Goal: Task Accomplishment & Management: Complete application form

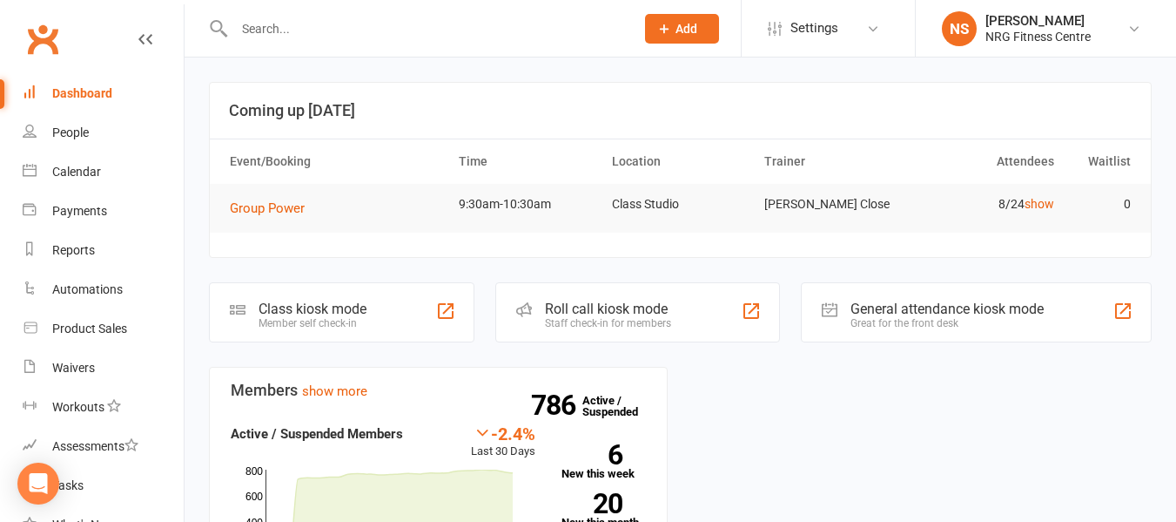
click at [331, 29] on input "text" at bounding box center [426, 29] width 394 height 24
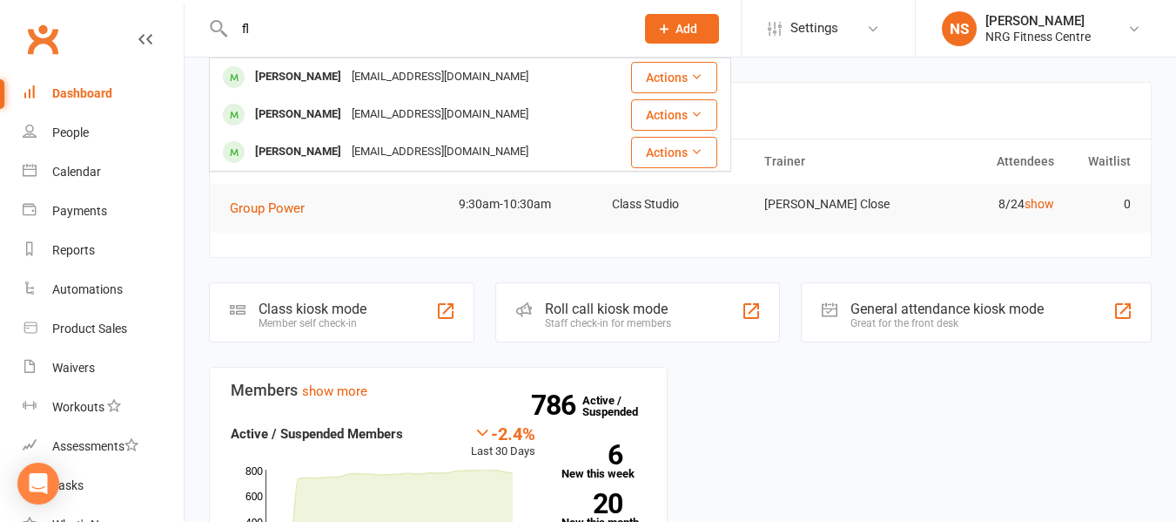
type input "f"
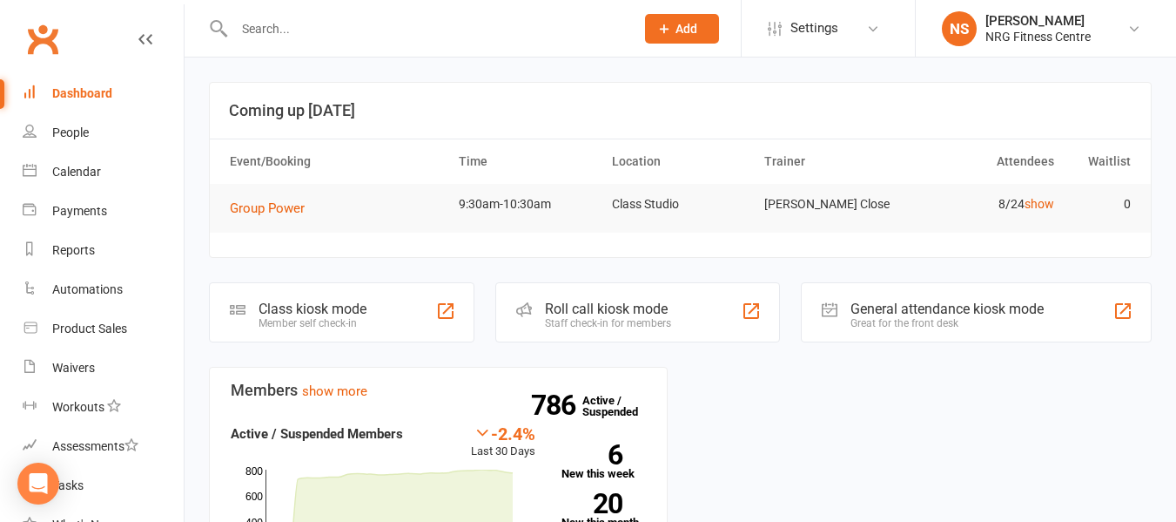
click at [318, 36] on input "text" at bounding box center [426, 29] width 394 height 24
paste input "3800041A0000B313"
type input "3800041A0000B313"
drag, startPoint x: 387, startPoint y: 17, endPoint x: 72, endPoint y: 88, distance: 322.3
click at [72, 4] on header "3800041A0000B313 No results Prospect Member Non-attending contact Class / event…" at bounding box center [588, 4] width 1176 height 0
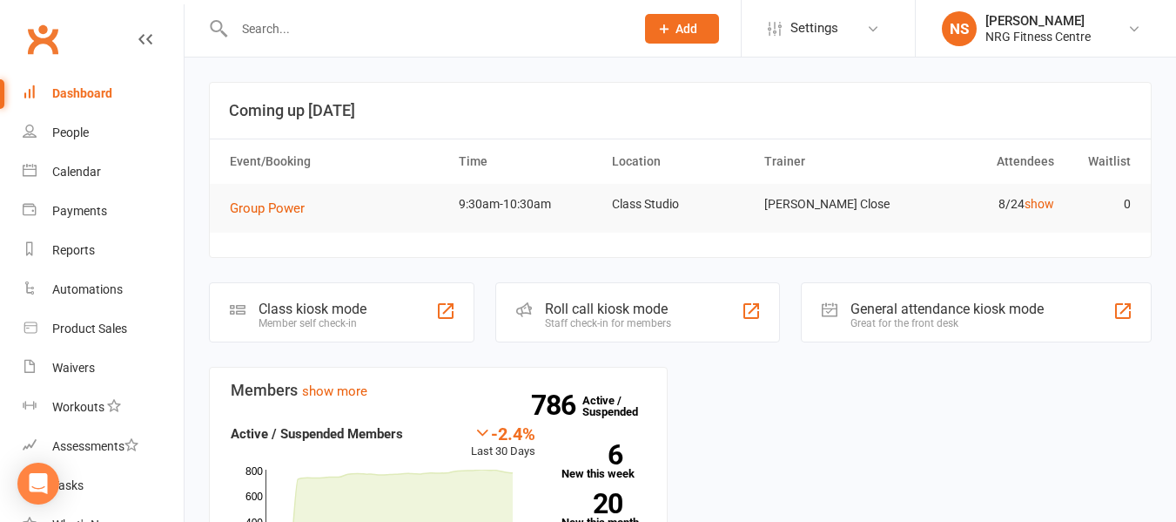
click at [317, 28] on input "text" at bounding box center [426, 29] width 394 height 24
paste input "3800041A0000B314"
type input "3800041A0000B314"
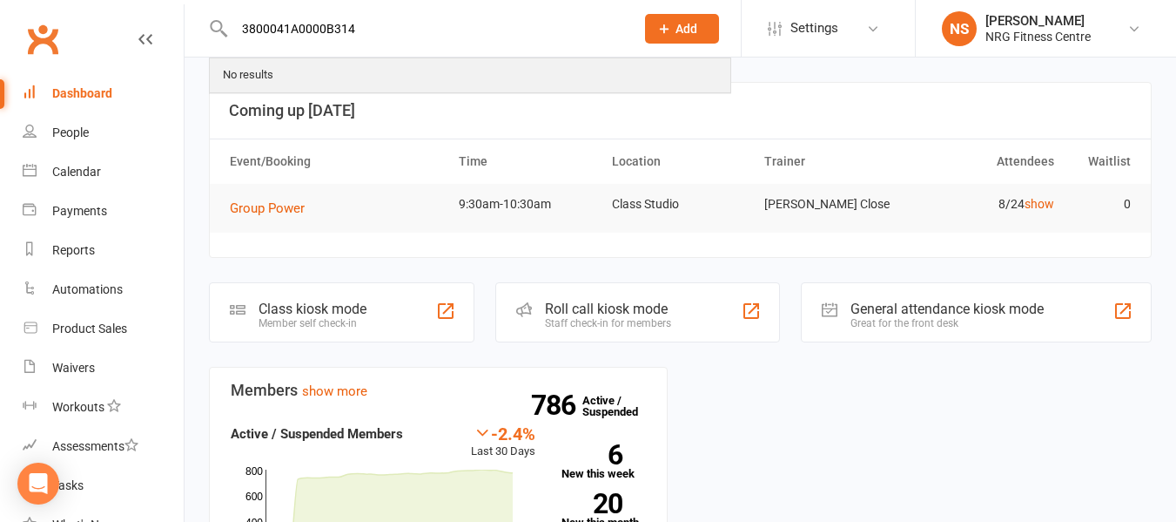
drag, startPoint x: 391, startPoint y: 23, endPoint x: 232, endPoint y: 69, distance: 165.9
click at [232, 57] on div "3800041A0000B314 No results" at bounding box center [416, 28] width 414 height 57
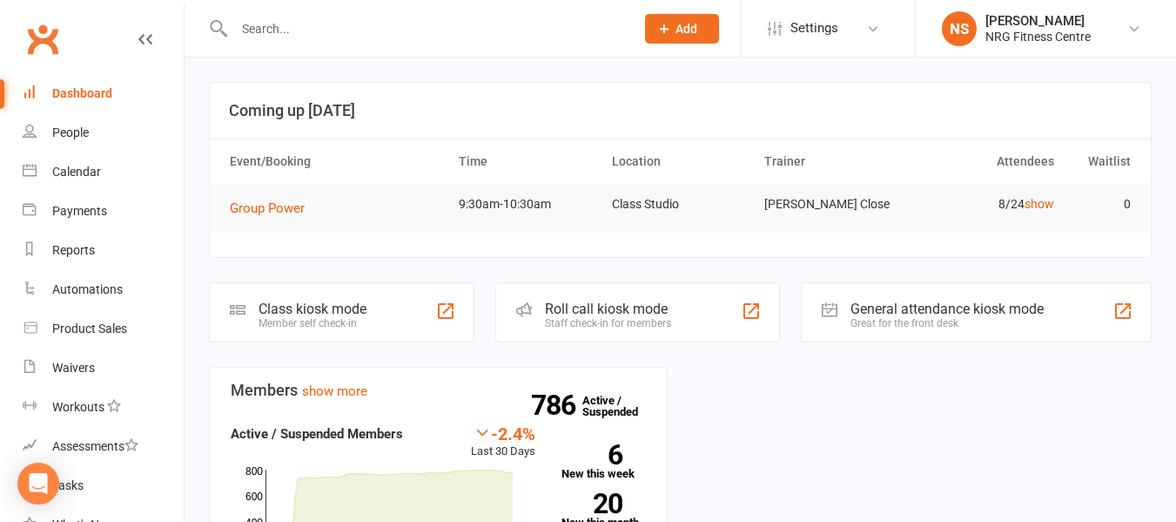
click at [696, 31] on span "Add" at bounding box center [687, 29] width 22 height 14
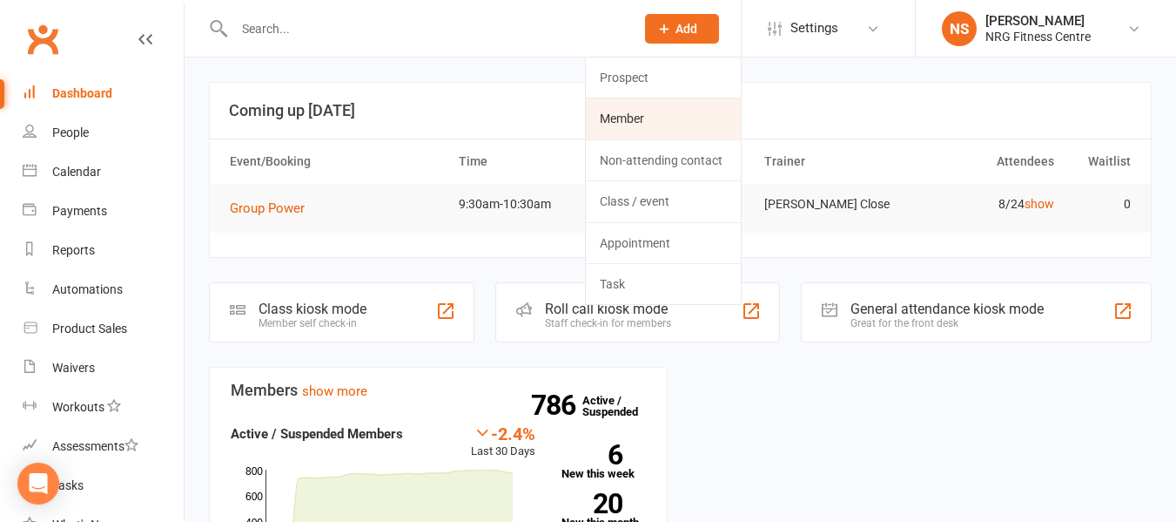
click at [637, 113] on link "Member" at bounding box center [663, 118] width 155 height 40
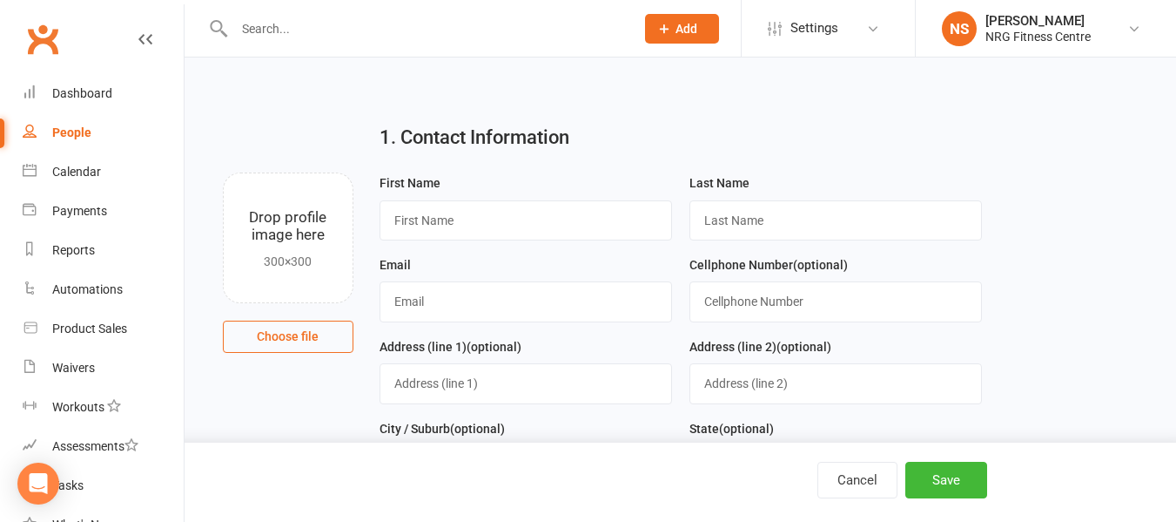
click at [330, 331] on button "Choose file" at bounding box center [288, 335] width 131 height 31
type input "C:\fakepath\WIN_20250816_09_15_14_Pro.jpg"
click at [757, 482] on div "Cancel Save" at bounding box center [647, 479] width 679 height 37
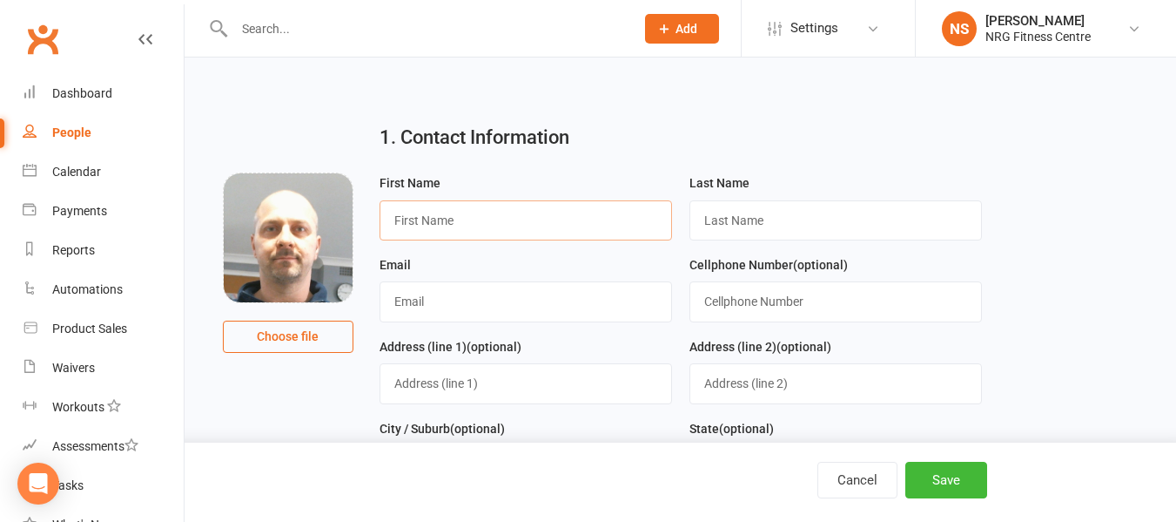
click at [553, 227] on input "text" at bounding box center [526, 220] width 293 height 40
type input "florin"
click at [724, 216] on input "text" at bounding box center [836, 220] width 293 height 40
type input "Lazer"
click at [596, 321] on input "text" at bounding box center [526, 301] width 293 height 40
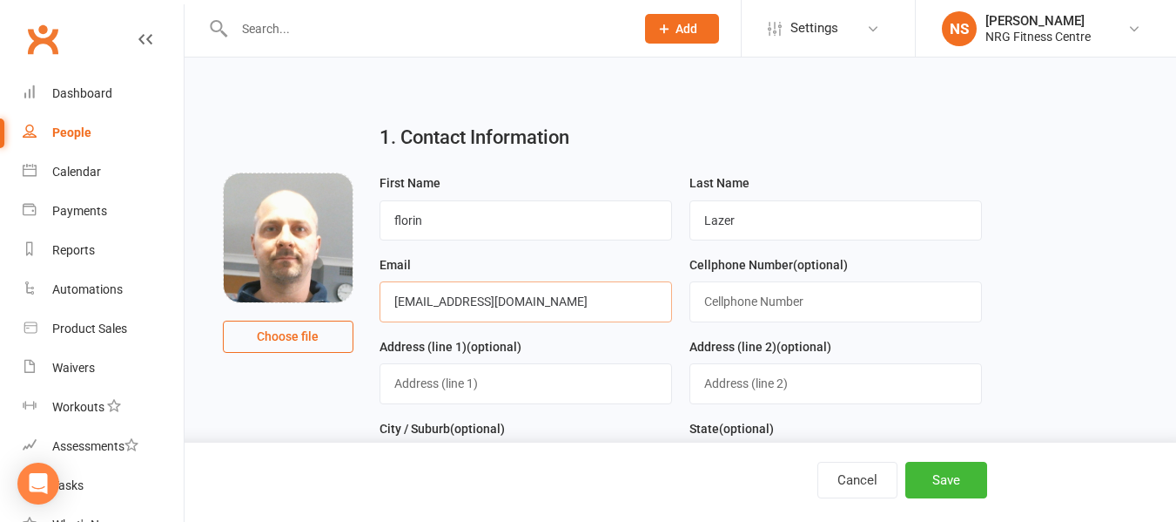
type input "lovelylylynxxxie@gmail.com"
click at [777, 308] on input "text" at bounding box center [836, 301] width 293 height 40
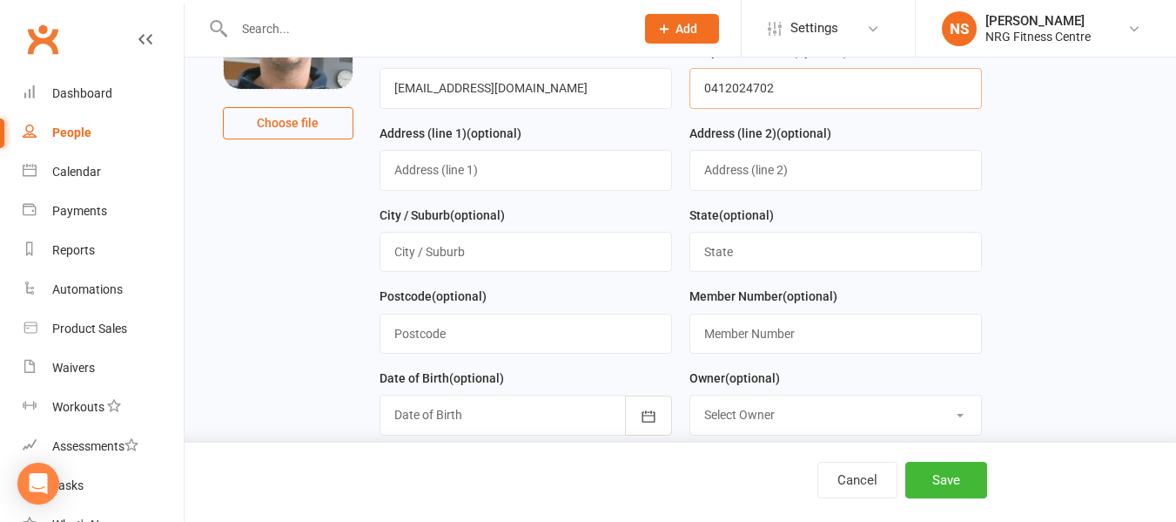
scroll to position [174, 0]
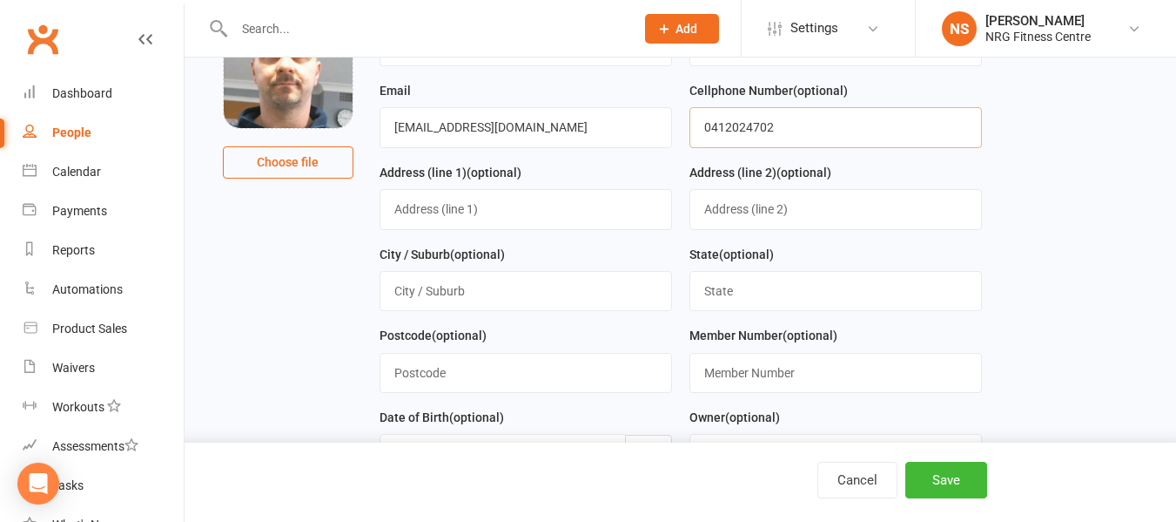
type input "0412024702"
click at [492, 197] on input "text" at bounding box center [526, 209] width 293 height 40
type input "103 wombat street"
click at [389, 286] on input "text" at bounding box center [526, 291] width 293 height 40
type input "Young"
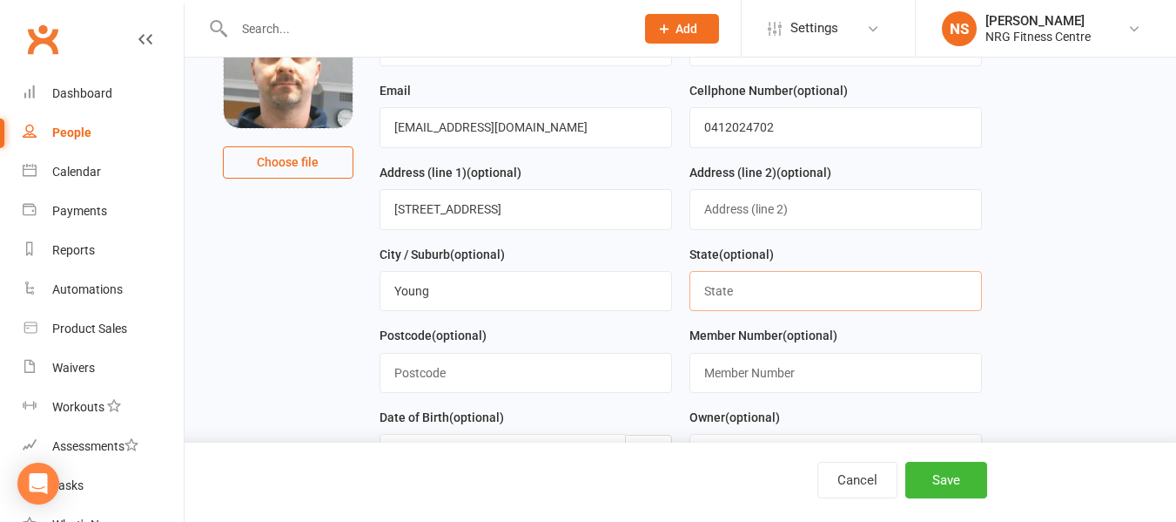
click at [819, 291] on input "text" at bounding box center [836, 291] width 293 height 40
type input "NSW"
click at [516, 389] on input "text" at bounding box center [526, 373] width 293 height 40
type input "2594"
click at [804, 383] on input "text" at bounding box center [836, 373] width 293 height 40
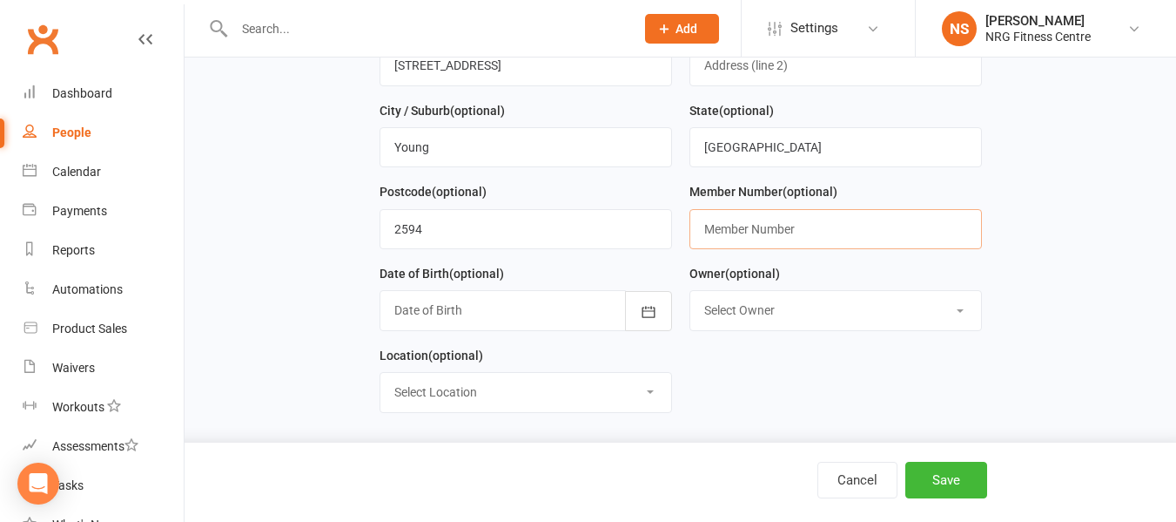
scroll to position [348, 0]
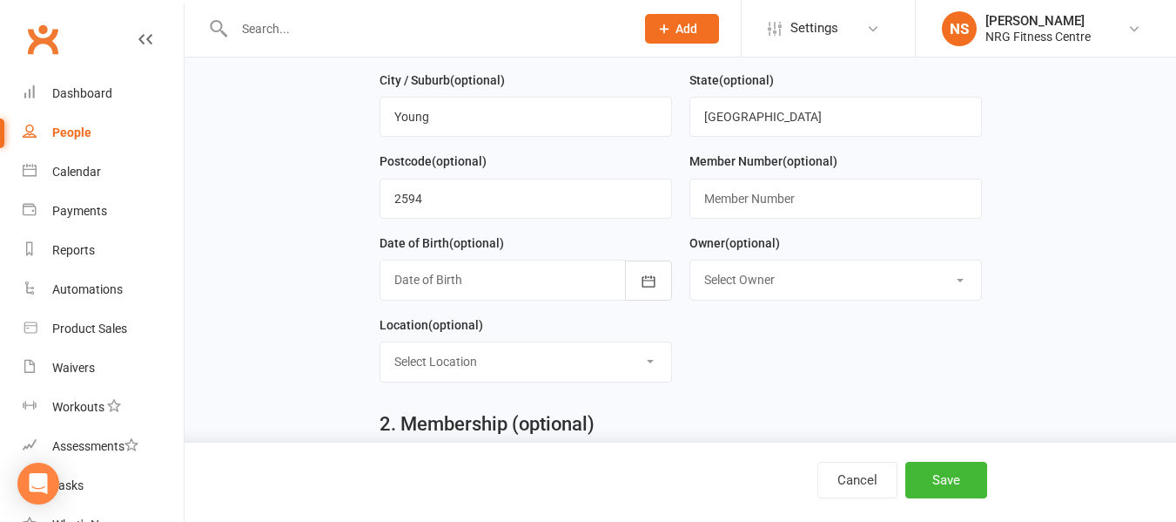
click at [491, 279] on div at bounding box center [526, 279] width 293 height 40
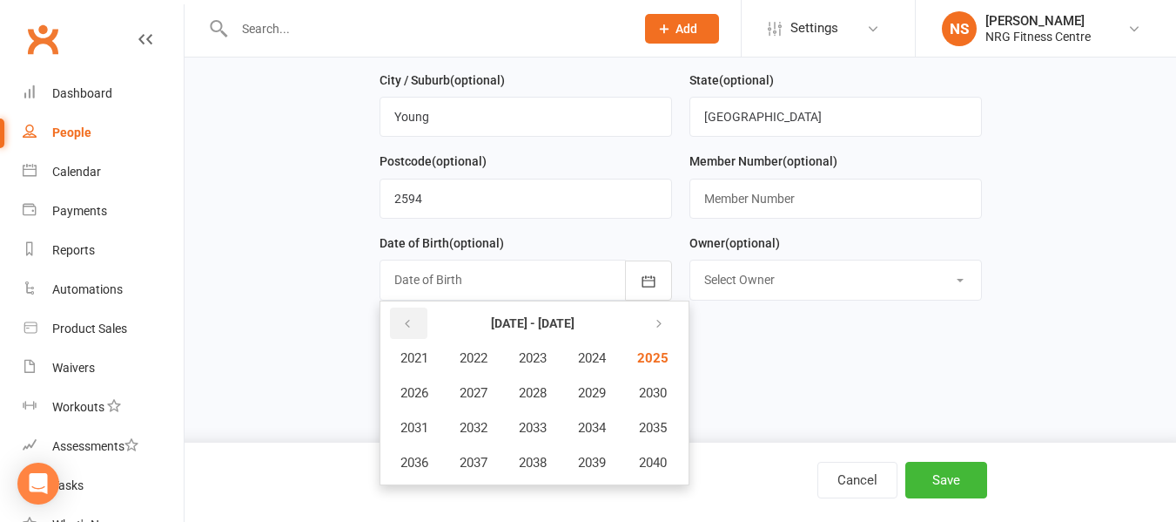
click at [407, 324] on icon "button" at bounding box center [407, 324] width 12 height 14
click at [427, 365] on span "1981" at bounding box center [415, 358] width 28 height 16
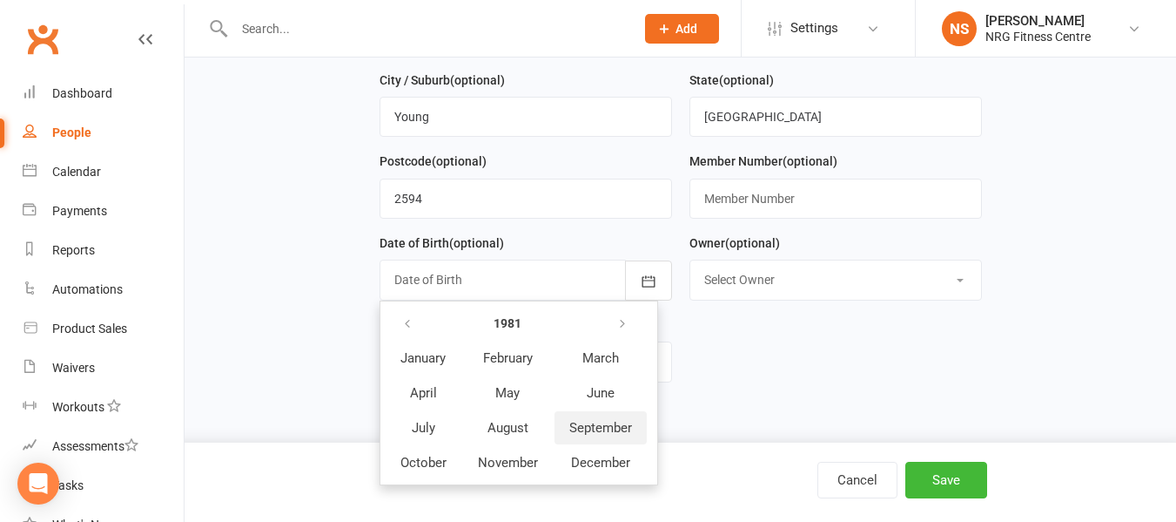
click at [607, 431] on span "September" at bounding box center [600, 428] width 63 height 16
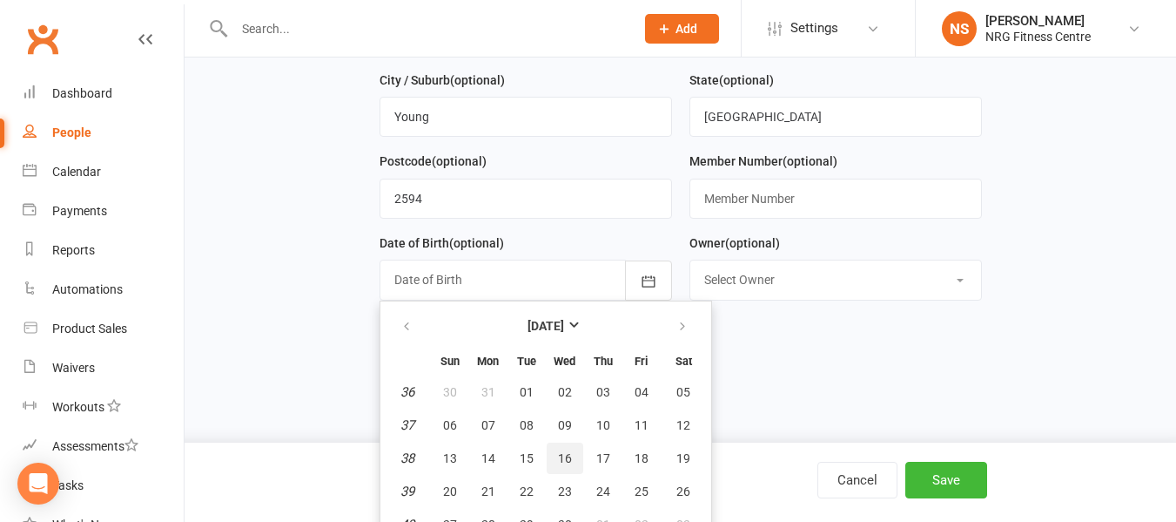
click at [570, 465] on span "16" at bounding box center [565, 458] width 14 height 14
type input "16 Sep 1981"
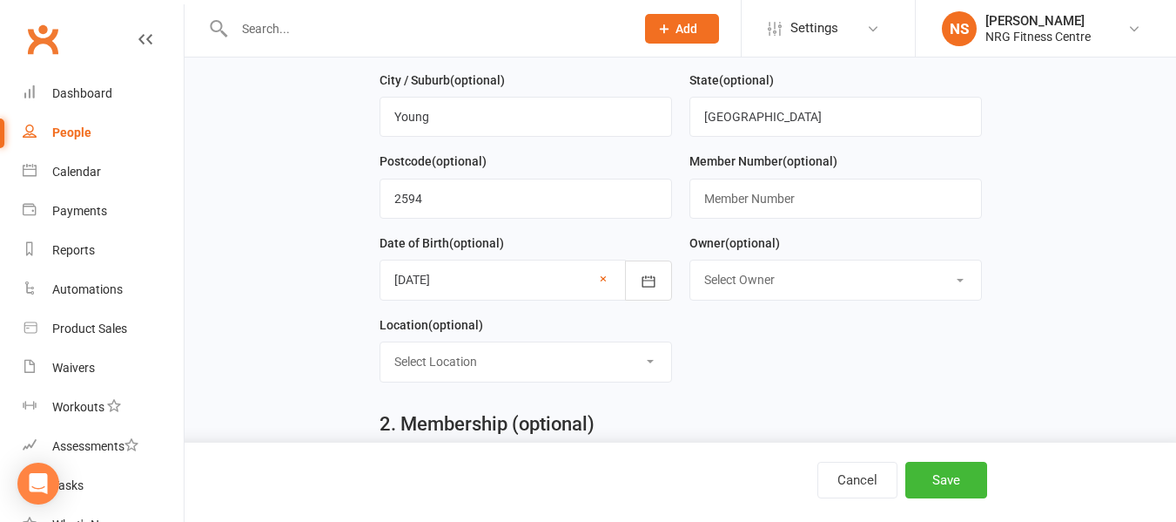
click at [857, 283] on select "Select Owner Noah Ryan Kim Holt Bobbie Sweeting Liv Wark Kim Corkery Vicki Clos…" at bounding box center [835, 279] width 291 height 38
select select "9"
click at [690, 266] on select "Select Owner Noah Ryan Kim Holt Bobbie Sweeting Liv Wark Kim Corkery Vicki Clos…" at bounding box center [835, 279] width 291 height 38
click at [553, 369] on select "Select Location Childminding Class Studio Cycle Studio Gym" at bounding box center [525, 361] width 291 height 38
select select "3"
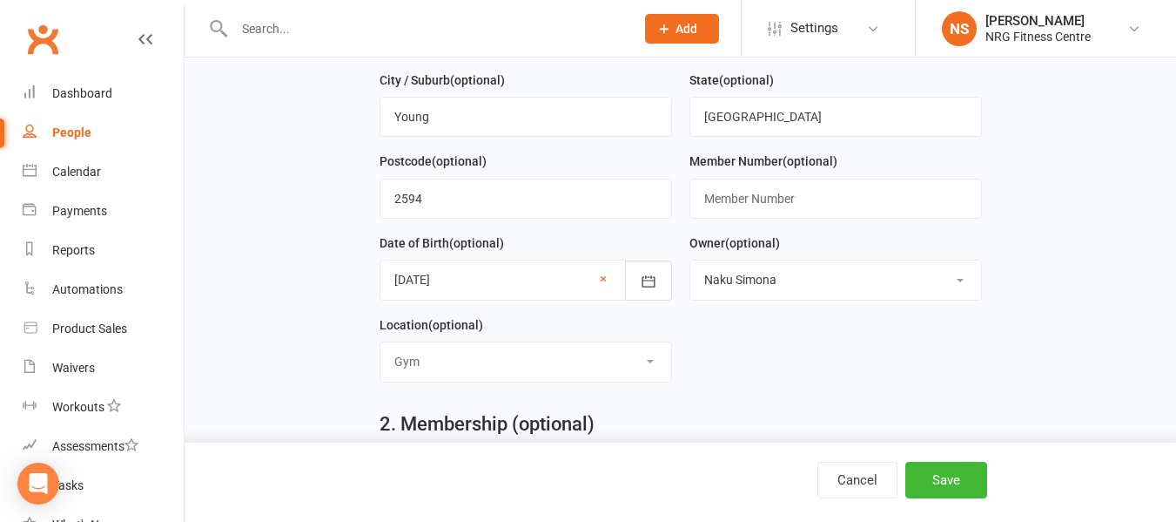
click at [380, 348] on select "Select Location Childminding Class Studio Cycle Studio Gym" at bounding box center [525, 361] width 291 height 38
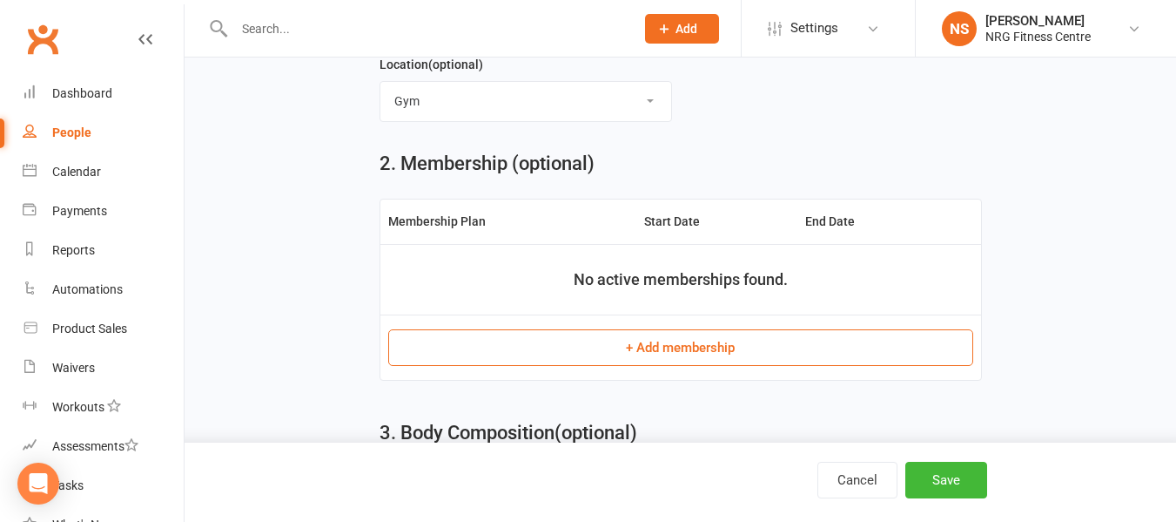
scroll to position [609, 0]
click at [561, 361] on button "+ Add membership" at bounding box center [680, 346] width 585 height 37
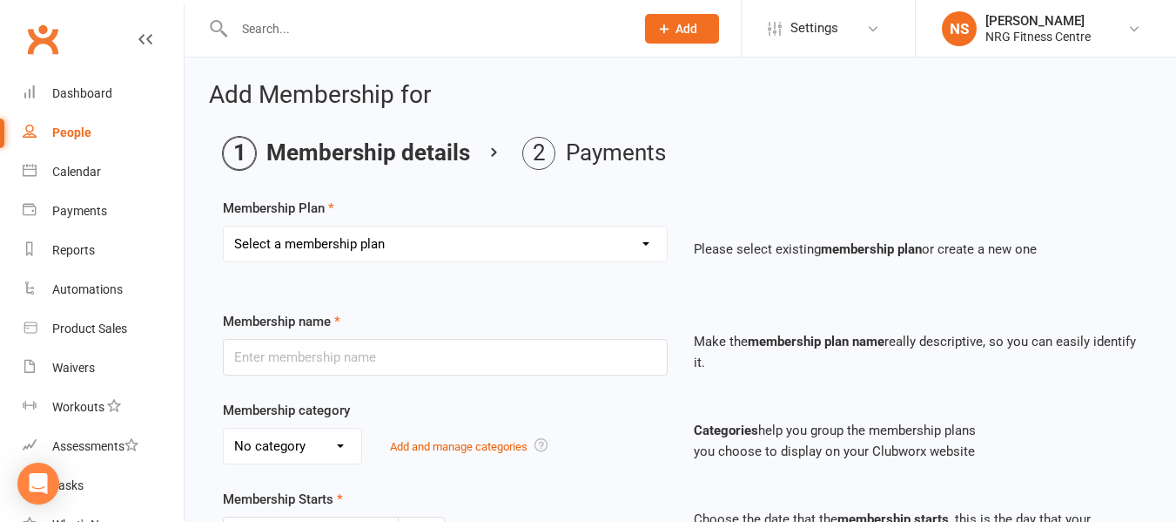
click at [372, 245] on select "Select a membership plan 1 Week Trial DD-12 Month UFN DD-12 Month UFN - JUNIOR …" at bounding box center [445, 243] width 443 height 35
select select "1"
click at [224, 226] on select "Select a membership plan 1 Week Trial DD-12 Month UFN DD-12 Month UFN - JUNIOR …" at bounding box center [445, 243] width 443 height 35
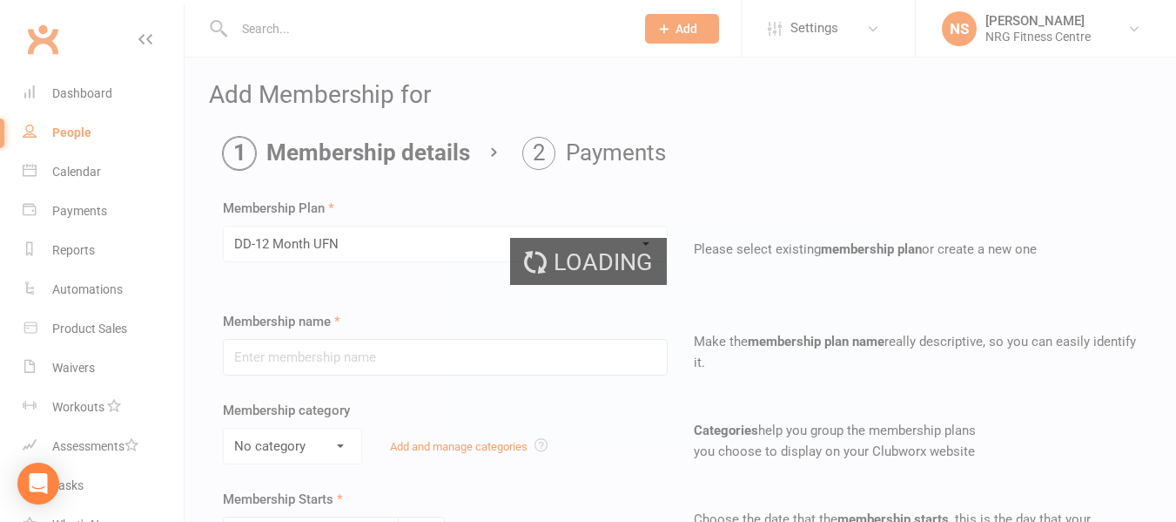
type input "DD-12 Month UFN"
select select "0"
type input "0"
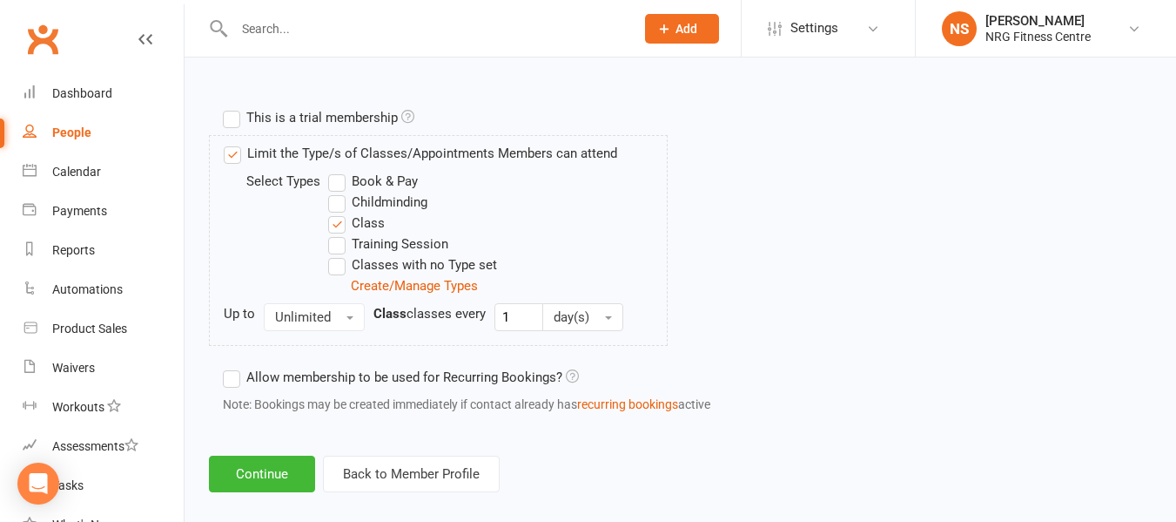
scroll to position [843, 0]
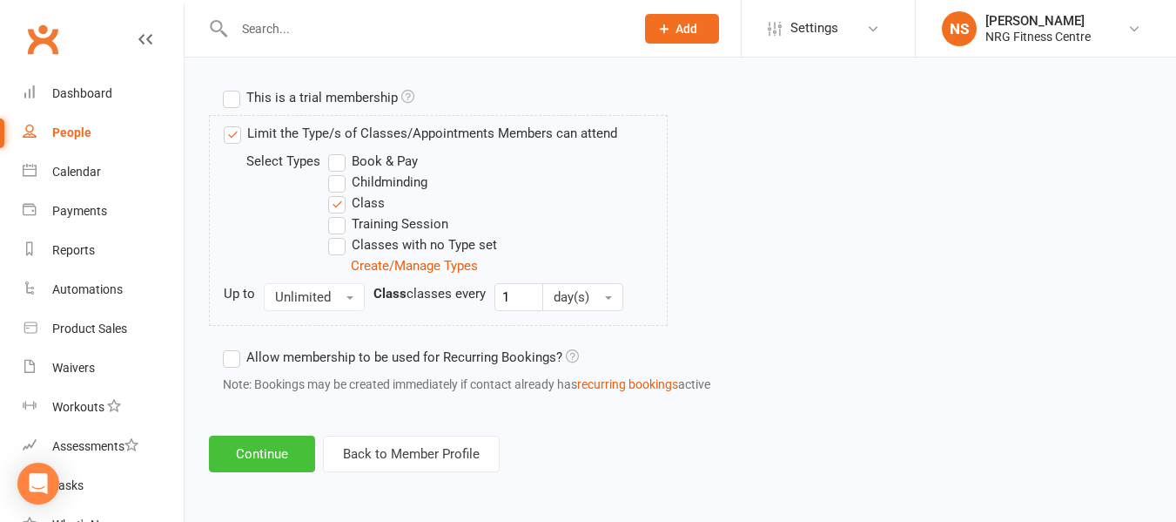
click at [300, 462] on button "Continue" at bounding box center [262, 453] width 106 height 37
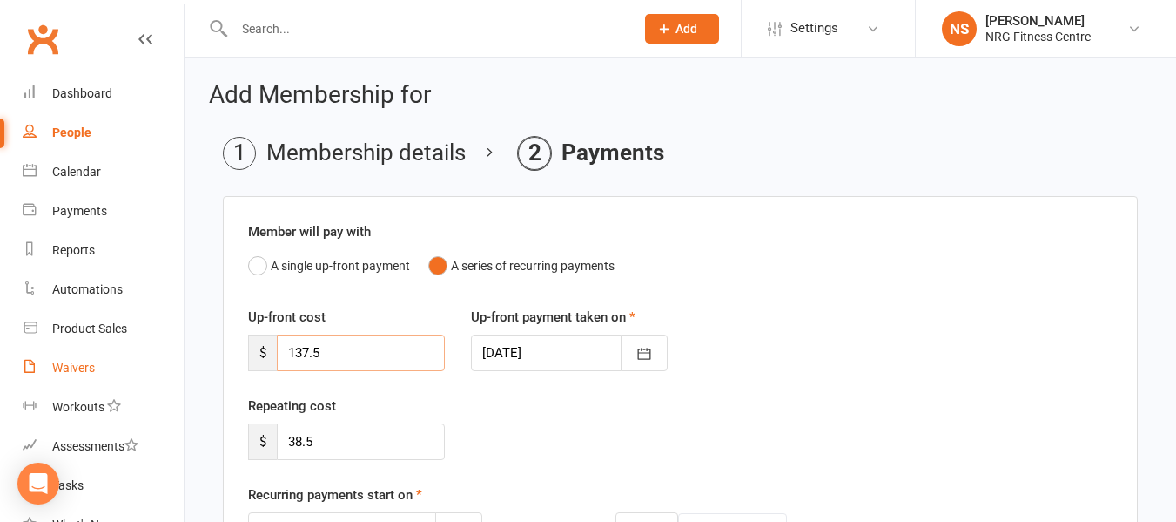
drag, startPoint x: 357, startPoint y: 340, endPoint x: 126, endPoint y: 351, distance: 231.0
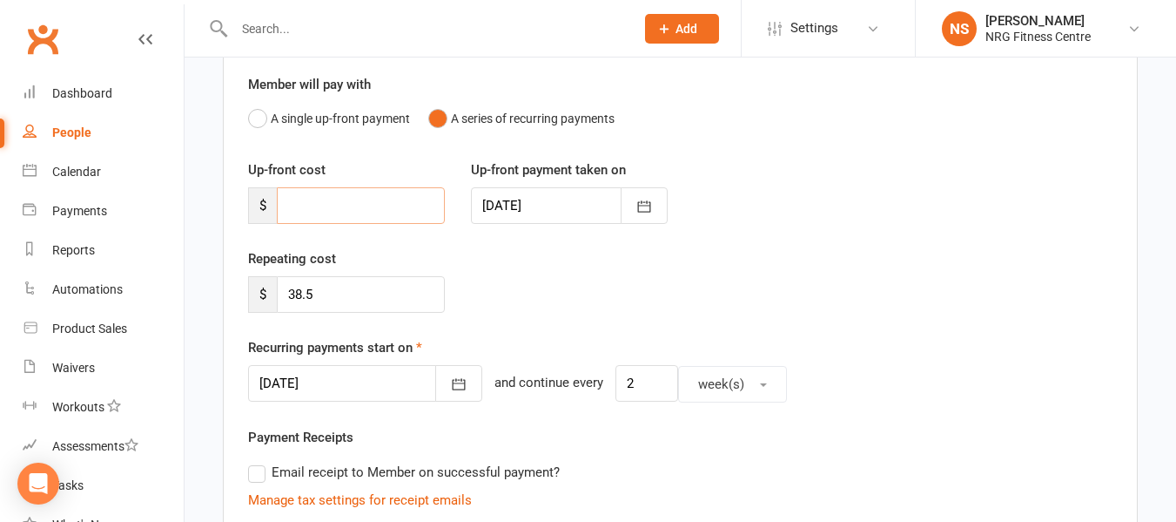
scroll to position [174, 0]
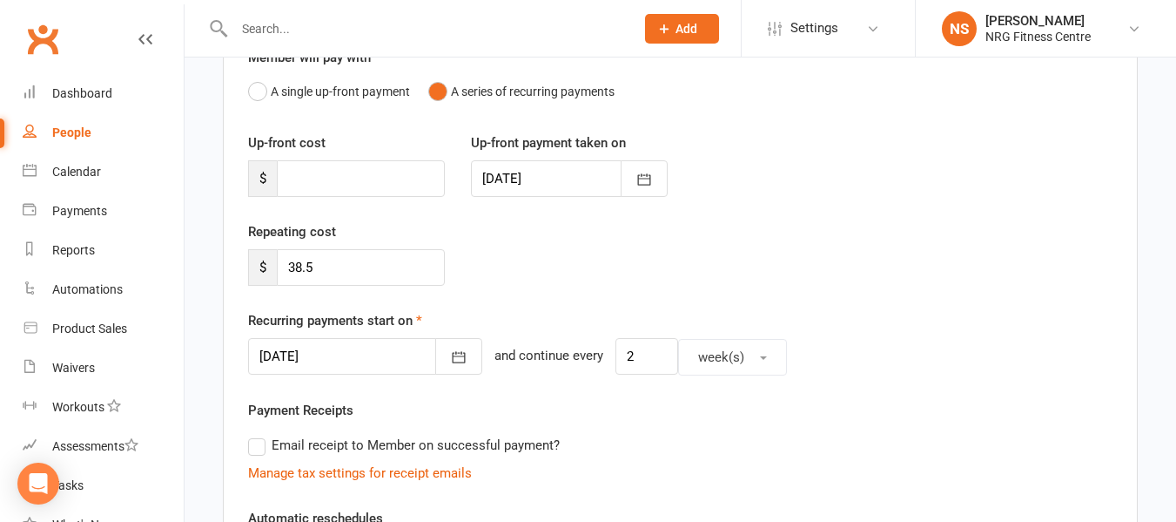
click at [488, 262] on div "Repeating cost $ 38.5" at bounding box center [680, 265] width 891 height 89
click at [336, 358] on div at bounding box center [365, 356] width 234 height 37
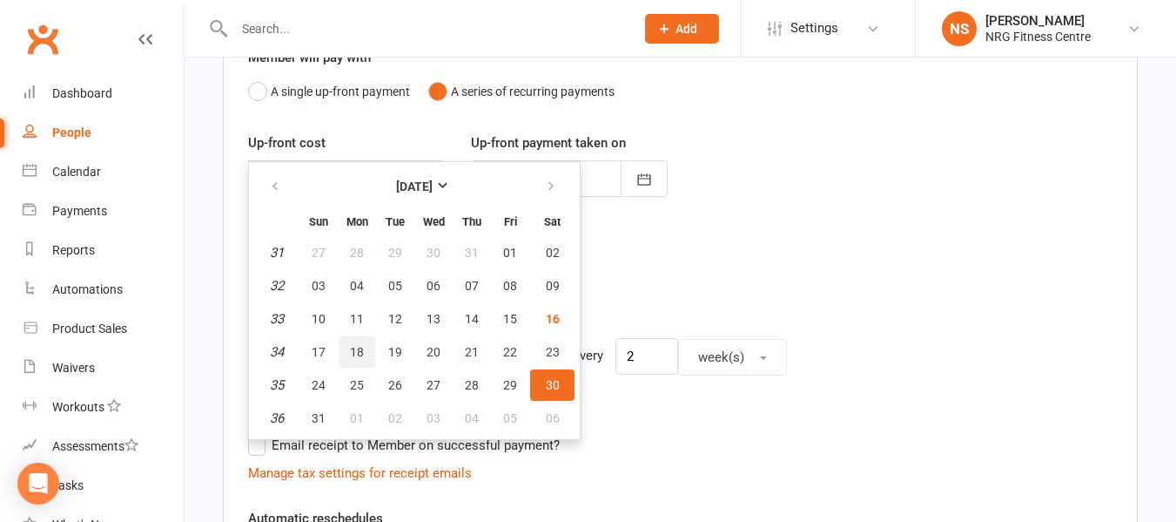
click at [352, 358] on span "18" at bounding box center [357, 352] width 14 height 14
type input "18 Aug 2025"
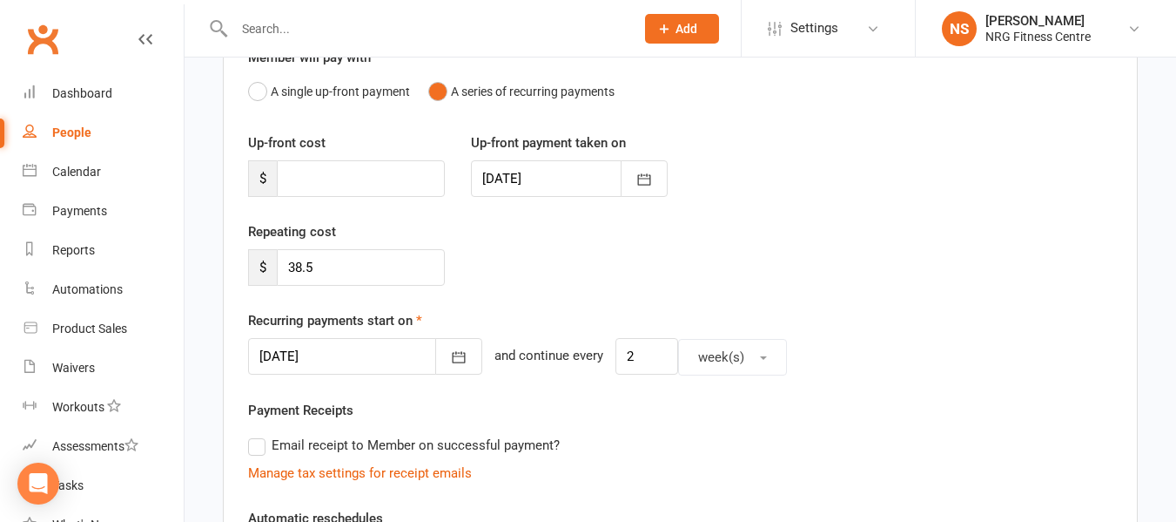
click at [494, 286] on div "Repeating cost $ 38.5" at bounding box center [680, 265] width 891 height 89
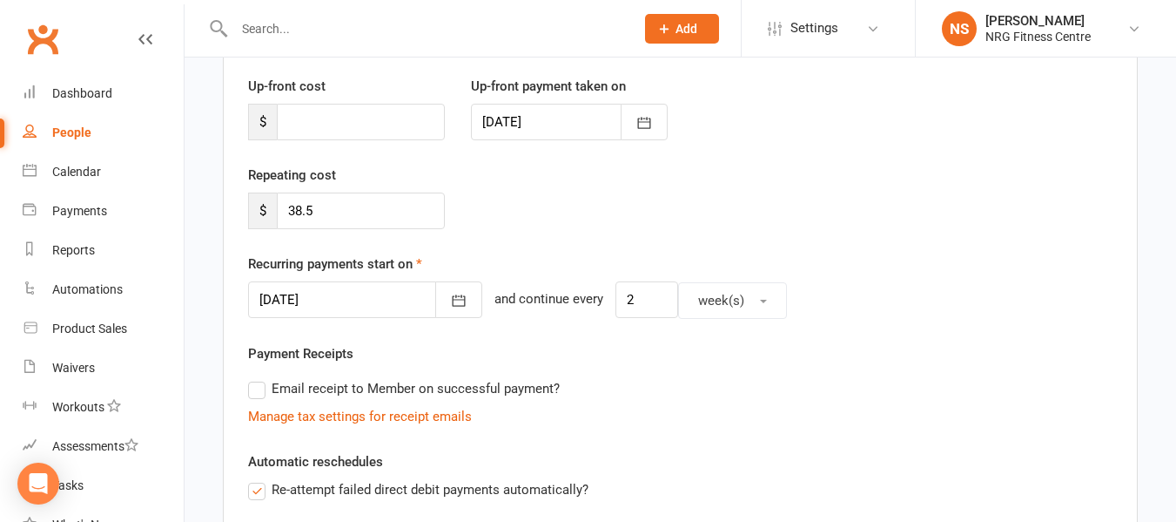
scroll to position [261, 0]
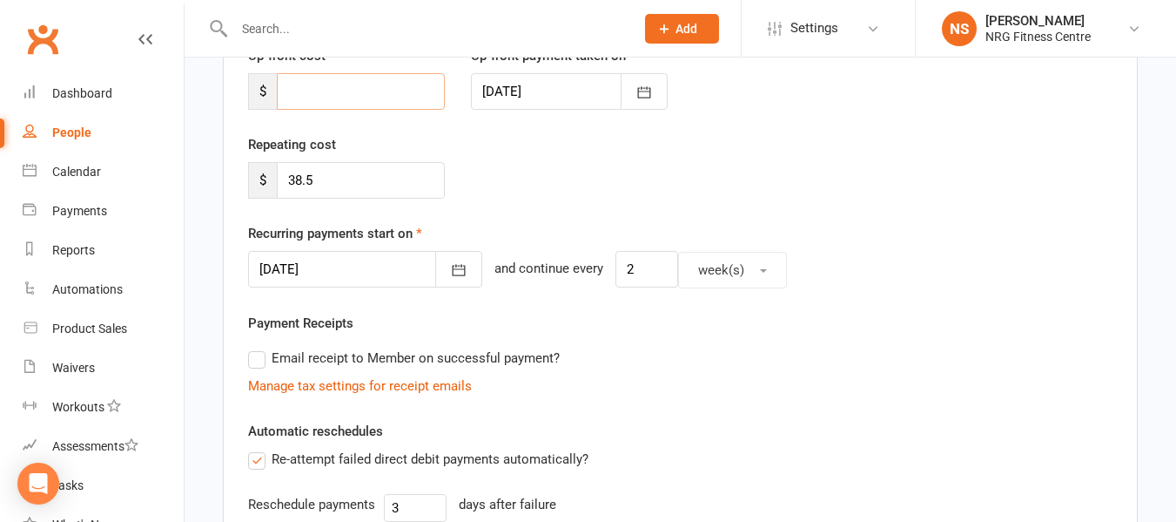
click at [352, 91] on input "number" at bounding box center [361, 91] width 168 height 37
type input "0"
click at [634, 198] on div "Repeating cost $ 38.5" at bounding box center [680, 178] width 891 height 89
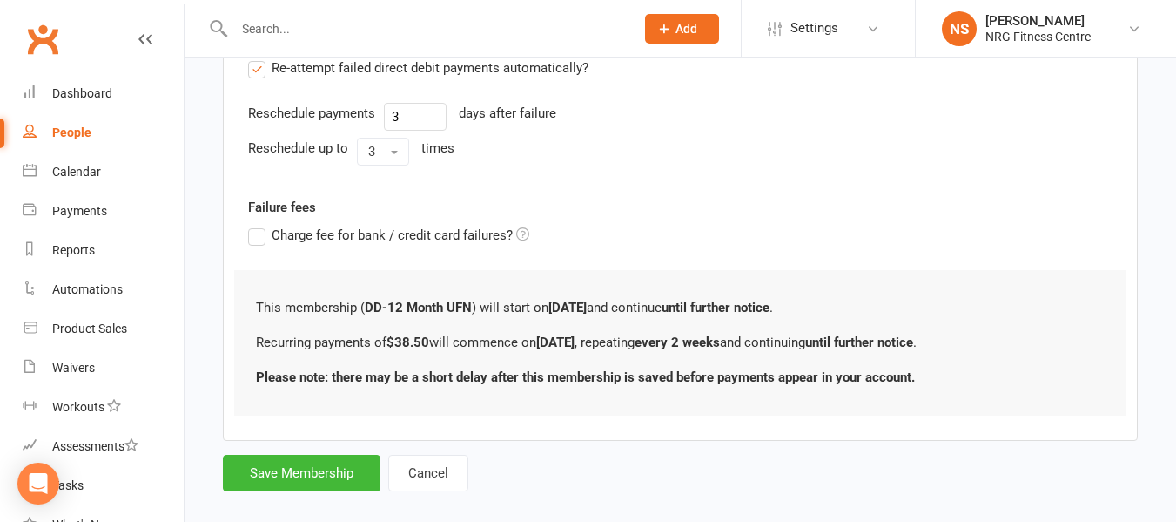
scroll to position [675, 0]
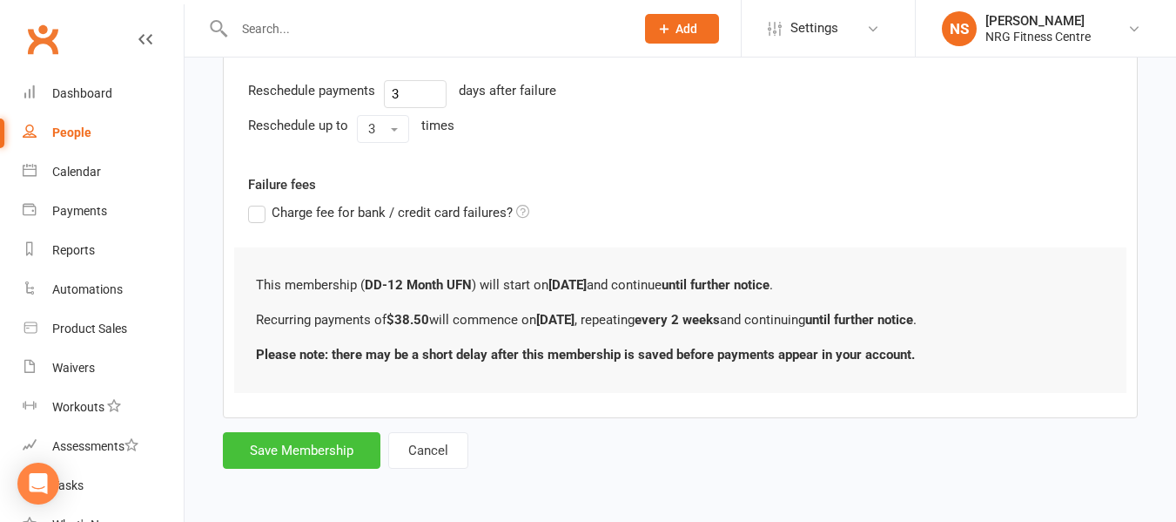
click at [340, 449] on button "Save Membership" at bounding box center [302, 450] width 158 height 37
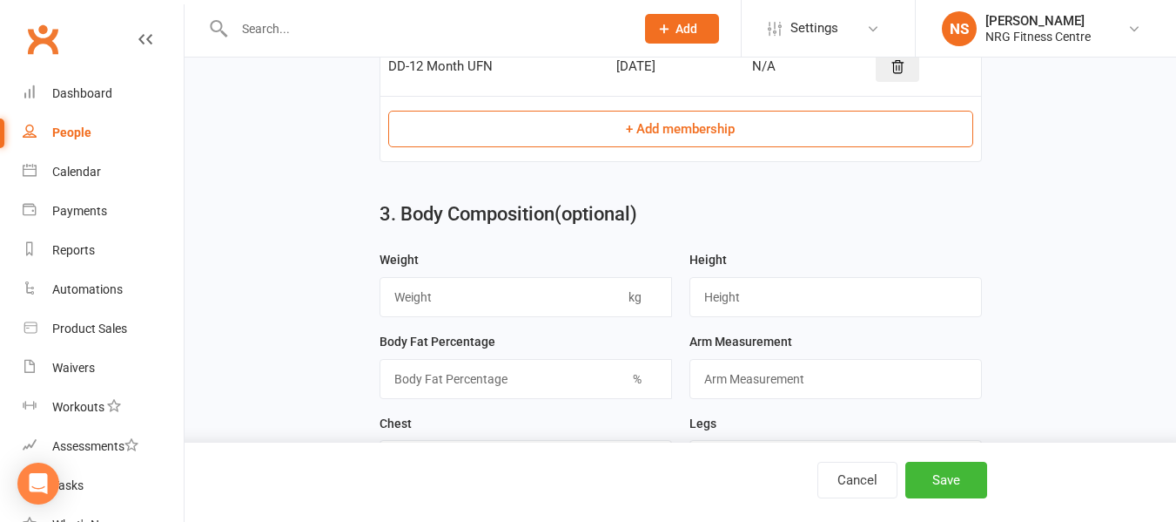
scroll to position [1099, 0]
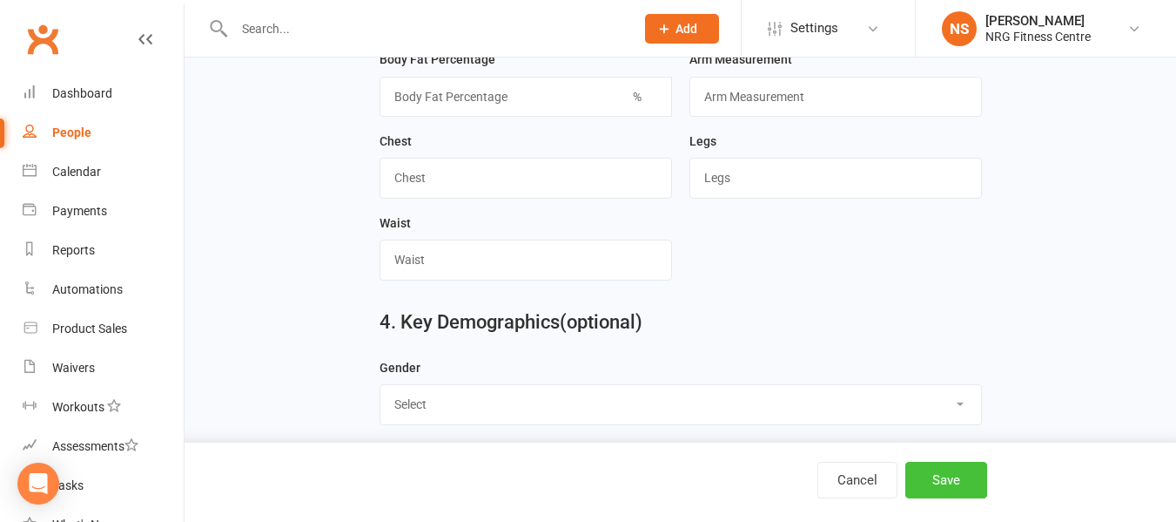
click at [946, 485] on button "Save" at bounding box center [946, 479] width 82 height 37
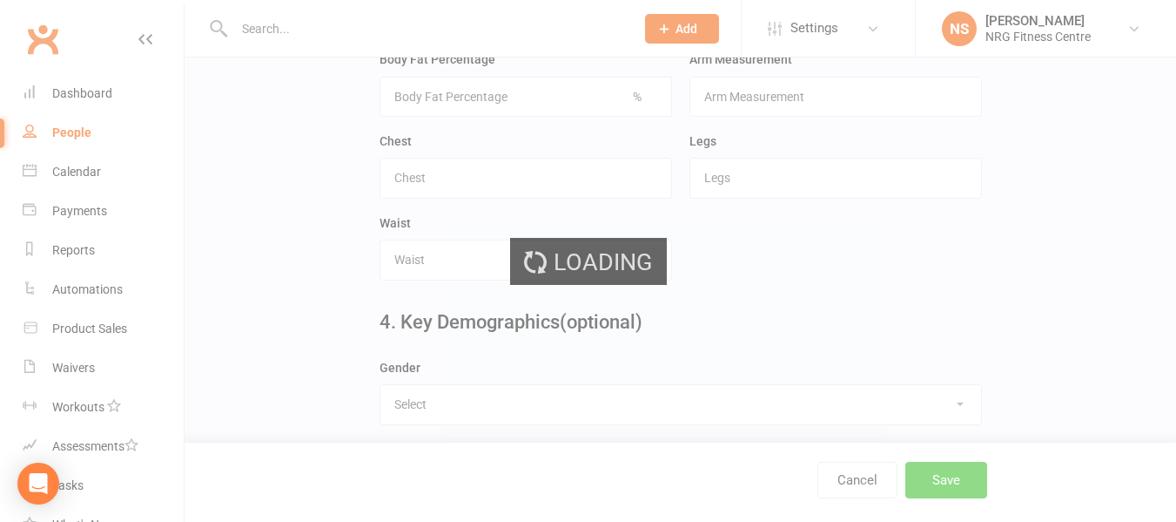
scroll to position [0, 0]
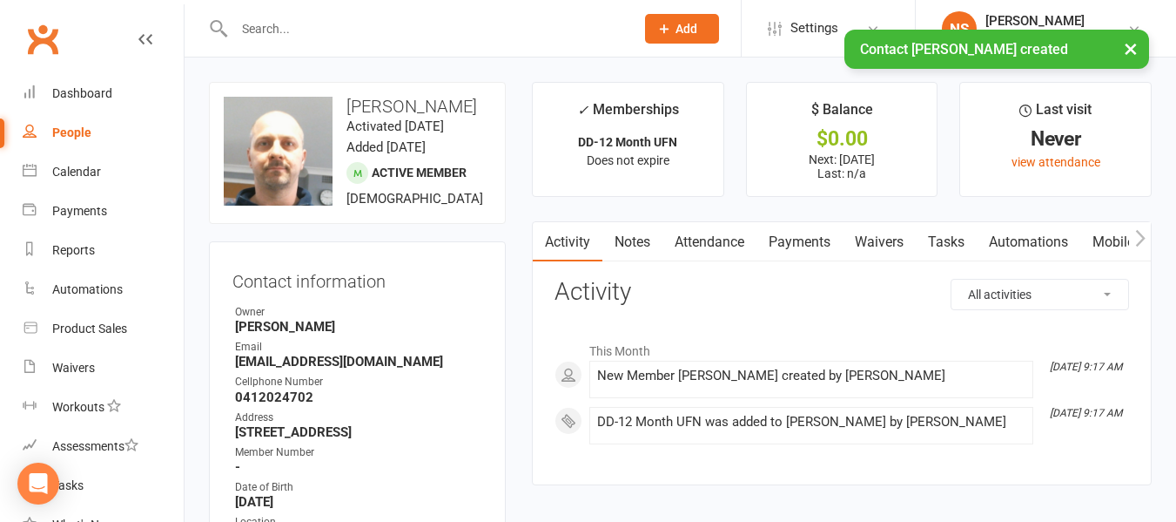
click at [800, 226] on link "Payments" at bounding box center [800, 242] width 86 height 40
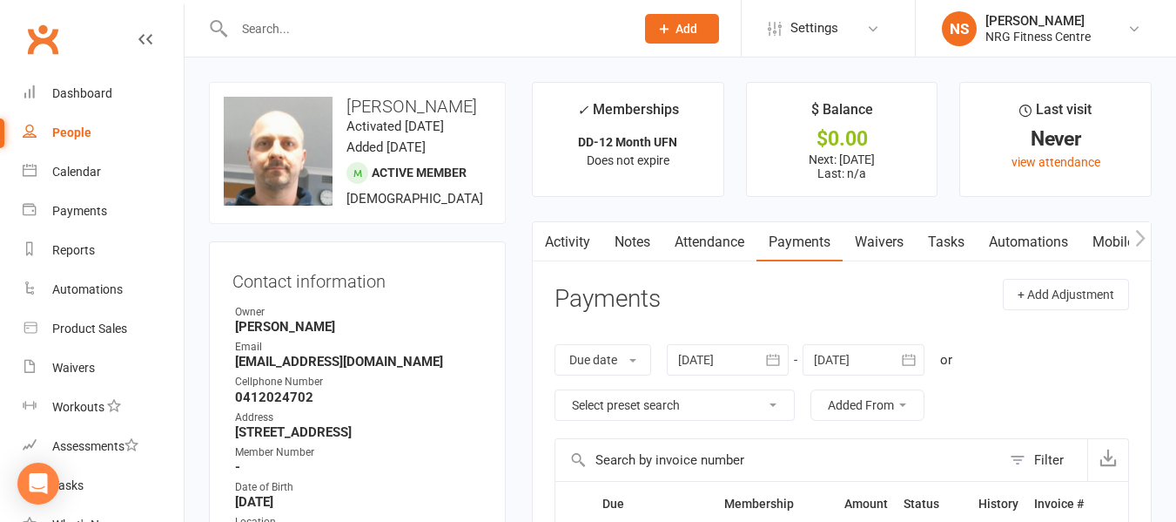
click at [1141, 234] on icon "button" at bounding box center [1140, 238] width 10 height 17
click at [1019, 252] on link "Access Control" at bounding box center [981, 242] width 116 height 40
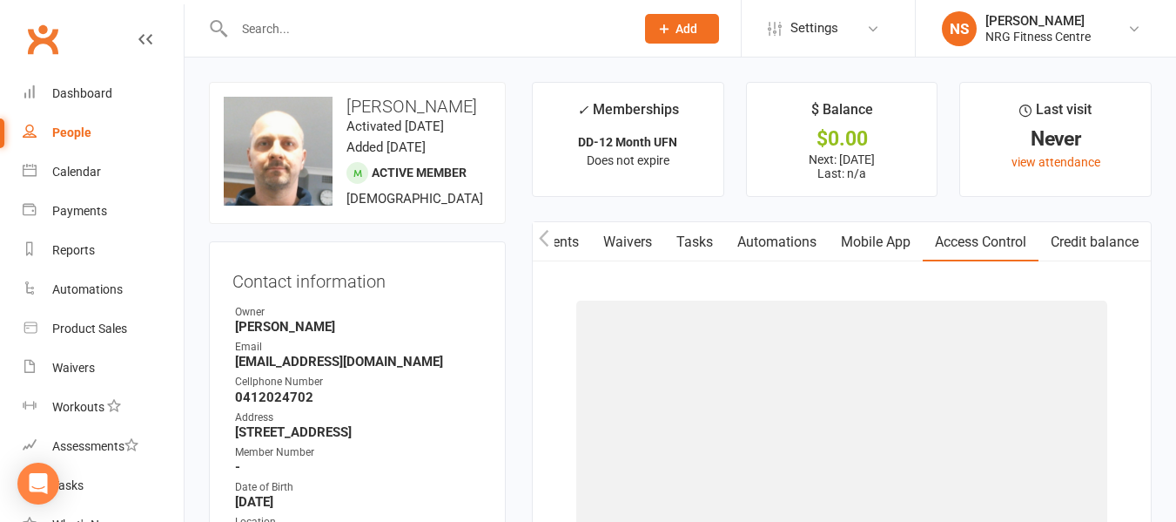
scroll to position [261, 0]
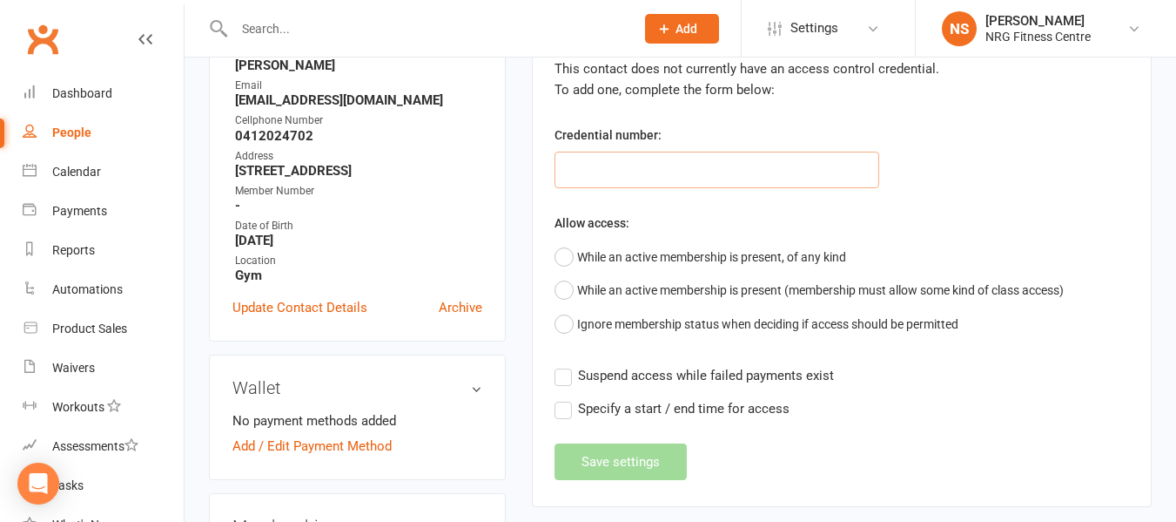
click at [621, 167] on input "text" at bounding box center [717, 169] width 325 height 37
type input "45843"
click at [567, 253] on button "While an active membership is present, of any kind" at bounding box center [701, 256] width 292 height 33
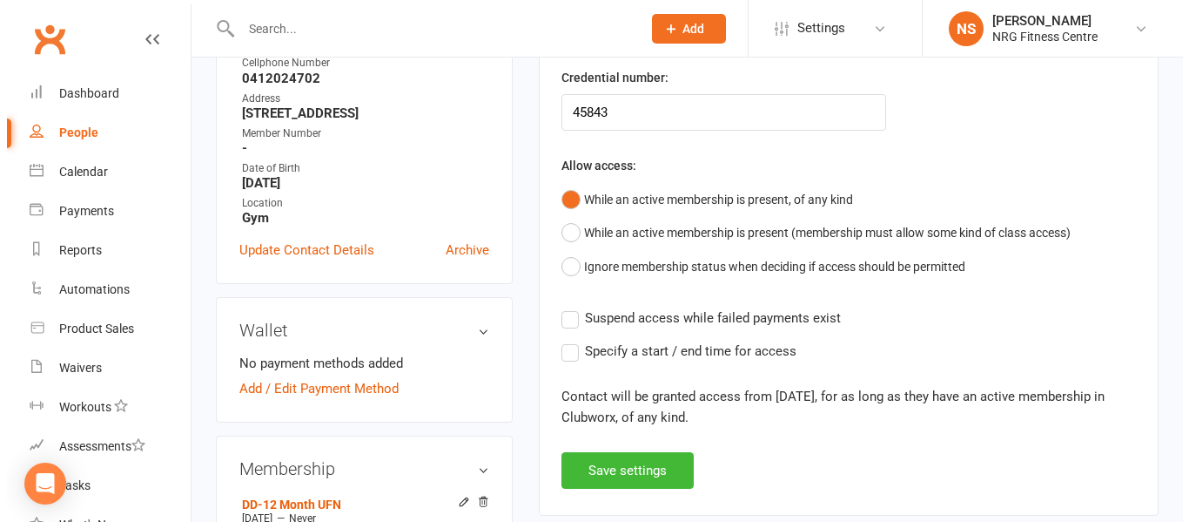
scroll to position [348, 0]
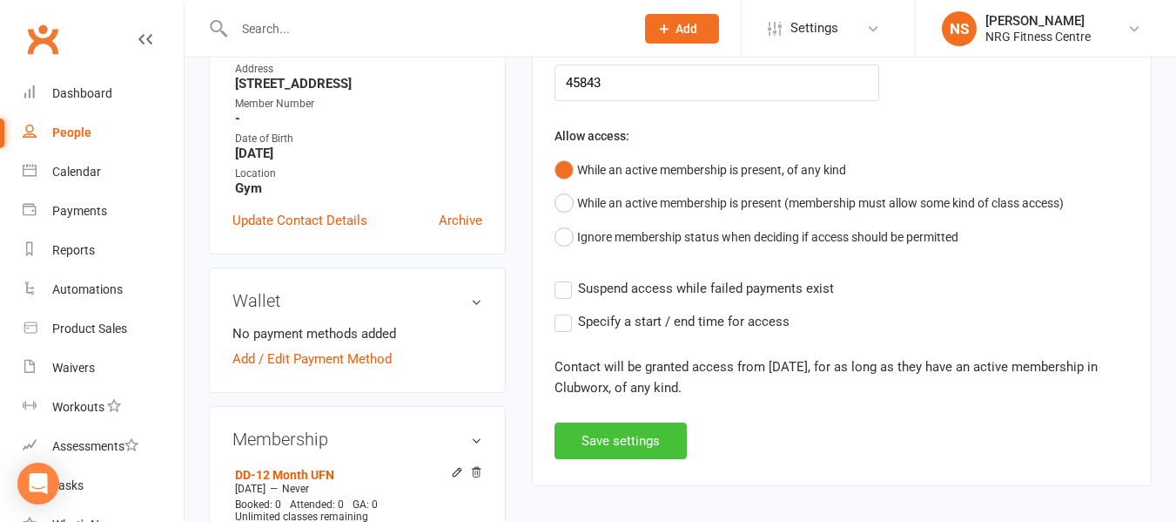
click at [630, 434] on button "Save settings" at bounding box center [621, 440] width 132 height 37
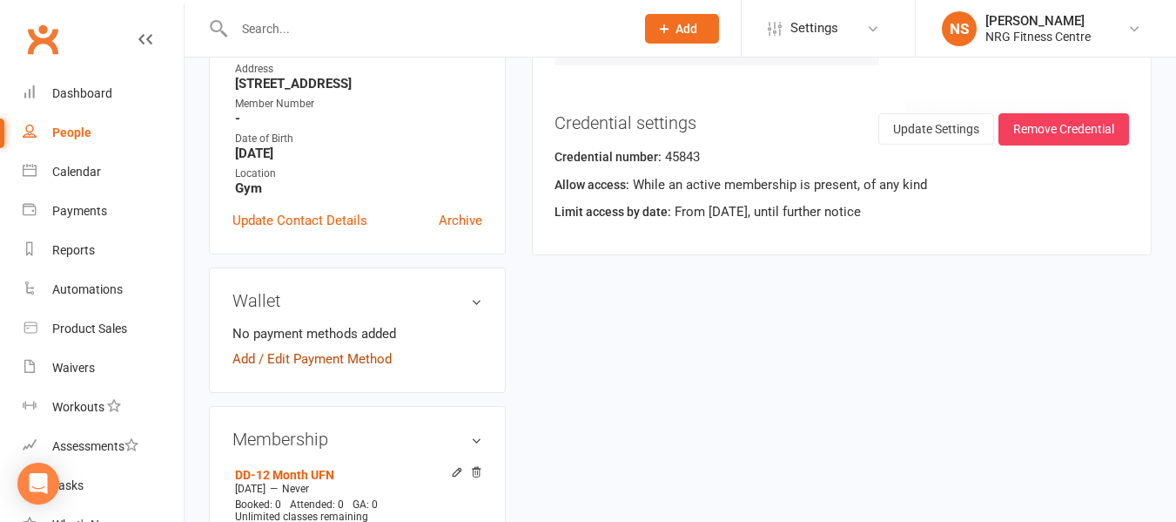
click at [333, 369] on link "Add / Edit Payment Method" at bounding box center [311, 358] width 159 height 21
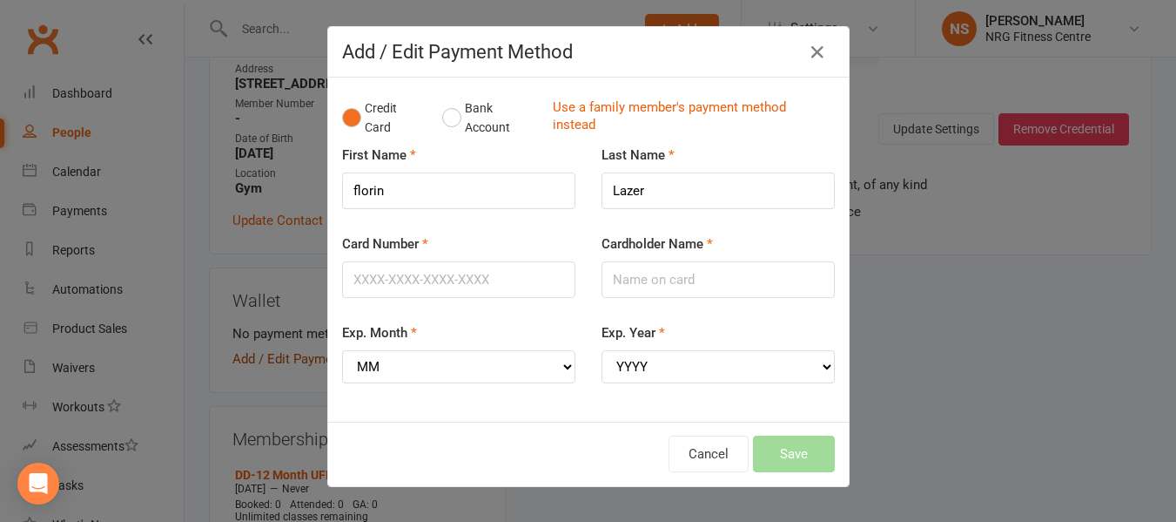
scroll to position [0, 251]
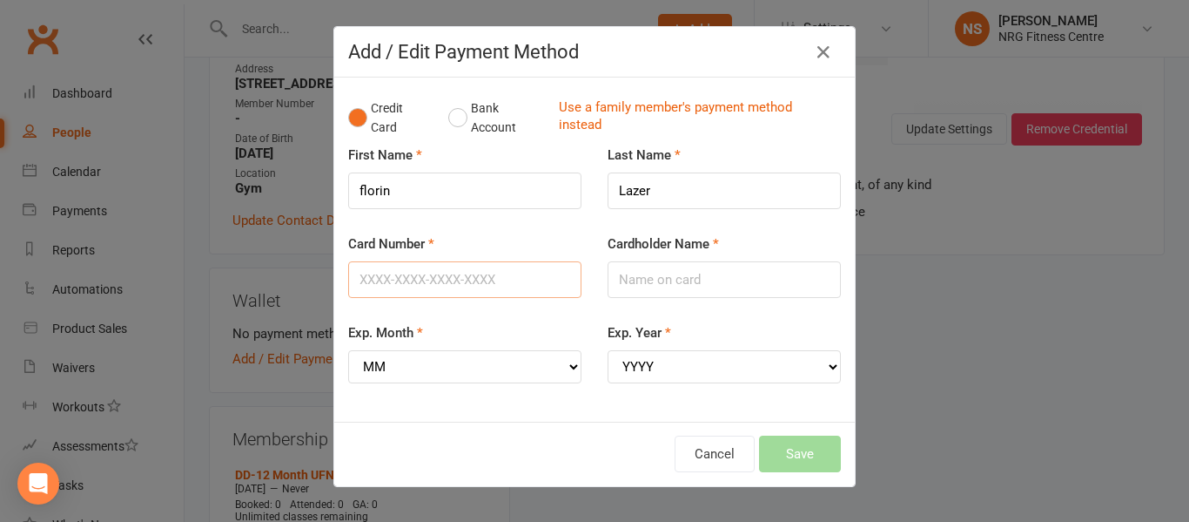
click at [447, 279] on input "Card Number" at bounding box center [464, 279] width 233 height 37
type input "5217291956312428"
click at [707, 272] on input "Cardholder Name" at bounding box center [724, 279] width 233 height 37
type input "Florin lazer"
click at [485, 377] on select "MM 01 02 03 04 05 06 07 08 09 10 11 12" at bounding box center [464, 366] width 233 height 33
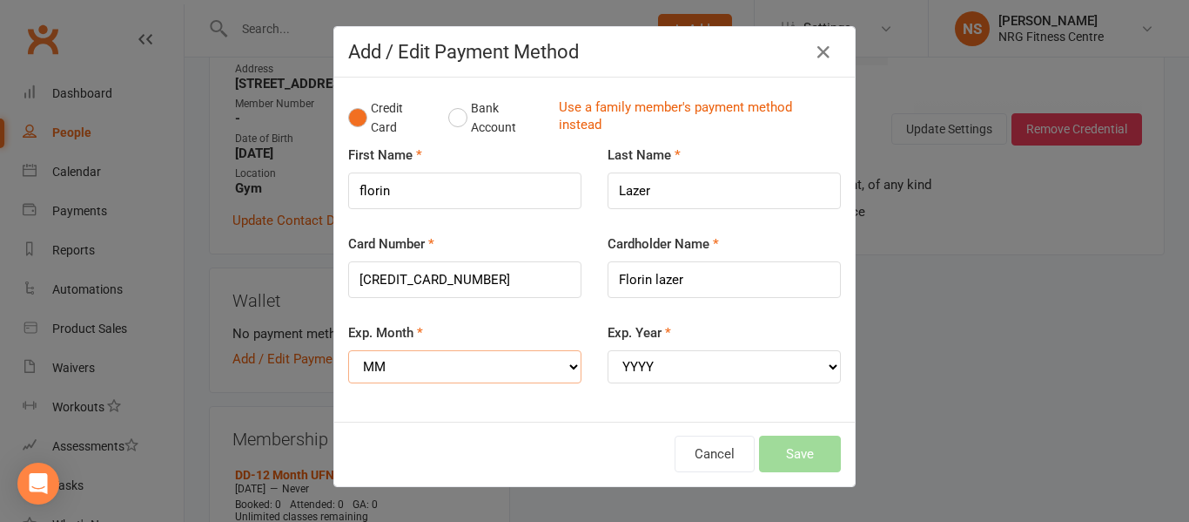
select select "11"
click at [348, 350] on select "MM 01 02 03 04 05 06 07 08 09 10 11 12" at bounding box center [464, 366] width 233 height 33
click at [690, 373] on select "YYYY 2025 2026 2027 2028 2029 2030 2031 2032 2033 2034" at bounding box center [724, 366] width 233 height 33
select select "2028"
click at [608, 350] on select "YYYY 2025 2026 2027 2028 2029 2030 2031 2032 2033 2034" at bounding box center [724, 366] width 233 height 33
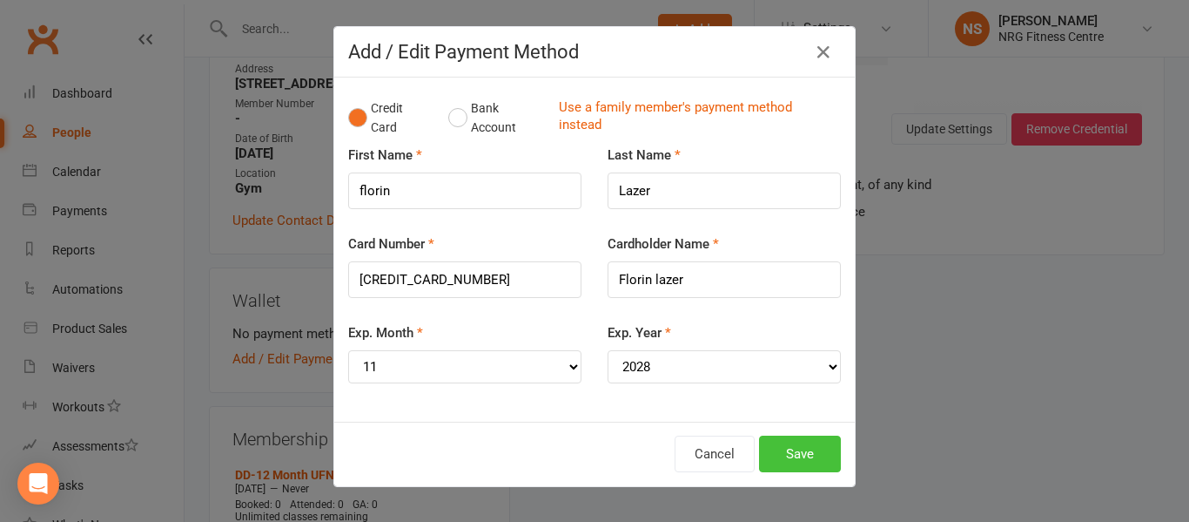
click at [792, 448] on button "Save" at bounding box center [800, 453] width 82 height 37
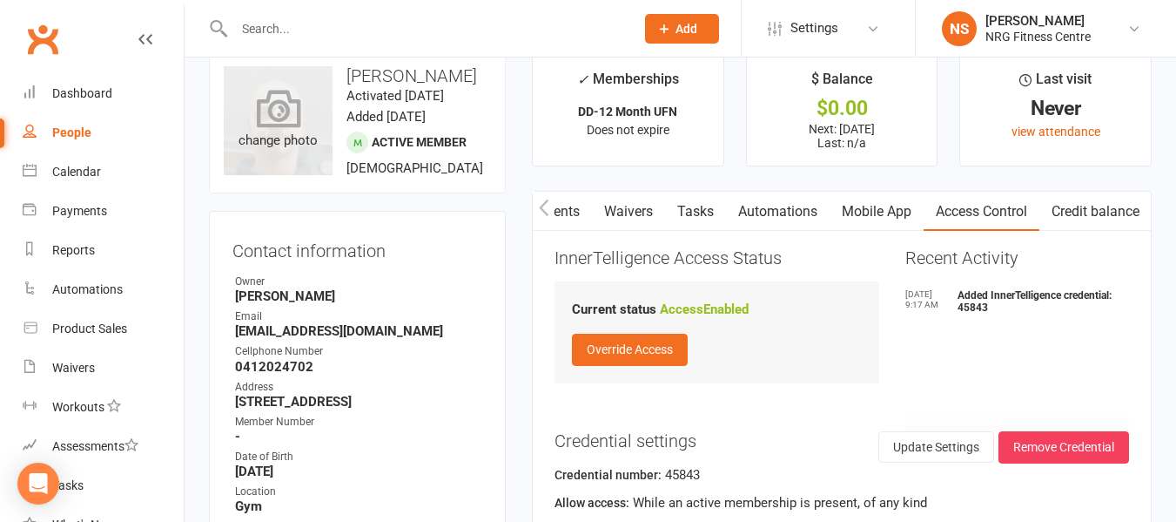
scroll to position [0, 0]
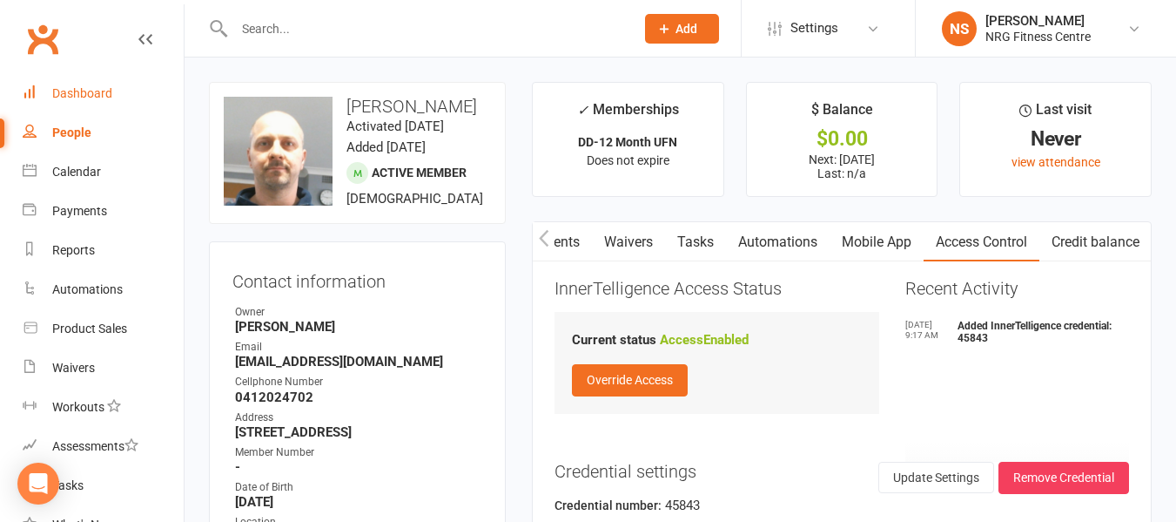
click at [138, 97] on link "Dashboard" at bounding box center [103, 93] width 161 height 39
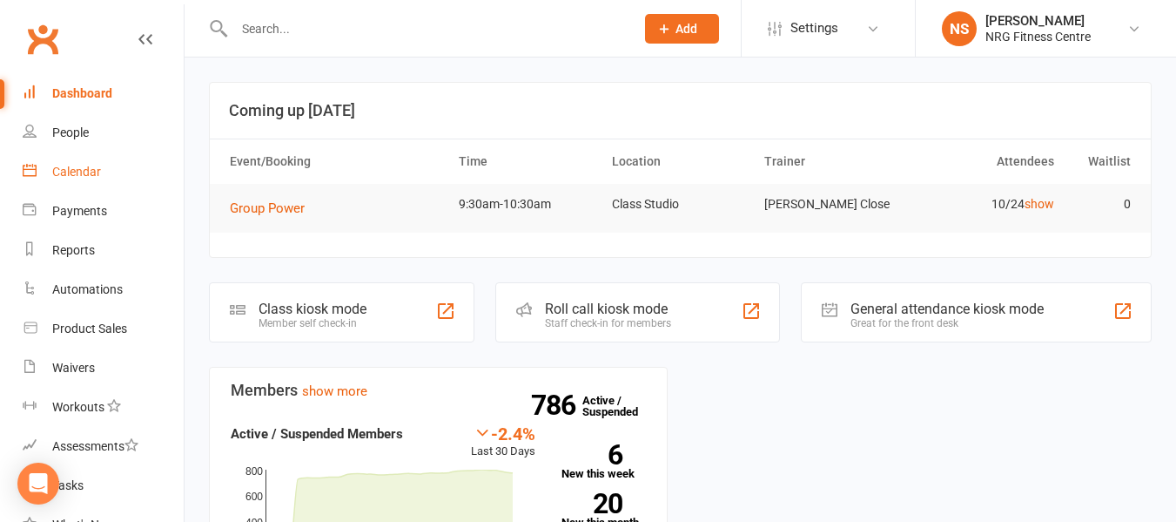
click at [98, 168] on div "Calendar" at bounding box center [76, 172] width 49 height 14
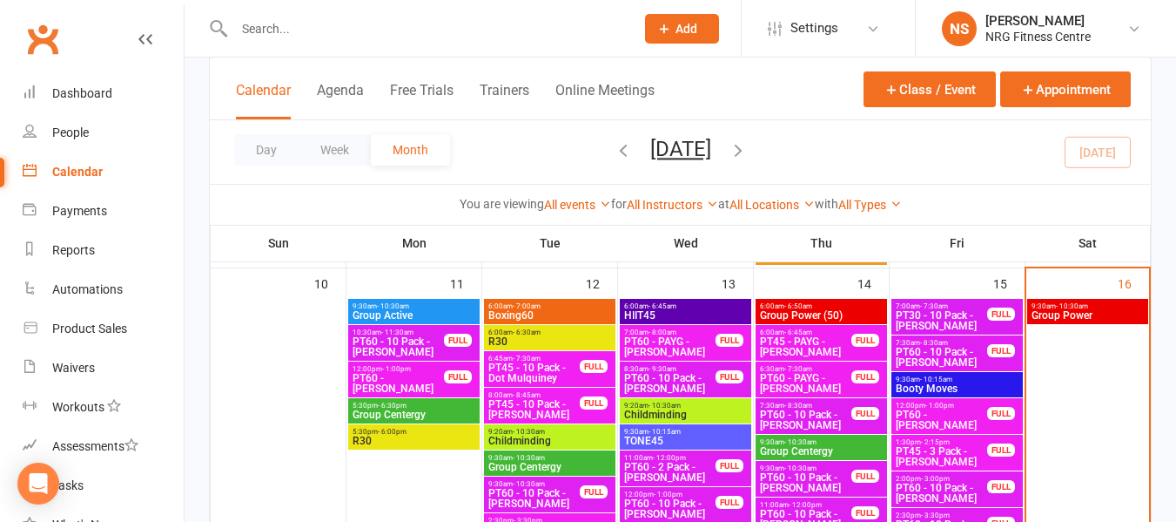
scroll to position [1045, 0]
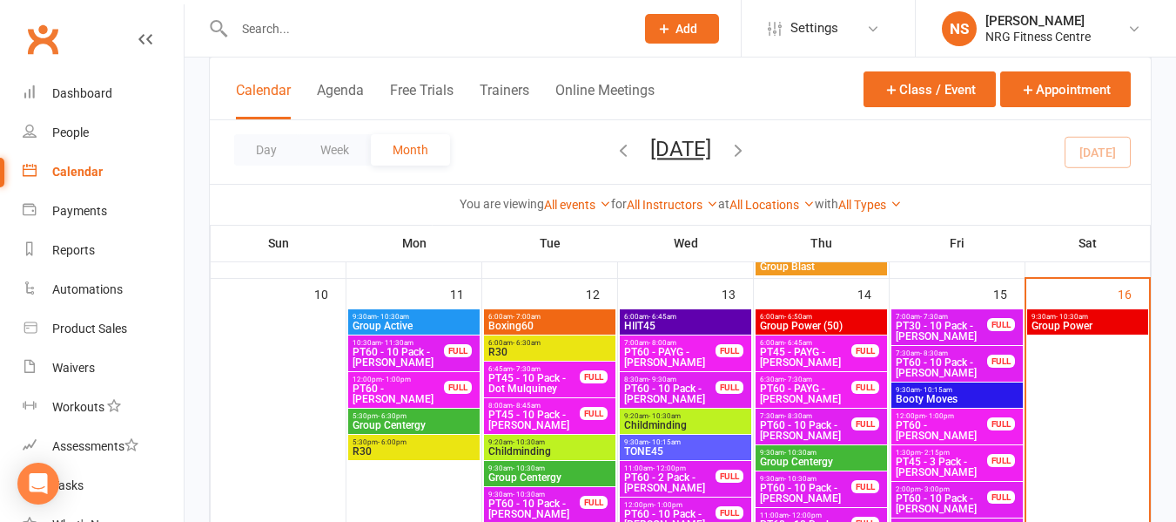
click at [1082, 325] on span "Group Power" at bounding box center [1088, 325] width 114 height 10
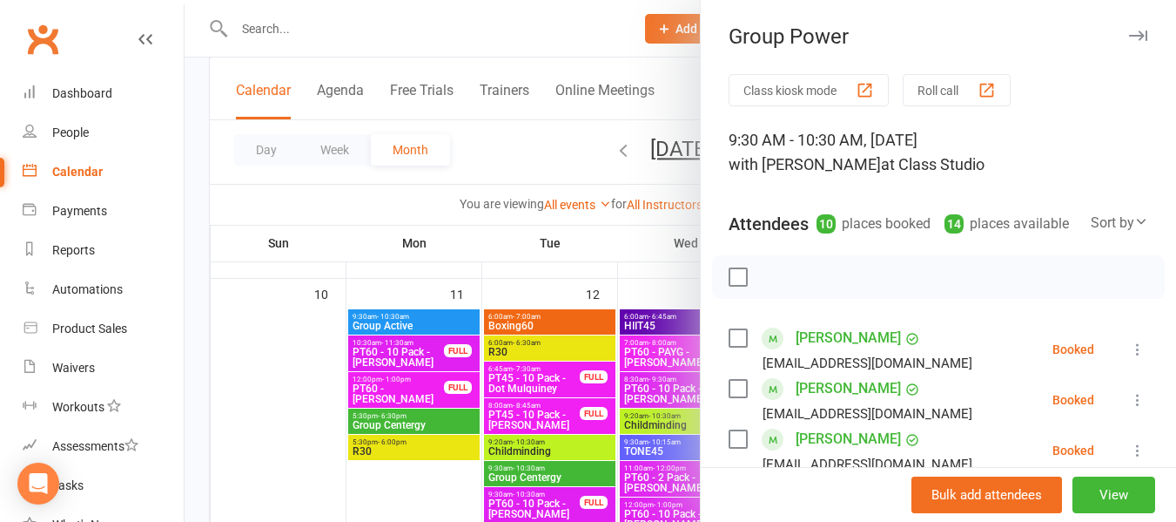
scroll to position [87, 0]
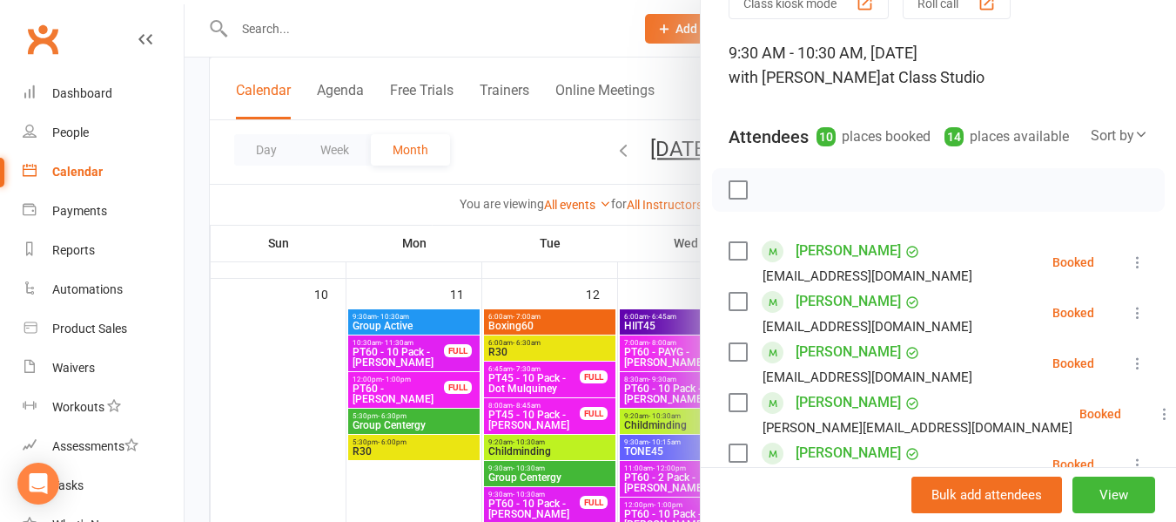
click at [737, 259] on label at bounding box center [737, 250] width 17 height 17
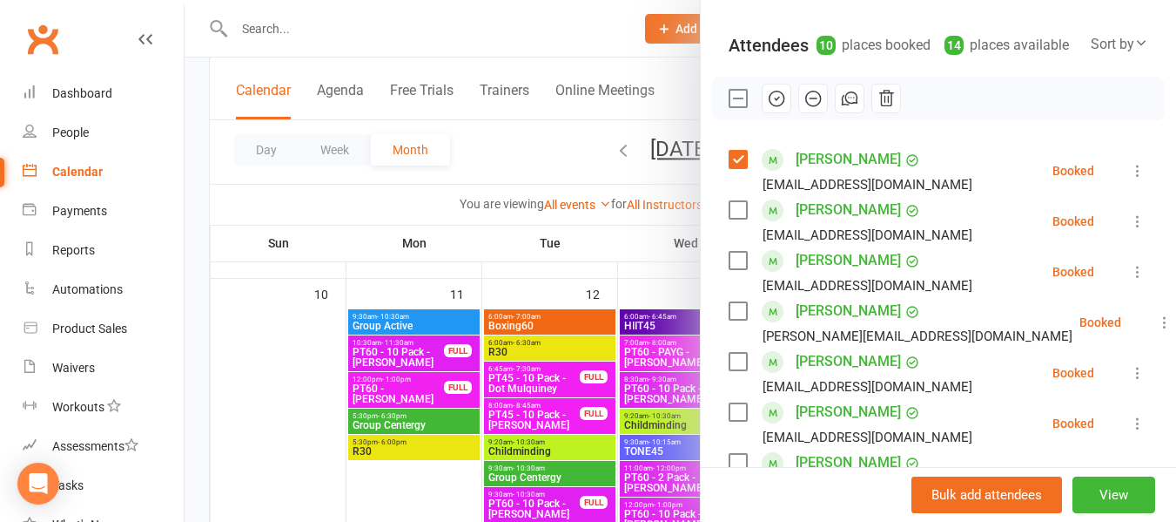
scroll to position [261, 0]
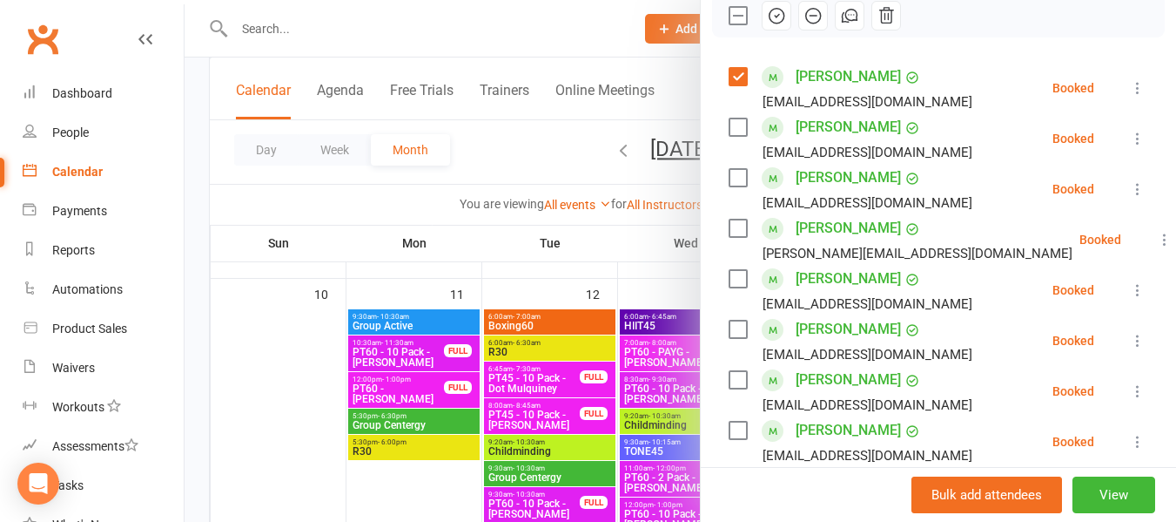
click at [729, 186] on div "Victoria GREENAWAY vicgreenaway@gmail.com" at bounding box center [854, 189] width 251 height 50
click at [732, 186] on label at bounding box center [737, 177] width 17 height 17
click at [729, 237] on label at bounding box center [737, 227] width 17 height 17
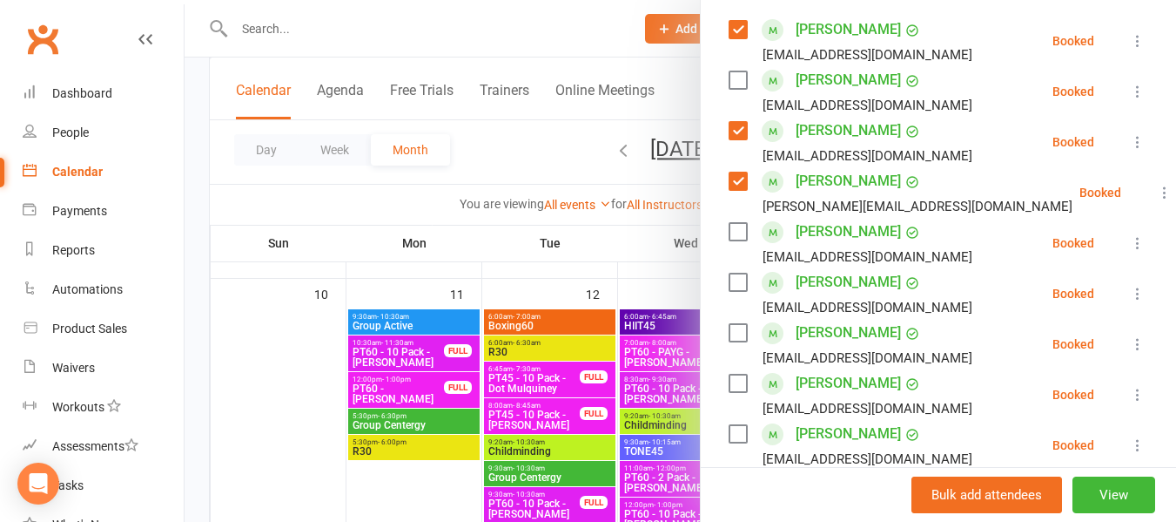
scroll to position [348, 0]
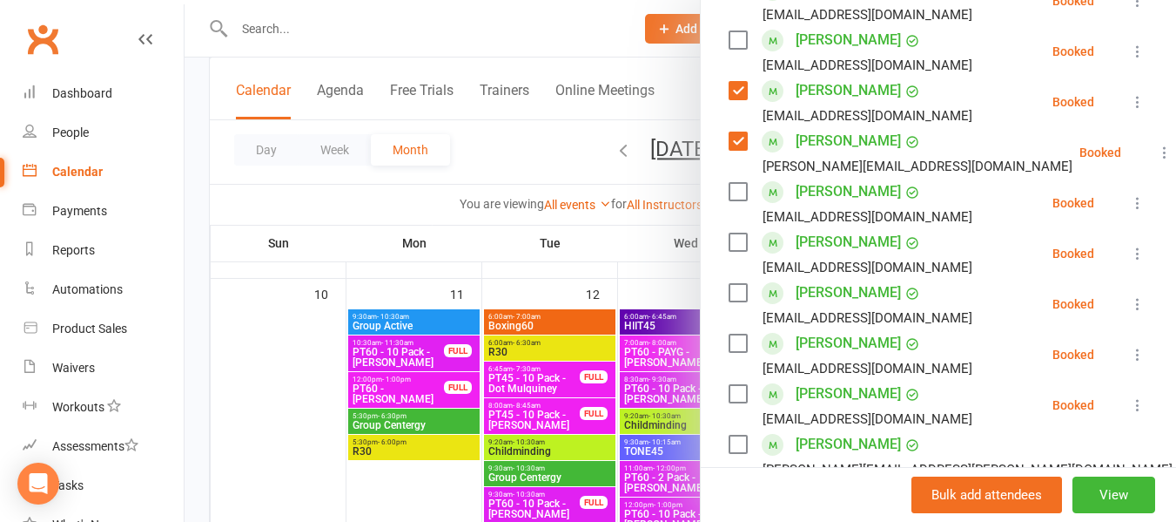
click at [734, 251] on label at bounding box center [737, 241] width 17 height 17
click at [733, 301] on label at bounding box center [737, 292] width 17 height 17
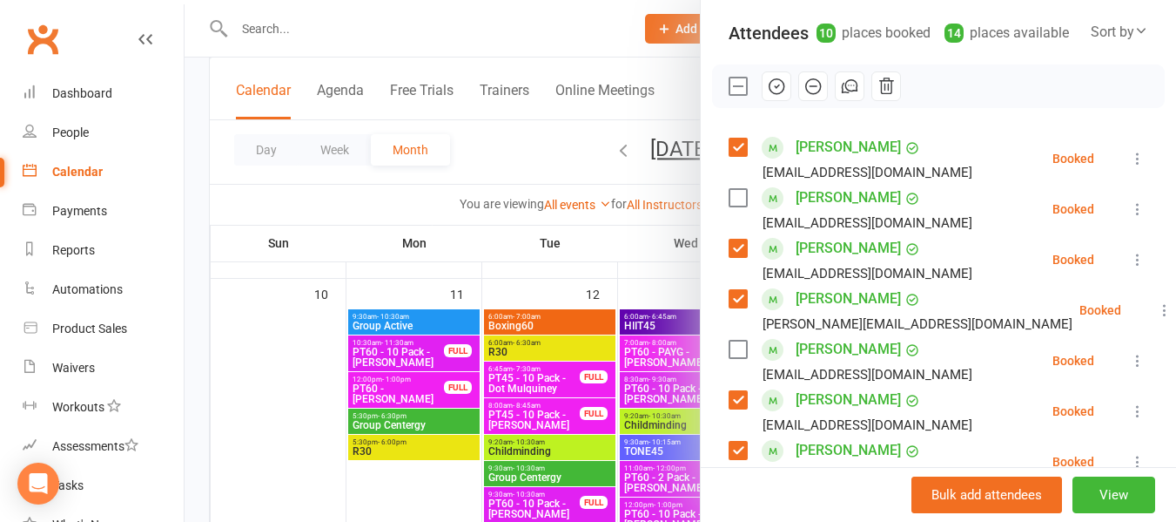
scroll to position [87, 0]
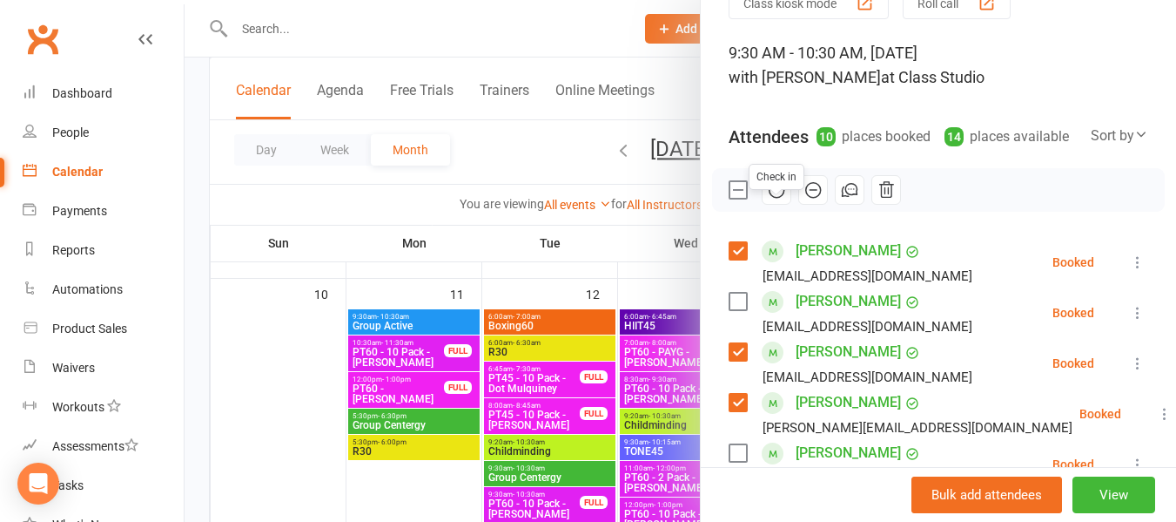
click at [768, 199] on icon "button" at bounding box center [776, 189] width 19 height 19
click at [555, 131] on div at bounding box center [681, 261] width 992 height 522
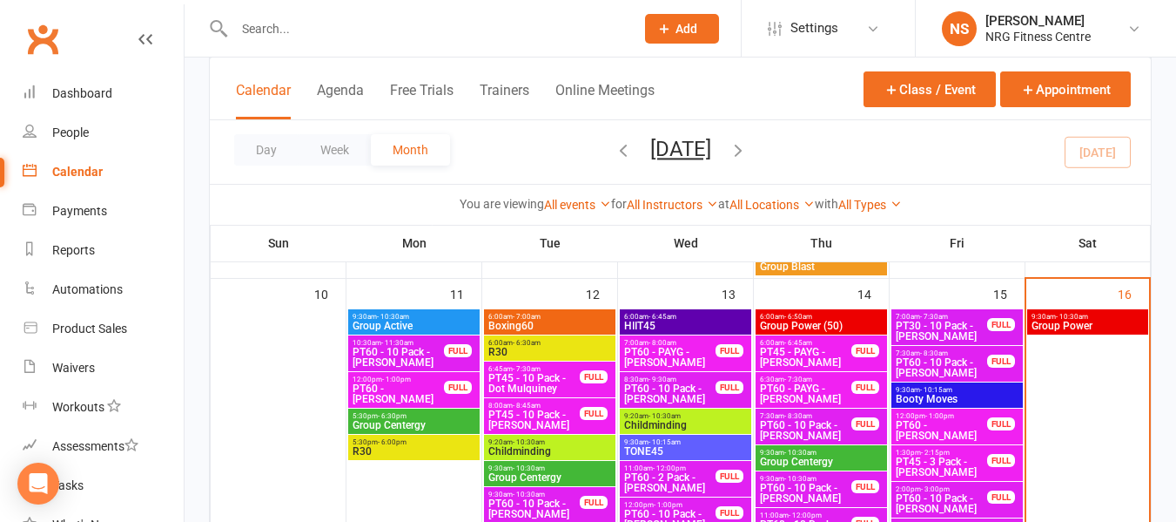
click at [243, 17] on input "text" at bounding box center [426, 29] width 394 height 24
paste input "3800041A0000B314"
type input "3800041A0000B314"
drag, startPoint x: 348, startPoint y: 37, endPoint x: 190, endPoint y: 40, distance: 158.5
click at [190, 40] on react-component "3800041A0000B314 No results" at bounding box center [311, 28] width 623 height 57
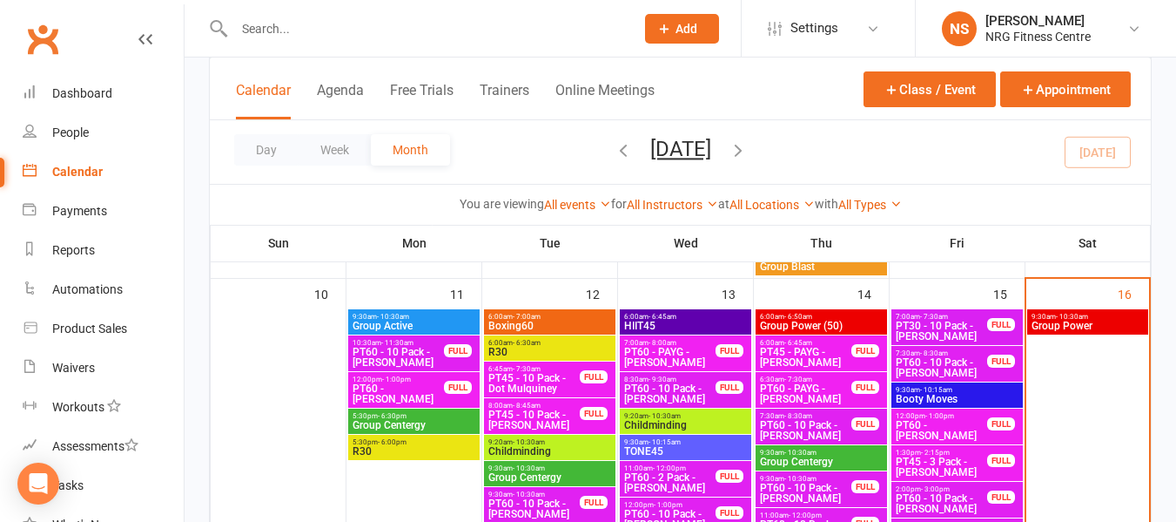
paste input "3800041A0000B313"
type input "3800041A0000B313"
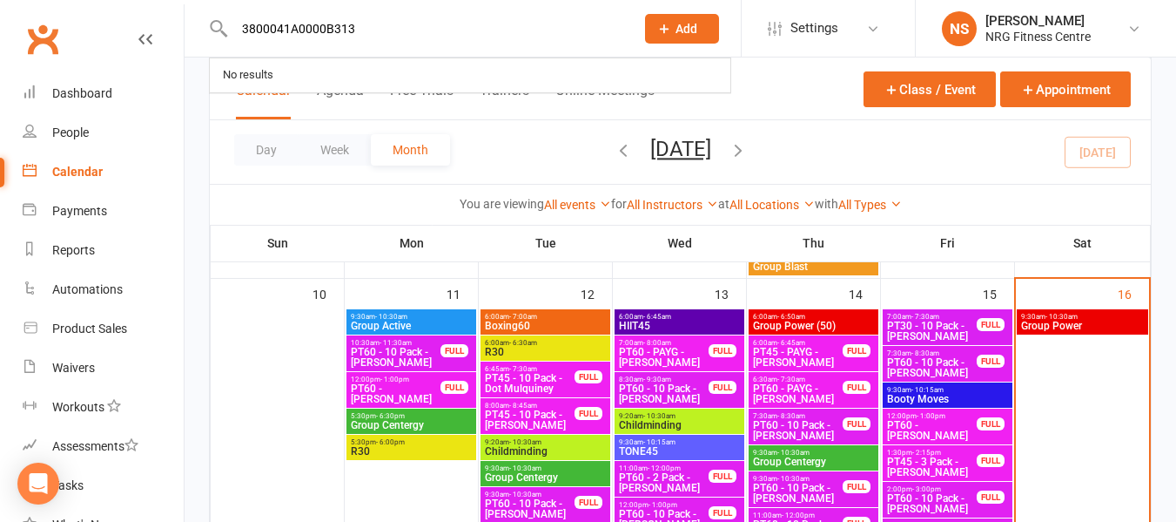
drag, startPoint x: 414, startPoint y: 35, endPoint x: 70, endPoint y: 31, distance: 344.8
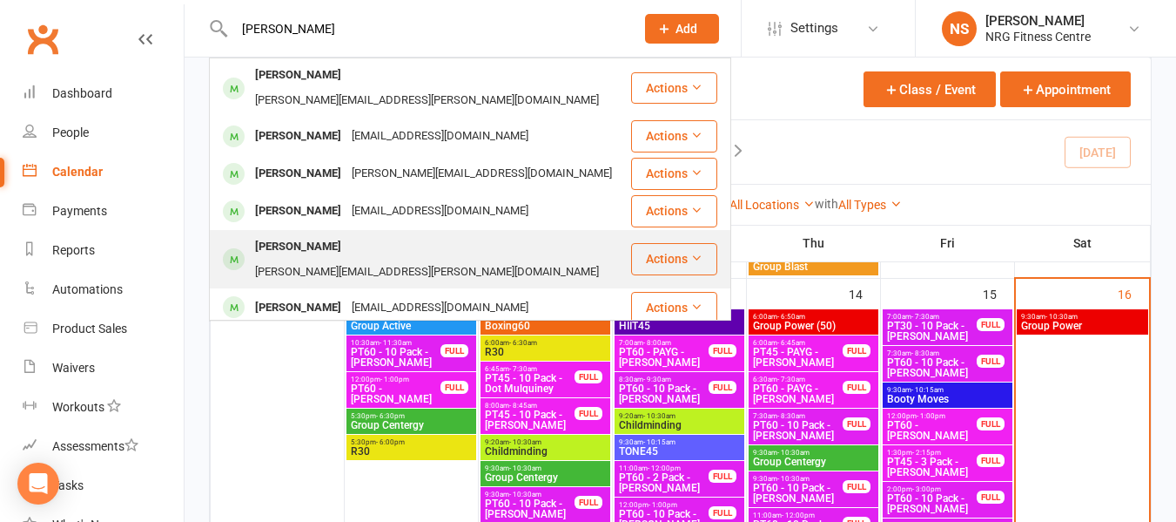
type input "andrew"
click at [387, 231] on div "Andrew SWEETING bobbie.sweeting@gmail.com" at bounding box center [420, 259] width 419 height 57
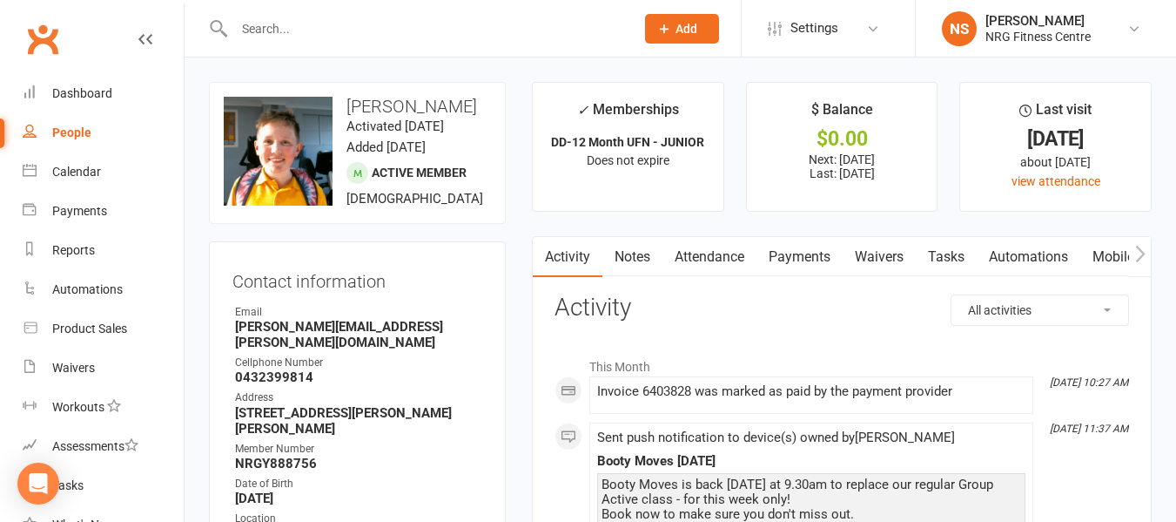
click at [789, 254] on link "Payments" at bounding box center [800, 257] width 86 height 40
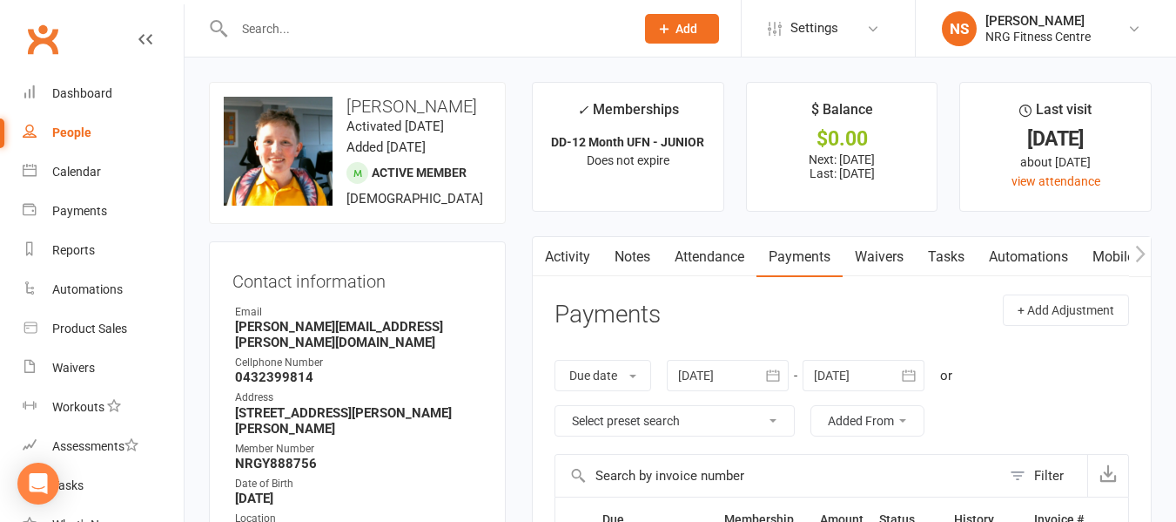
click at [77, 131] on div "People" at bounding box center [71, 132] width 39 height 14
select select "100"
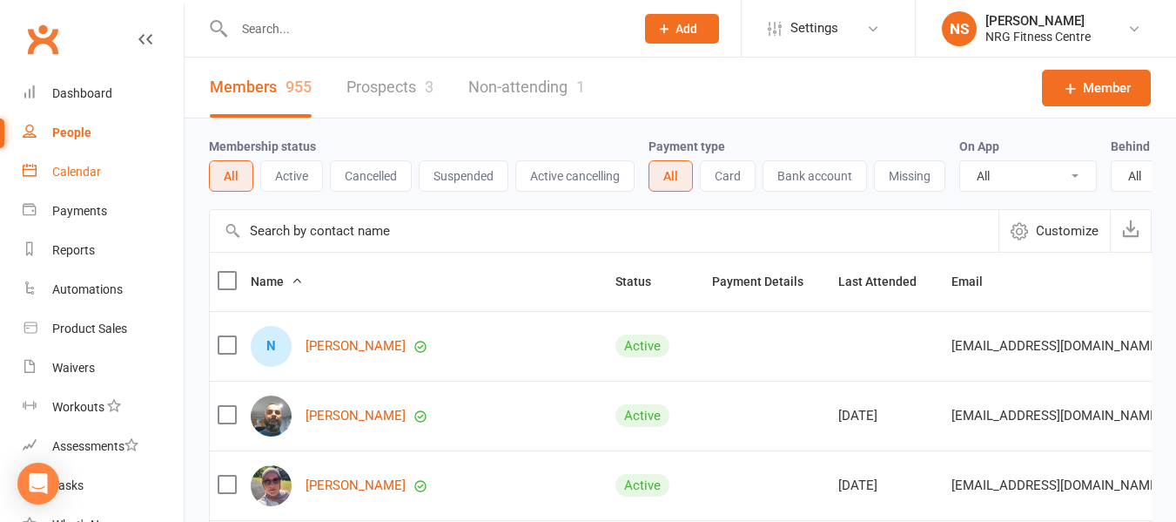
click at [105, 176] on link "Calendar" at bounding box center [103, 171] width 161 height 39
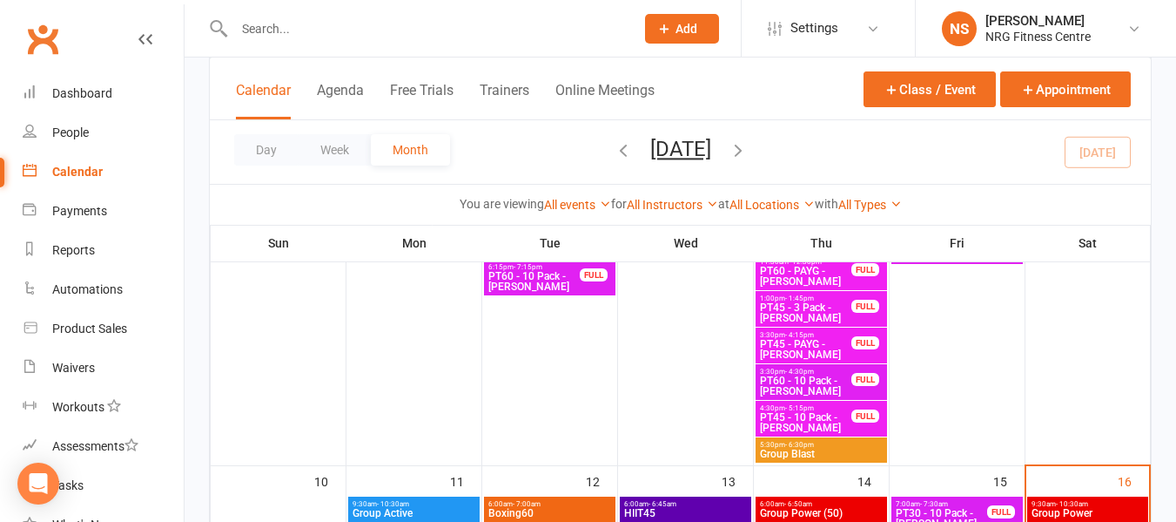
scroll to position [958, 0]
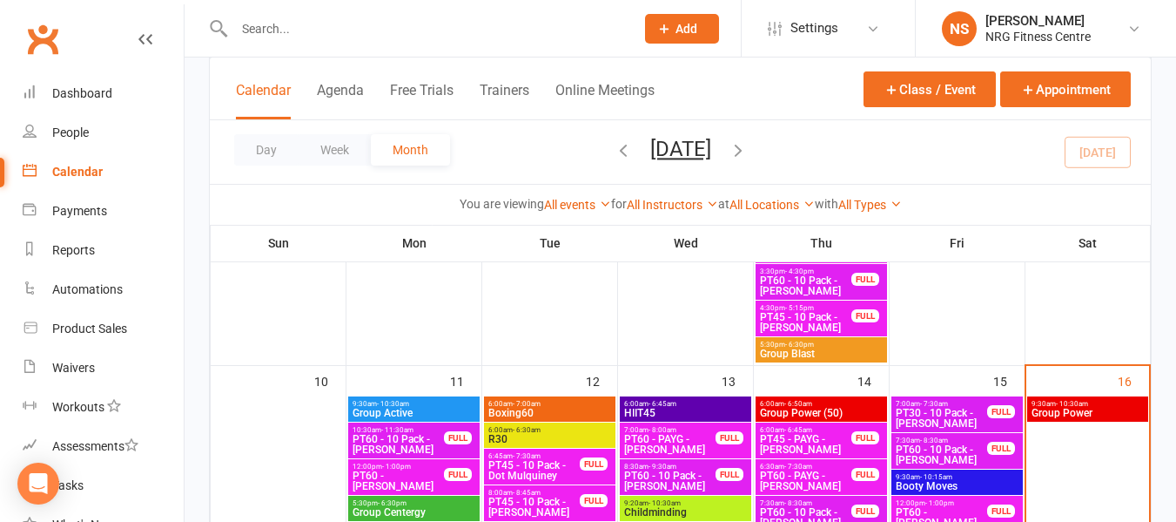
click at [1058, 412] on span "Group Power" at bounding box center [1088, 412] width 114 height 10
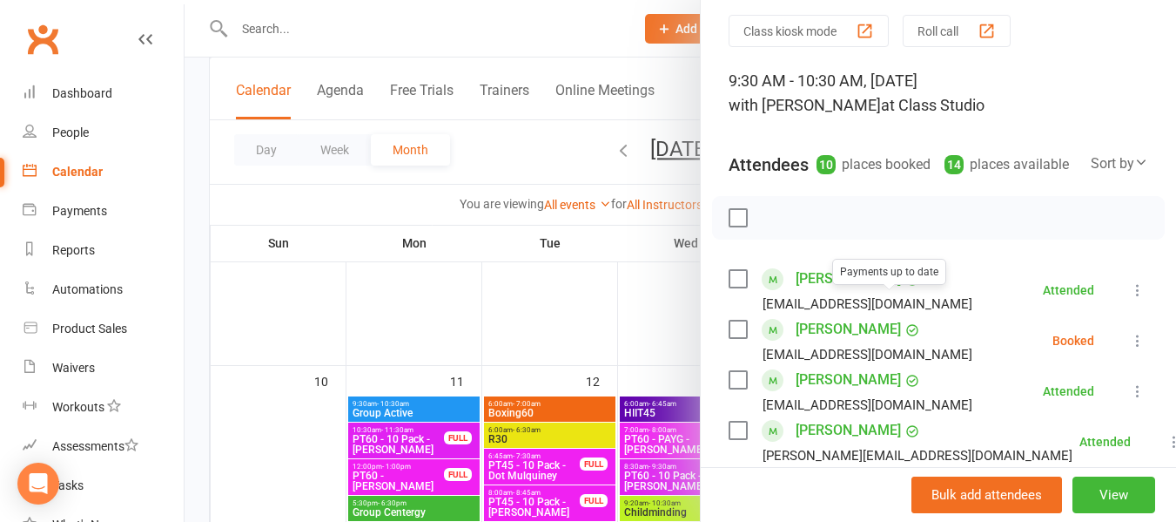
scroll to position [87, 0]
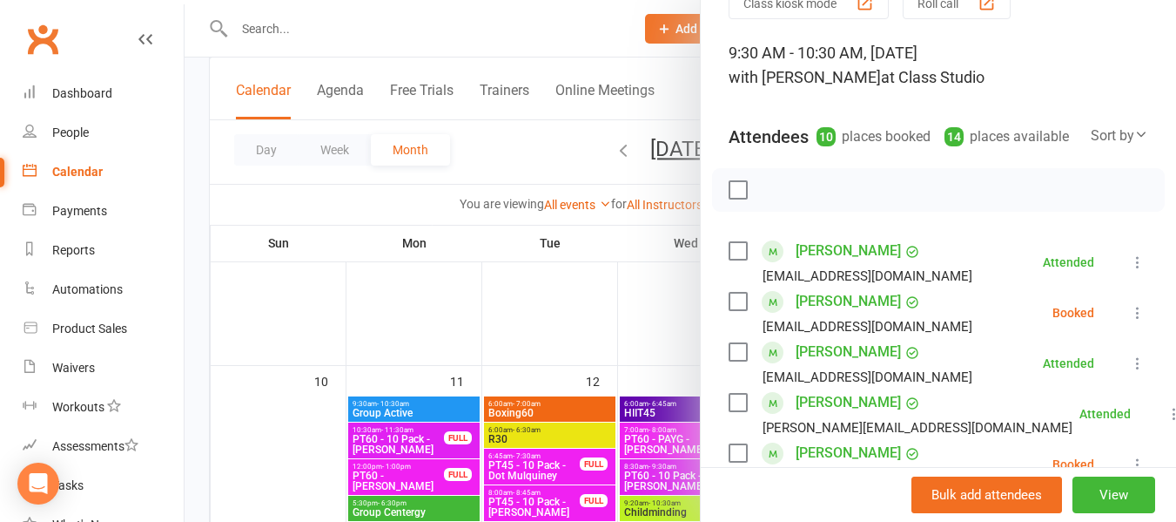
click at [736, 310] on label at bounding box center [737, 301] width 17 height 17
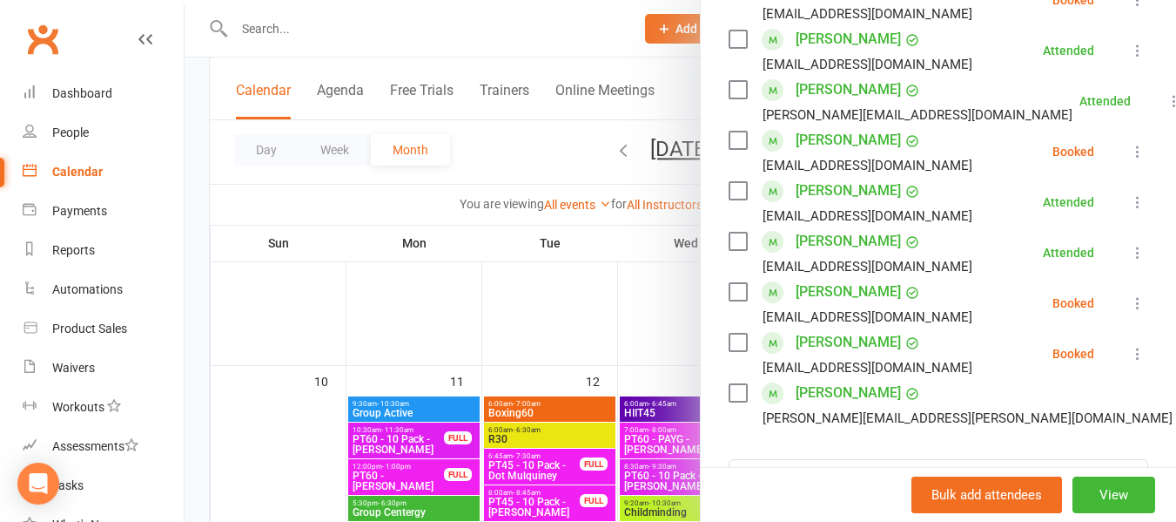
scroll to position [435, 0]
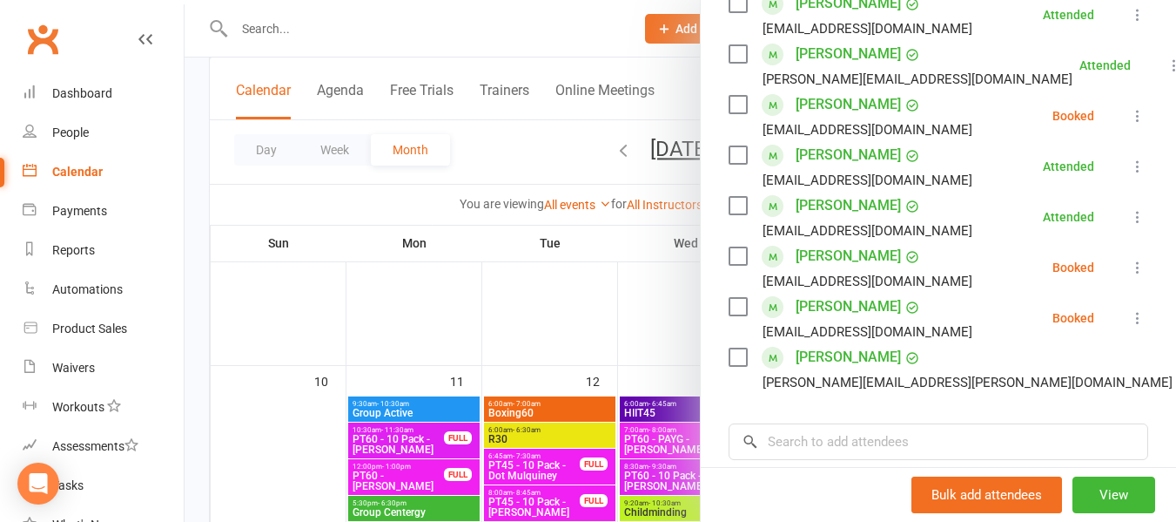
click at [732, 265] on label at bounding box center [737, 255] width 17 height 17
click at [729, 315] on label at bounding box center [737, 306] width 17 height 17
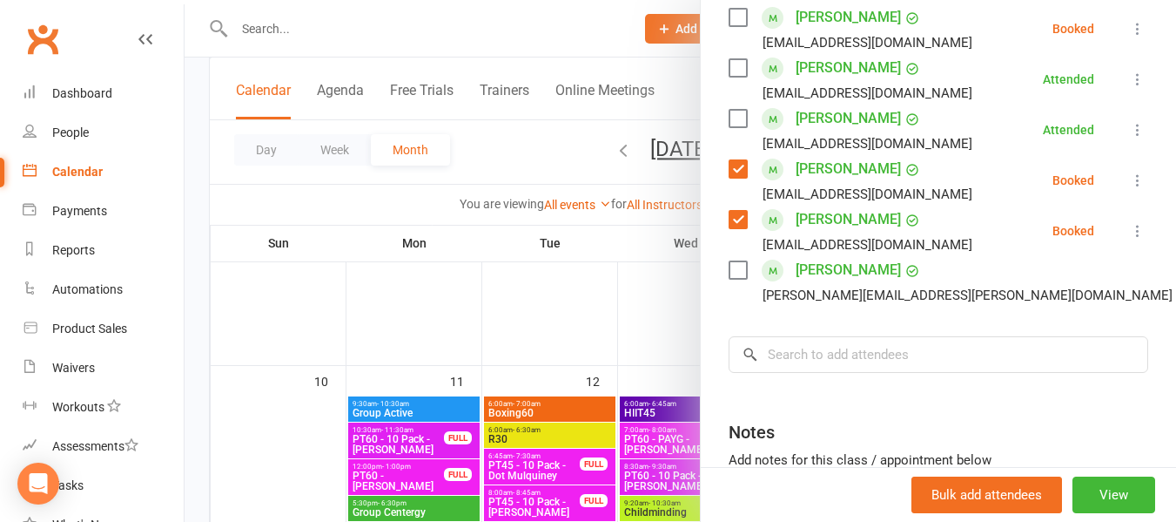
click at [731, 279] on label at bounding box center [737, 269] width 17 height 17
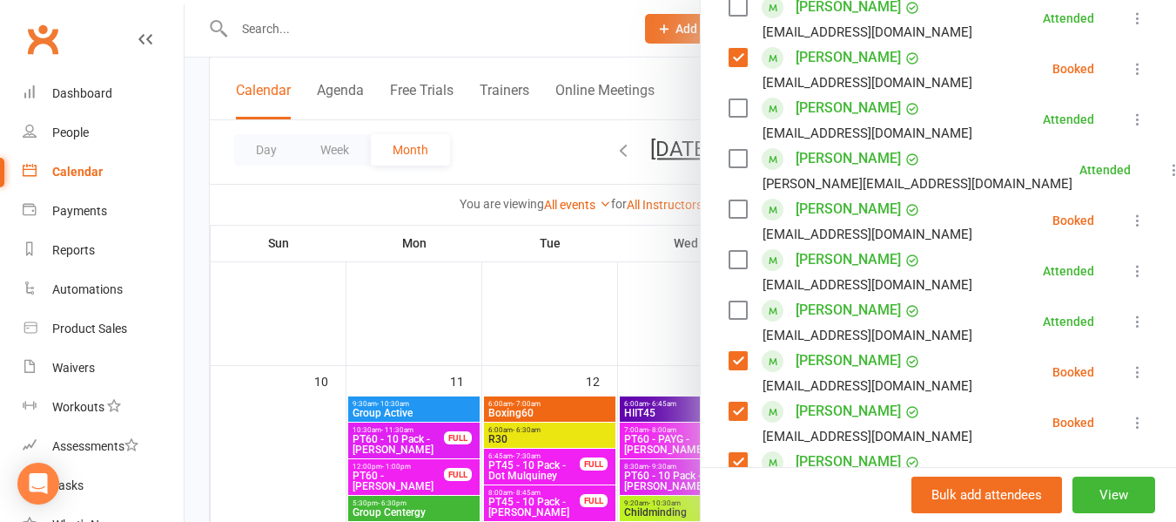
scroll to position [0, 0]
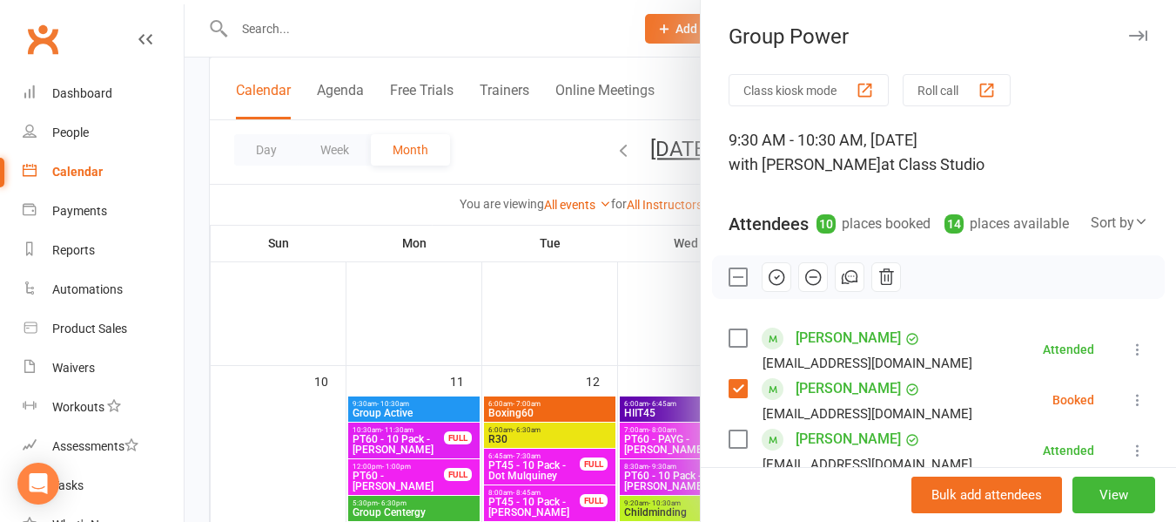
click at [768, 286] on icon "button" at bounding box center [776, 276] width 19 height 19
click at [486, 155] on div at bounding box center [681, 261] width 992 height 522
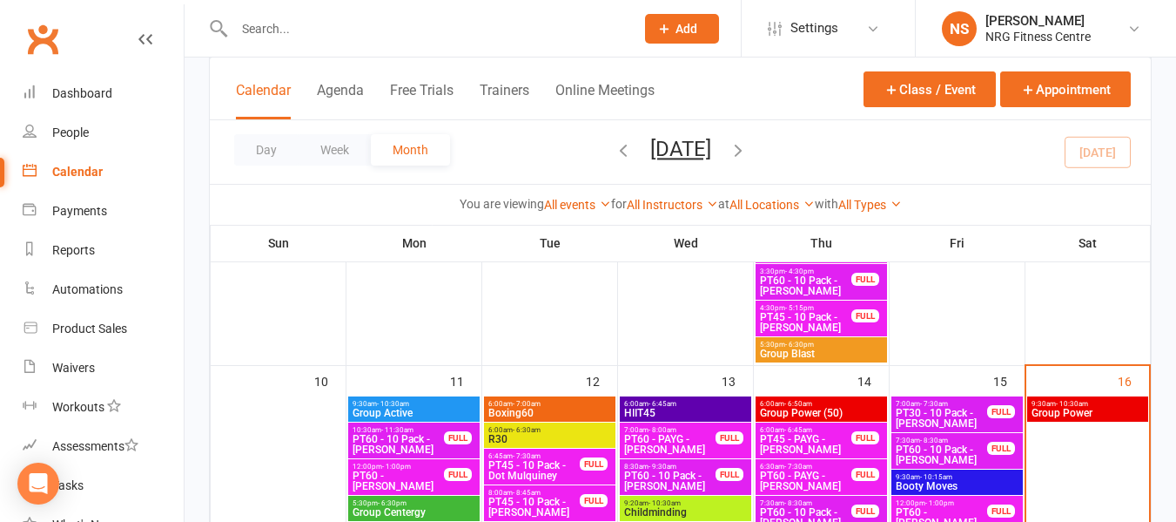
click at [443, 27] on input "text" at bounding box center [426, 29] width 394 height 24
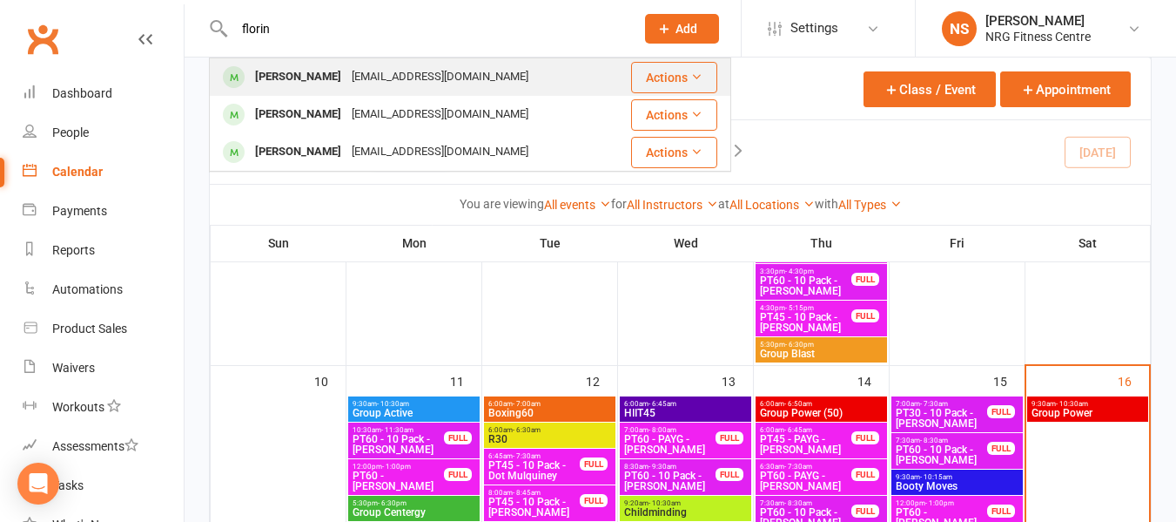
type input "florin"
click at [407, 74] on div "lovelylylynxxxie@gmail.com" at bounding box center [440, 76] width 187 height 25
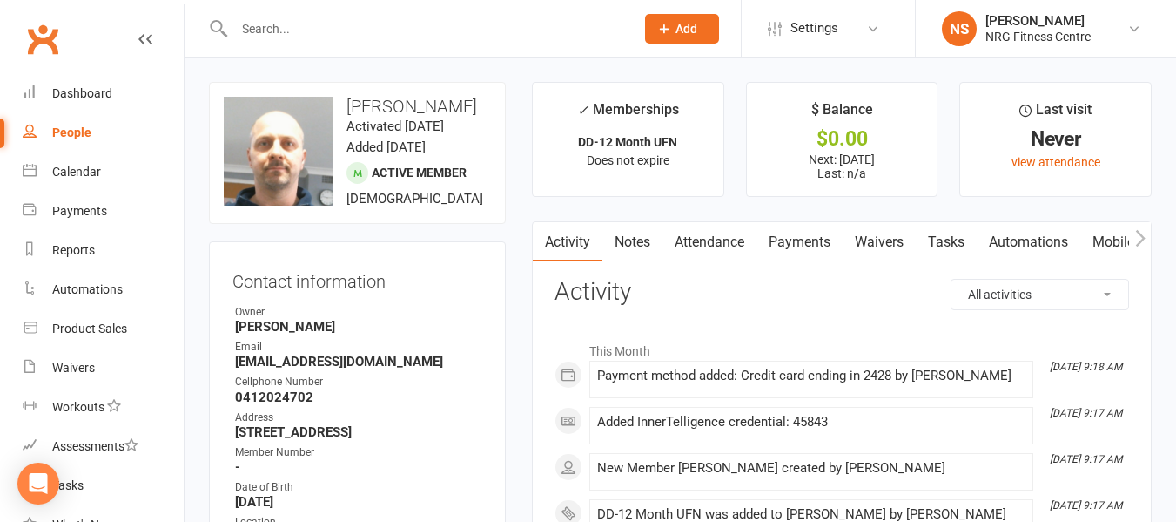
click at [788, 240] on link "Payments" at bounding box center [800, 242] width 86 height 40
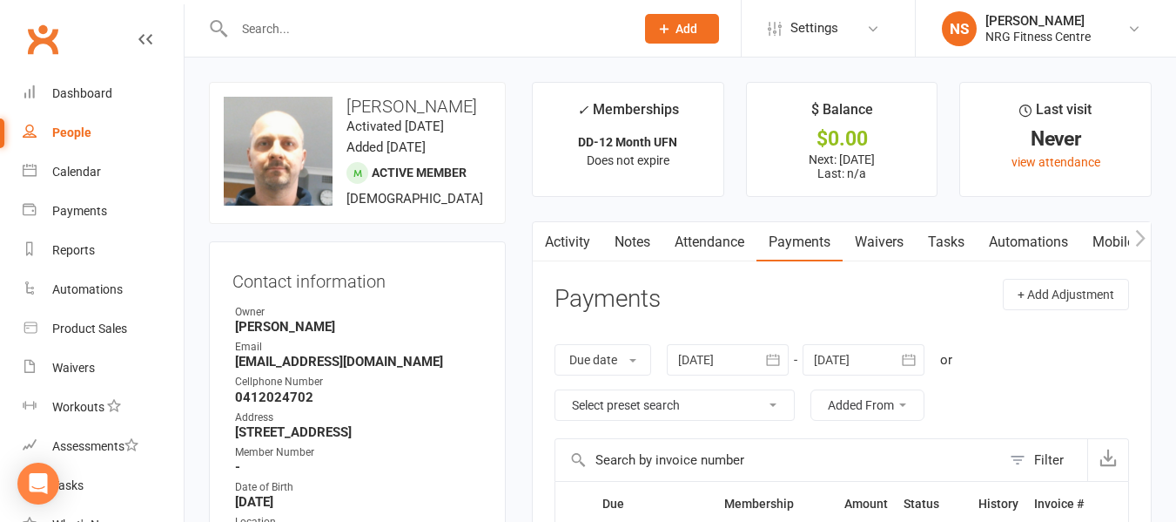
click at [717, 252] on link "Attendance" at bounding box center [710, 242] width 94 height 40
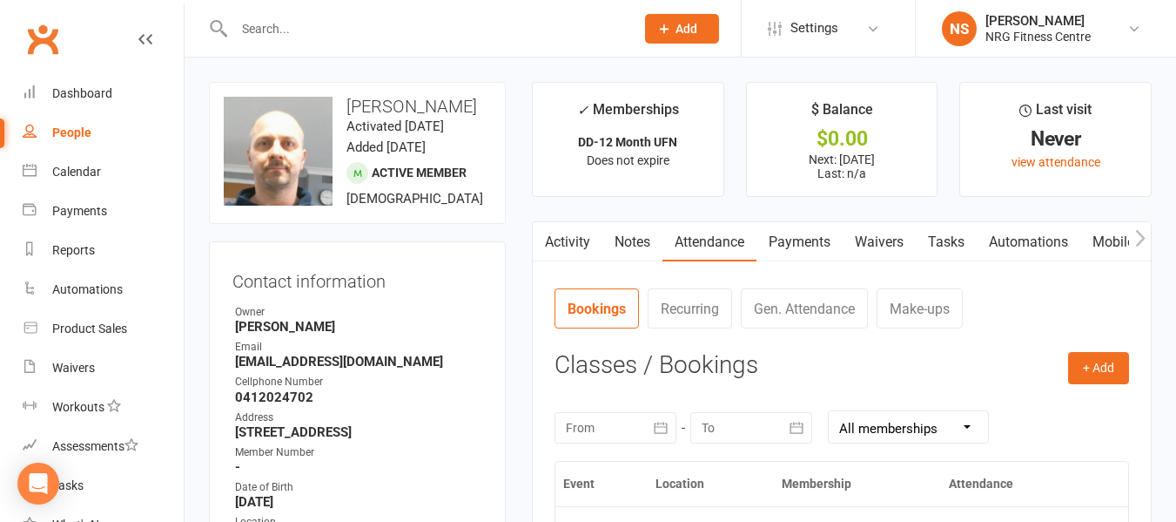
click at [326, 29] on input "text" at bounding box center [426, 29] width 394 height 24
paste input "James WOOLFORD"
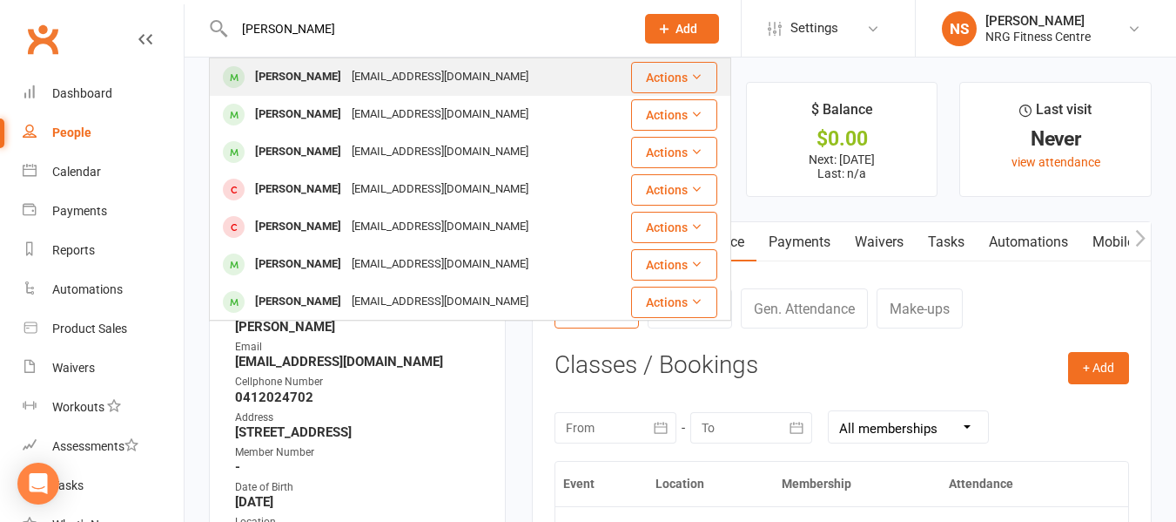
type input "James WOOLFORD"
click at [315, 84] on div "James WOOLFORD" at bounding box center [298, 76] width 97 height 25
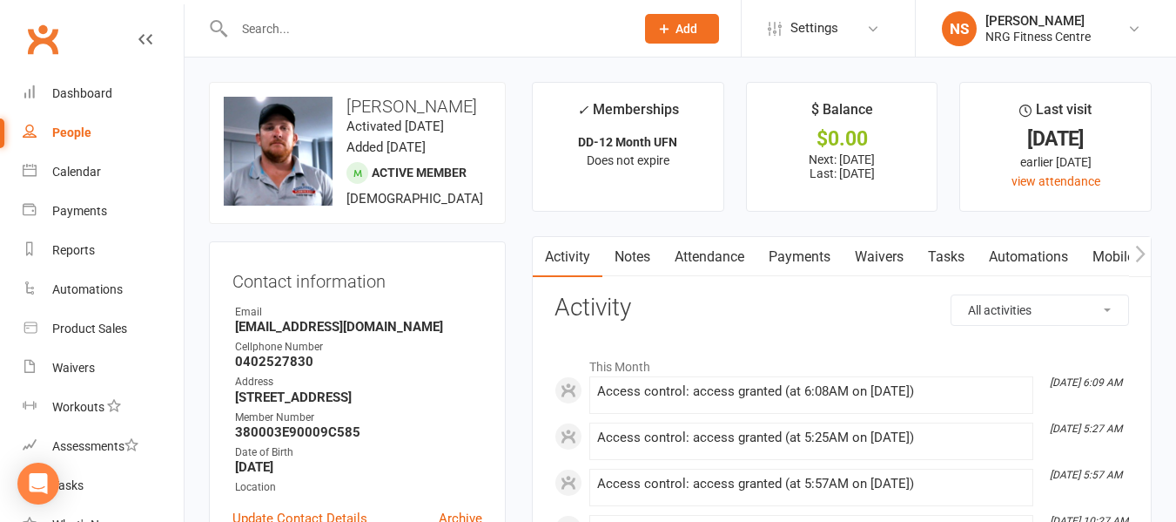
click at [112, 141] on link "People" at bounding box center [103, 132] width 161 height 39
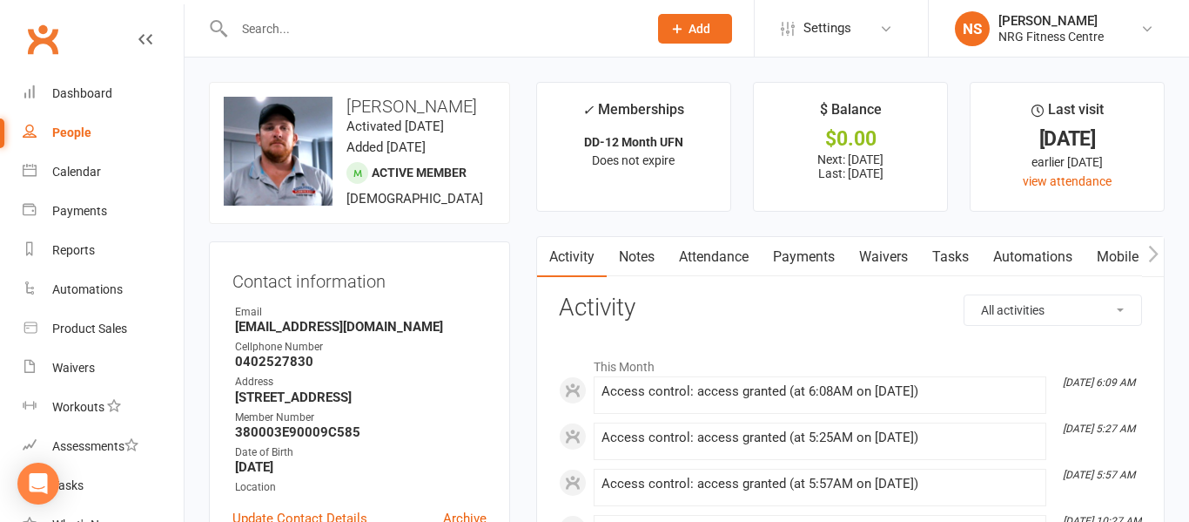
select select "100"
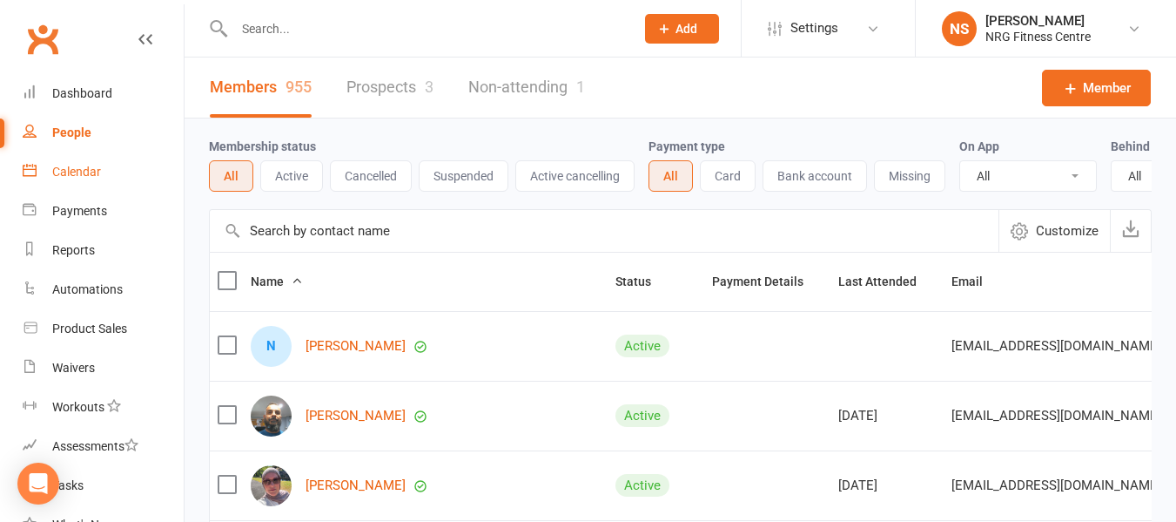
click at [136, 180] on link "Calendar" at bounding box center [103, 171] width 161 height 39
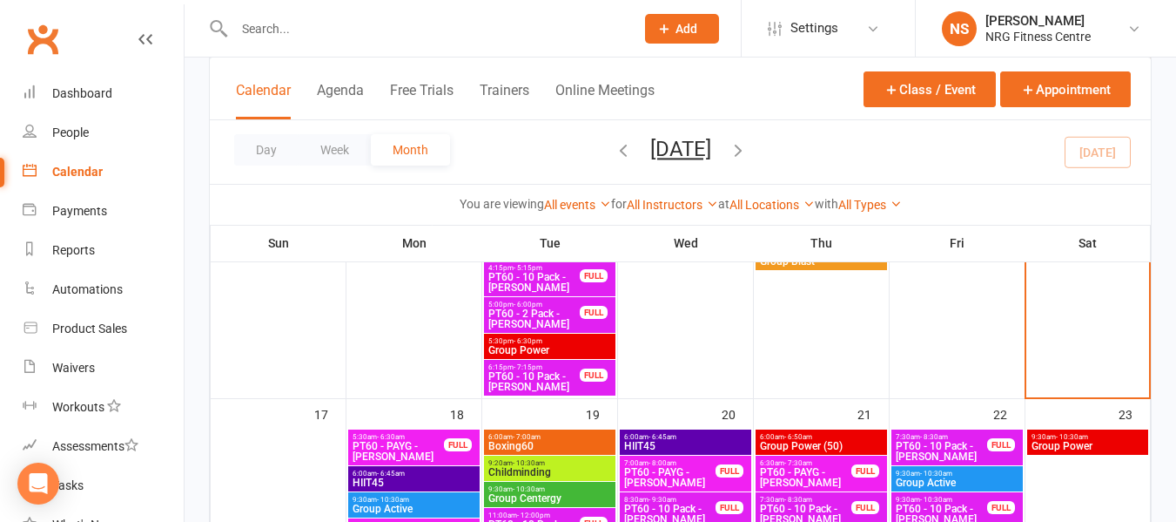
scroll to position [1480, 0]
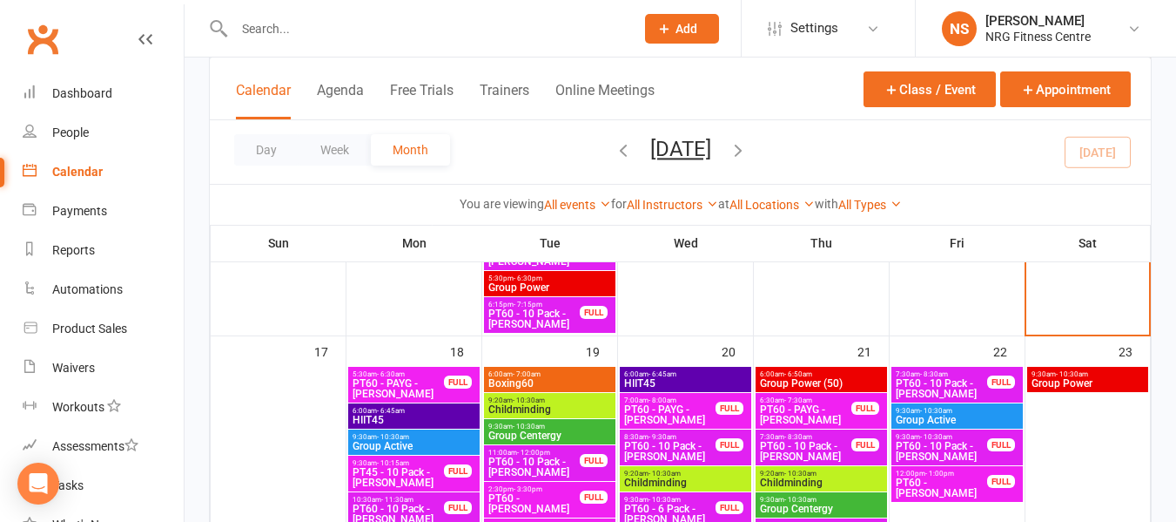
click at [1075, 374] on span "- 10:30am" at bounding box center [1072, 374] width 32 height 8
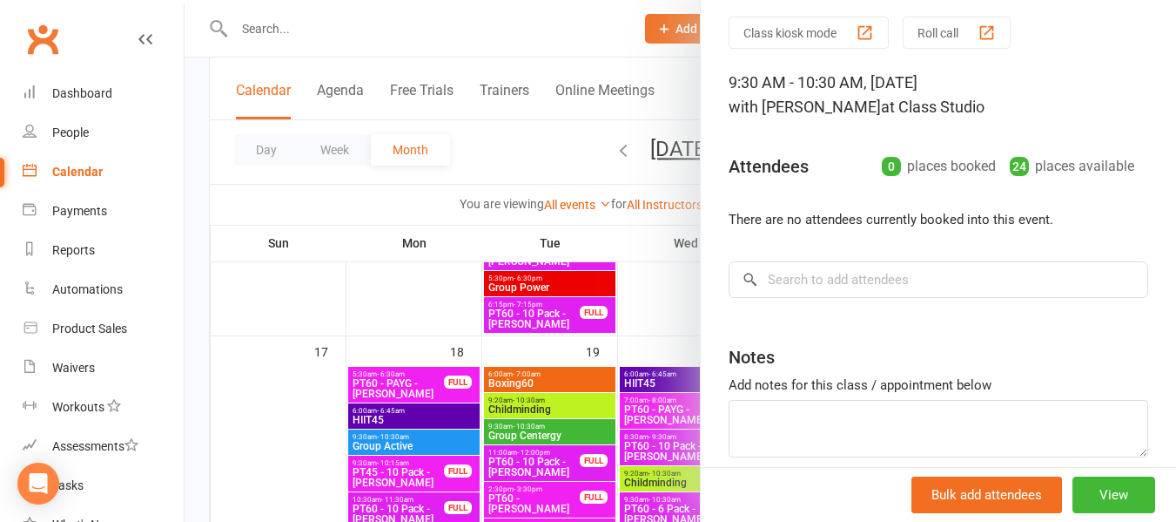
scroll to position [87, 0]
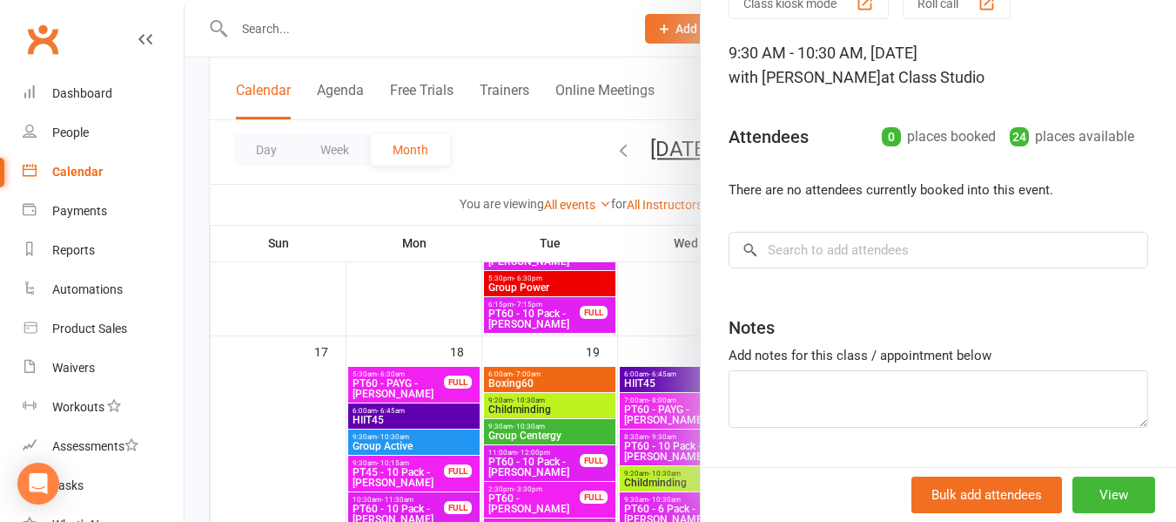
click at [505, 147] on div at bounding box center [681, 261] width 992 height 522
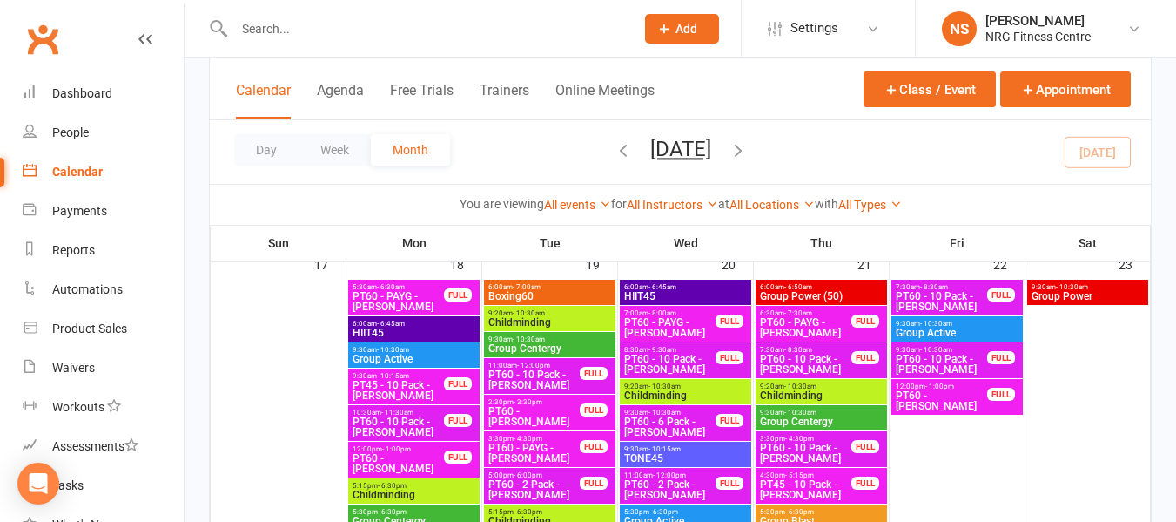
scroll to position [1480, 0]
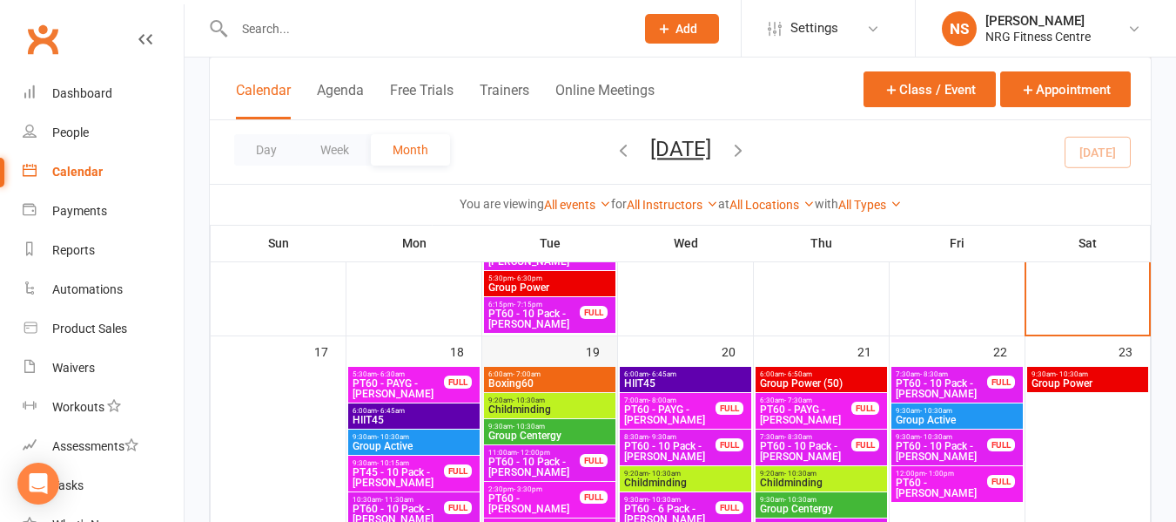
click at [564, 361] on div "19" at bounding box center [549, 508] width 135 height 345
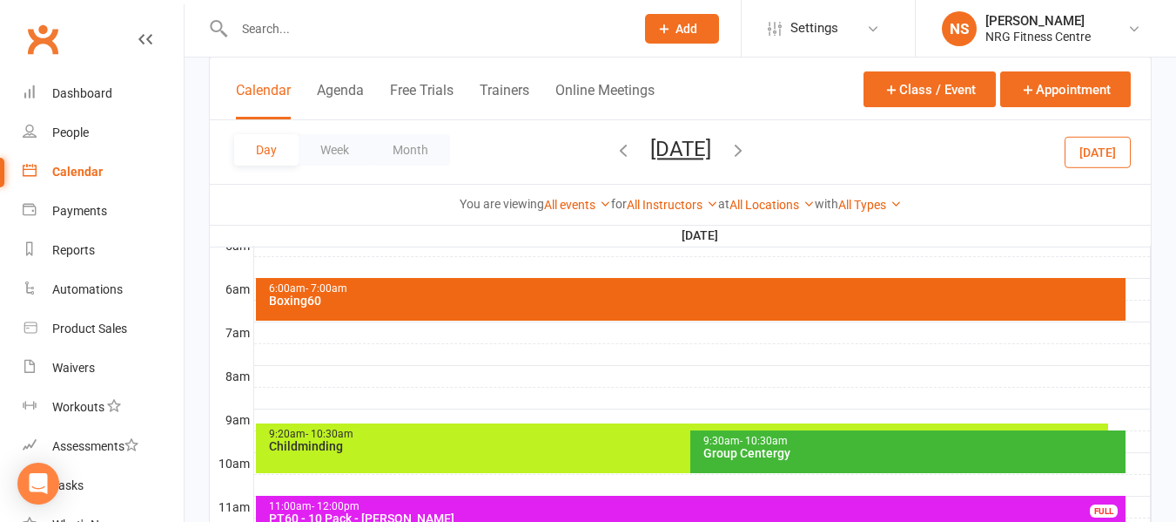
scroll to position [306, 0]
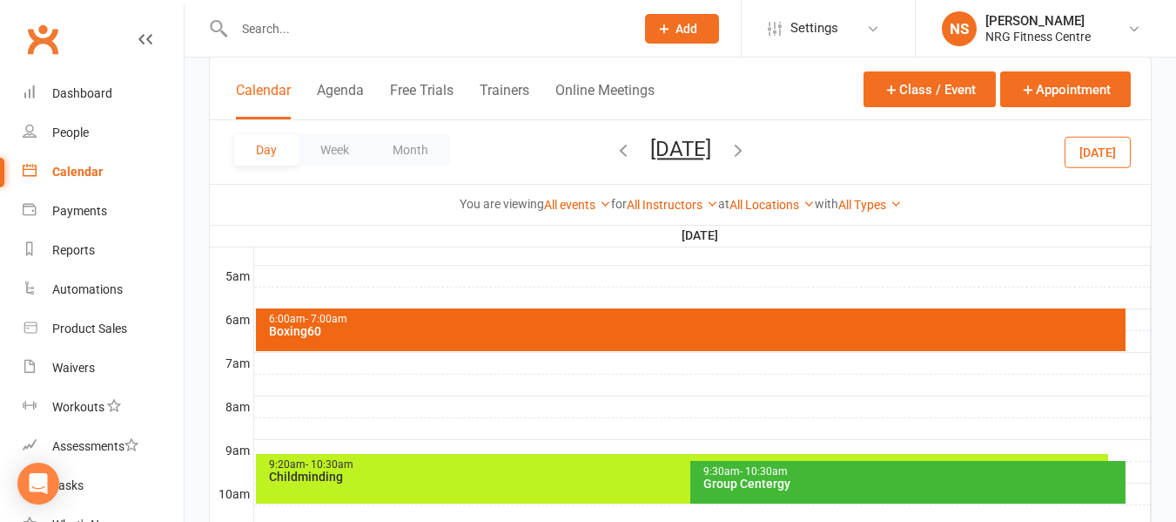
click at [260, 371] on div at bounding box center [702, 363] width 897 height 21
drag, startPoint x: 414, startPoint y: 352, endPoint x: 342, endPoint y: 370, distance: 74.5
click at [412, 353] on div at bounding box center [702, 363] width 897 height 21
click at [241, 359] on th "7am" at bounding box center [232, 363] width 44 height 22
click at [276, 364] on div at bounding box center [702, 363] width 897 height 21
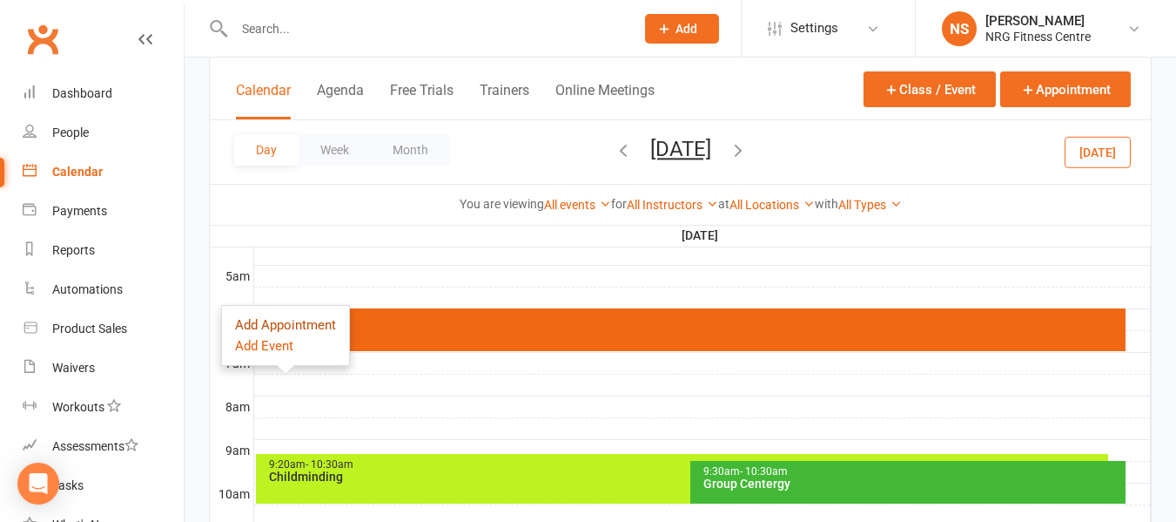
click at [279, 326] on button "Add Appointment" at bounding box center [285, 324] width 101 height 21
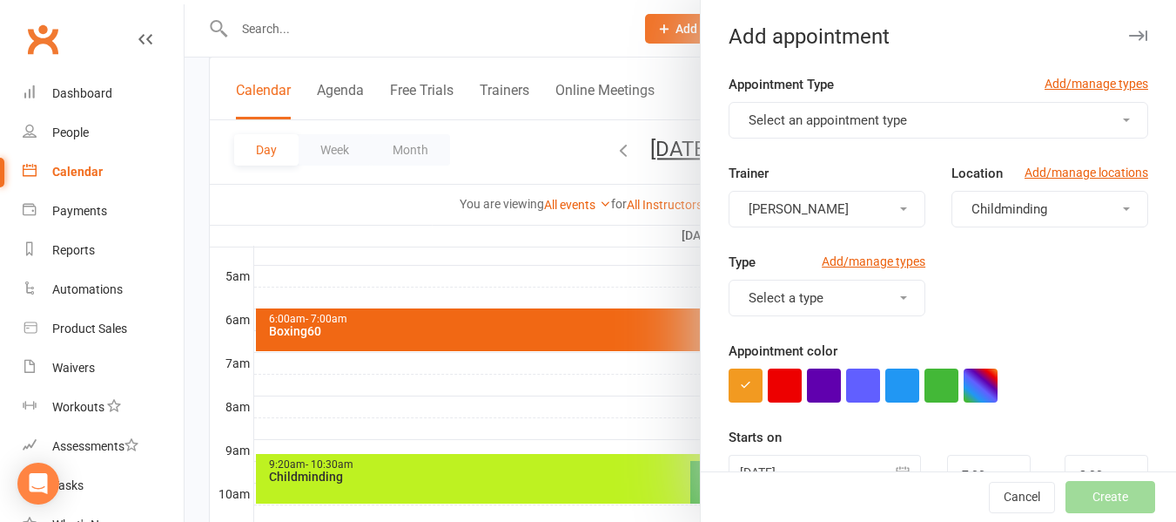
click at [964, 196] on button "Childminding" at bounding box center [1050, 209] width 197 height 37
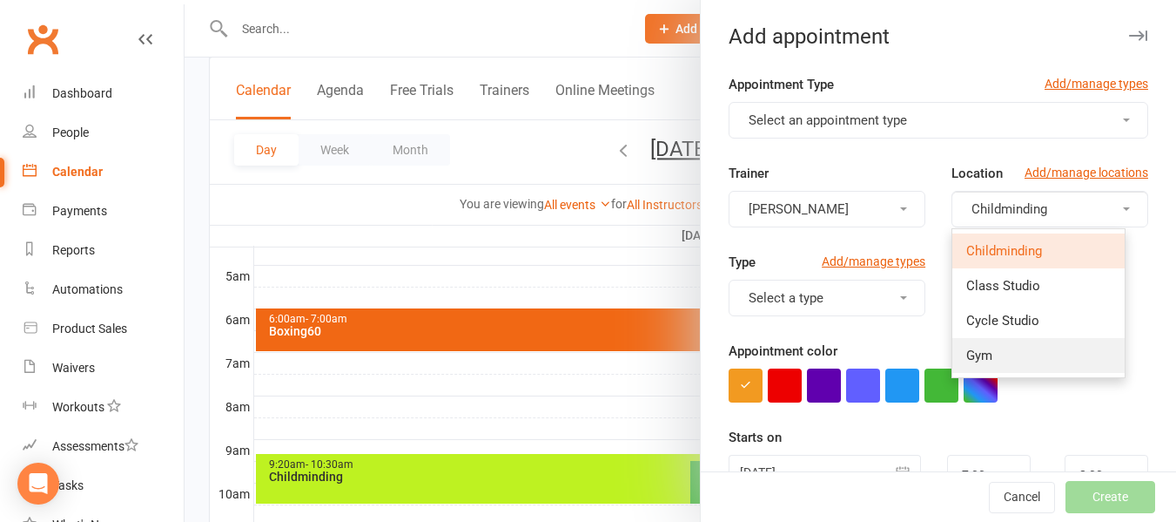
drag, startPoint x: 978, startPoint y: 341, endPoint x: 954, endPoint y: 332, distance: 25.4
click at [978, 341] on link "Gym" at bounding box center [1038, 355] width 172 height 35
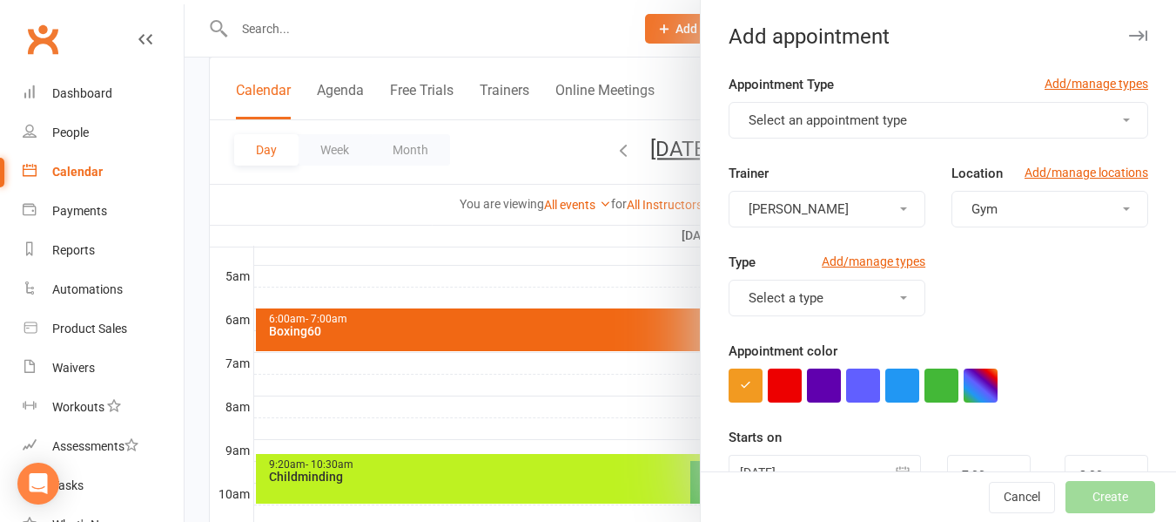
click at [877, 300] on button "Select a type" at bounding box center [827, 297] width 197 height 37
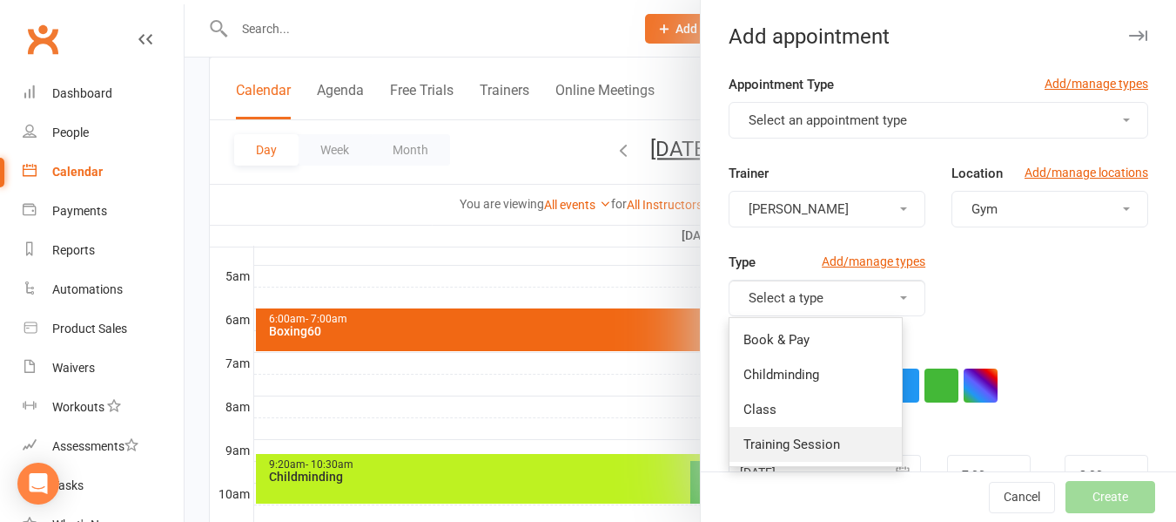
click at [807, 443] on span "Training Session" at bounding box center [792, 444] width 97 height 16
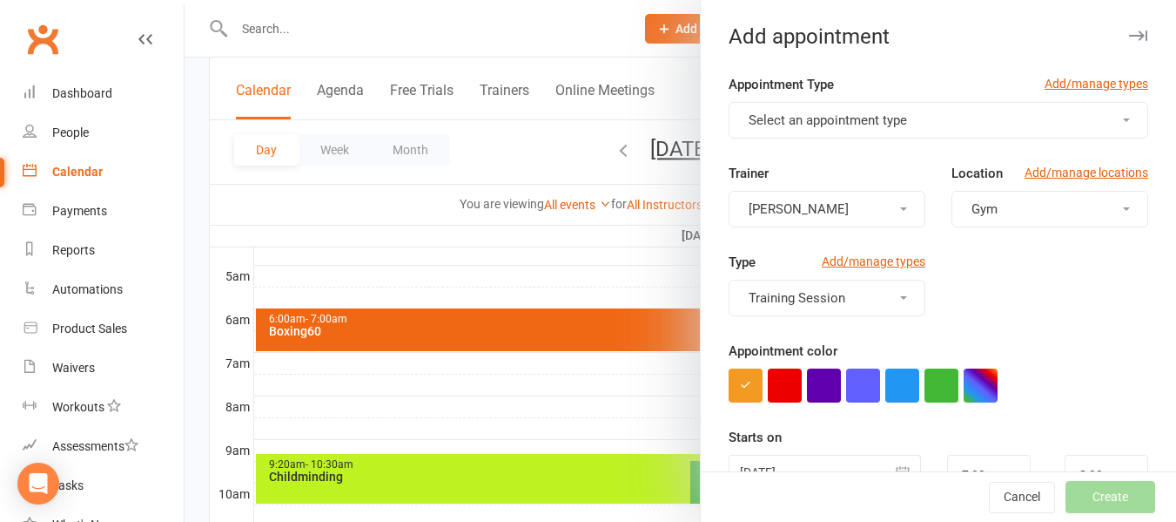
click at [910, 106] on button "Select an appointment type" at bounding box center [939, 120] width 420 height 37
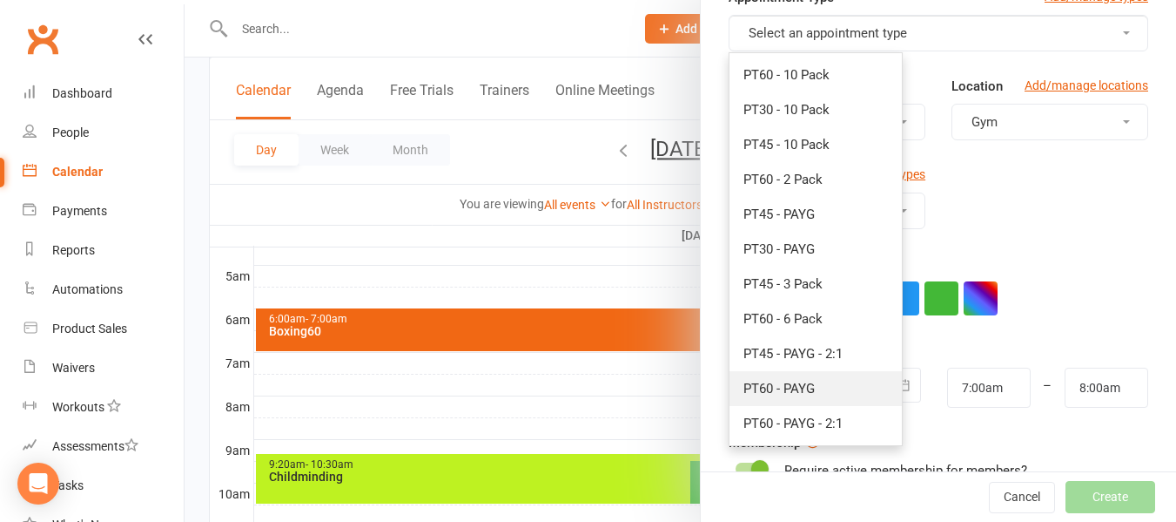
click at [815, 384] on link "PT60 - PAYG" at bounding box center [816, 388] width 172 height 35
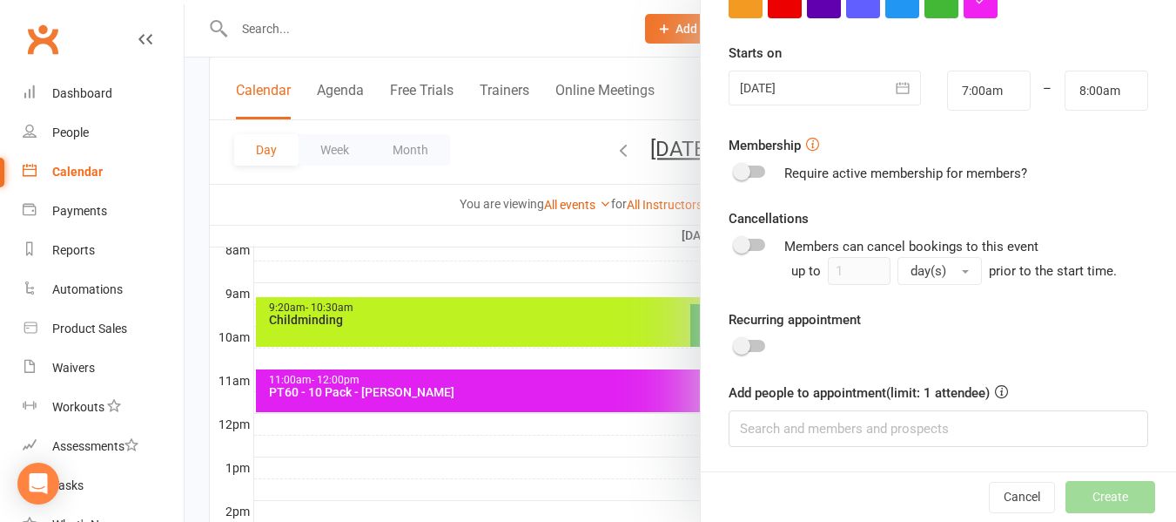
scroll to position [568, 0]
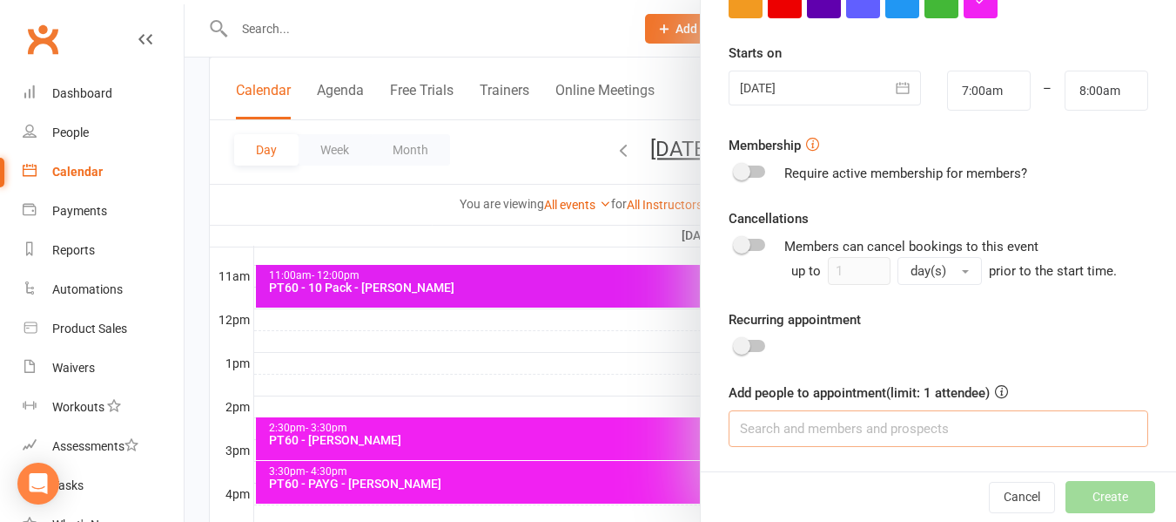
click at [831, 421] on input at bounding box center [939, 428] width 420 height 37
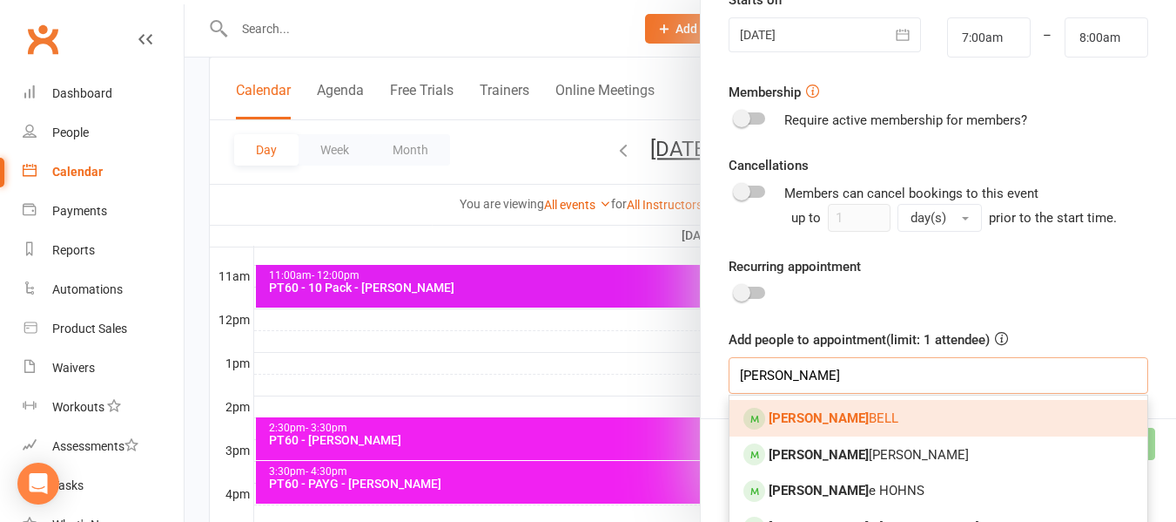
scroll to position [466, 0]
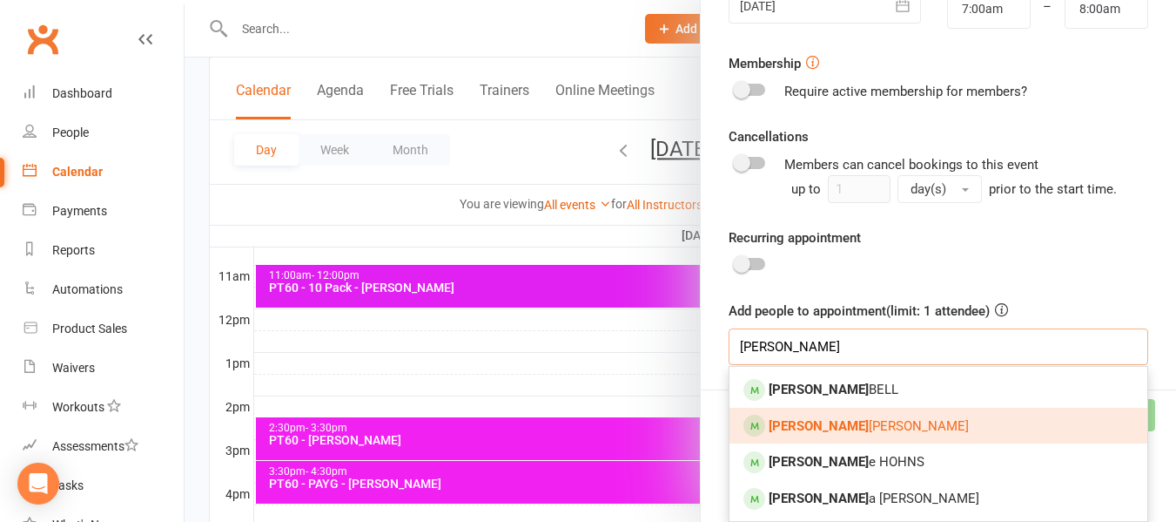
type input "ann"
click at [841, 431] on span "Ann Maree CHAPMAN" at bounding box center [869, 426] width 200 height 16
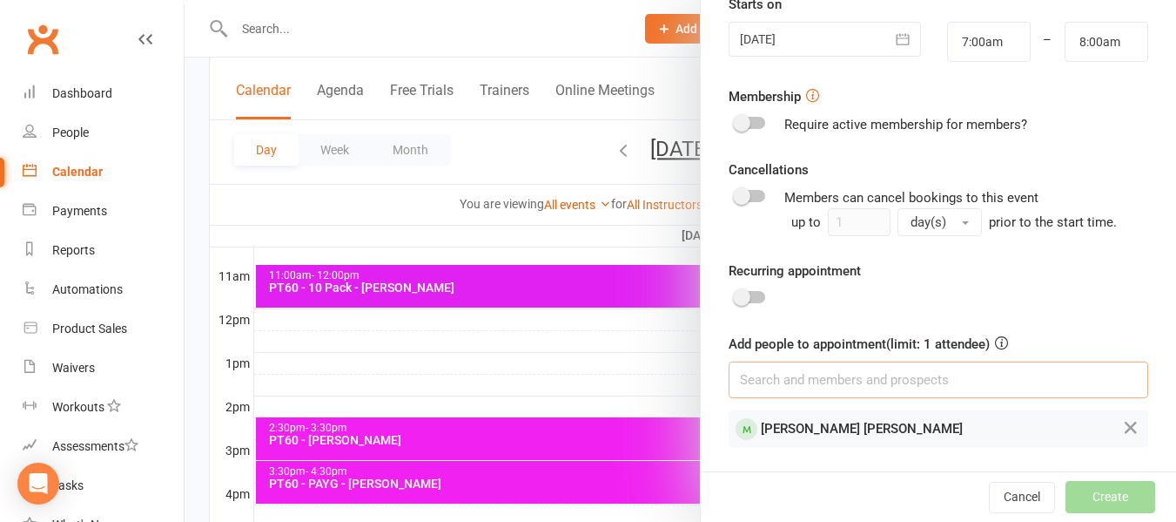
scroll to position [433, 0]
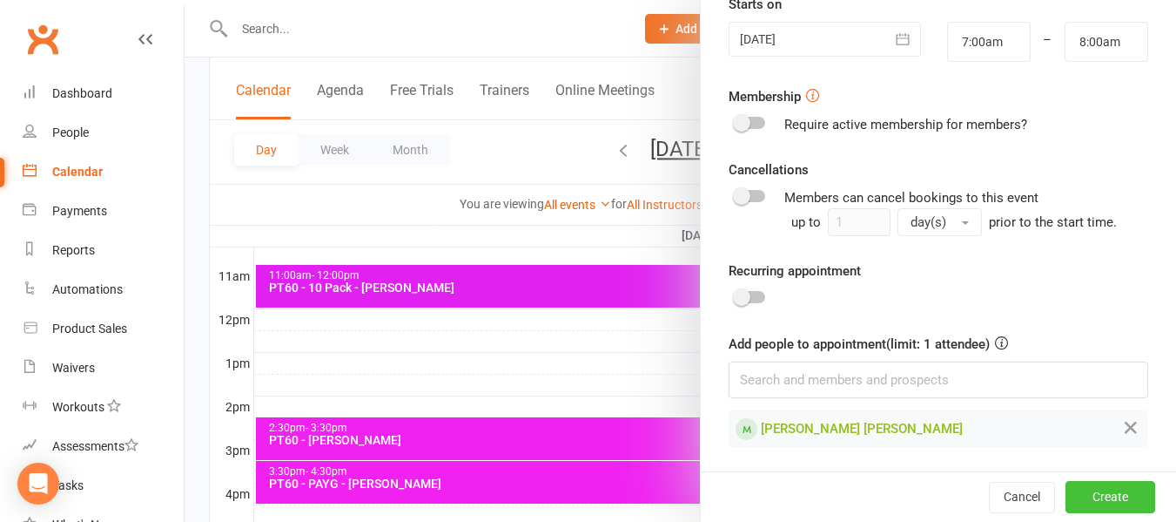
click at [1068, 497] on button "Create" at bounding box center [1111, 496] width 90 height 31
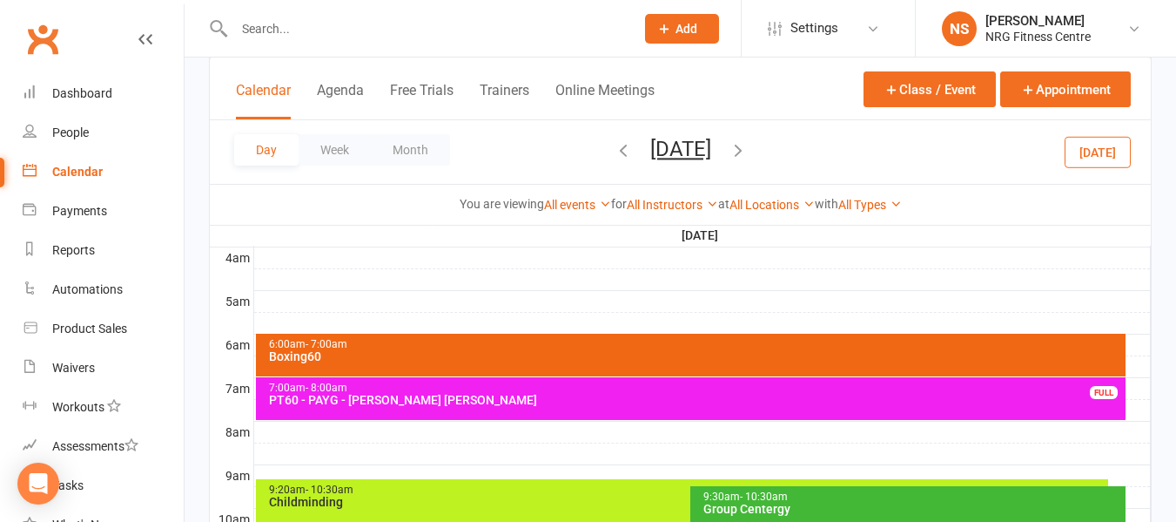
scroll to position [306, 0]
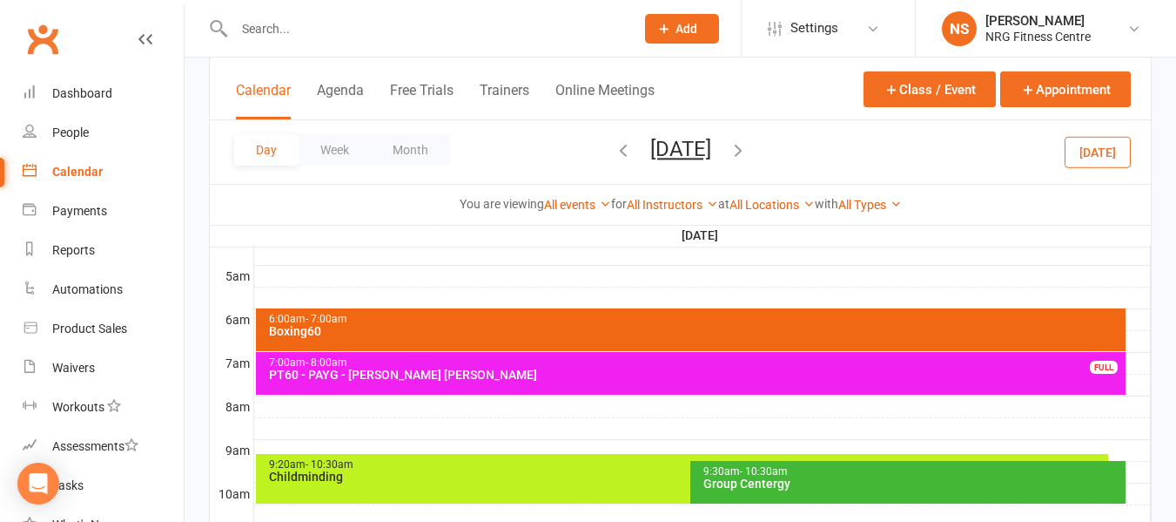
click at [127, 176] on link "Calendar" at bounding box center [103, 171] width 161 height 39
click at [77, 140] on link "People" at bounding box center [103, 132] width 161 height 39
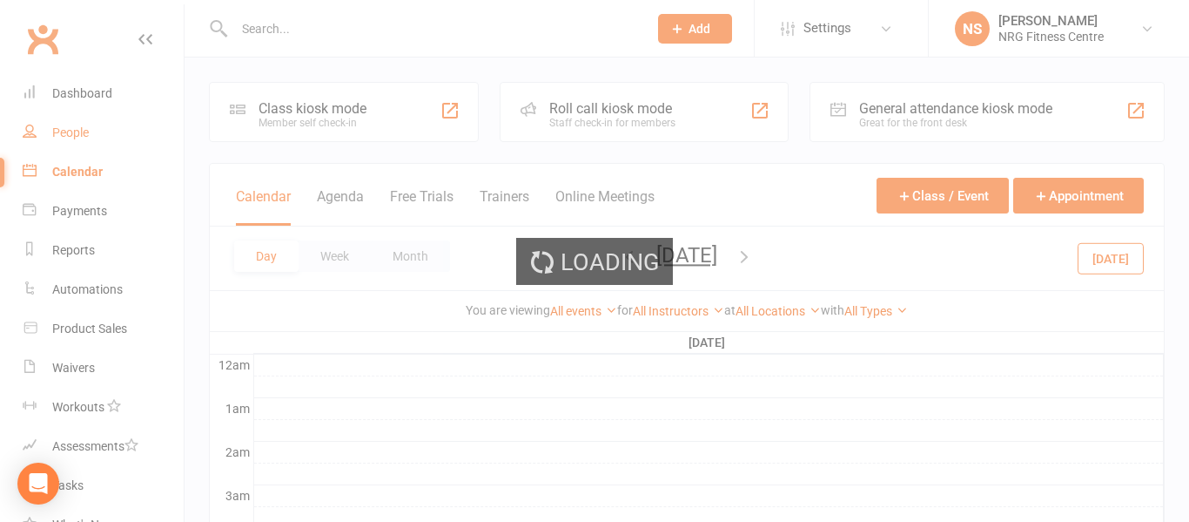
select select "100"
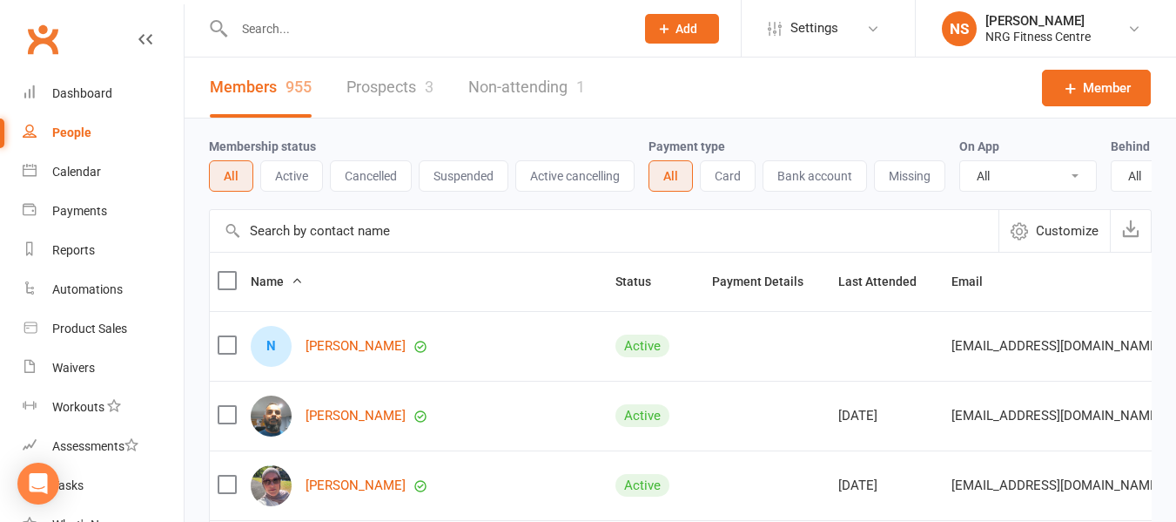
scroll to position [87, 0]
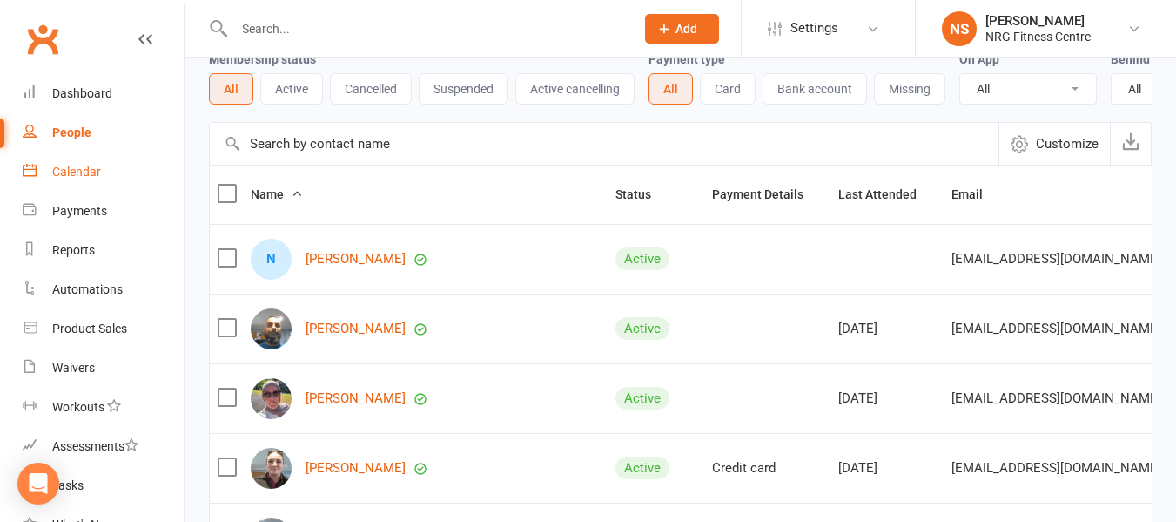
click at [98, 168] on div "Calendar" at bounding box center [76, 172] width 49 height 14
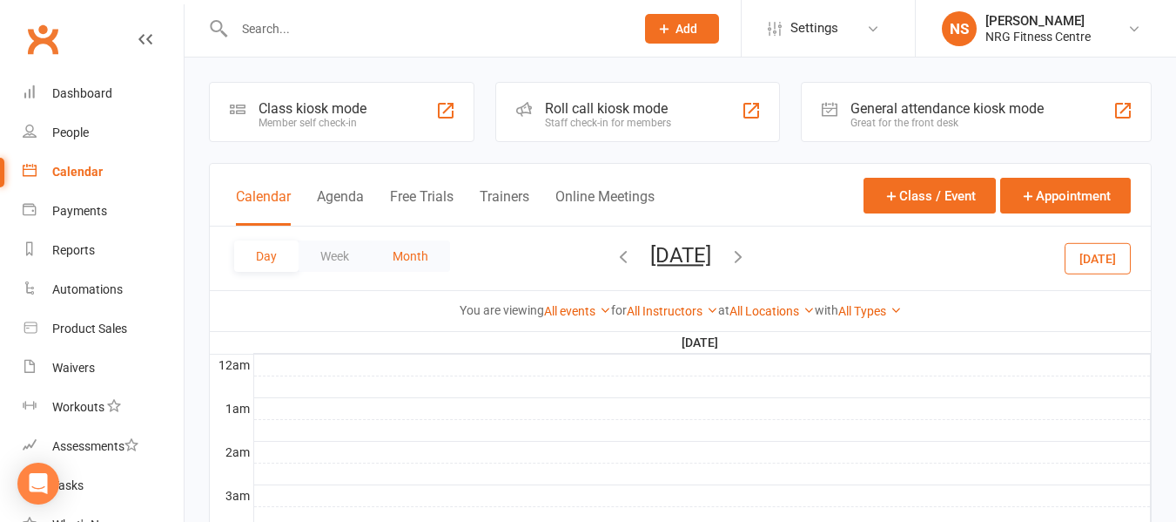
click at [396, 253] on button "Month" at bounding box center [410, 255] width 79 height 31
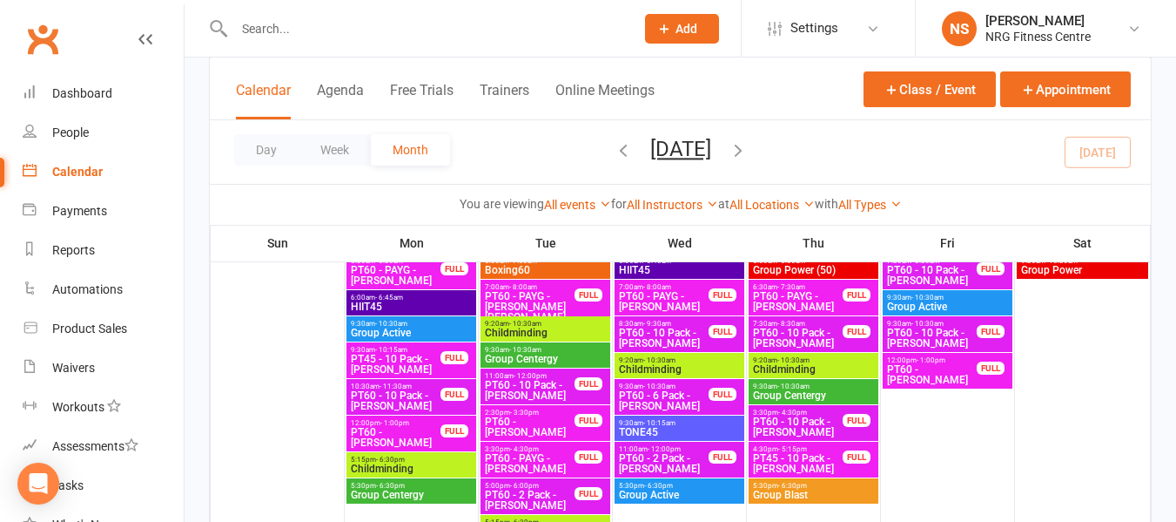
scroll to position [1567, 0]
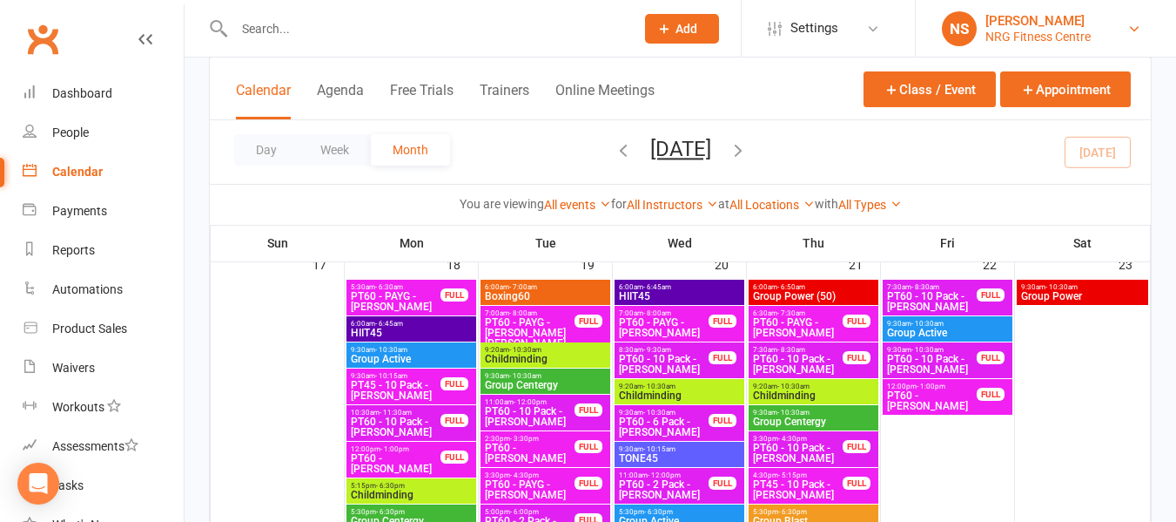
click at [1067, 23] on div "[PERSON_NAME]" at bounding box center [1038, 21] width 105 height 16
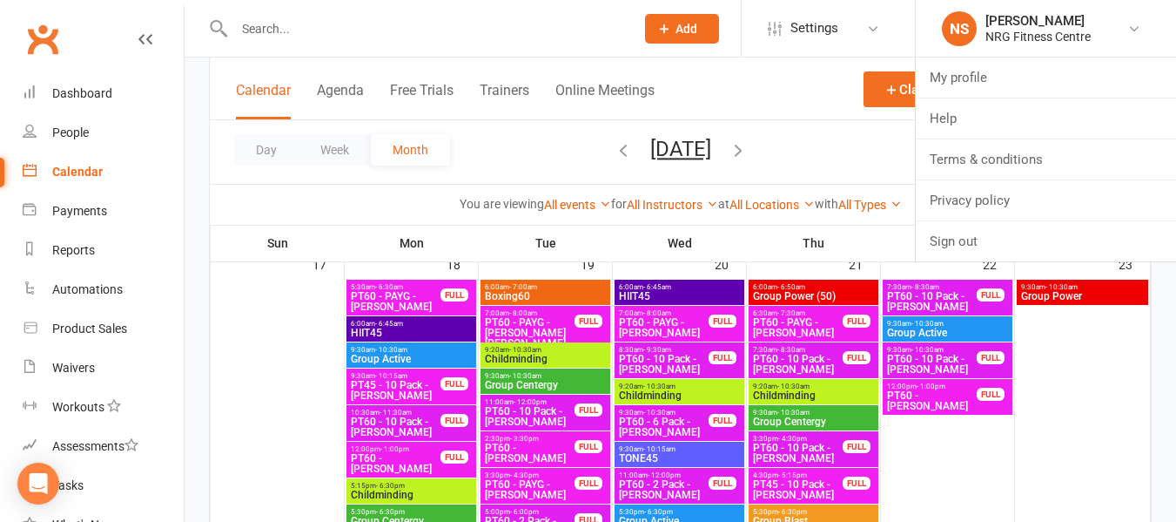
drag, startPoint x: 818, startPoint y: 99, endPoint x: 804, endPoint y: 99, distance: 14.8
click at [804, 99] on div "Calendar Agenda Free Trials Trainers Online Meetings Class / Event Appointment" at bounding box center [680, 88] width 941 height 63
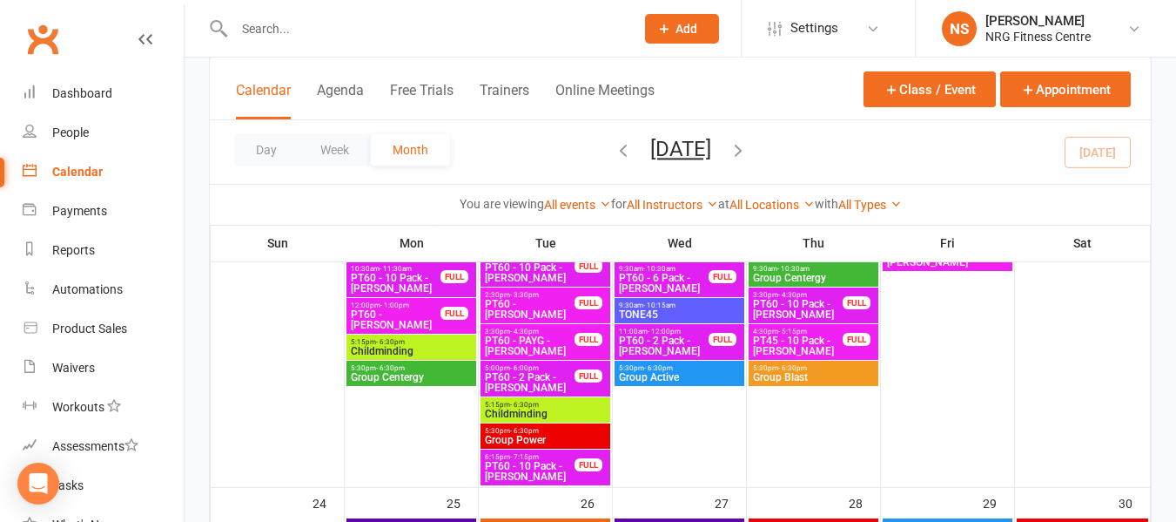
scroll to position [1741, 0]
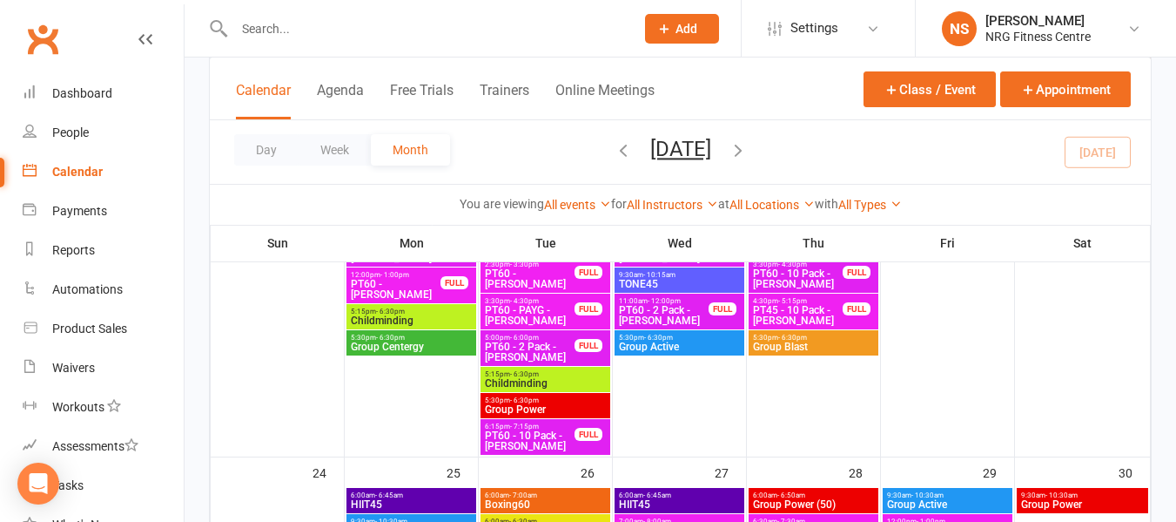
click at [550, 138] on div "Day Week Month August 2025 August 2025 Sun Mon Tue Wed Thu Fri Sat 27 28 29 30 …" at bounding box center [680, 152] width 941 height 64
click at [525, 153] on div "Day Week Month August 2025 August 2025 Sun Mon Tue Wed Thu Fri Sat 27 28 29 30 …" at bounding box center [680, 152] width 941 height 64
click at [261, 13] on div at bounding box center [416, 28] width 414 height 57
click at [261, 37] on input "text" at bounding box center [426, 29] width 394 height 24
paste input "Emma Dreverman"
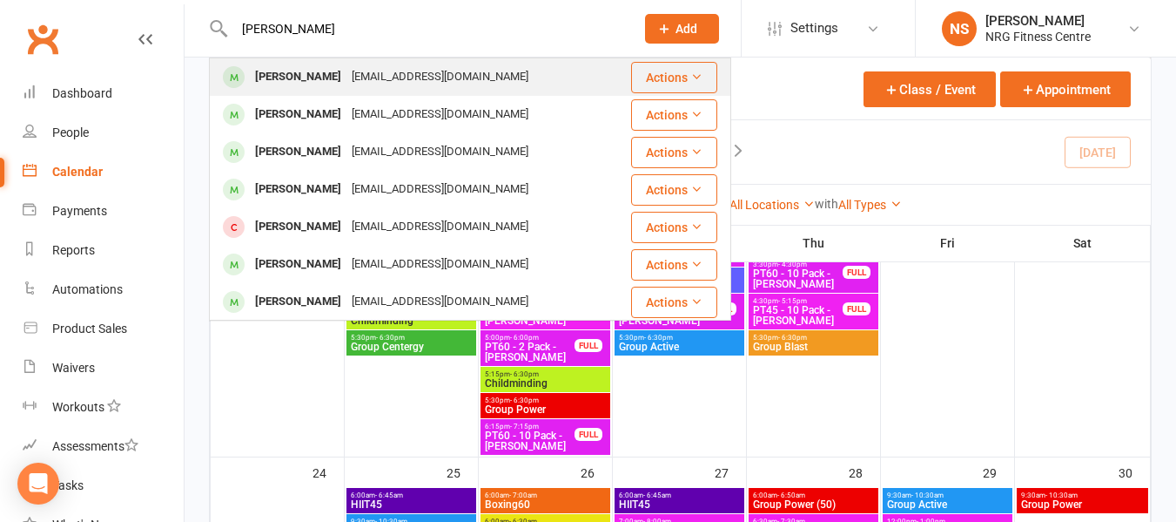
type input "Emma Dreverman"
click at [281, 84] on div "Emma Dreverman" at bounding box center [298, 76] width 97 height 25
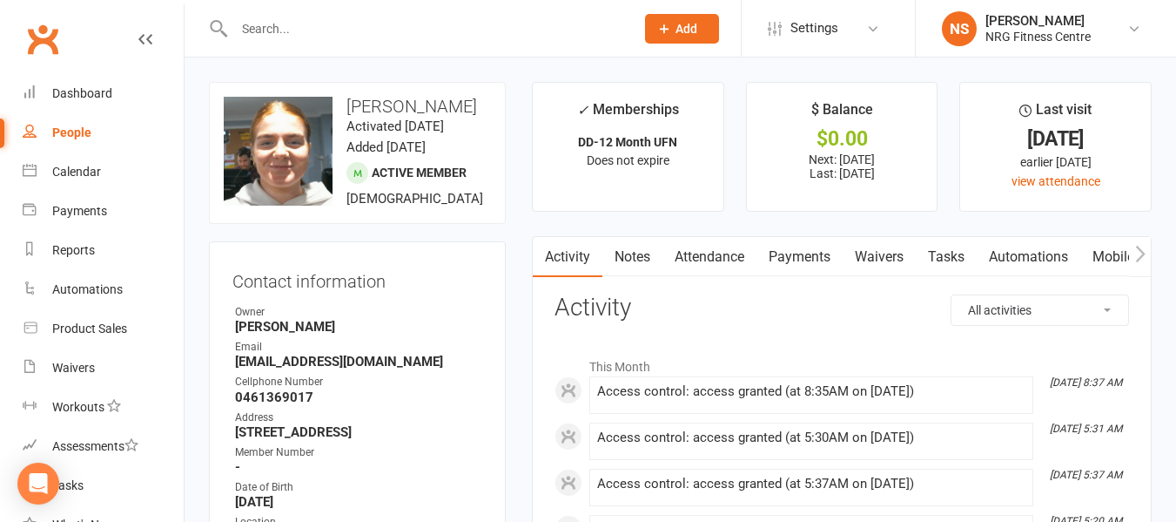
click at [291, 10] on div at bounding box center [416, 28] width 414 height 57
click at [293, 31] on input "text" at bounding box center [426, 29] width 394 height 24
paste input "Emma Dreverman"
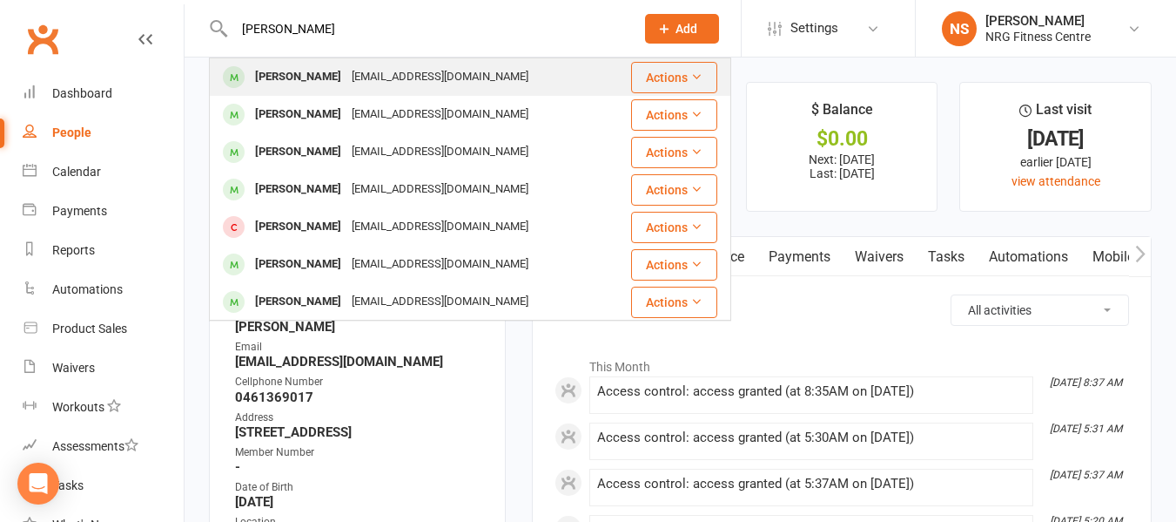
type input "Emma Dreverman"
click at [324, 89] on div "Emma Dreverman" at bounding box center [298, 76] width 97 height 25
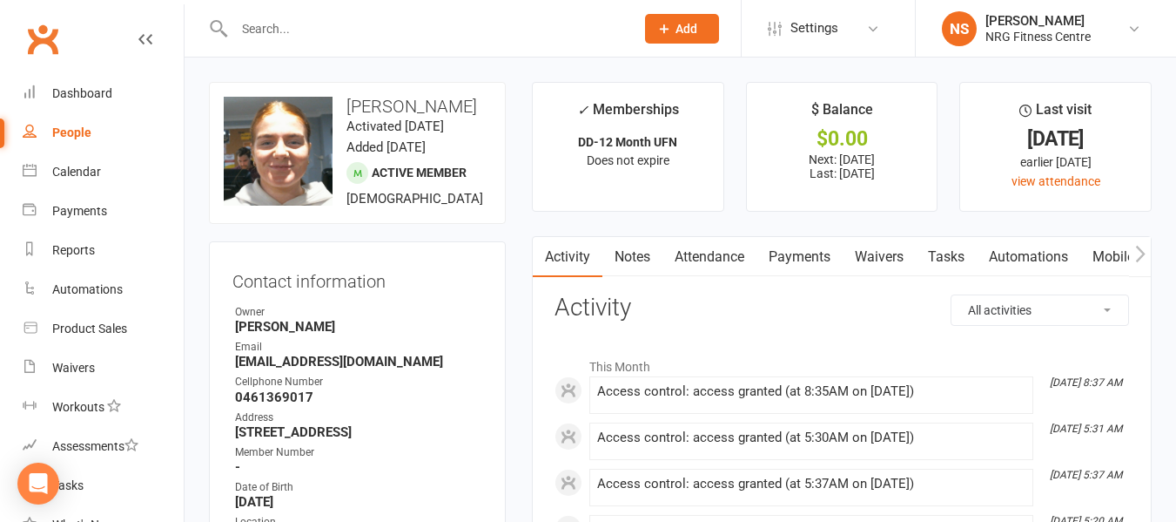
click at [317, 35] on input "text" at bounding box center [426, 29] width 394 height 24
drag, startPoint x: 317, startPoint y: 35, endPoint x: 301, endPoint y: 32, distance: 15.9
click at [301, 32] on input "text" at bounding box center [426, 29] width 394 height 24
paste input "Emma Dreverman"
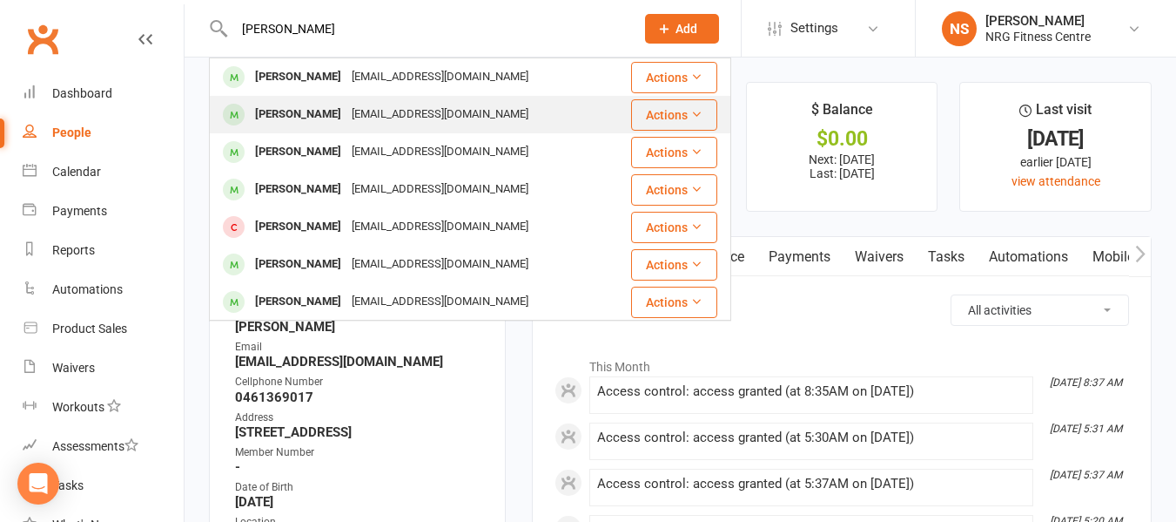
type input "Emma Dreverman"
click at [291, 113] on div "Zoe Dreverman" at bounding box center [298, 114] width 97 height 25
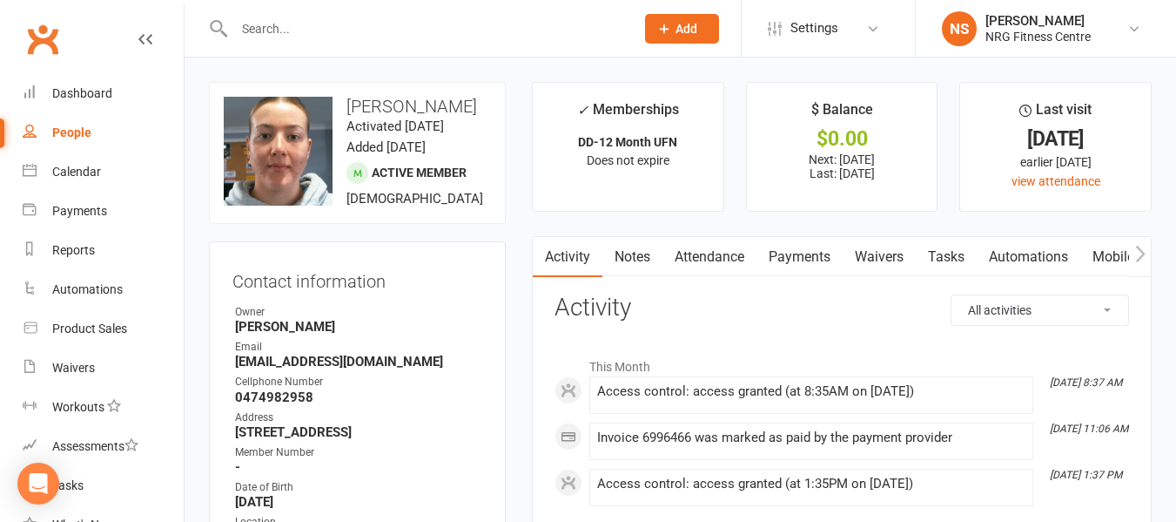
click at [98, 125] on link "People" at bounding box center [103, 132] width 161 height 39
select select "100"
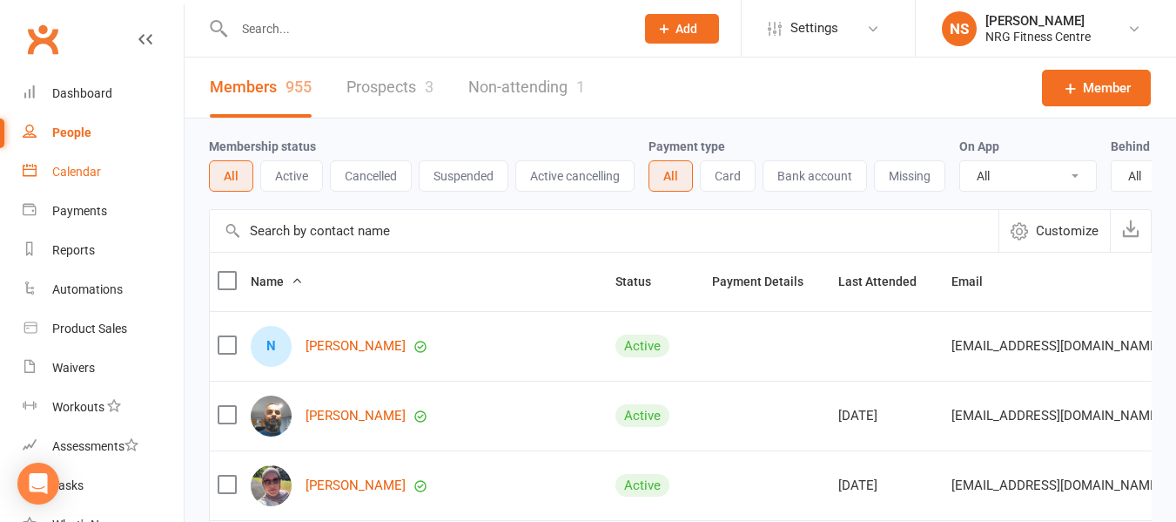
click at [104, 185] on link "Calendar" at bounding box center [103, 171] width 161 height 39
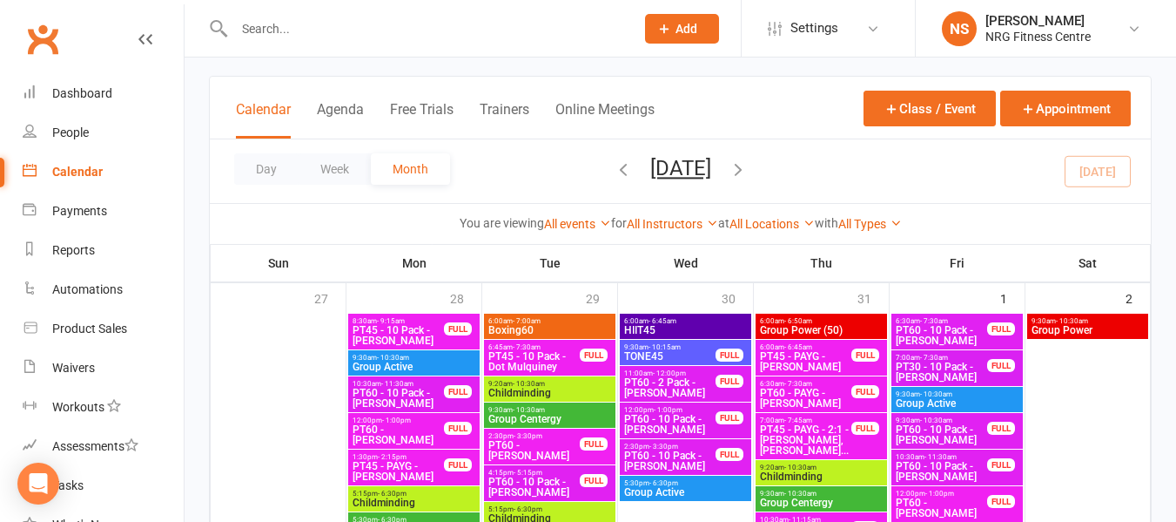
click at [97, 179] on link "Calendar" at bounding box center [103, 171] width 161 height 39
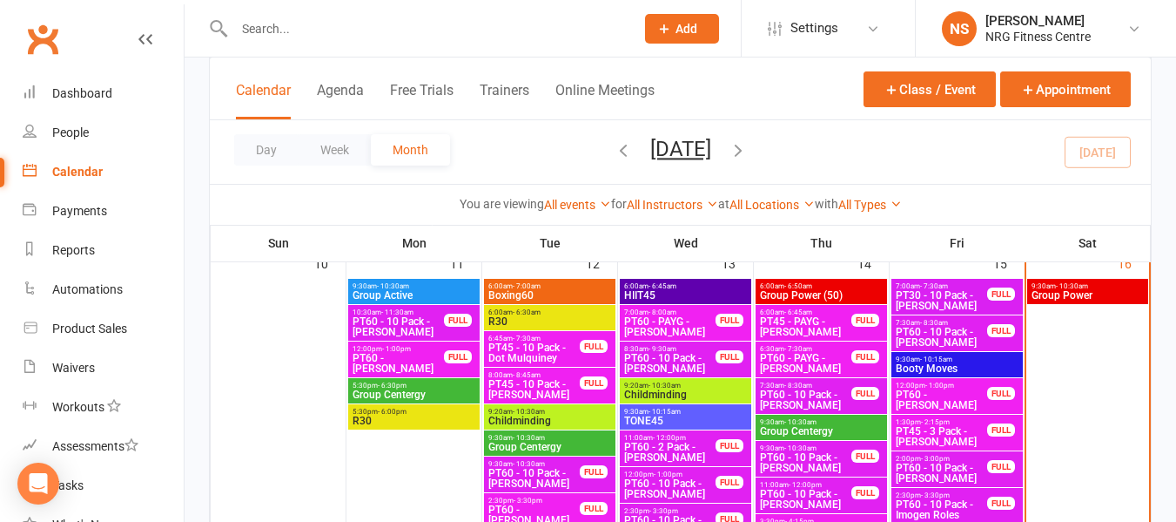
scroll to position [1045, 0]
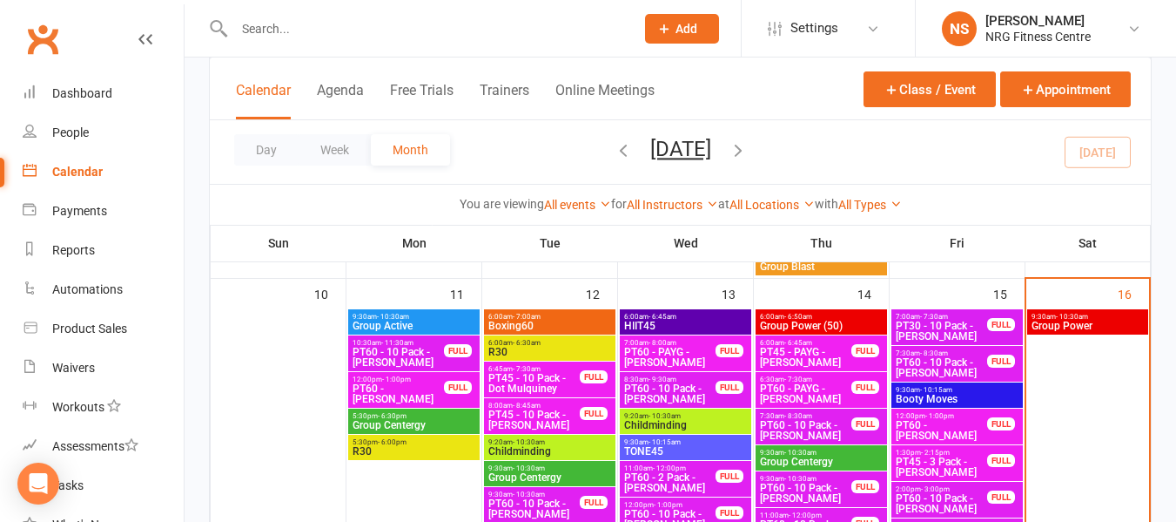
click at [944, 364] on span "PT60 - 10 Pack - [PERSON_NAME]" at bounding box center [941, 367] width 93 height 21
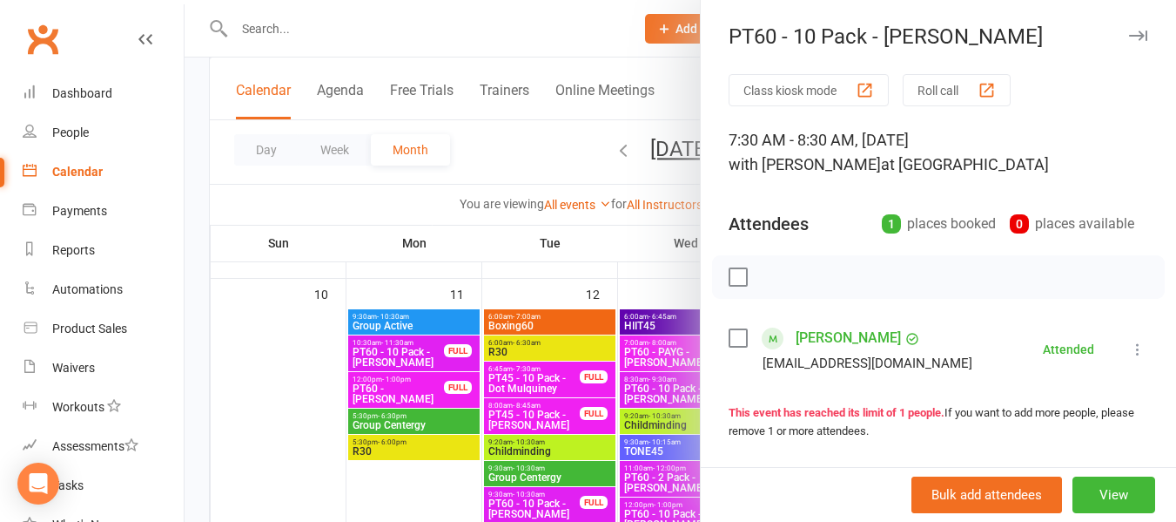
click at [556, 165] on div at bounding box center [681, 261] width 992 height 522
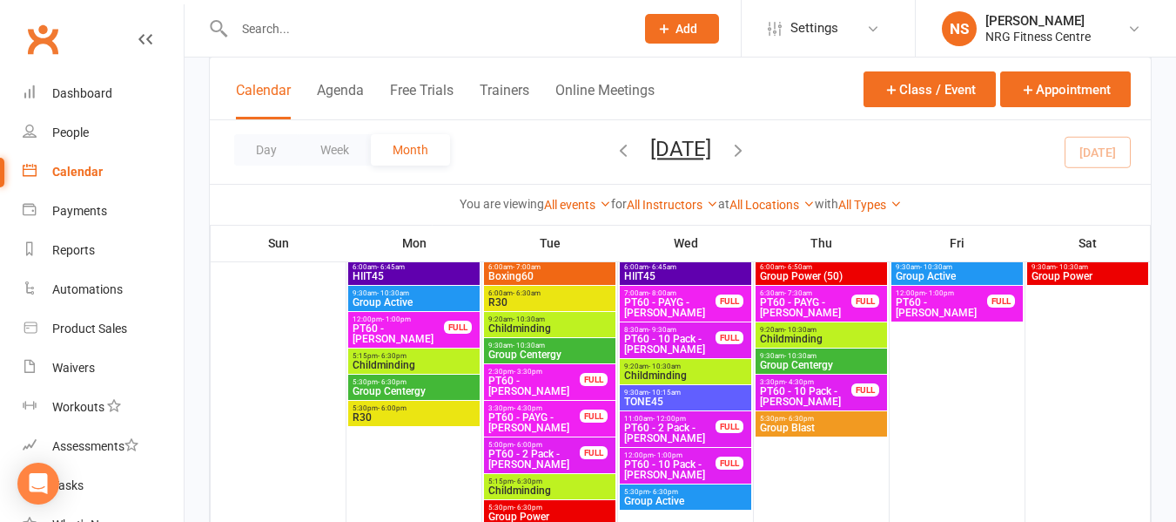
scroll to position [2258, 0]
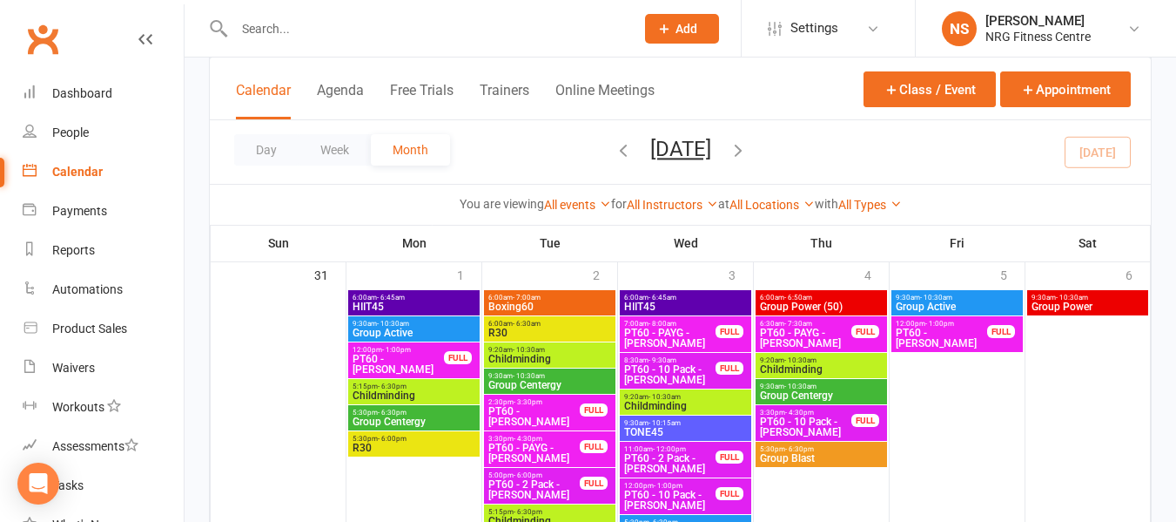
click at [276, 29] on input "text" at bounding box center [426, 29] width 394 height 24
paste input "Eliza Taylor"
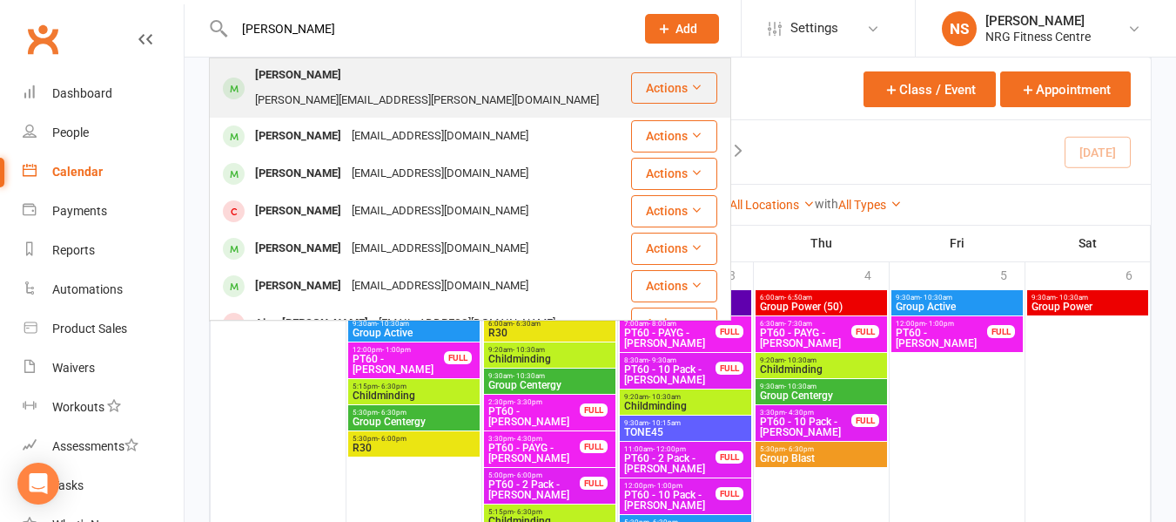
type input "Eliza Taylor"
click at [304, 71] on div "Eliza Taylor" at bounding box center [298, 75] width 97 height 25
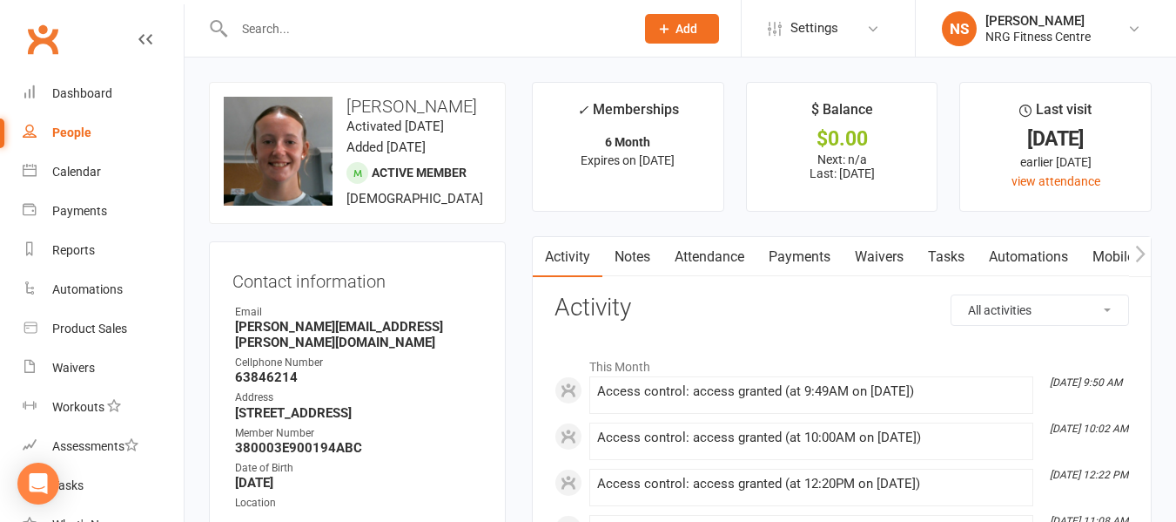
click at [97, 132] on link "People" at bounding box center [103, 132] width 161 height 39
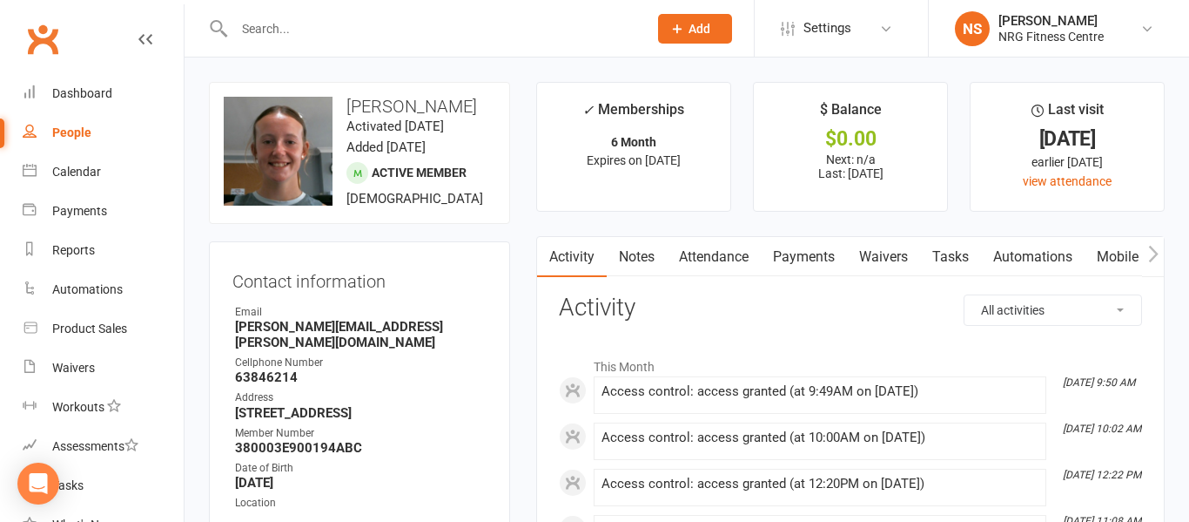
select select "100"
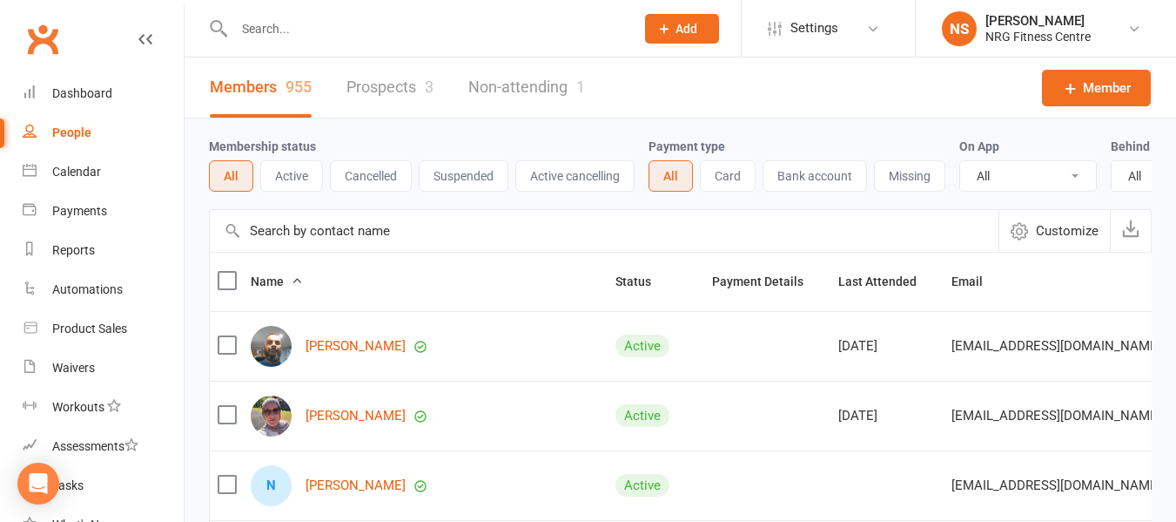
click at [429, 35] on input "text" at bounding box center [426, 29] width 394 height 24
paste input "3800041A0000B314"
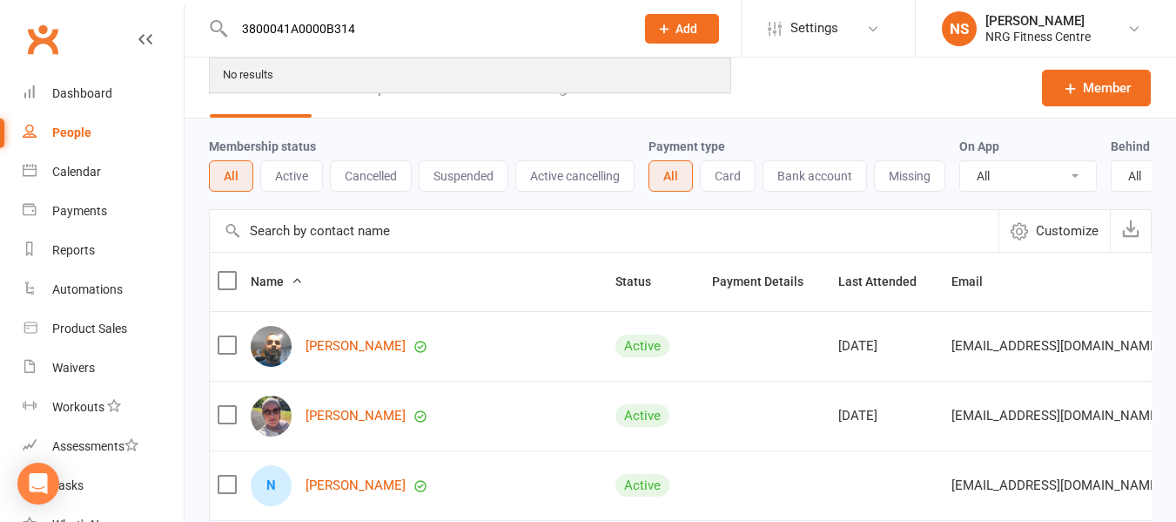
type input "3800041A0000B314"
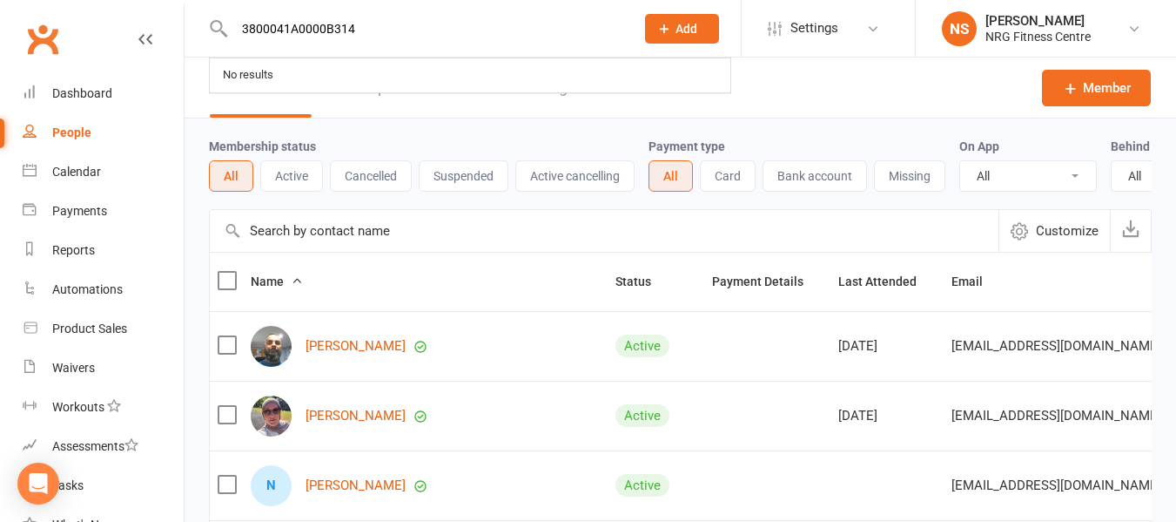
drag, startPoint x: 465, startPoint y: 26, endPoint x: 0, endPoint y: 152, distance: 481.8
click at [0, 4] on header "3800041A0000B314 No results Prospect Member Non-attending contact Class / event…" at bounding box center [588, 4] width 1176 height 0
click at [269, 24] on input "text" at bounding box center [426, 29] width 394 height 24
paste input "3800041A0000B313"
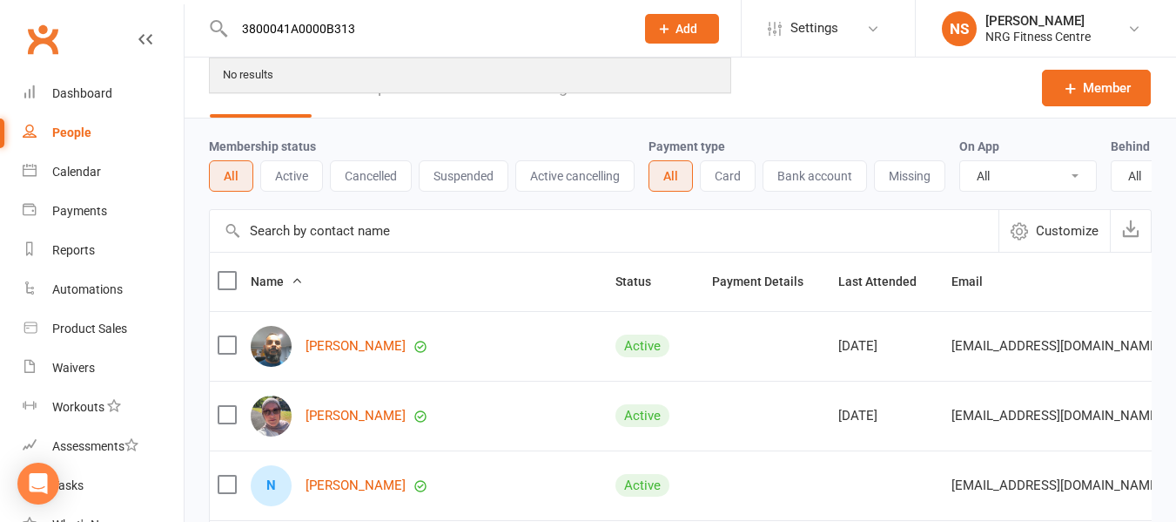
type input "3800041A0000B313"
click at [343, 83] on div "No results" at bounding box center [470, 75] width 519 height 32
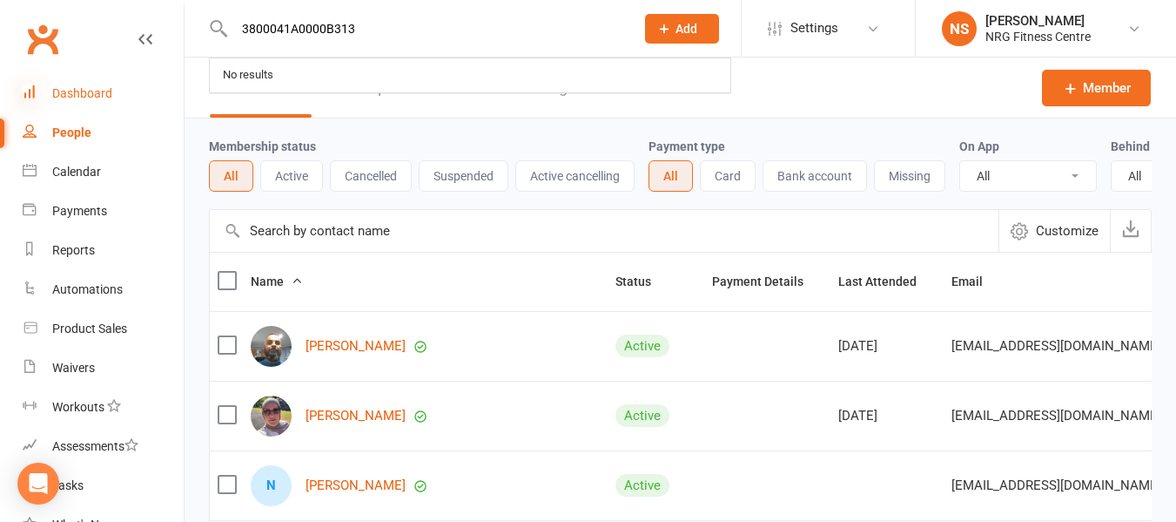
drag, startPoint x: 394, startPoint y: 19, endPoint x: 30, endPoint y: 98, distance: 373.1
click at [19, 4] on header "3800041A0000B313 No results Prospect Member Non-attending contact Class / event…" at bounding box center [588, 4] width 1176 height 0
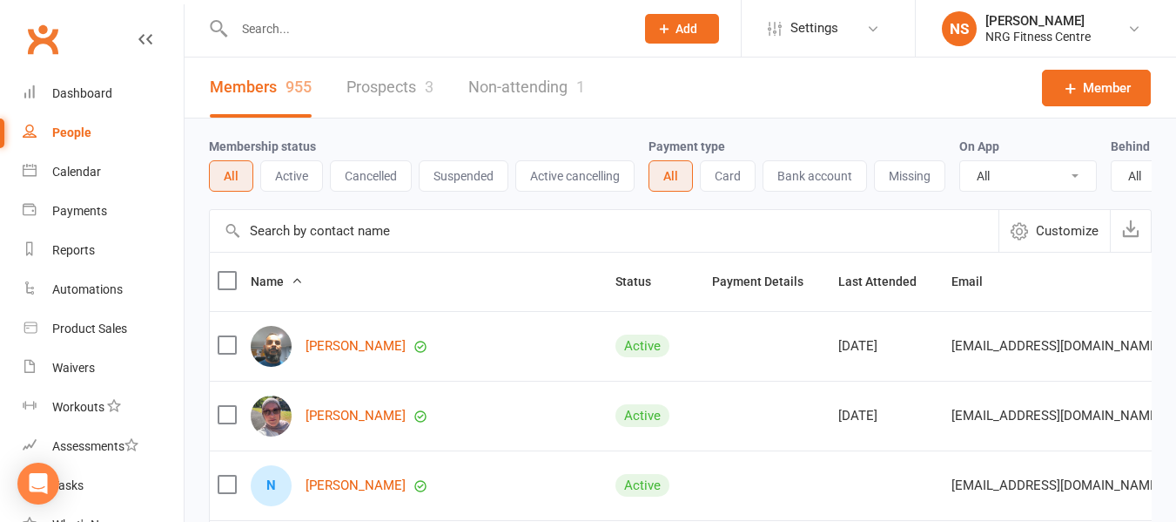
click at [310, 30] on input "text" at bounding box center [426, 29] width 394 height 24
paste input "3800041A0000B313"
click at [433, 46] on div "3800041A0000B313 No results" at bounding box center [416, 28] width 414 height 57
click at [433, 28] on input "3800041A0000B313" at bounding box center [426, 29] width 394 height 24
type input "3"
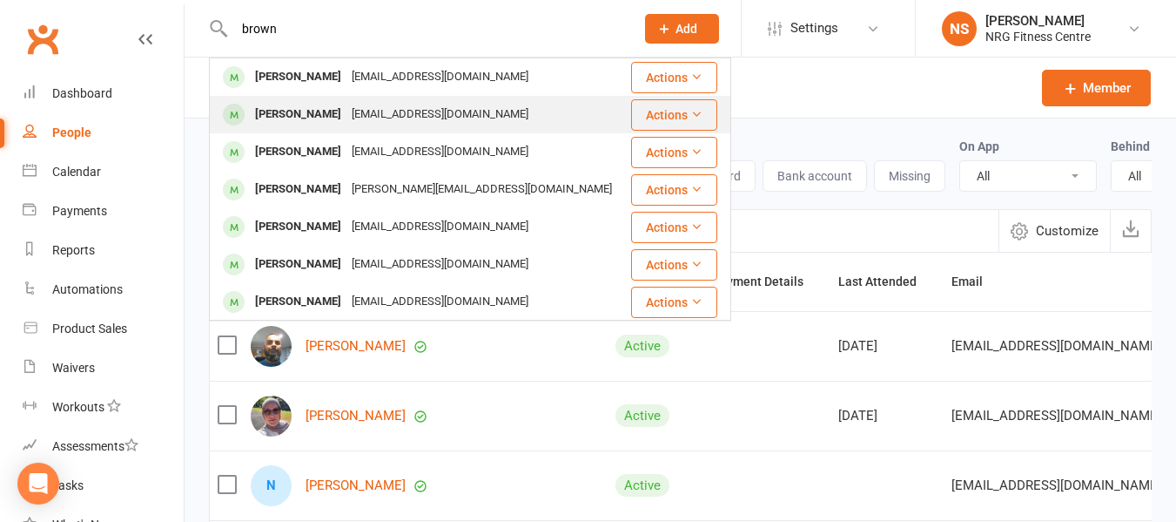
type input "brown"
click at [401, 110] on div "browndog1962@yahoo.com.au" at bounding box center [440, 114] width 187 height 25
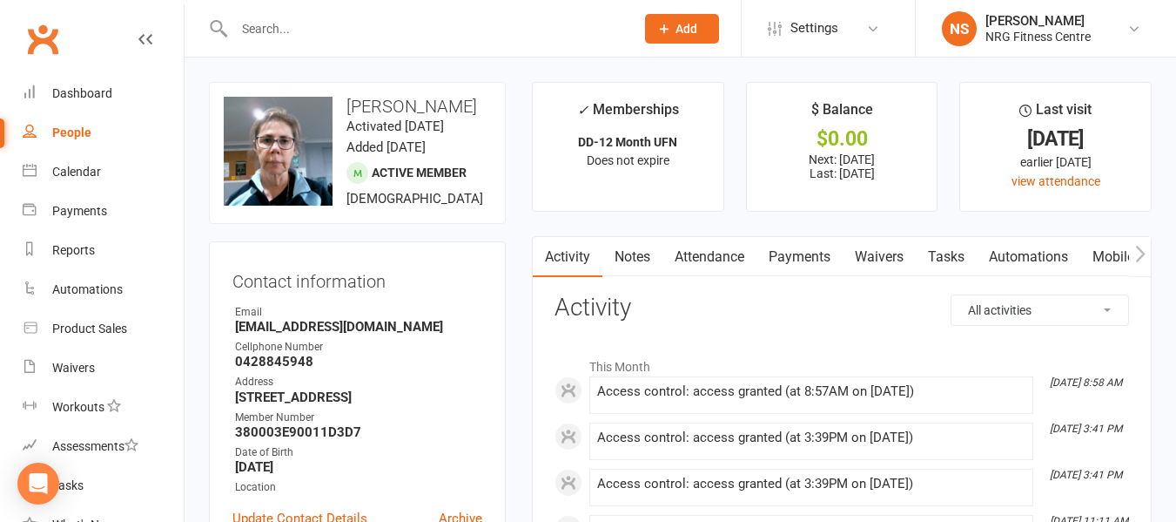
click at [829, 260] on link "Payments" at bounding box center [800, 257] width 86 height 40
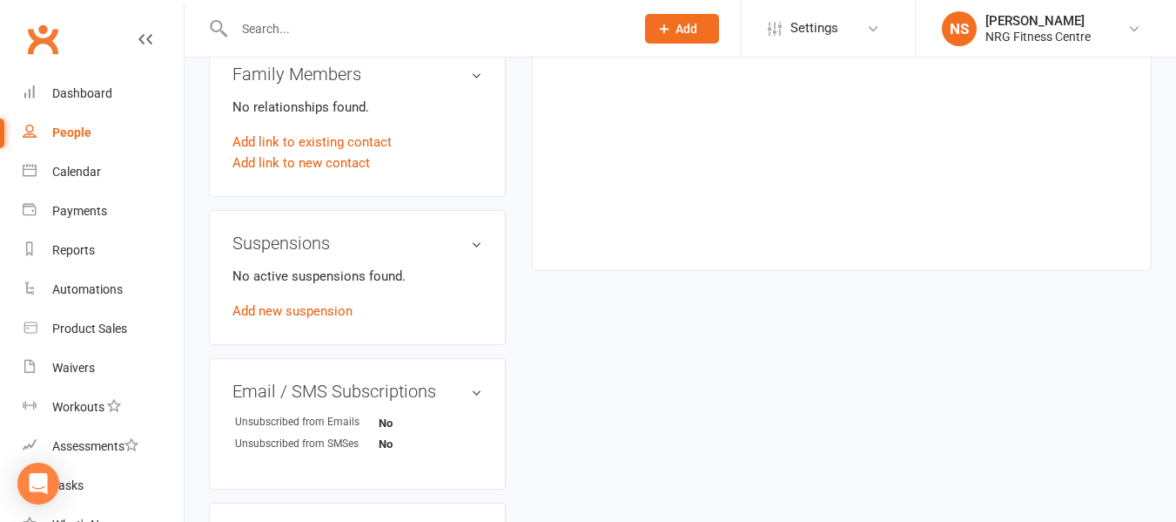
scroll to position [871, 0]
click at [320, 318] on link "Add new suspension" at bounding box center [292, 310] width 120 height 16
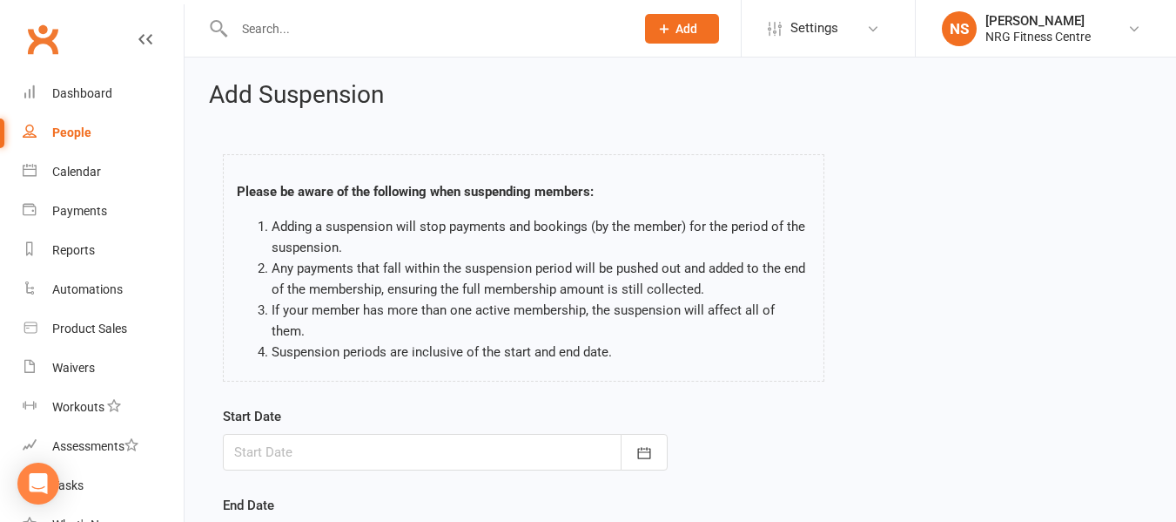
click at [351, 434] on div at bounding box center [445, 452] width 445 height 37
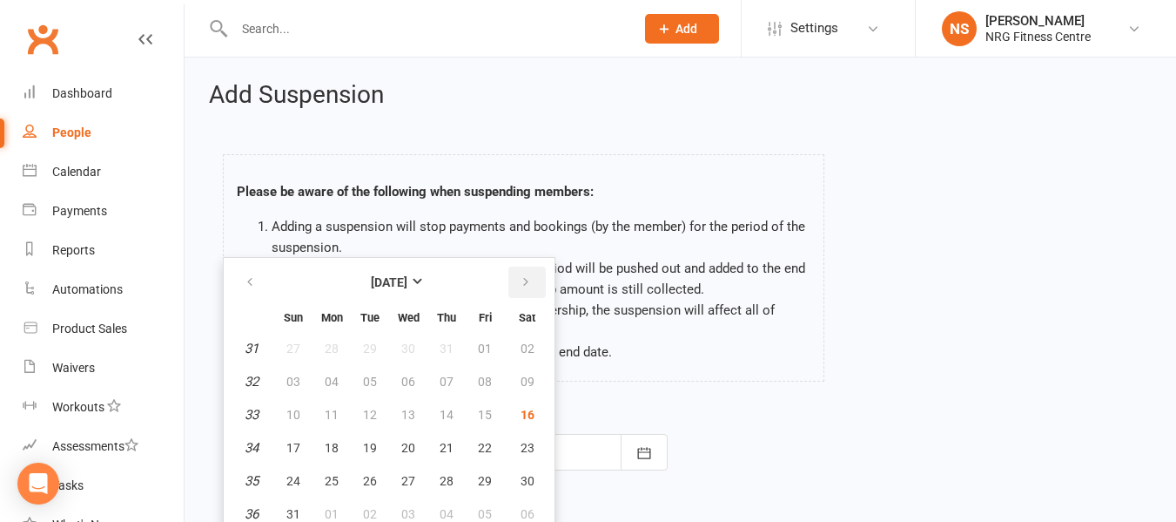
click at [537, 266] on button "button" at bounding box center [526, 281] width 37 height 31
click at [522, 374] on span "13" at bounding box center [528, 381] width 14 height 14
type input "13 Sep 2025"
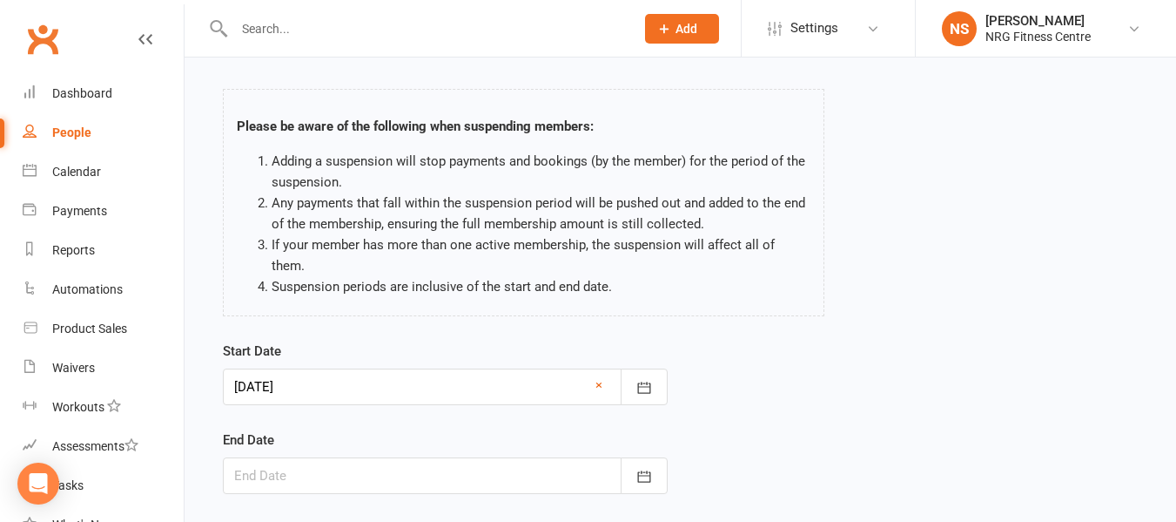
scroll to position [174, 0]
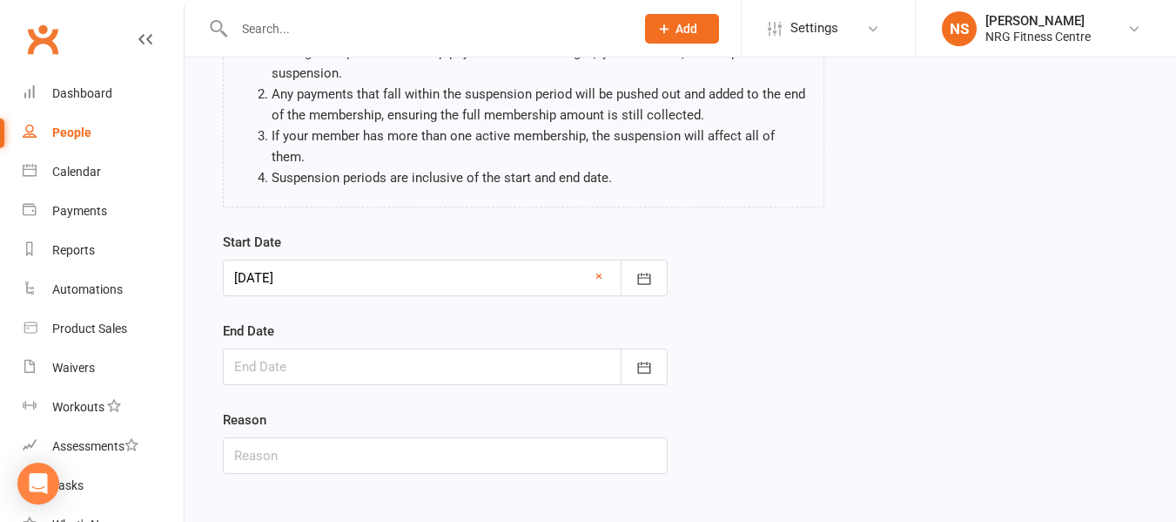
click at [377, 348] on div at bounding box center [445, 366] width 445 height 37
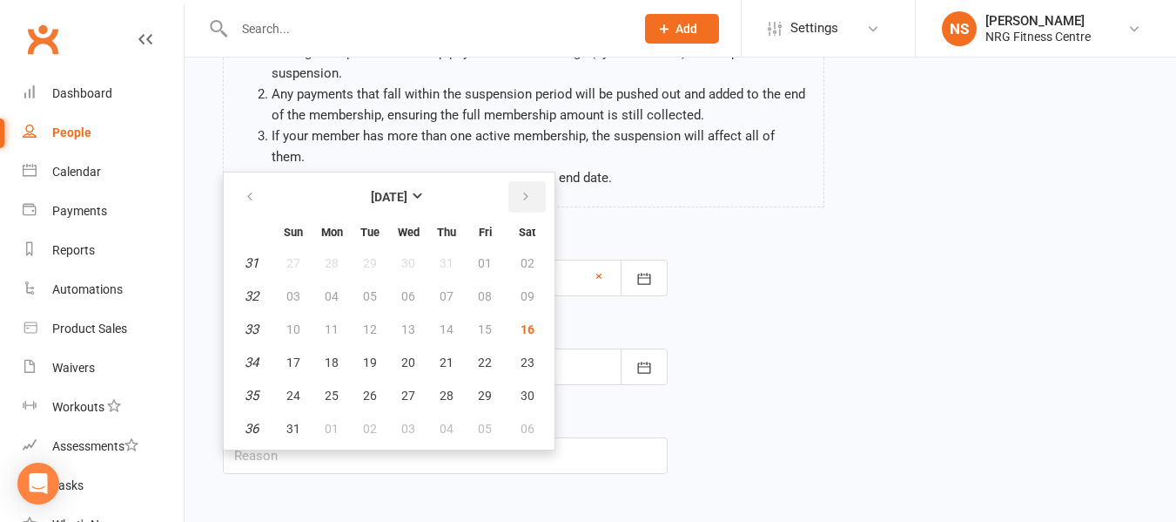
click at [520, 190] on icon "button" at bounding box center [526, 197] width 12 height 14
click at [522, 322] on span "18" at bounding box center [528, 329] width 14 height 14
type input "18 Oct 2025"
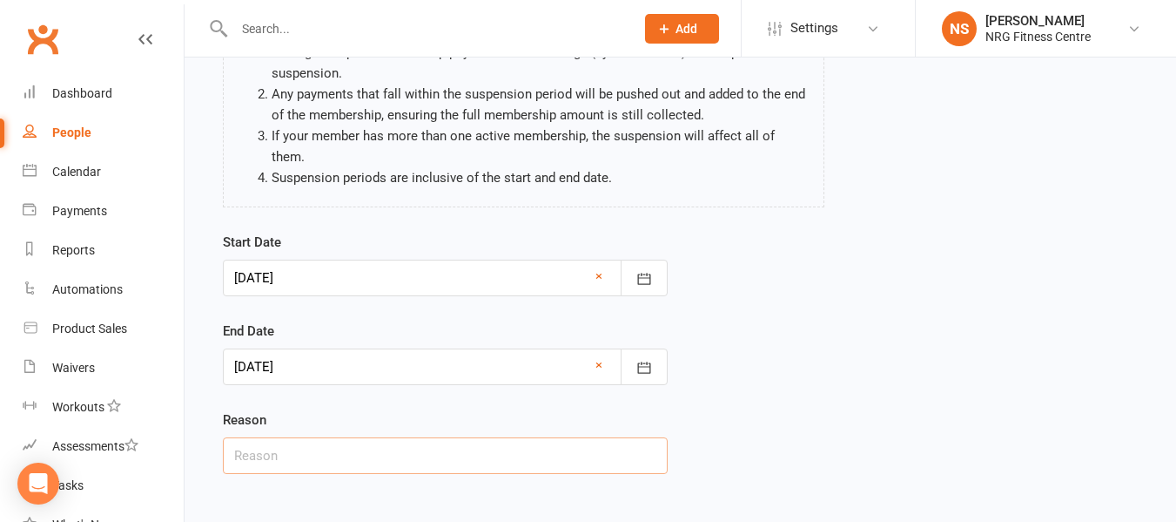
click at [297, 437] on input "text" at bounding box center [445, 455] width 445 height 37
type input "Holiday"
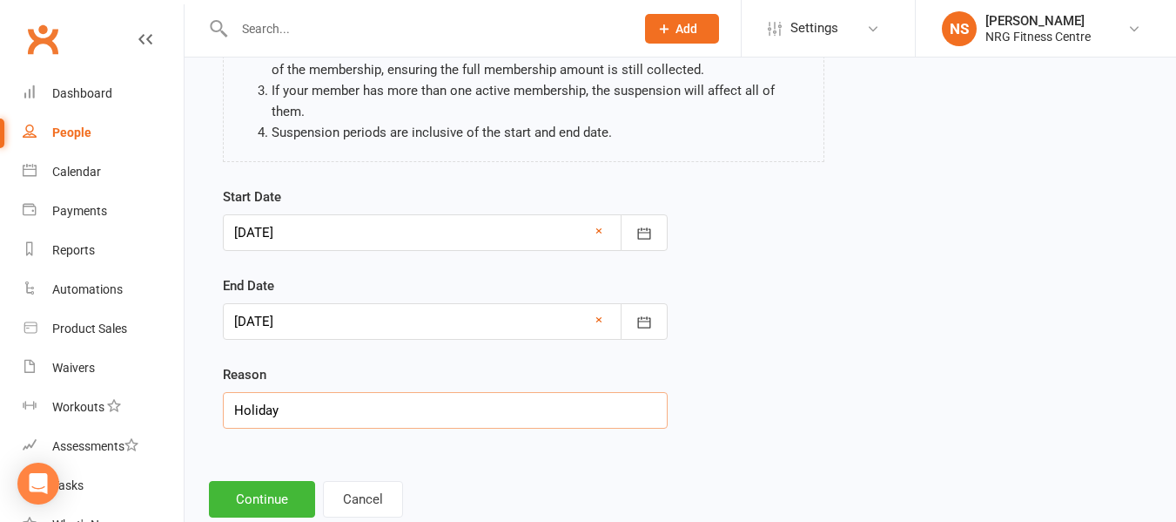
scroll to position [244, 0]
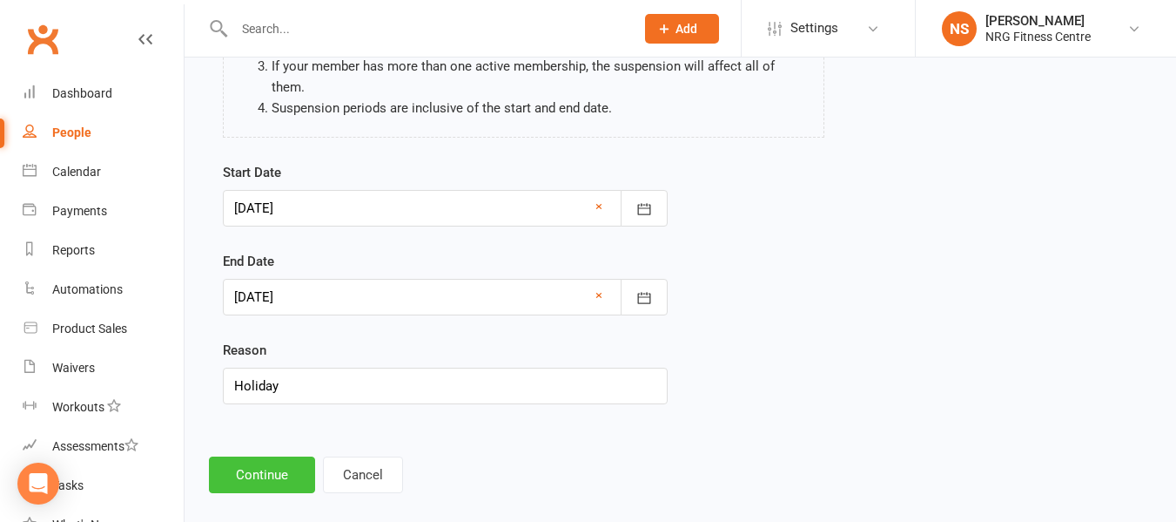
click at [286, 456] on button "Continue" at bounding box center [262, 474] width 106 height 37
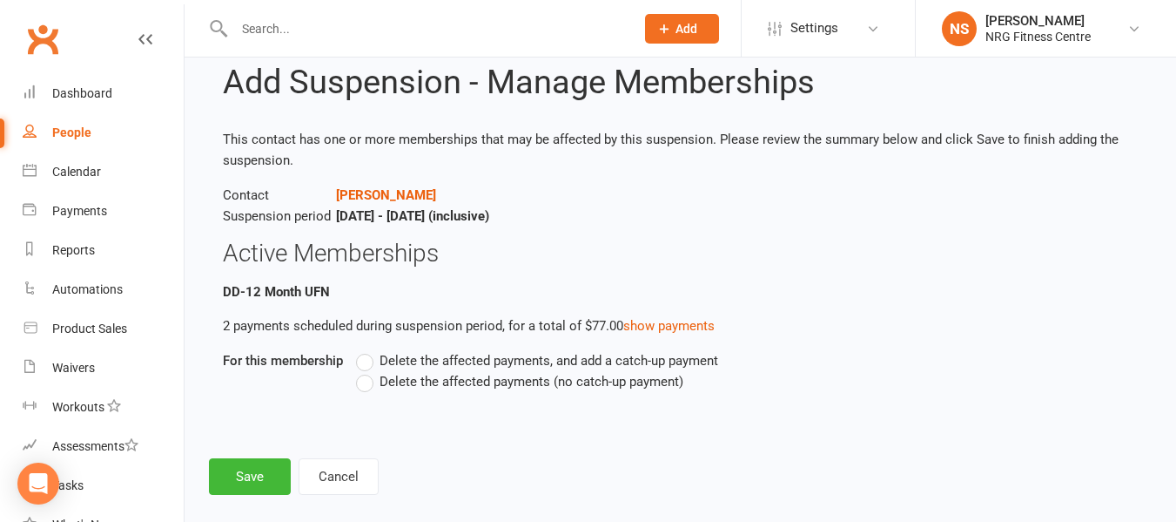
scroll to position [68, 0]
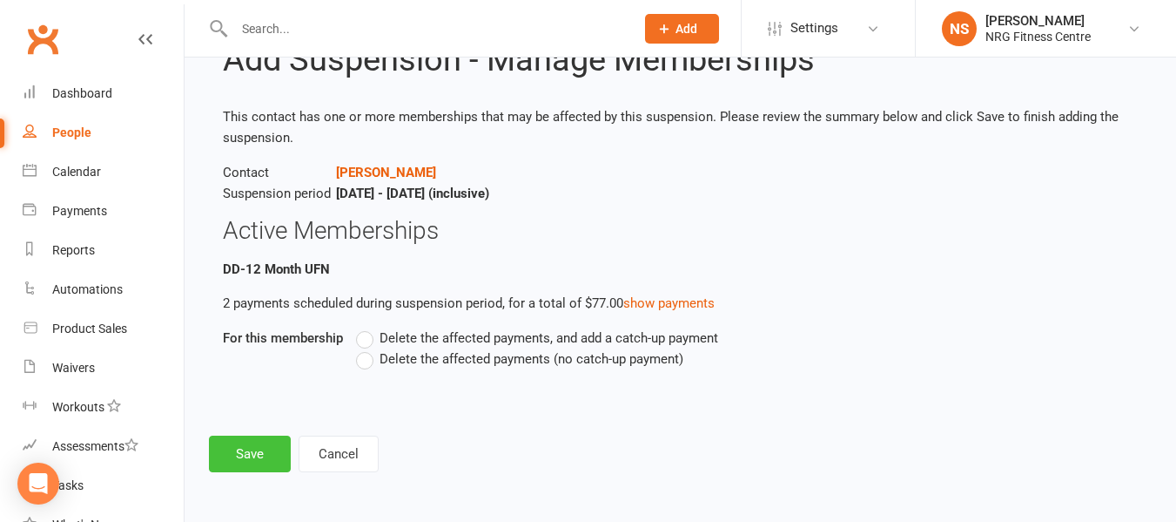
click at [230, 456] on button "Save" at bounding box center [250, 453] width 82 height 37
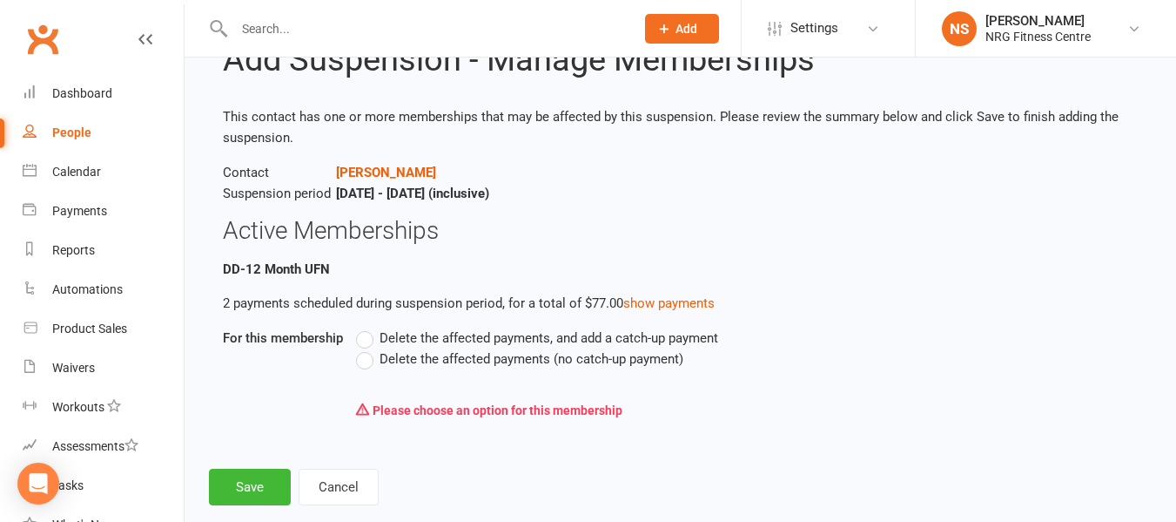
scroll to position [101, 0]
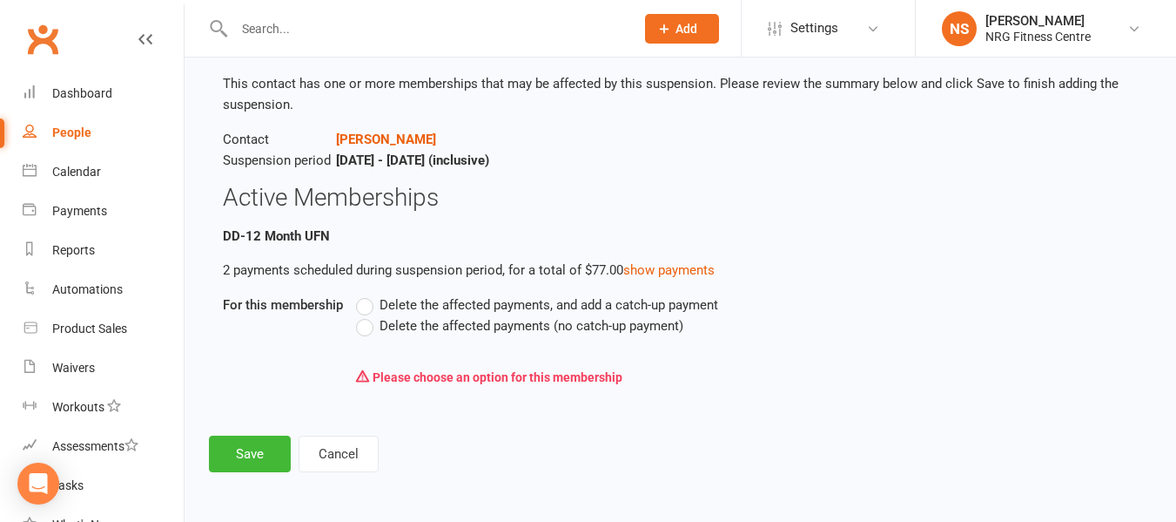
click at [373, 332] on label "Delete the affected payments (no catch-up payment)" at bounding box center [519, 325] width 327 height 21
click at [367, 315] on input "Delete the affected payments (no catch-up payment)" at bounding box center [361, 315] width 11 height 0
click at [367, 300] on label "Delete the affected payments, and add a catch-up payment" at bounding box center [537, 304] width 362 height 21
click at [367, 294] on input "Delete the affected payments, and add a catch-up payment" at bounding box center [361, 294] width 11 height 0
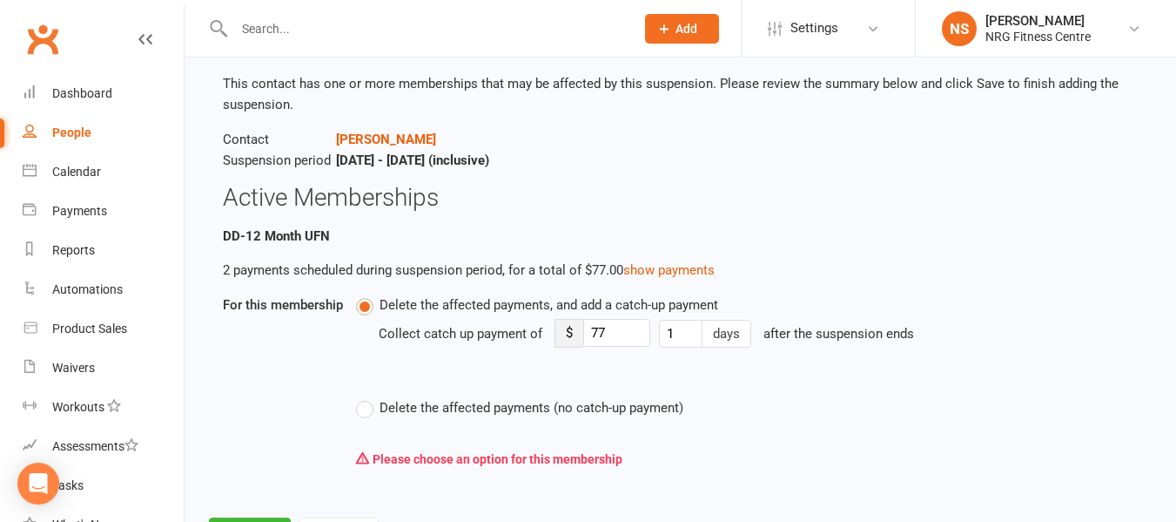
click at [370, 411] on label "Delete the affected payments (no catch-up payment)" at bounding box center [519, 407] width 327 height 21
click at [367, 397] on input "Delete the affected payments (no catch-up payment)" at bounding box center [361, 397] width 11 height 0
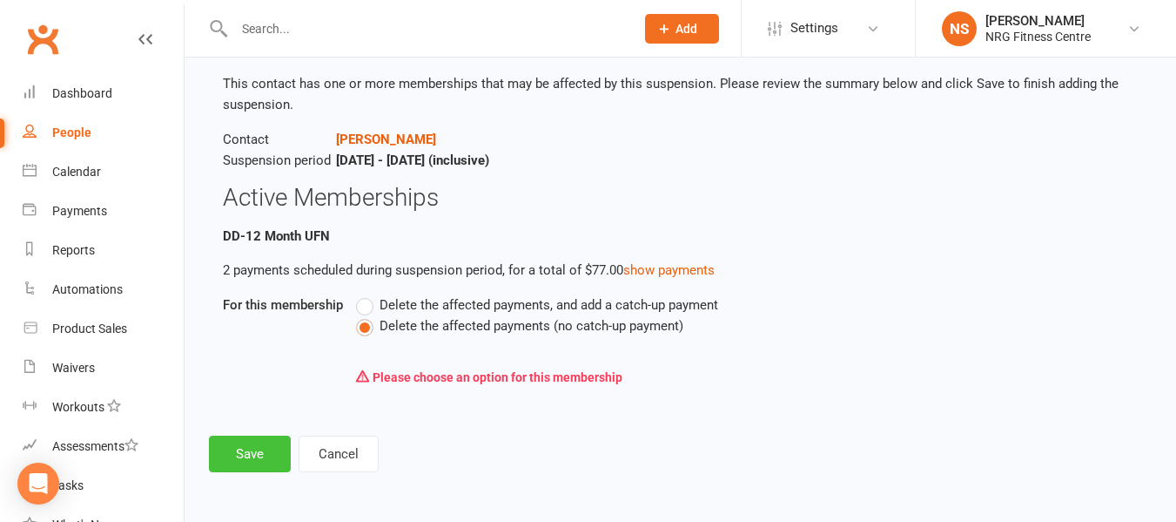
click at [244, 441] on button "Save" at bounding box center [250, 453] width 82 height 37
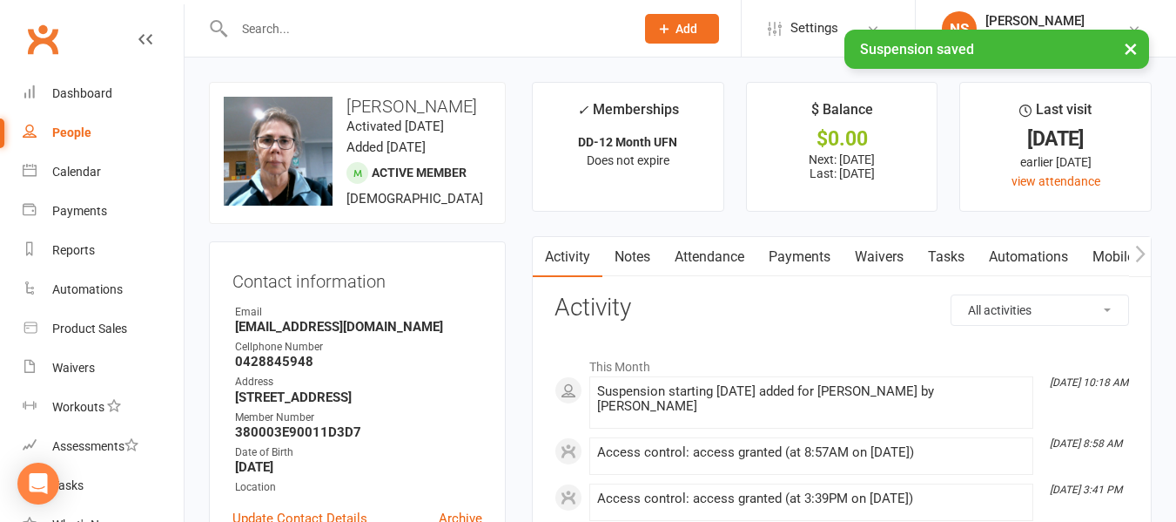
click at [802, 252] on link "Payments" at bounding box center [800, 257] width 86 height 40
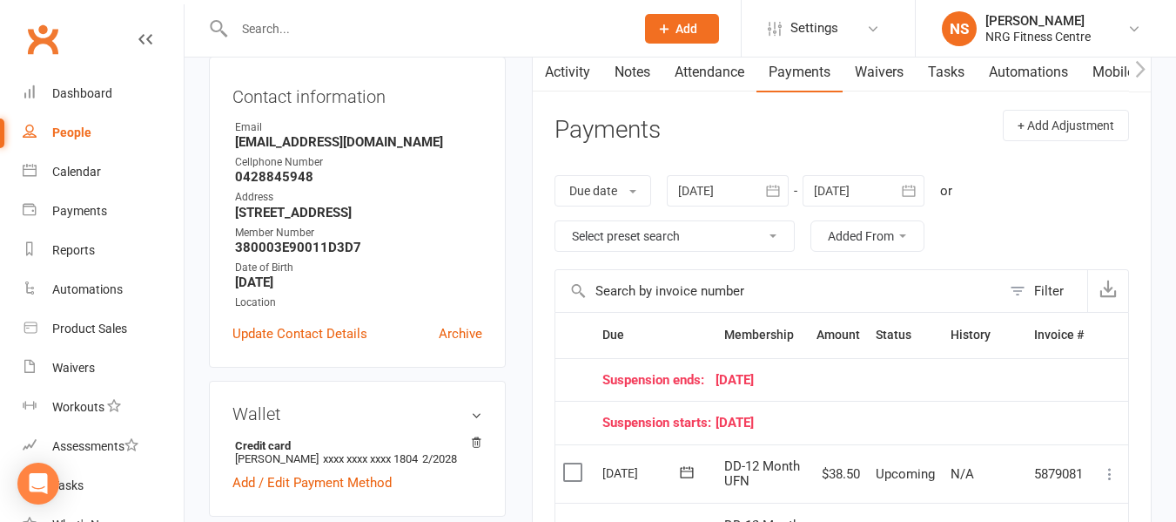
scroll to position [87, 0]
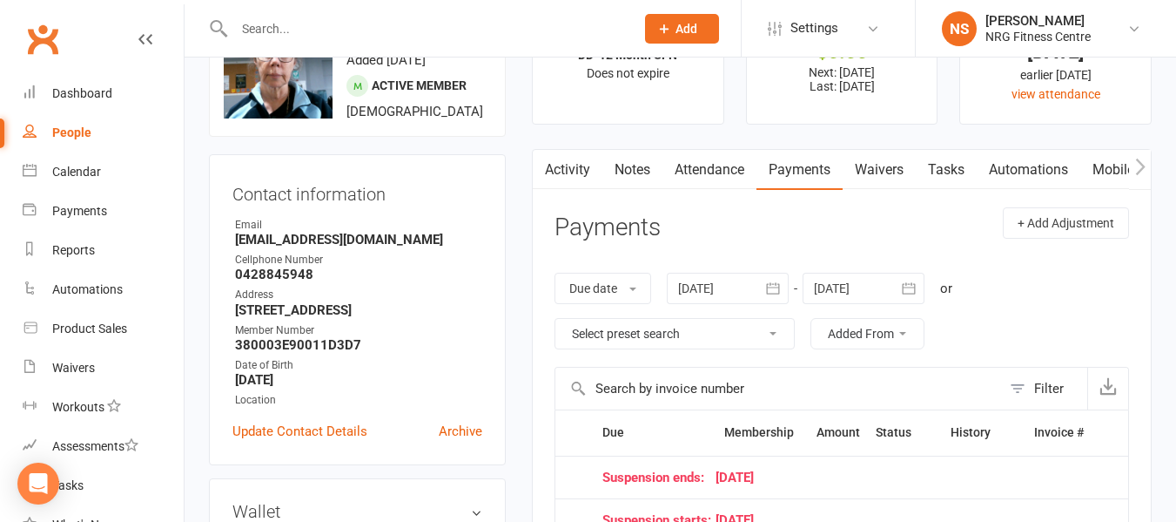
click at [103, 136] on link "People" at bounding box center [103, 132] width 161 height 39
select select "100"
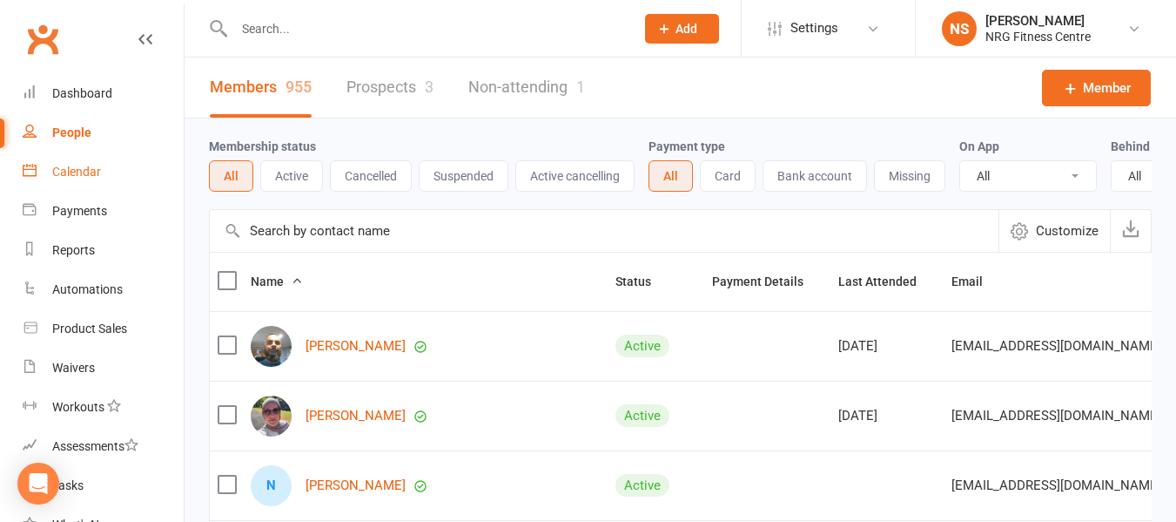
click at [117, 160] on link "Calendar" at bounding box center [103, 171] width 161 height 39
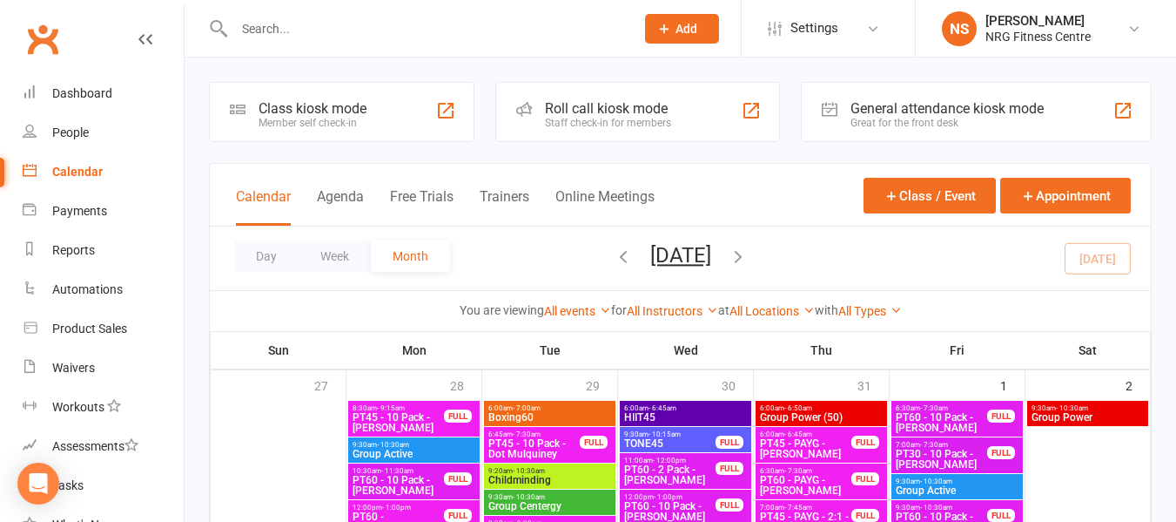
click at [66, 165] on div "Calendar" at bounding box center [77, 172] width 50 height 14
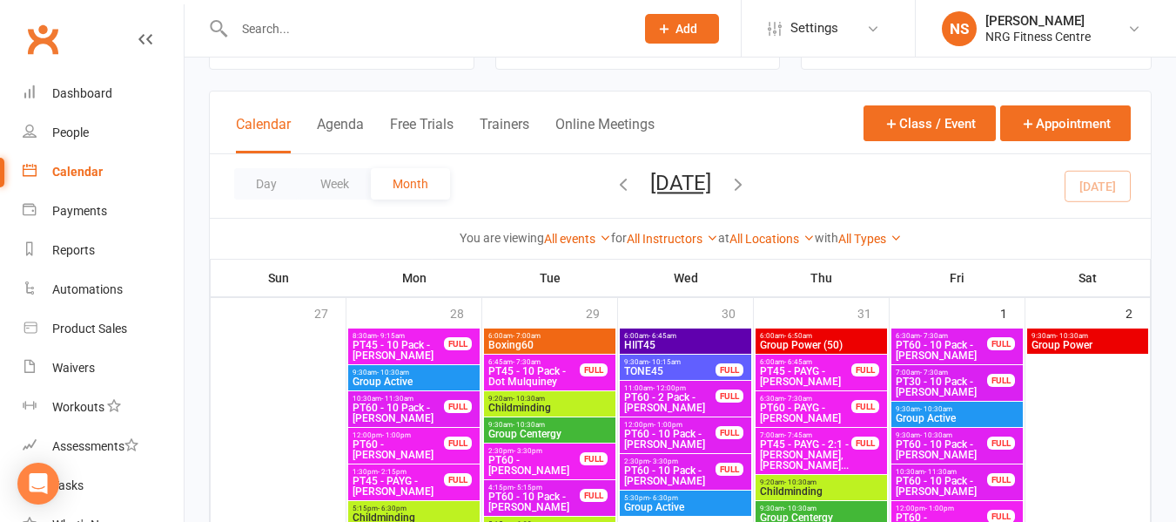
scroll to position [261, 0]
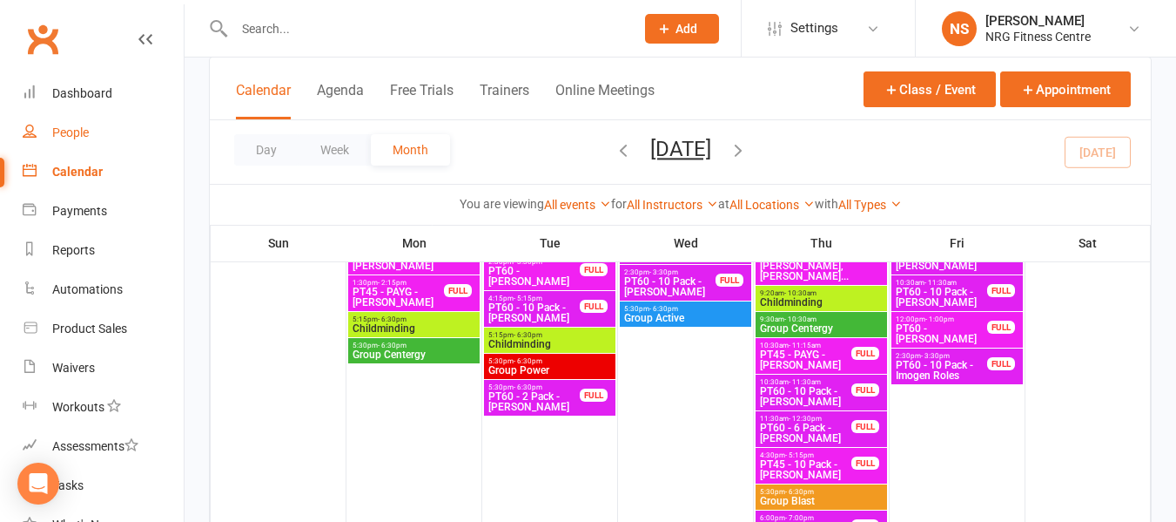
click at [96, 130] on link "People" at bounding box center [103, 132] width 161 height 39
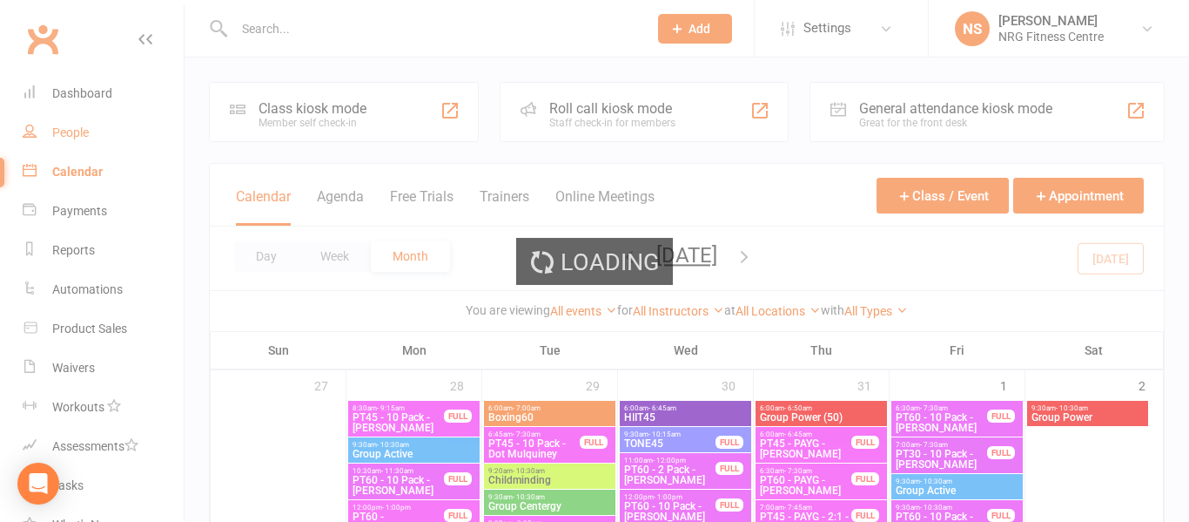
select select "100"
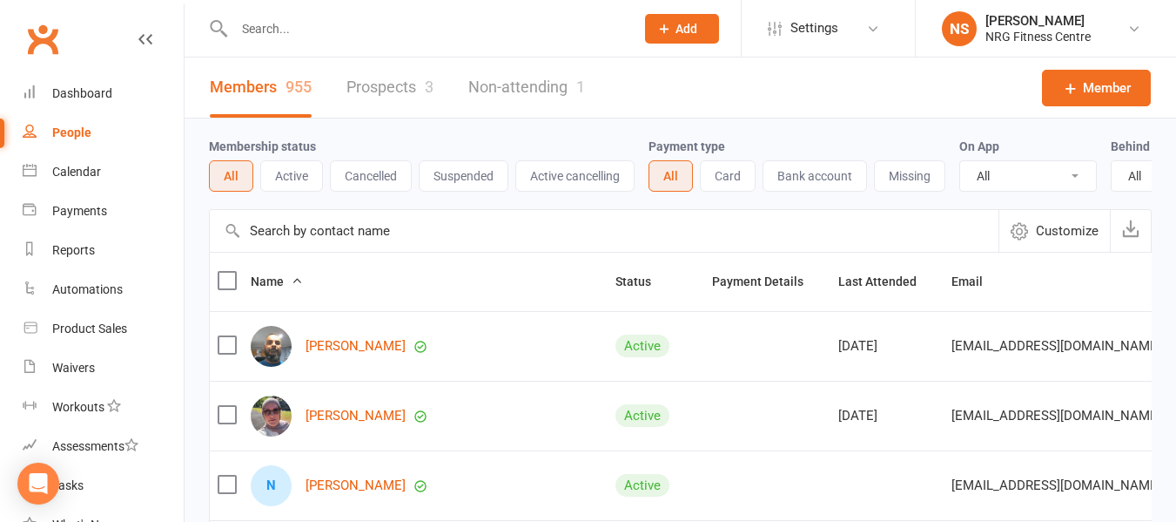
click at [397, 91] on link "Prospects 3" at bounding box center [390, 87] width 87 height 60
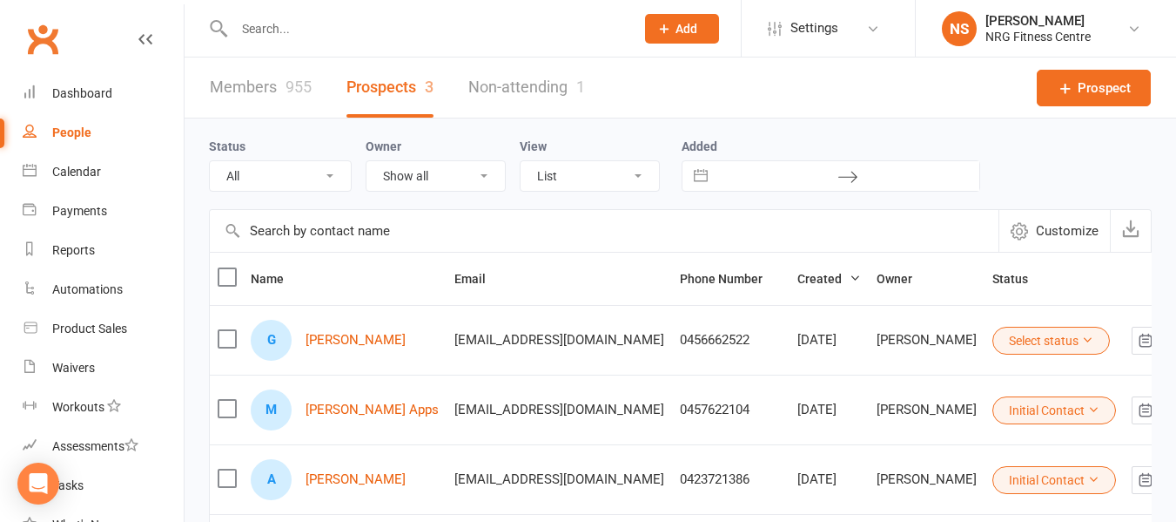
click at [791, 209] on div "Status All (No status set) (Invalid status) Initial Contact Follow-up Call Foll…" at bounding box center [680, 163] width 943 height 91
click at [84, 213] on div "Payments" at bounding box center [79, 211] width 55 height 14
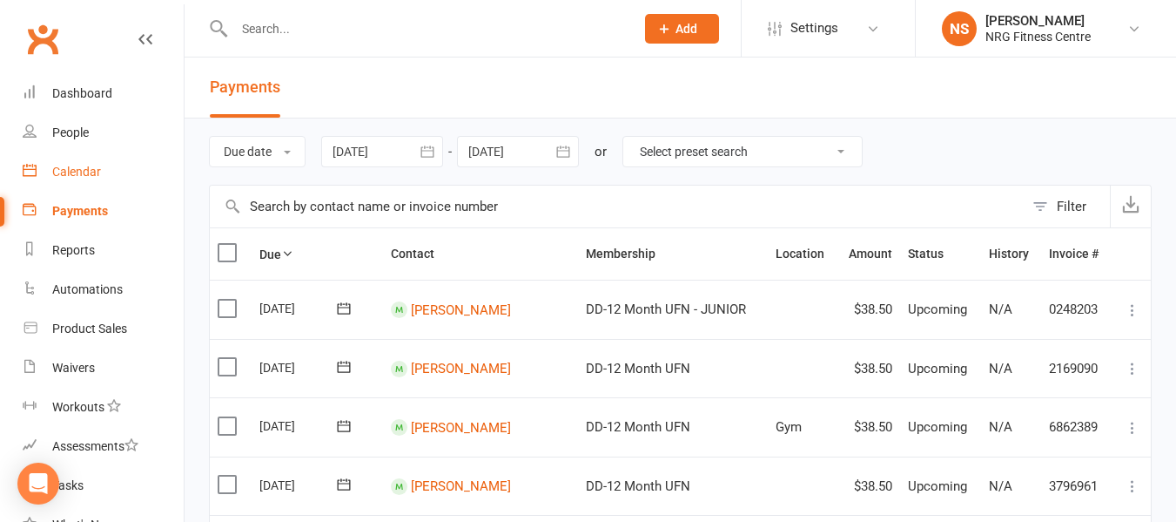
click at [104, 168] on link "Calendar" at bounding box center [103, 171] width 161 height 39
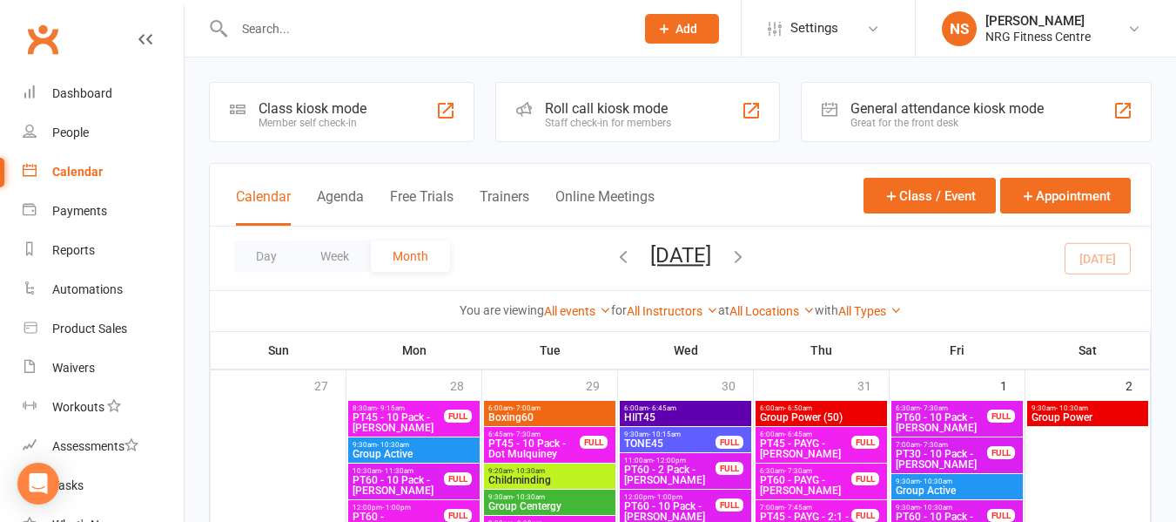
click at [309, 30] on input "text" at bounding box center [426, 29] width 394 height 24
paste input "3800041A0000B313"
type input "3800041A0000B313"
drag, startPoint x: 373, startPoint y: 16, endPoint x: 172, endPoint y: 55, distance: 204.0
click at [172, 4] on header "3800041A0000B313 No results Prospect Member Non-attending contact Class / event…" at bounding box center [588, 4] width 1176 height 0
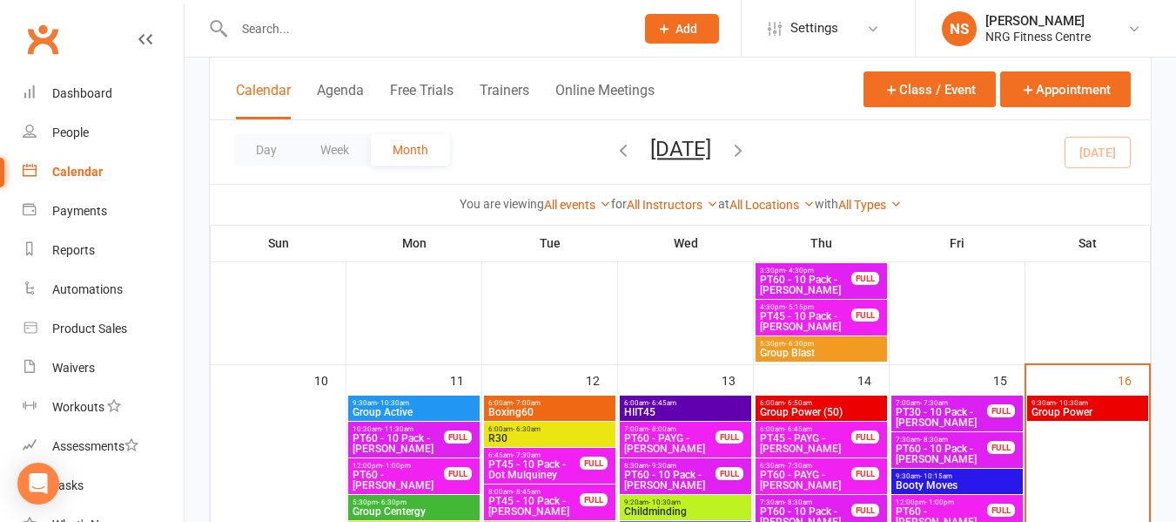
scroll to position [958, 0]
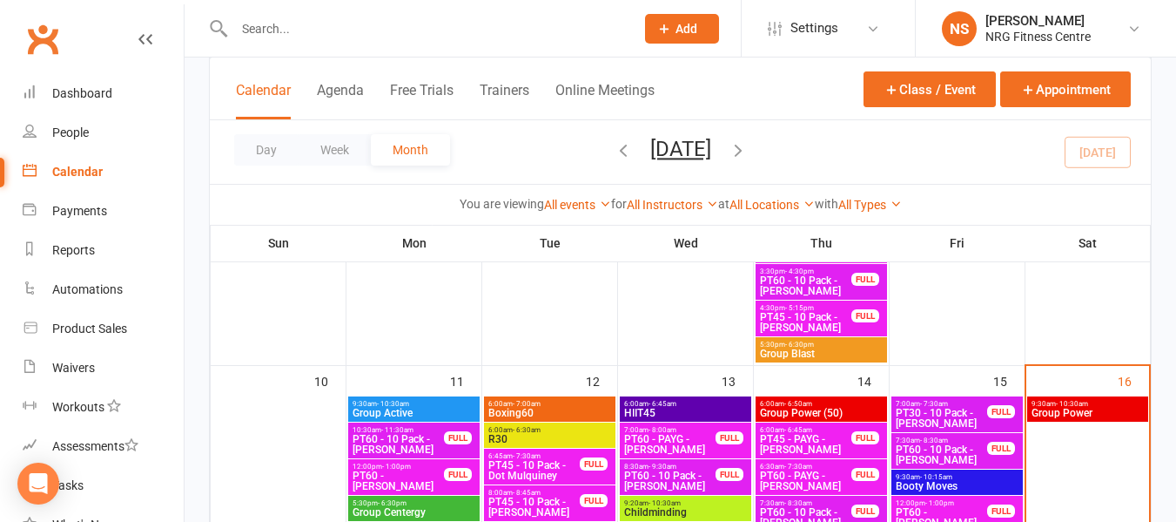
click at [1078, 414] on span "Group Power" at bounding box center [1088, 412] width 114 height 10
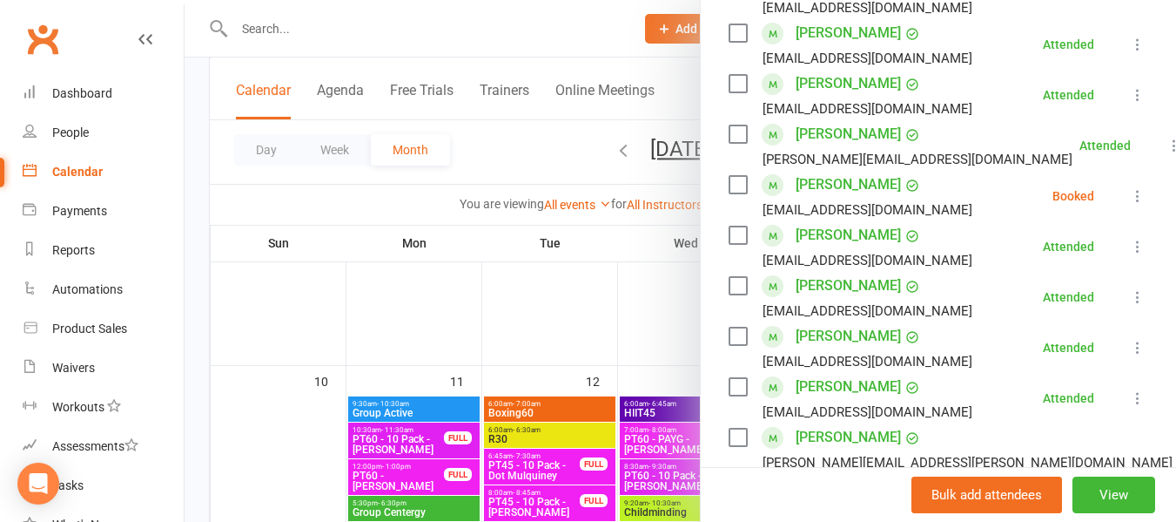
scroll to position [522, 0]
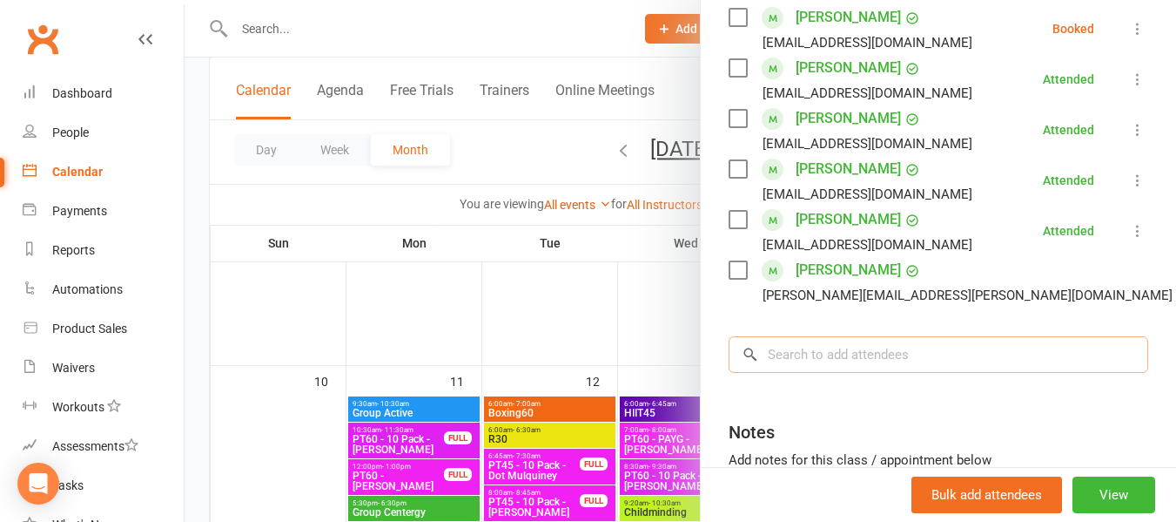
drag, startPoint x: 845, startPoint y: 374, endPoint x: 850, endPoint y: 385, distance: 12.5
click at [850, 373] on input "search" at bounding box center [939, 354] width 420 height 37
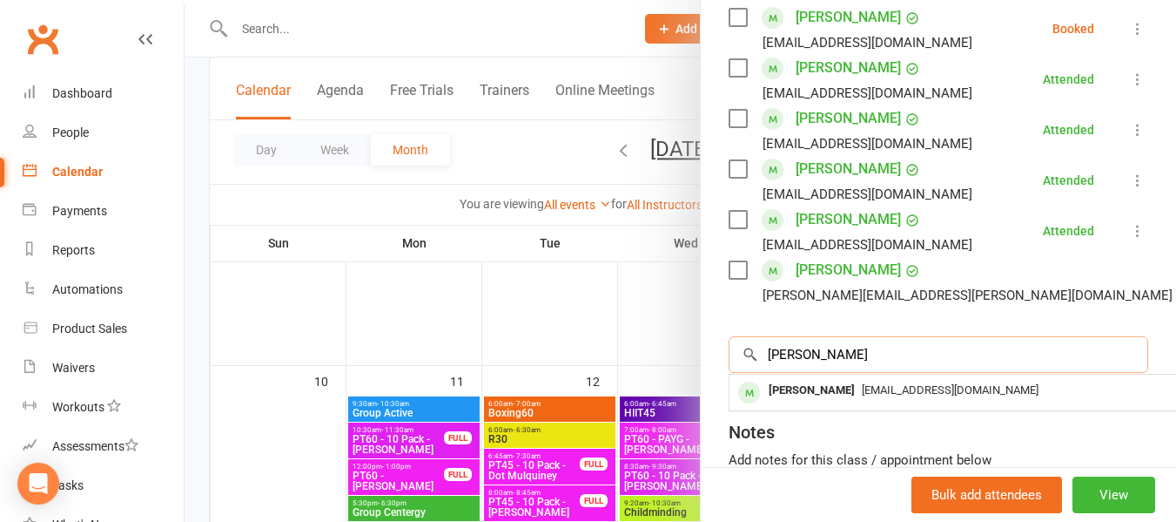
type input "lance"
click at [470, 159] on div at bounding box center [681, 261] width 992 height 522
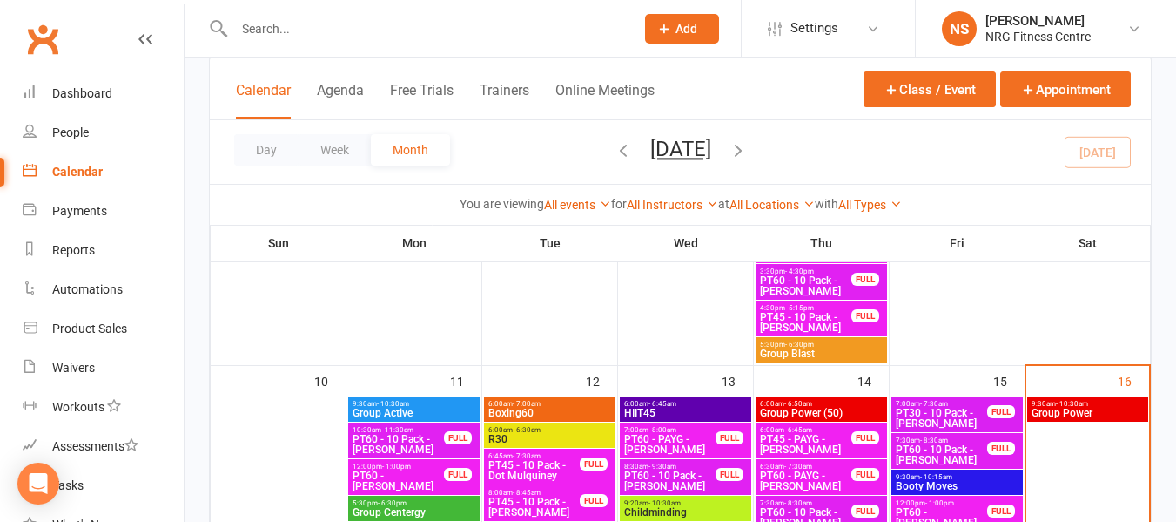
click at [1082, 418] on span "Group Power" at bounding box center [1088, 412] width 114 height 10
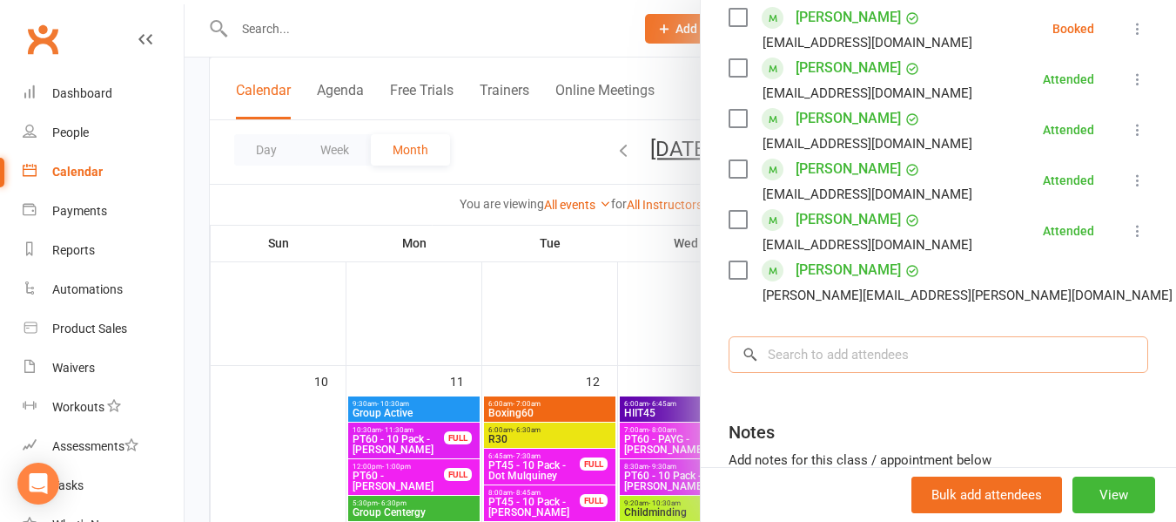
click at [836, 372] on input "search" at bounding box center [939, 354] width 420 height 37
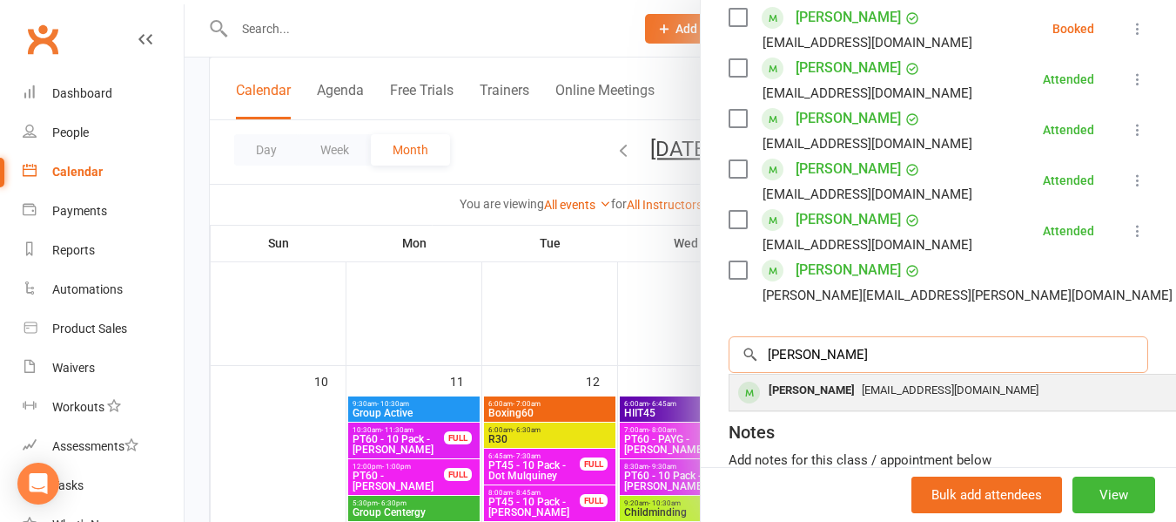
type input "lance"
click at [850, 403] on div "Lance HARRISON" at bounding box center [812, 390] width 100 height 25
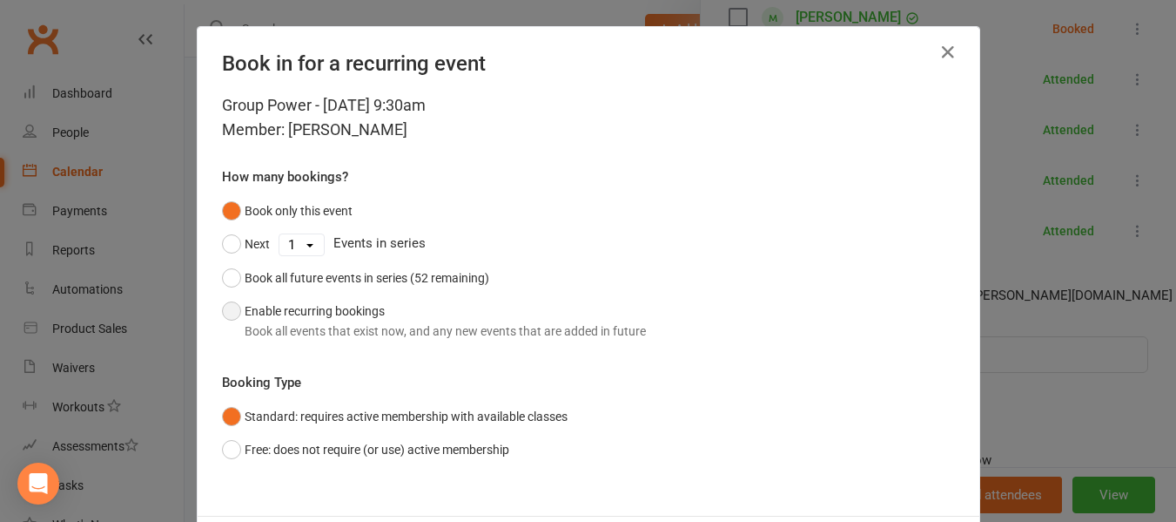
scroll to position [85, 0]
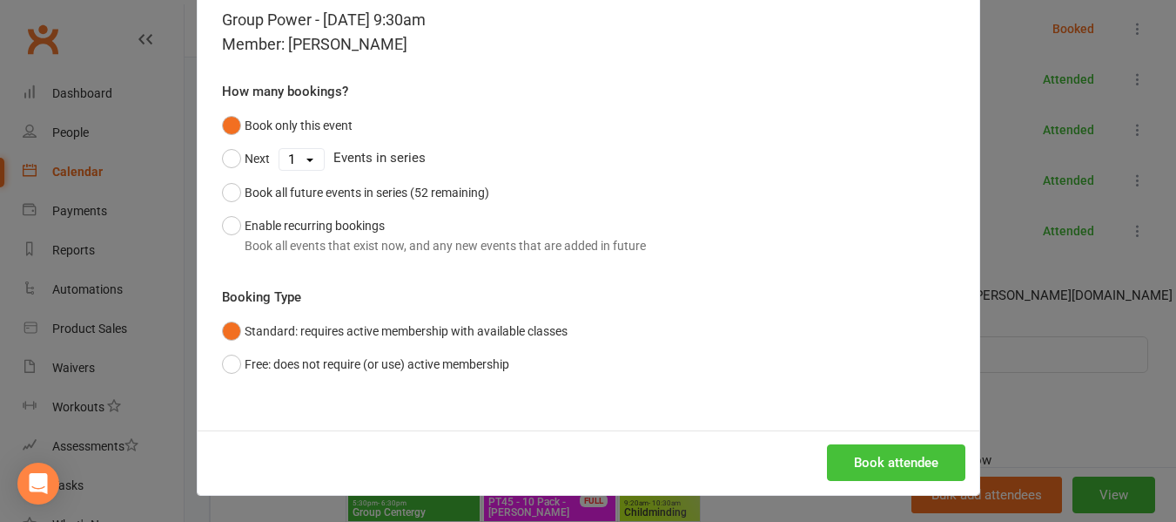
click at [899, 461] on button "Book attendee" at bounding box center [896, 462] width 138 height 37
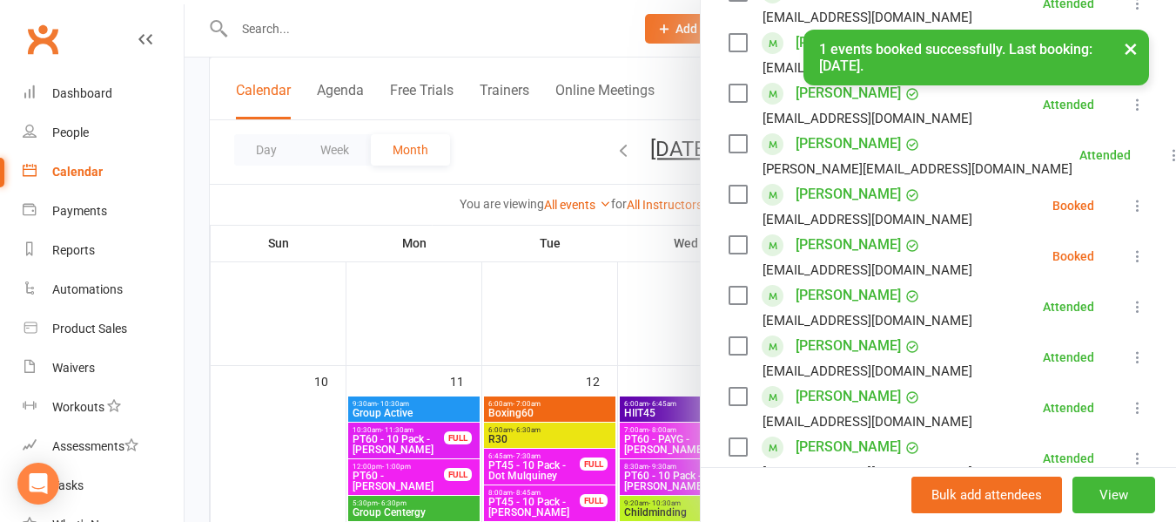
scroll to position [348, 0]
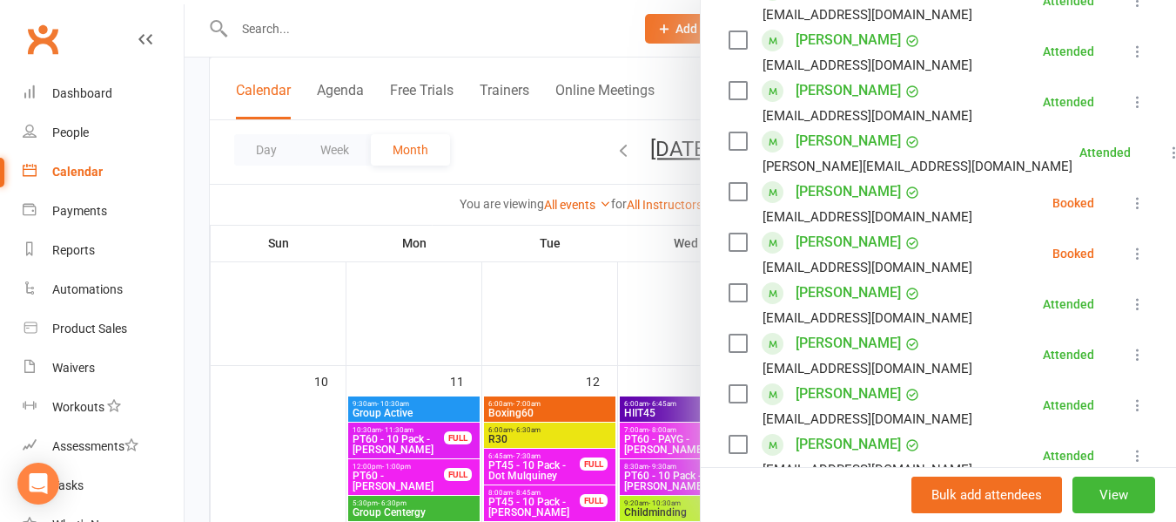
click at [730, 251] on label at bounding box center [737, 241] width 17 height 17
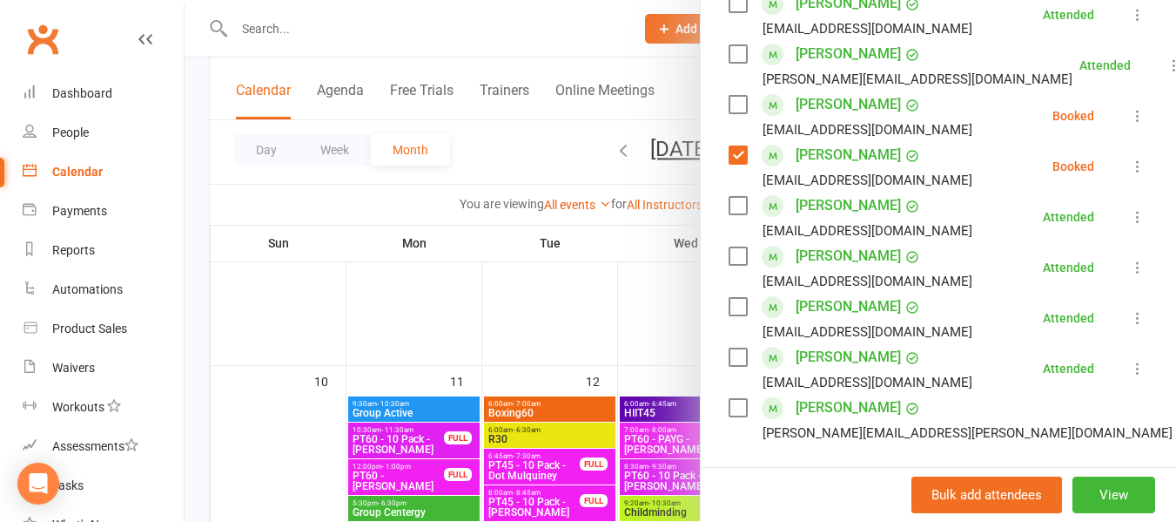
click at [729, 113] on label at bounding box center [737, 104] width 17 height 17
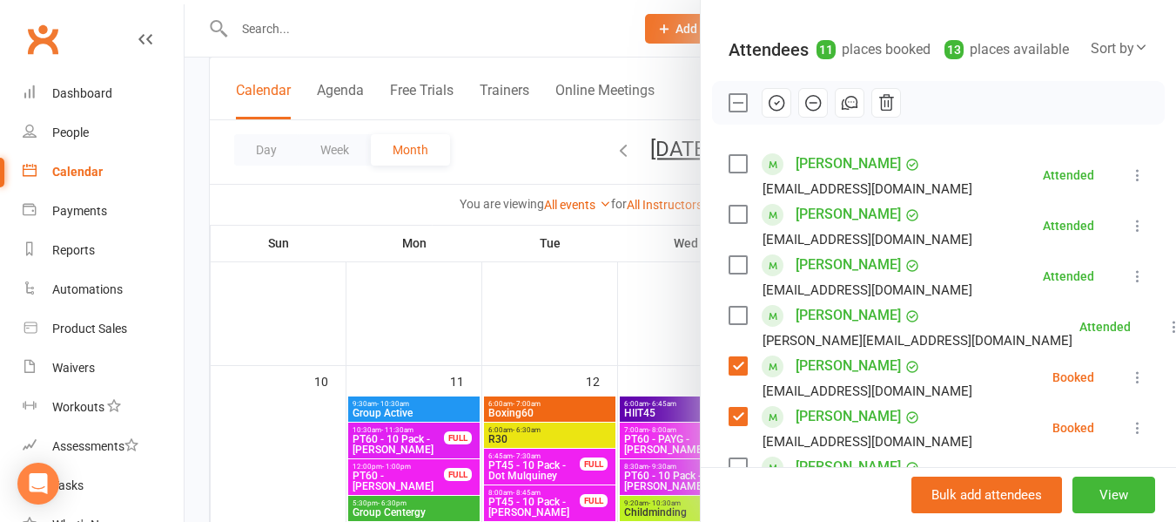
click at [775, 112] on icon "button" at bounding box center [776, 102] width 19 height 19
click at [495, 165] on div at bounding box center [681, 261] width 992 height 522
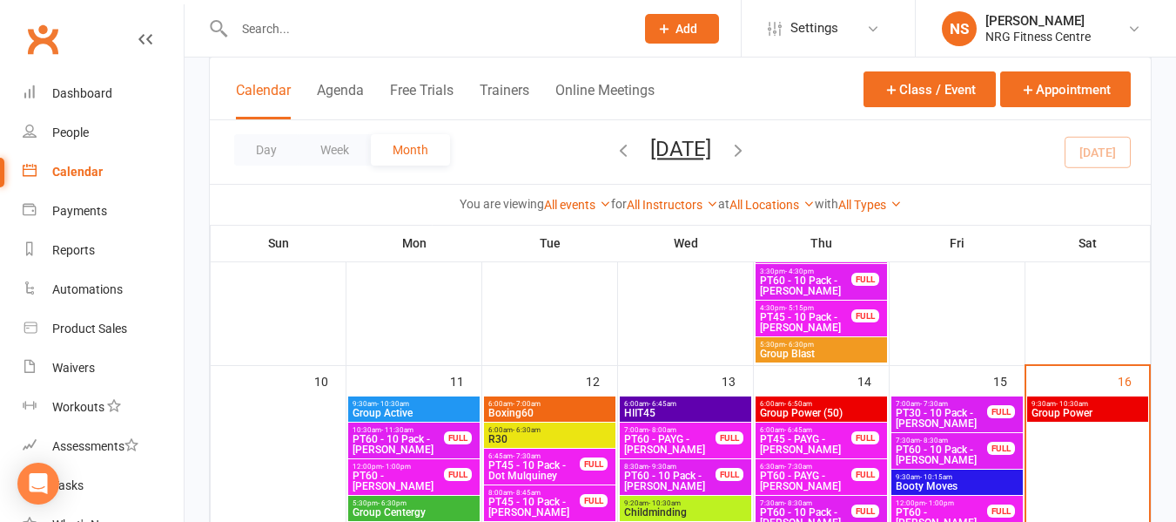
click at [515, 172] on div "Day Week Month August 2025 August 2025 Sun Mon Tue Wed Thu Fri Sat 27 28 29 30 …" at bounding box center [680, 152] width 941 height 64
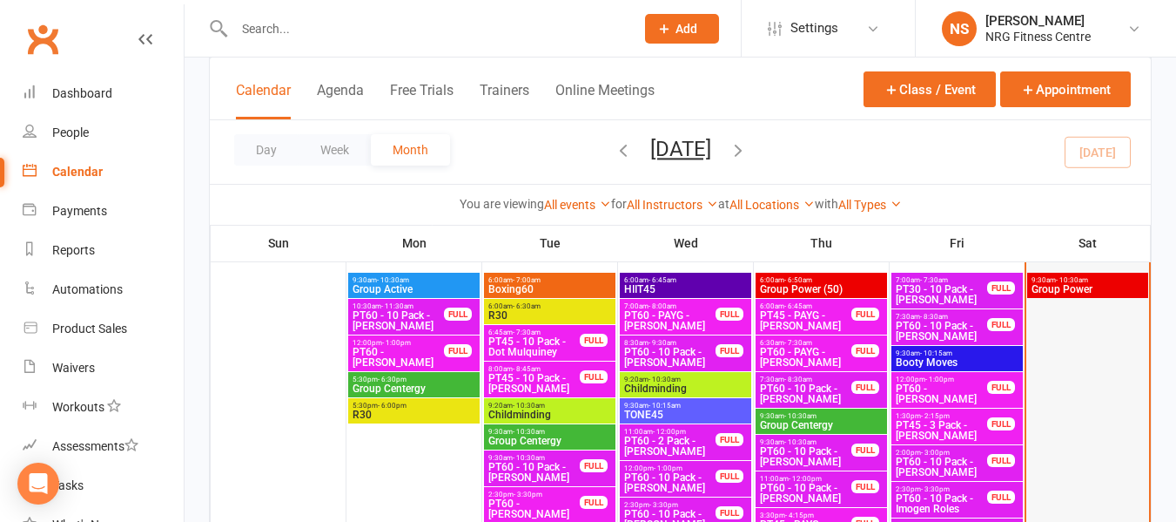
scroll to position [1045, 0]
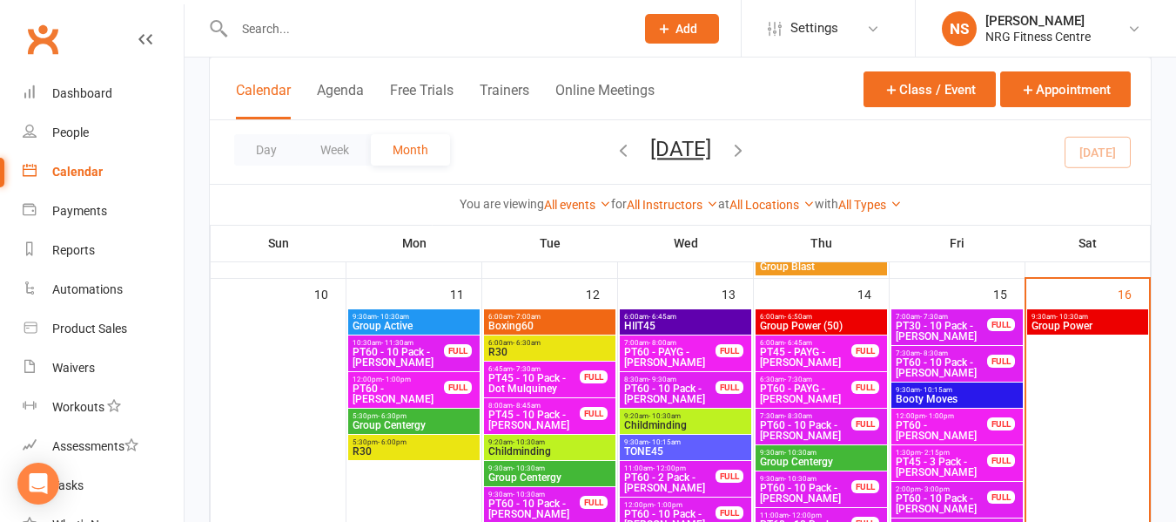
click at [1055, 333] on div "9:30am - 10:30am Group Power" at bounding box center [1087, 321] width 121 height 25
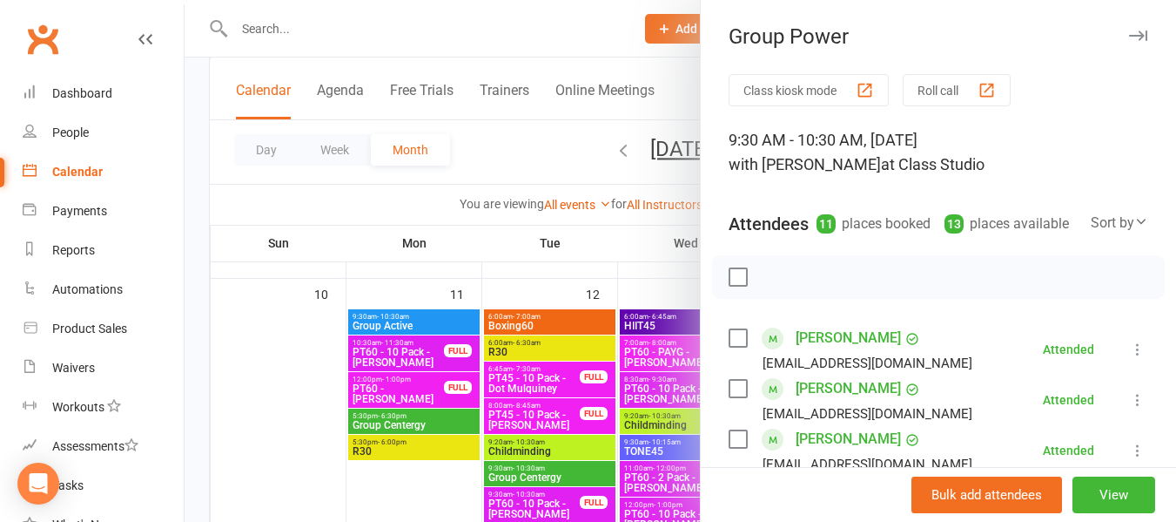
click at [490, 132] on div at bounding box center [681, 261] width 992 height 522
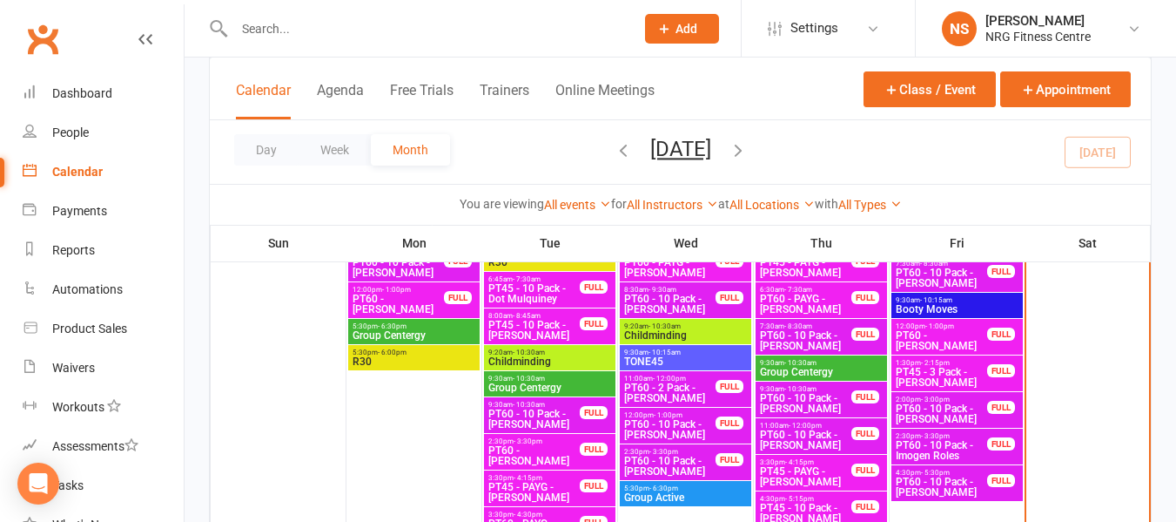
scroll to position [1219, 0]
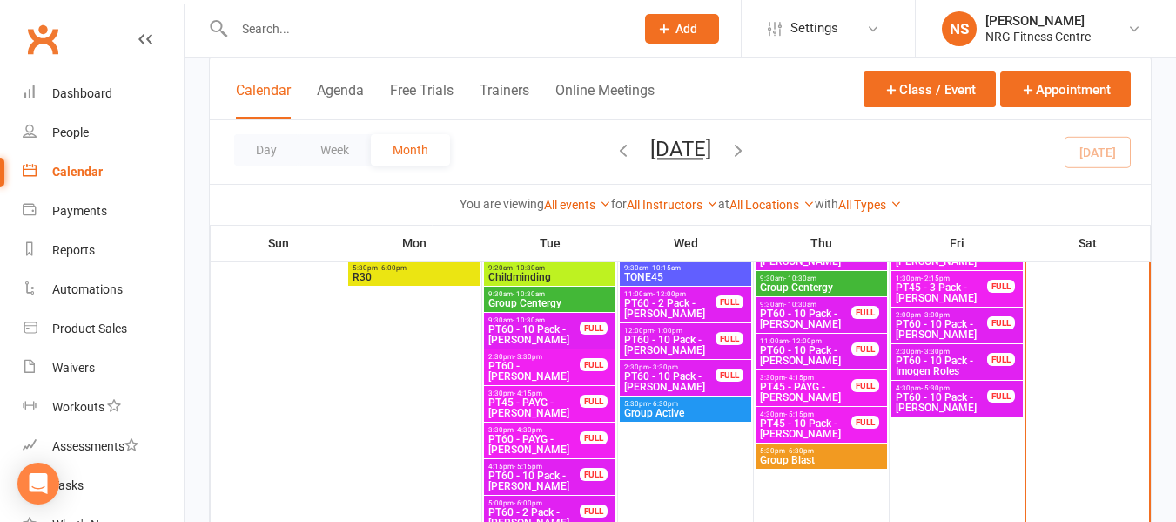
click at [824, 152] on div "Day Week Month August 2025 August 2025 Sun Mon Tue Wed Thu Fri Sat 27 28 29 30 …" at bounding box center [680, 152] width 941 height 64
click at [969, 175] on div "Day Week Month August 2025 August 2025 Sun Mon Tue Wed Thu Fri Sat 27 28 29 30 …" at bounding box center [680, 152] width 941 height 64
click at [90, 181] on link "Calendar" at bounding box center [103, 171] width 161 height 39
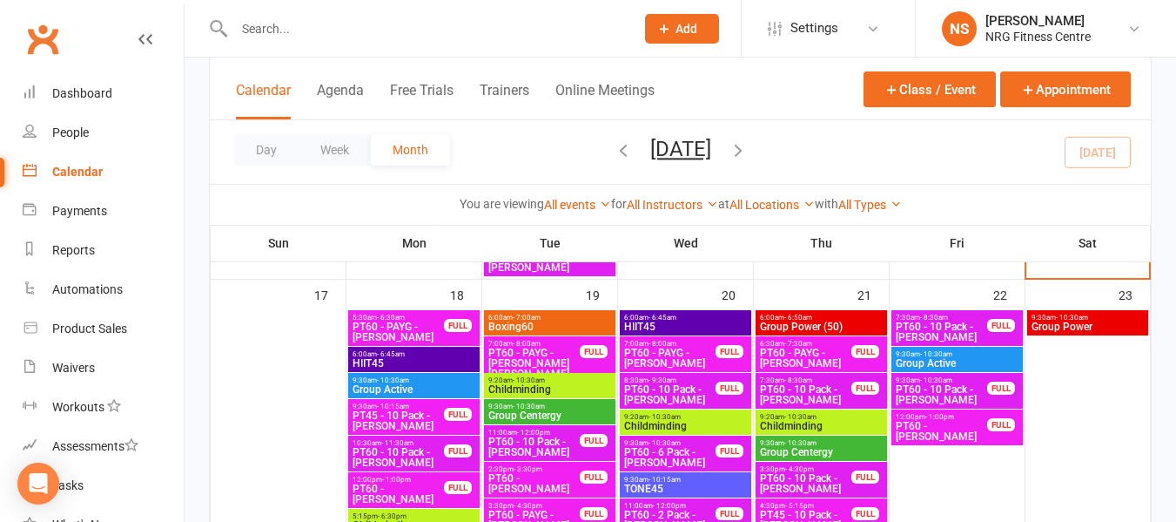
scroll to position [1567, 0]
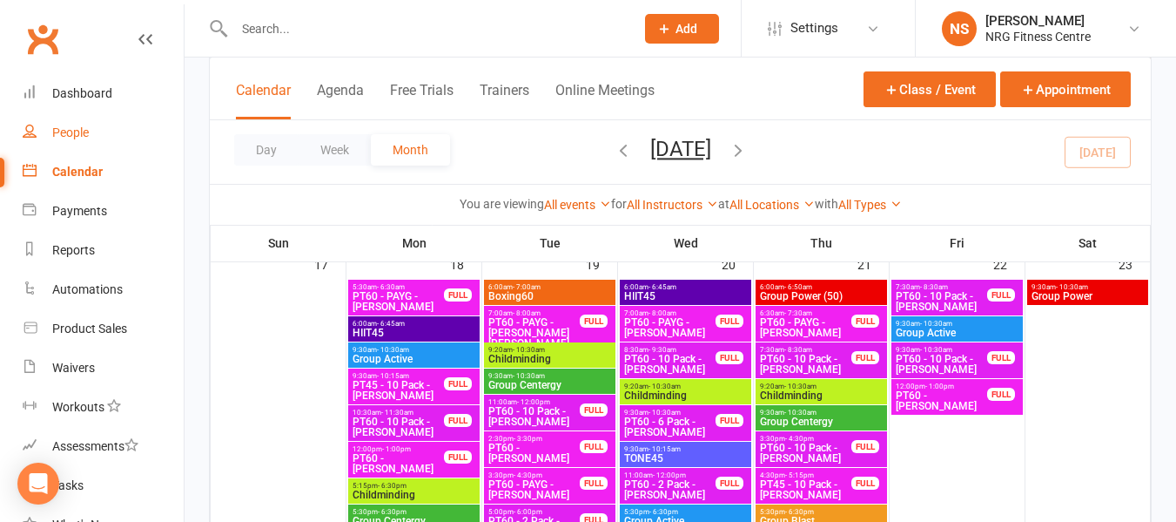
click at [98, 135] on link "People" at bounding box center [103, 132] width 161 height 39
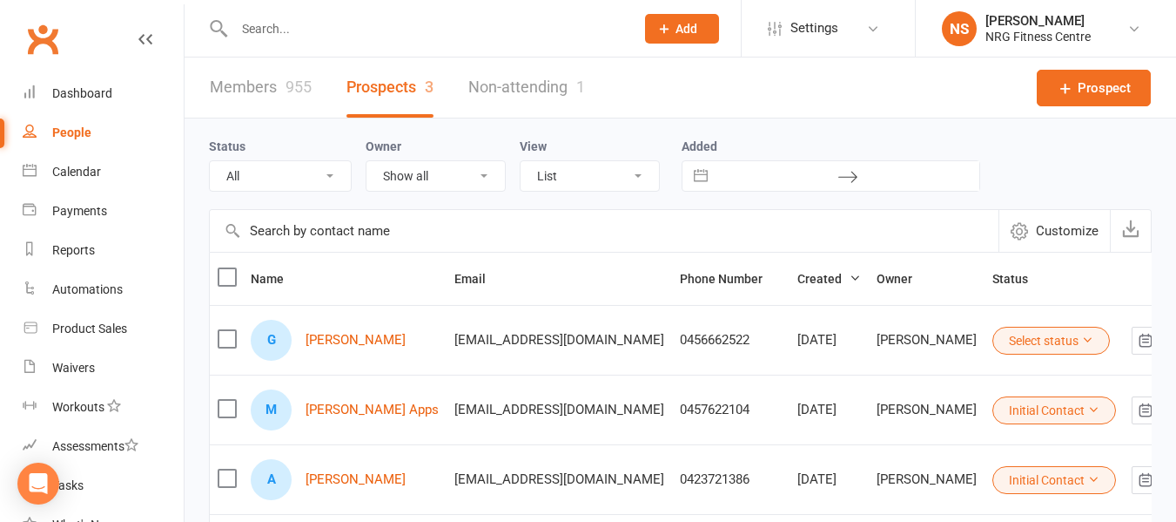
click at [92, 128] on link "People" at bounding box center [103, 132] width 161 height 39
click at [110, 172] on link "Calendar" at bounding box center [103, 171] width 161 height 39
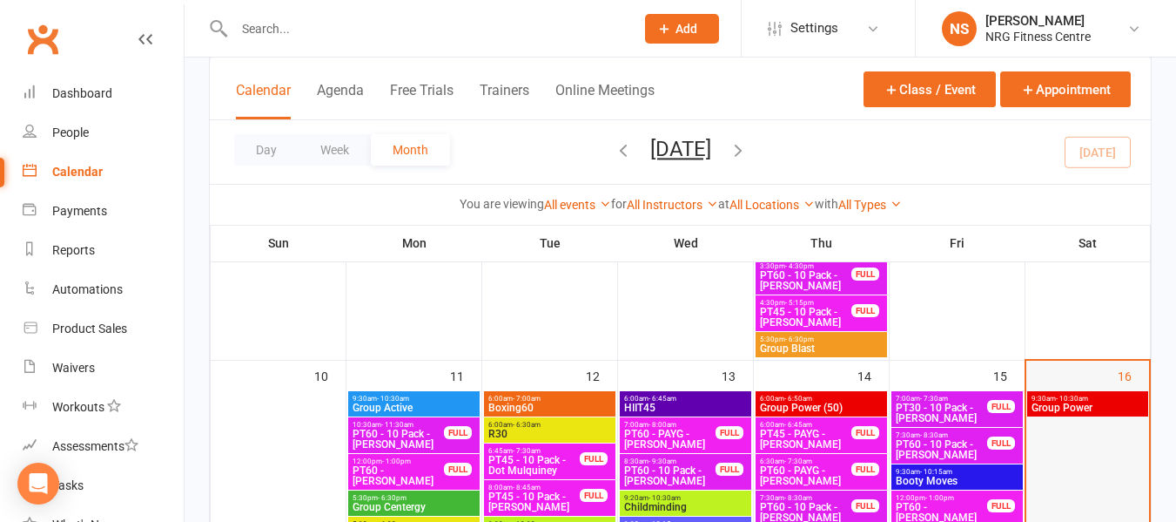
scroll to position [958, 0]
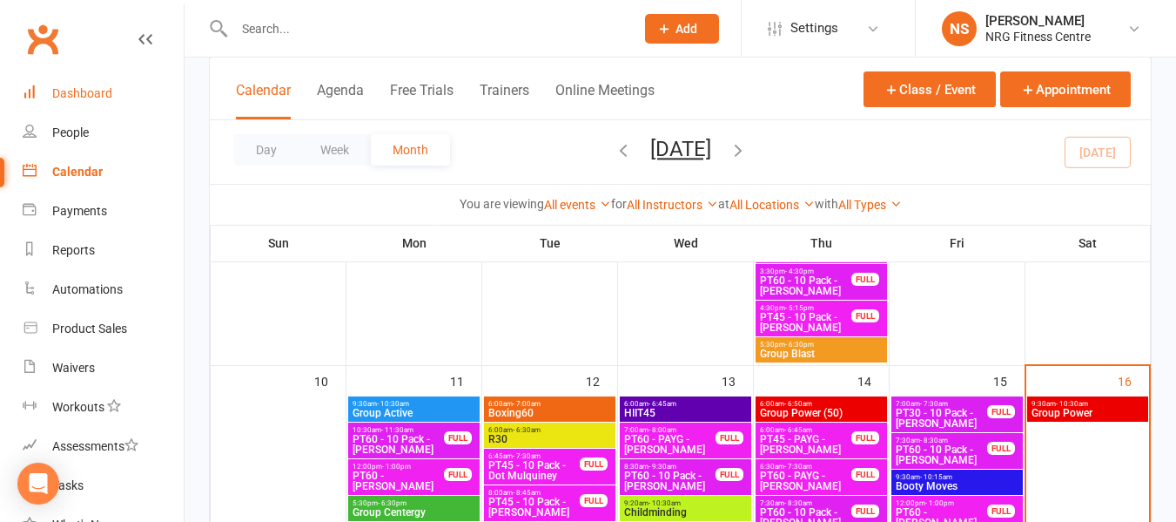
click at [126, 111] on link "Dashboard" at bounding box center [103, 93] width 161 height 39
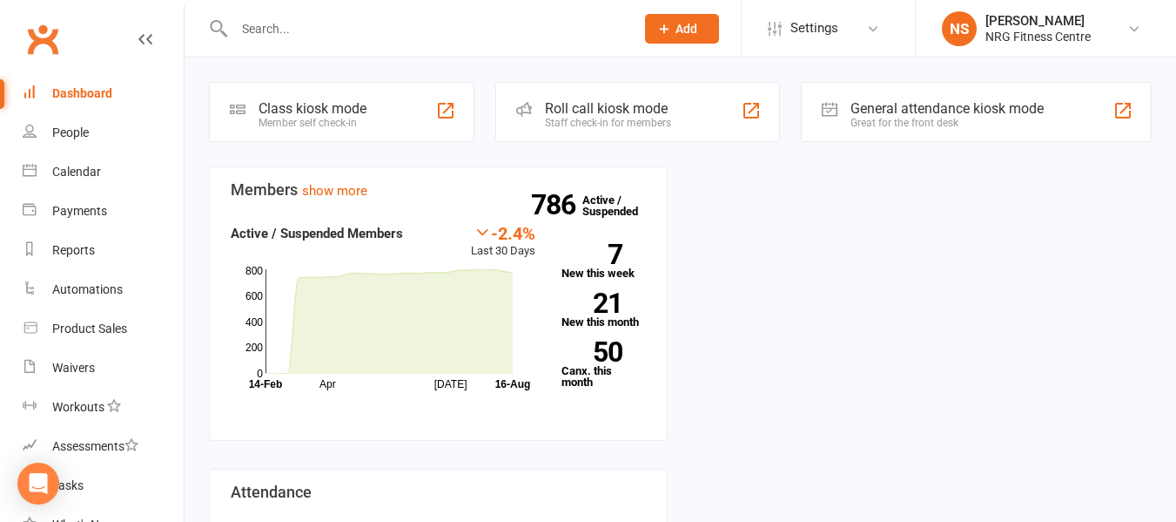
click at [326, 36] on input "text" at bounding box center [426, 29] width 394 height 24
click at [80, 123] on link "People" at bounding box center [103, 132] width 161 height 39
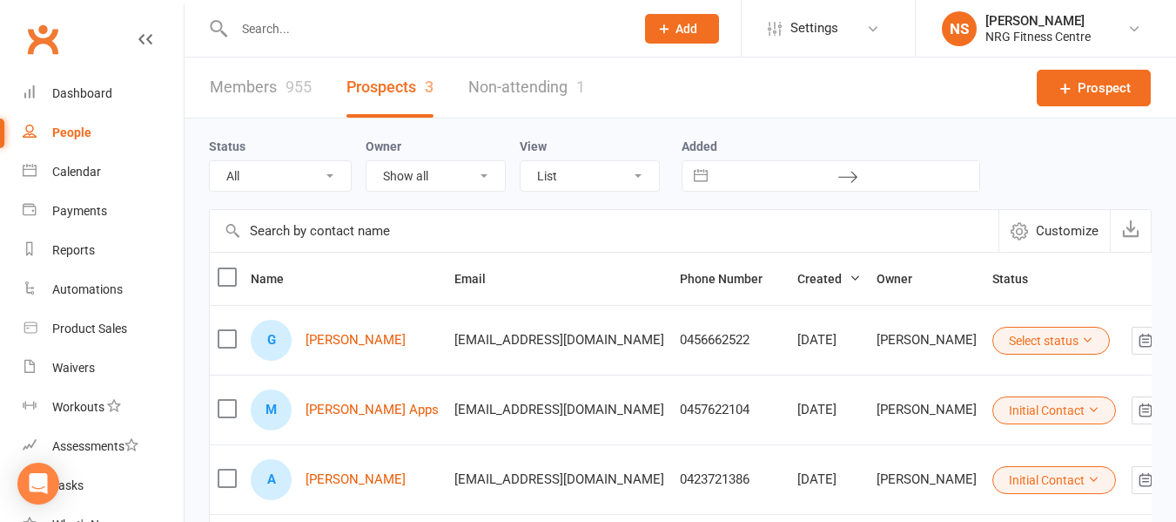
scroll to position [87, 0]
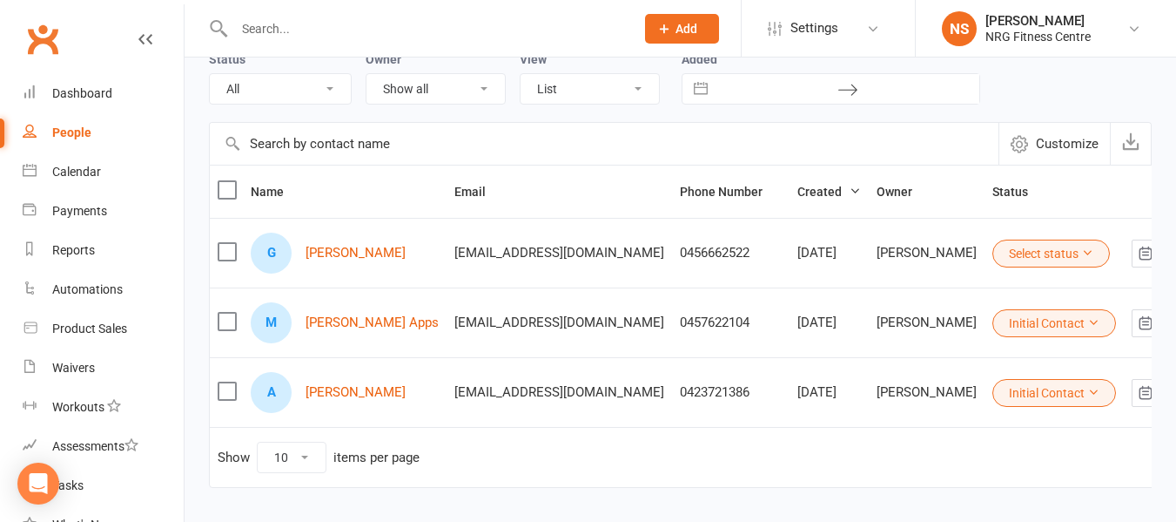
click at [73, 130] on div "People" at bounding box center [71, 132] width 39 height 14
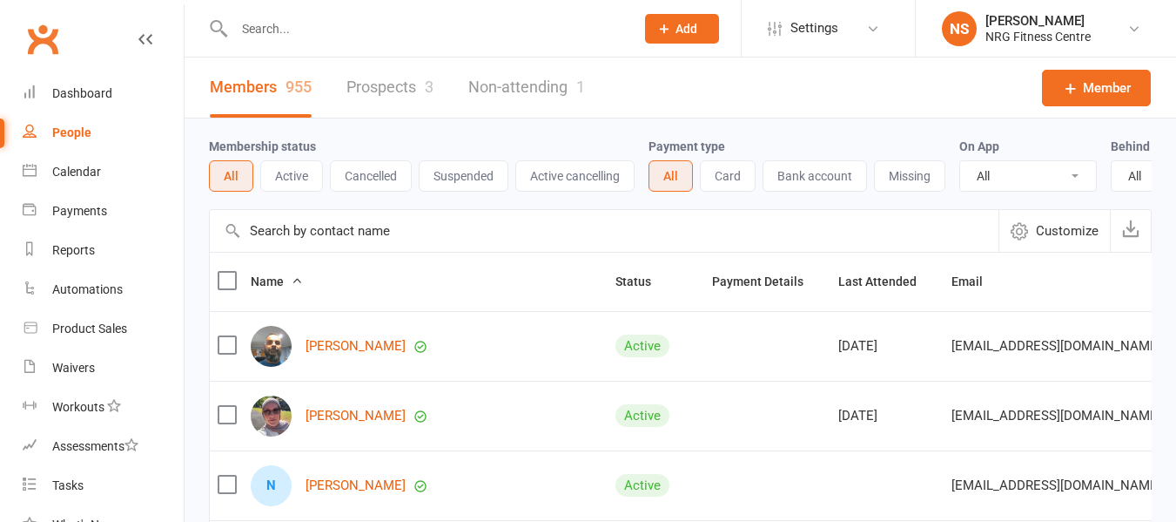
select select "100"
click at [421, 41] on div at bounding box center [416, 28] width 414 height 57
click at [410, 19] on input "text" at bounding box center [426, 29] width 394 height 24
paste input "3800041A0000B314"
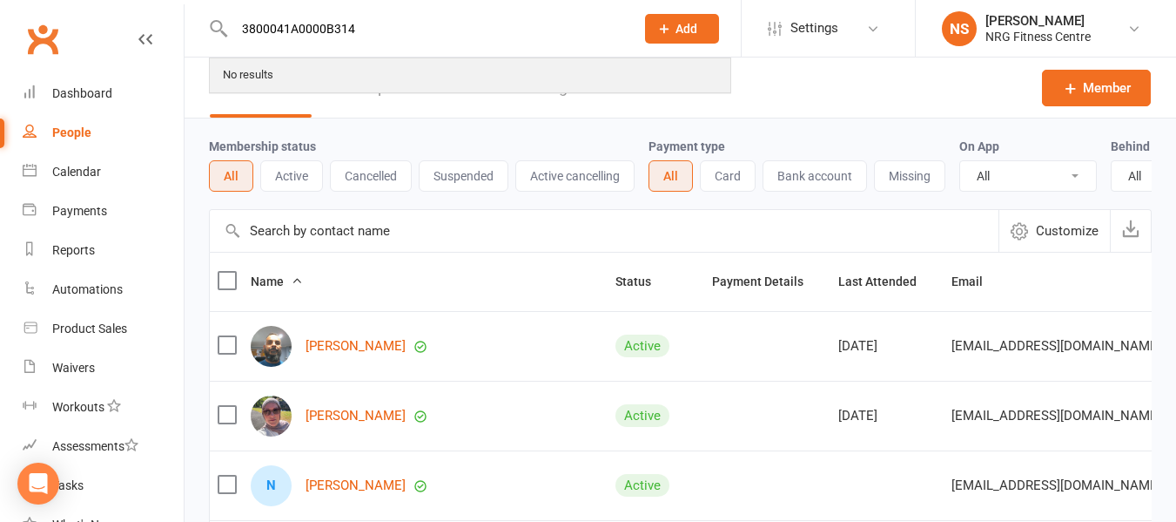
type input "3800041A0000B314"
click at [286, 75] on div "No results" at bounding box center [470, 75] width 519 height 32
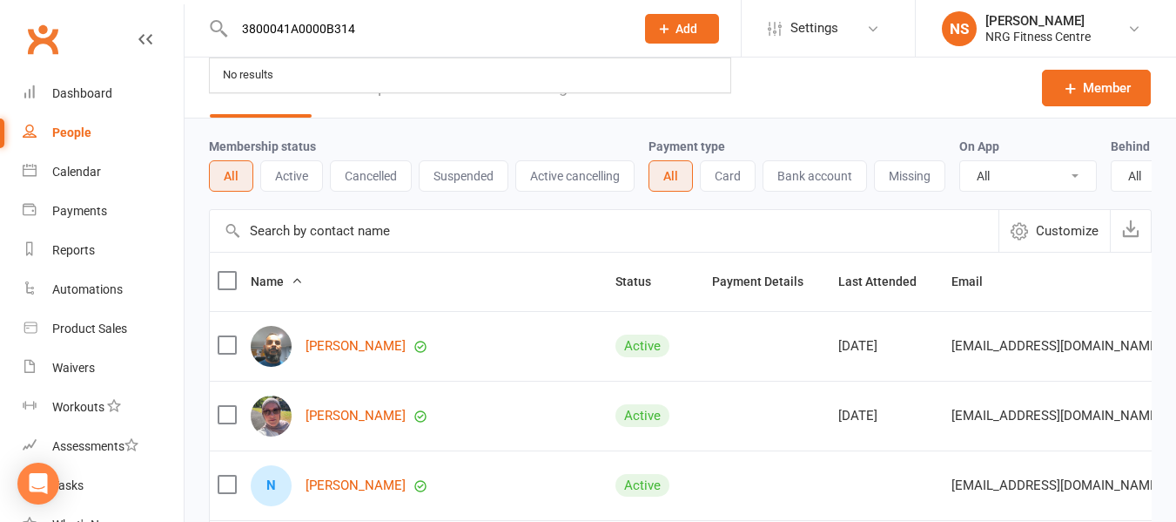
click at [466, 37] on input "3800041A0000B314" at bounding box center [426, 29] width 394 height 24
select select "100"
drag, startPoint x: 387, startPoint y: 20, endPoint x: 0, endPoint y: 63, distance: 388.9
click at [0, 4] on header "3800041A0000B314 No results Prospect Member Non-attending contact Class / event…" at bounding box center [588, 4] width 1176 height 0
select select "100"
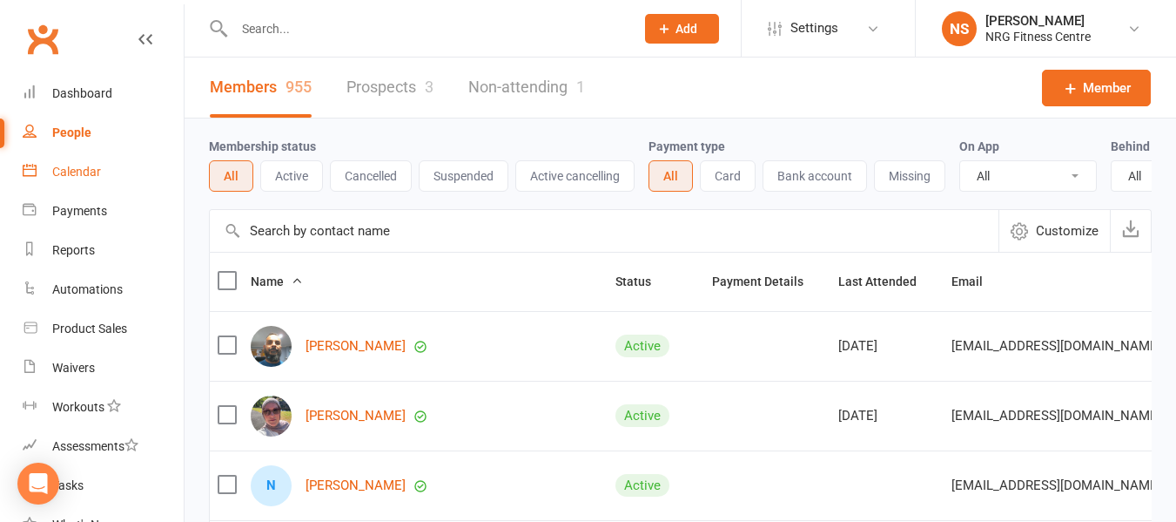
click at [84, 171] on div "Calendar" at bounding box center [76, 172] width 49 height 14
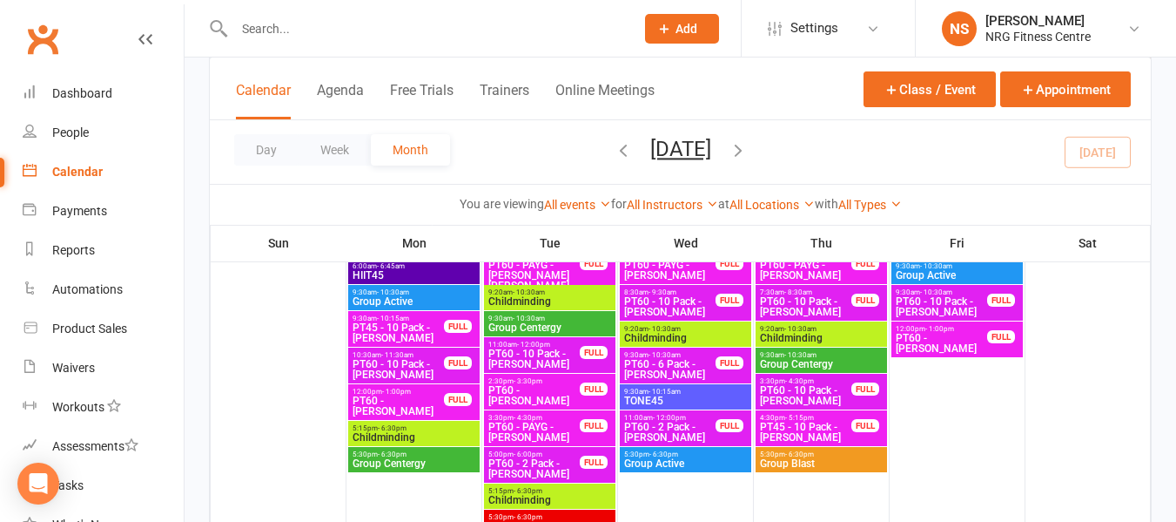
scroll to position [1654, 0]
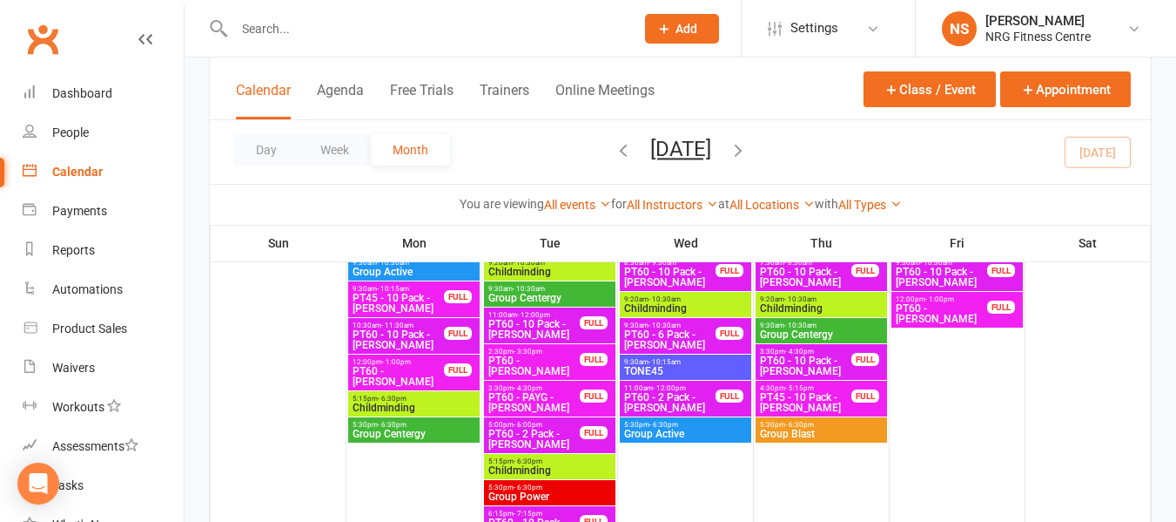
click at [532, 380] on div "3:30pm - 4:30pm PT60 - PAYG - Ella Steenbergen FULL" at bounding box center [549, 398] width 131 height 36
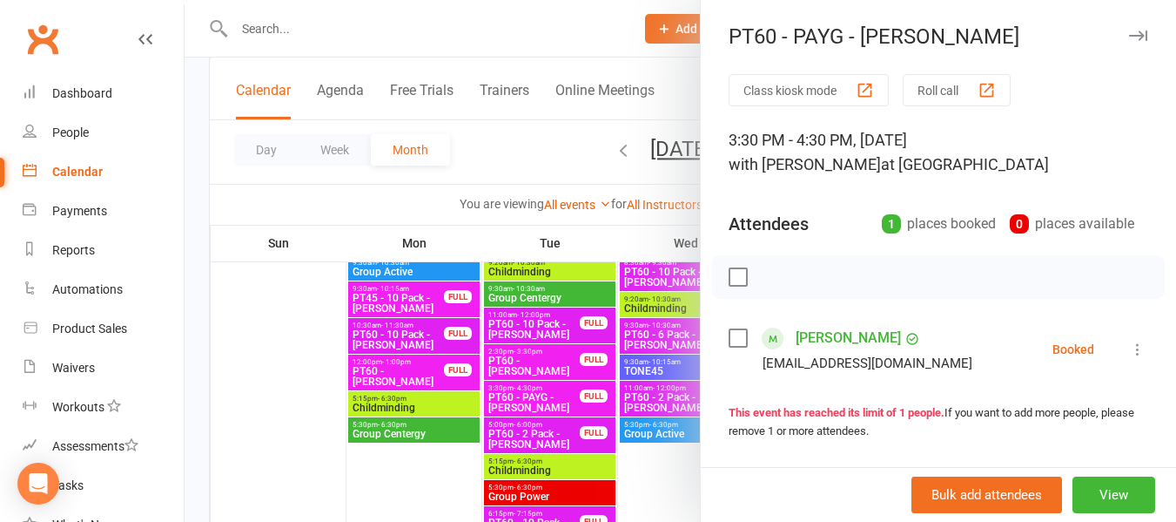
click at [295, 151] on div at bounding box center [681, 261] width 992 height 522
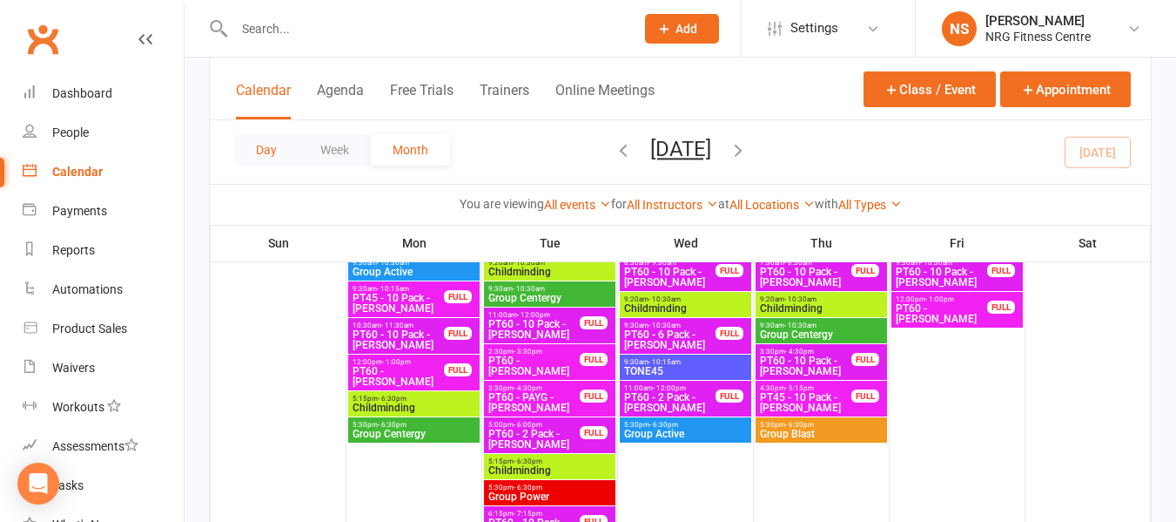
click at [276, 152] on button "Day" at bounding box center [266, 149] width 64 height 31
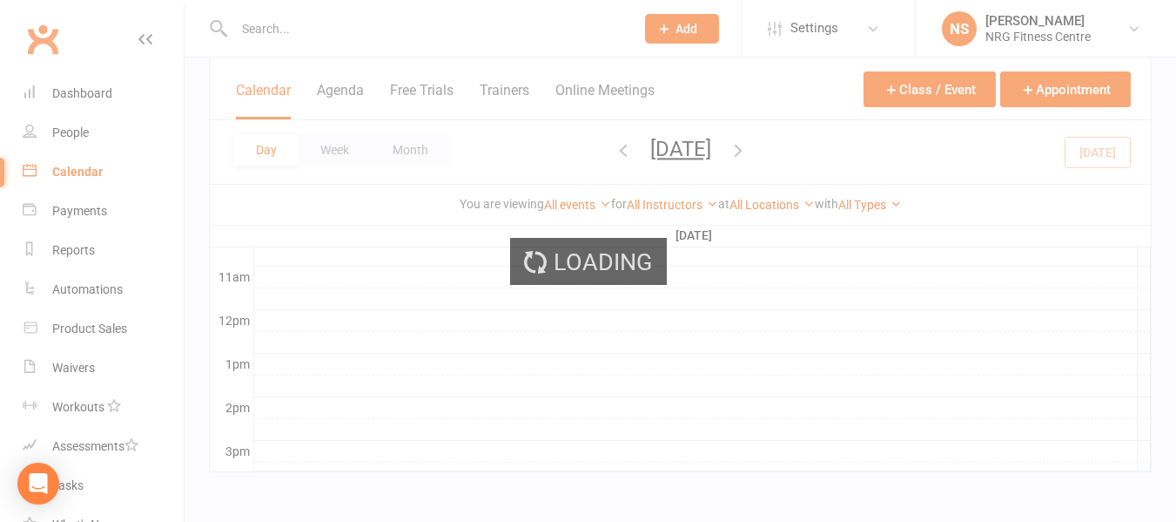
scroll to position [0, 0]
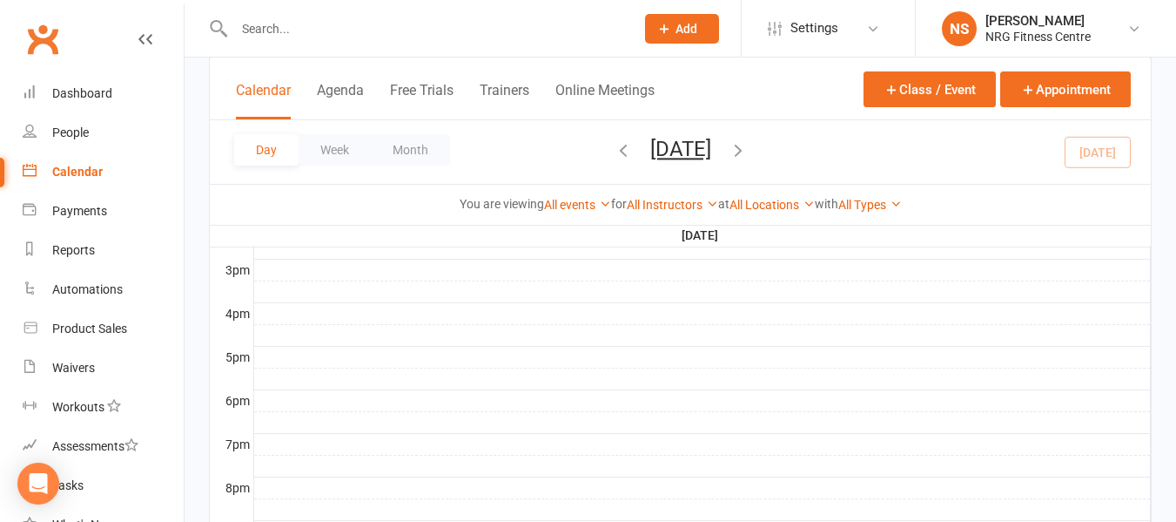
click at [748, 150] on icon "button" at bounding box center [738, 149] width 19 height 19
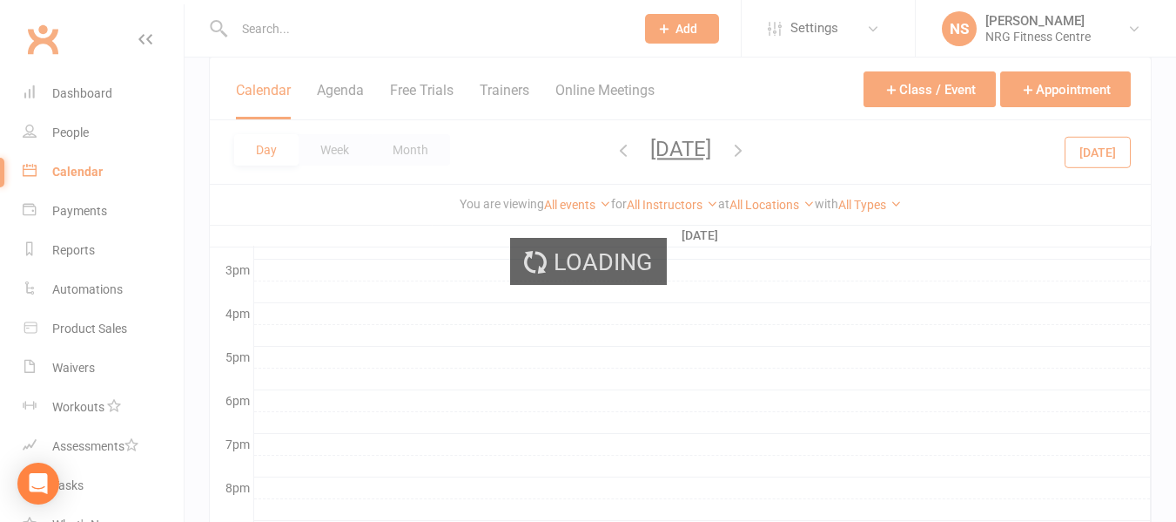
click at [809, 150] on div "Loading" at bounding box center [588, 261] width 1176 height 522
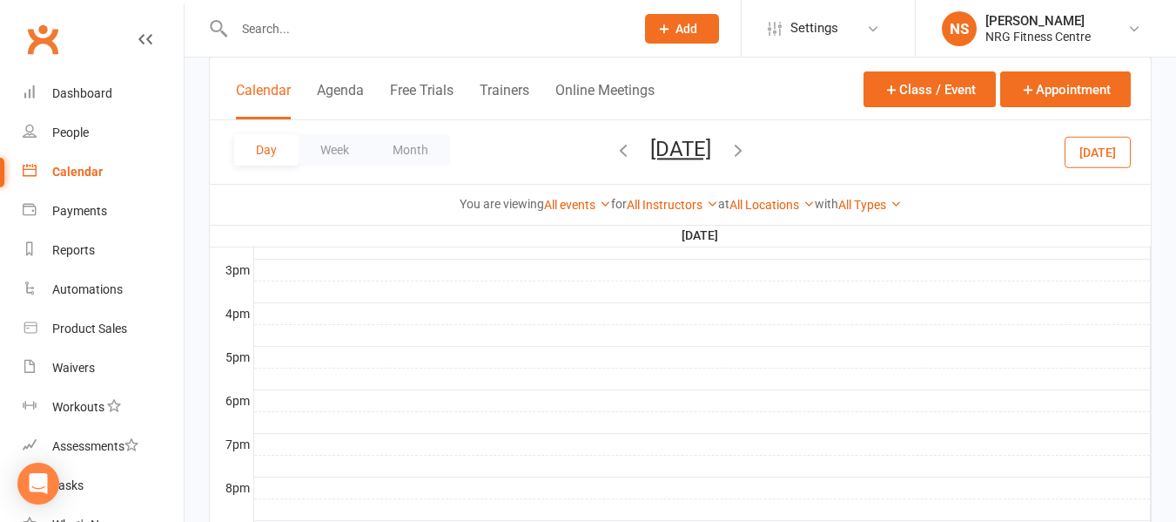
click at [748, 150] on icon "button" at bounding box center [738, 149] width 19 height 19
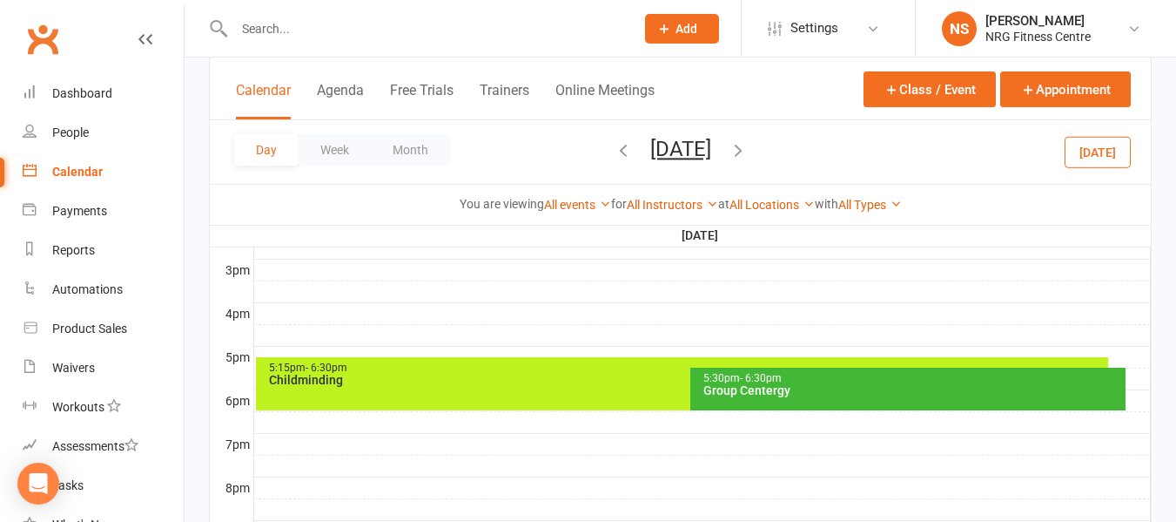
click at [748, 155] on icon "button" at bounding box center [738, 149] width 19 height 19
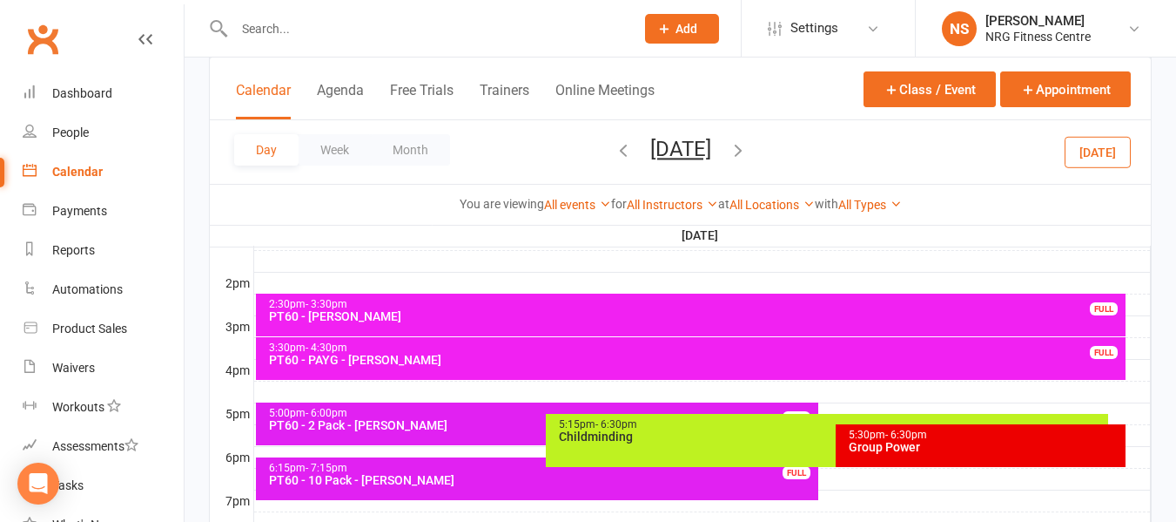
scroll to position [661, 0]
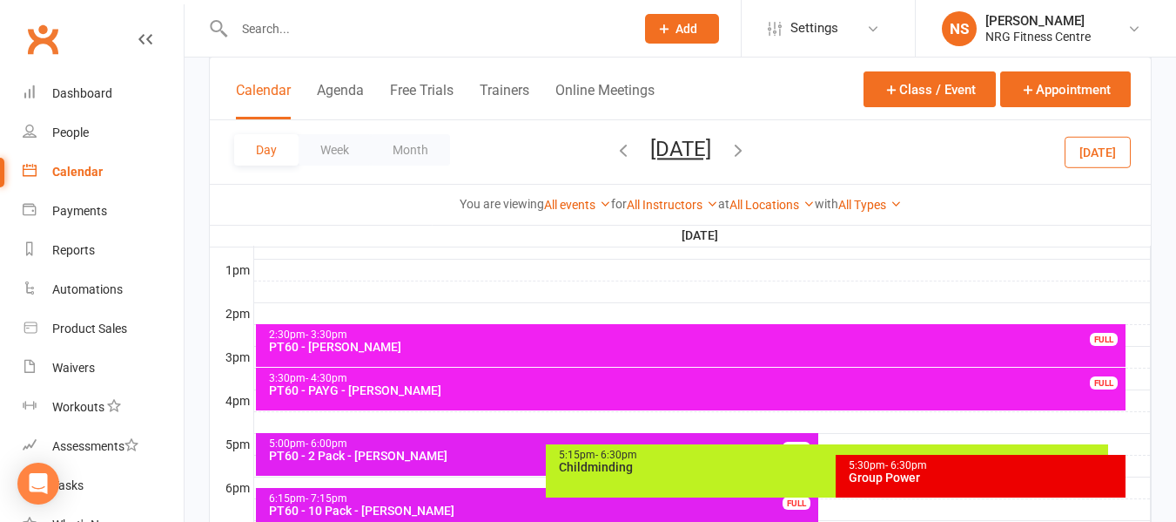
click at [260, 318] on div at bounding box center [702, 313] width 897 height 21
click at [271, 282] on button "Add Appointment" at bounding box center [269, 278] width 101 height 21
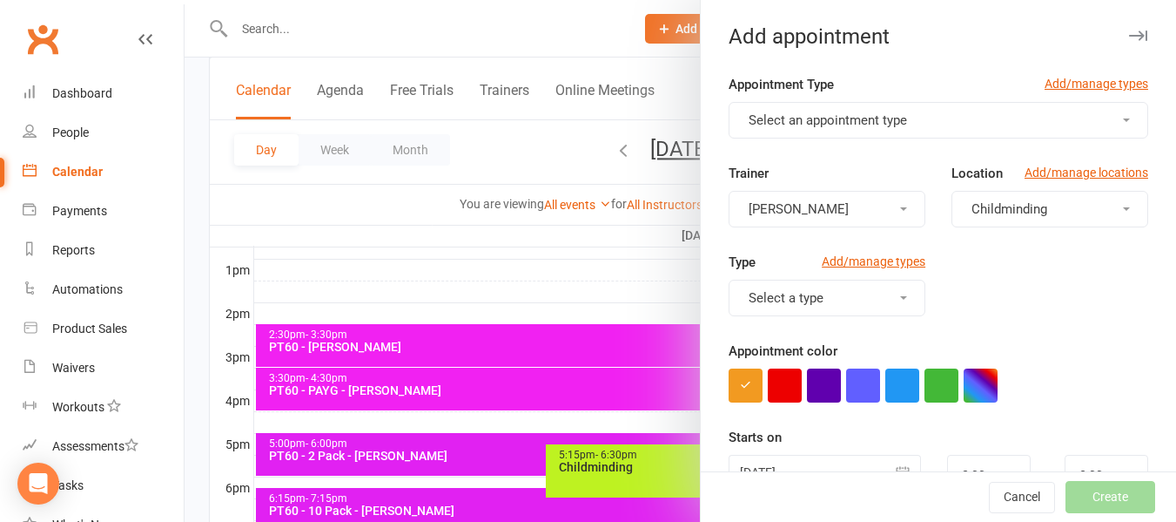
click at [825, 299] on button "Select a type" at bounding box center [827, 297] width 197 height 37
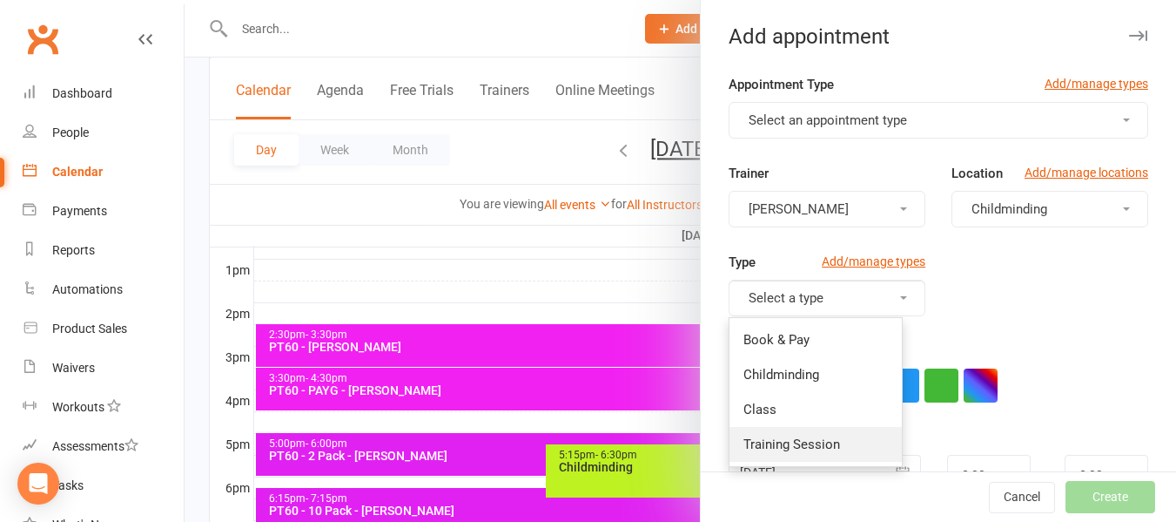
click at [791, 439] on span "Training Session" at bounding box center [792, 444] width 97 height 16
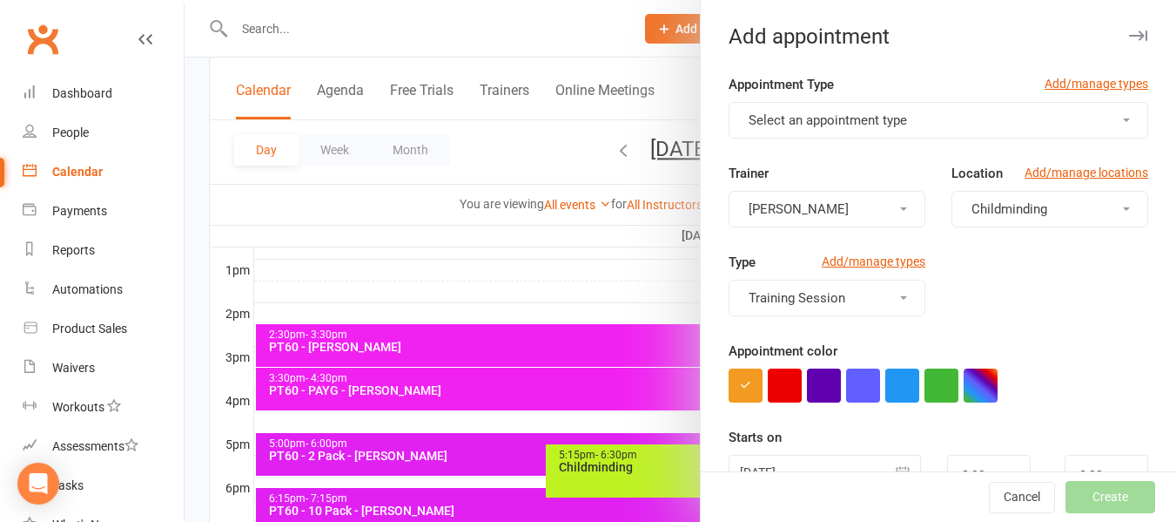
scroll to position [174, 0]
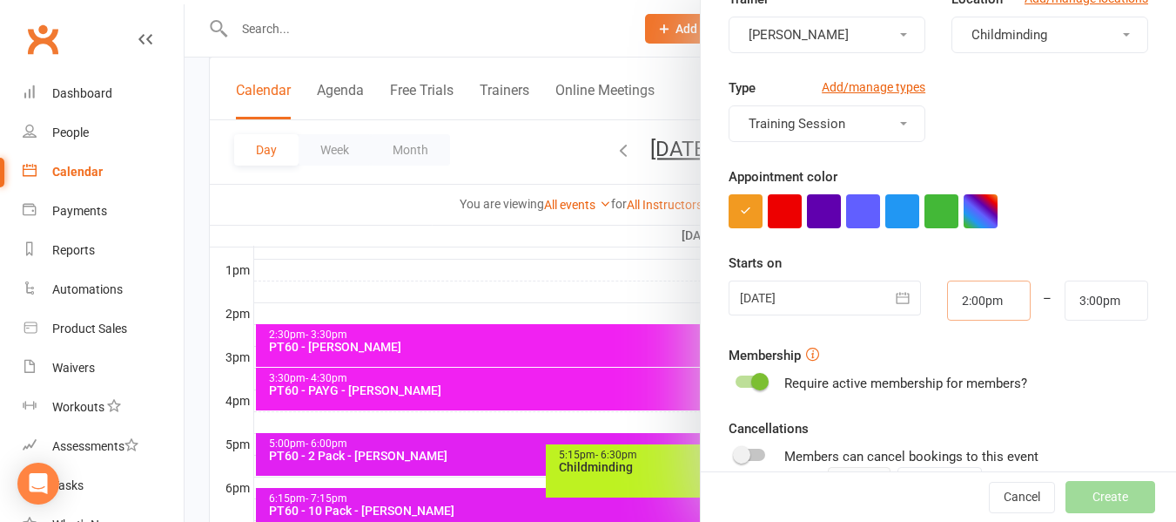
click at [982, 302] on input "2:00pm" at bounding box center [989, 300] width 84 height 40
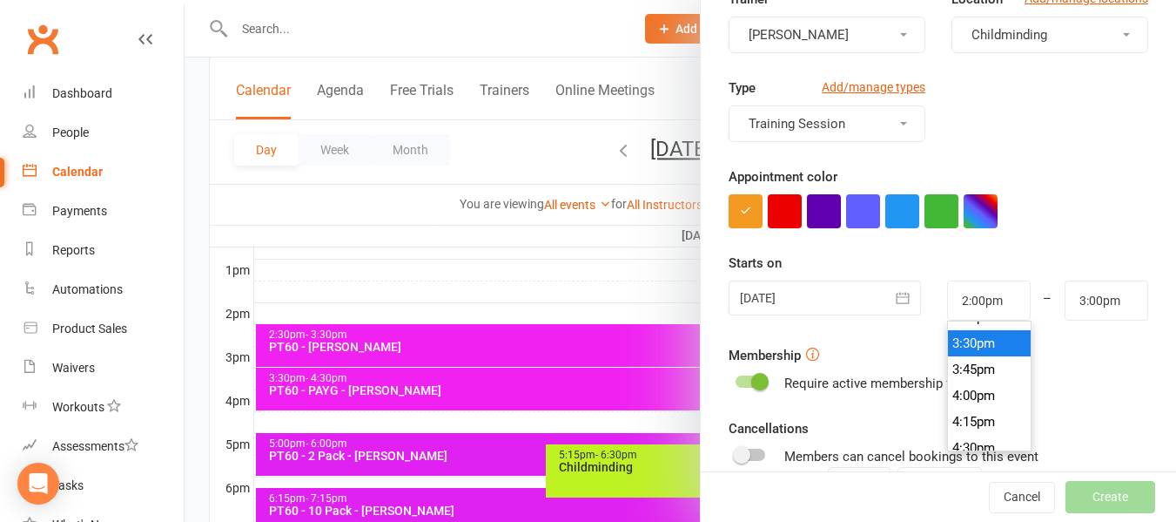
type input "3:30pm"
click at [961, 351] on li "3:30pm" at bounding box center [990, 343] width 84 height 26
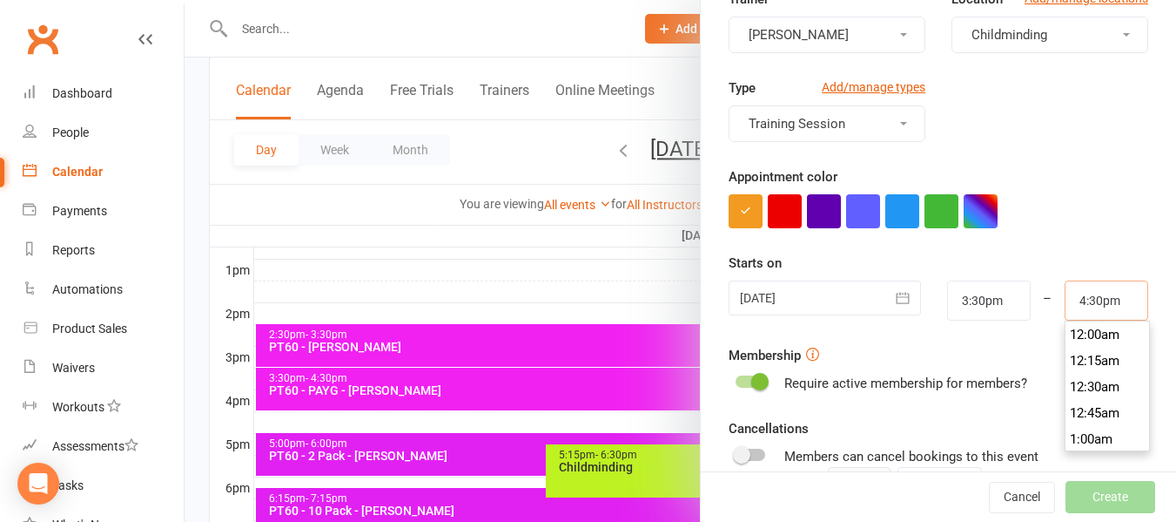
click at [1065, 297] on input "4:30pm" at bounding box center [1107, 300] width 84 height 40
type input "4:15pm"
click at [1079, 332] on li "4:15pm" at bounding box center [1108, 334] width 84 height 26
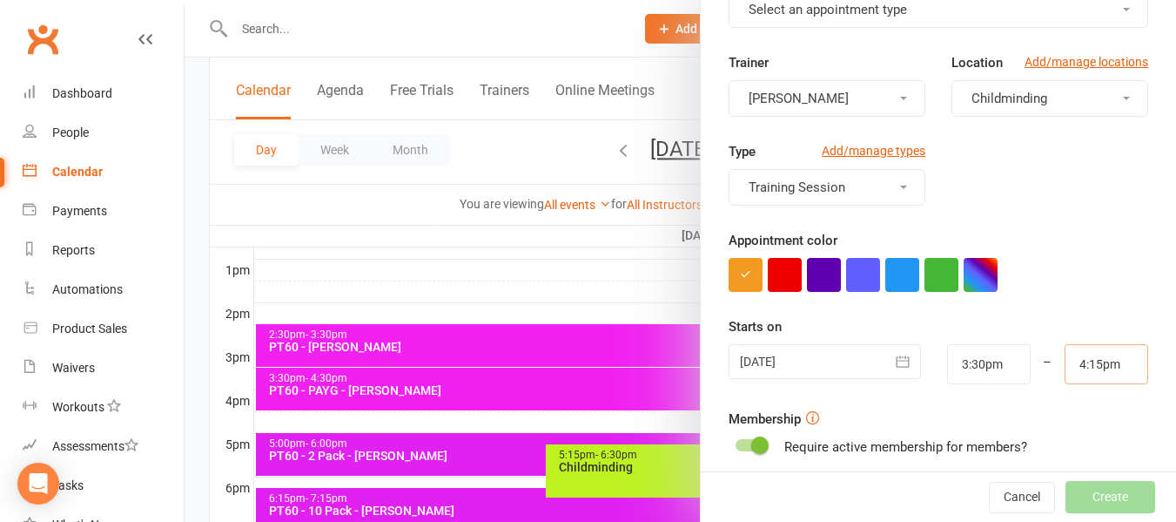
scroll to position [87, 0]
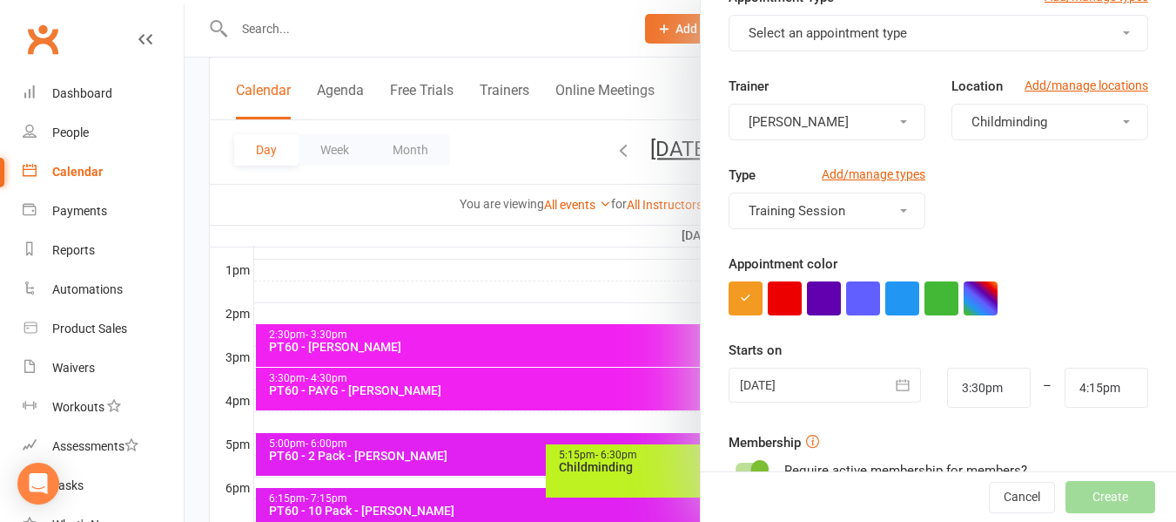
click at [952, 125] on button "Childminding" at bounding box center [1050, 122] width 197 height 37
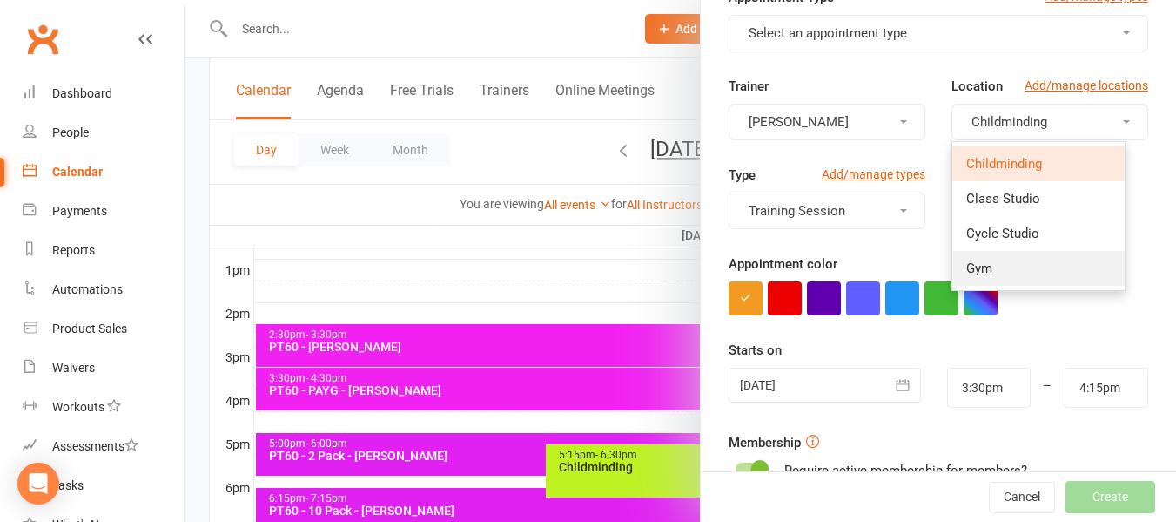
click at [966, 266] on span "Gym" at bounding box center [979, 268] width 26 height 16
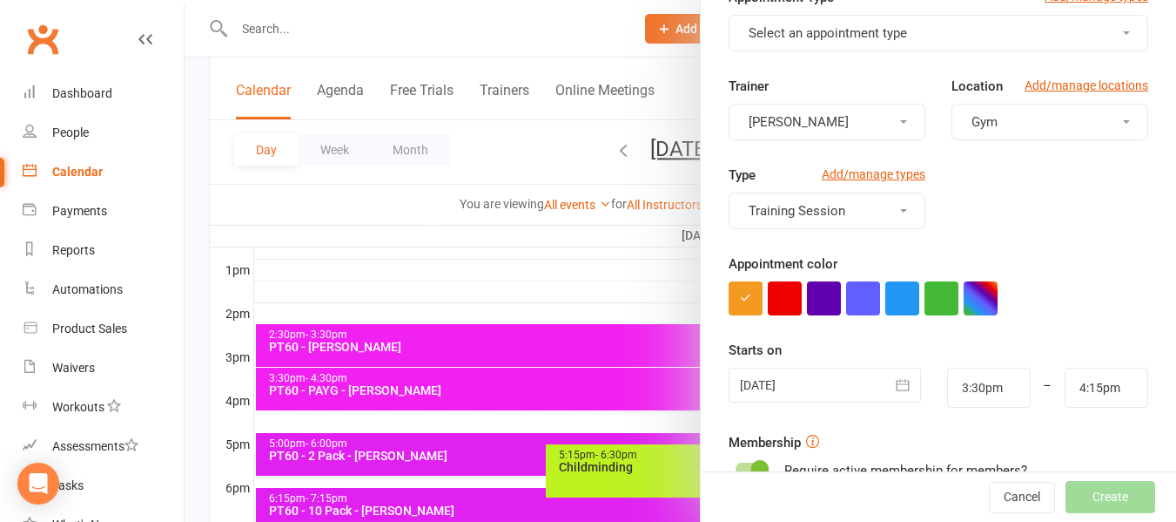
click at [832, 47] on button "Select an appointment type" at bounding box center [939, 33] width 420 height 37
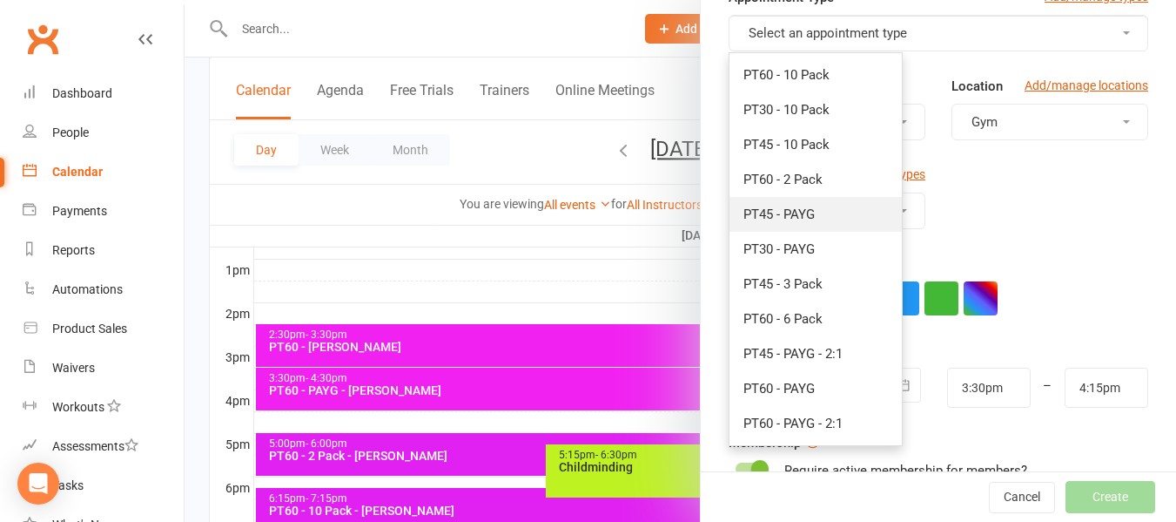
click at [801, 213] on span "PT45 - PAYG" at bounding box center [779, 214] width 71 height 16
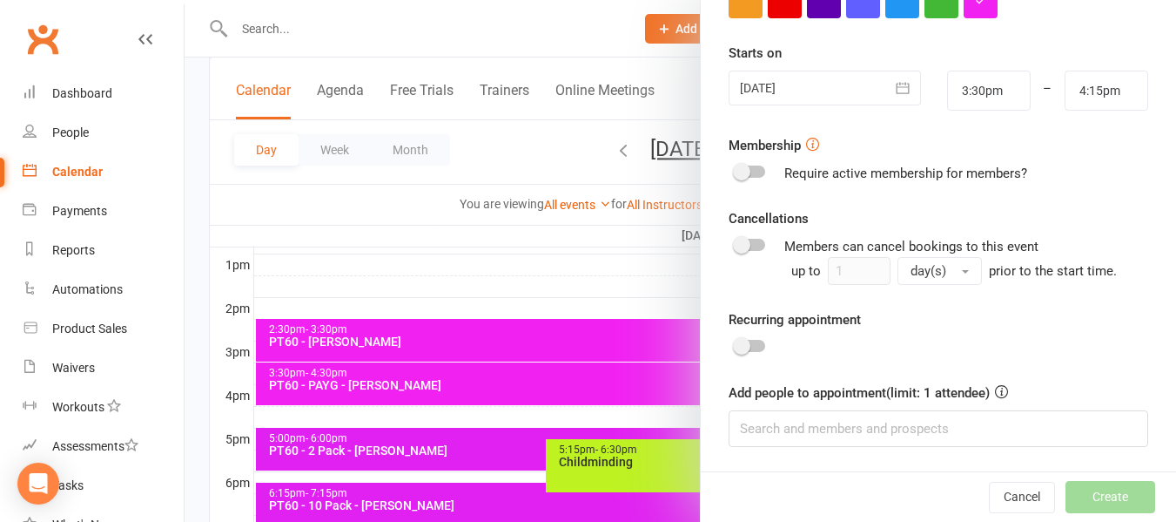
scroll to position [922, 0]
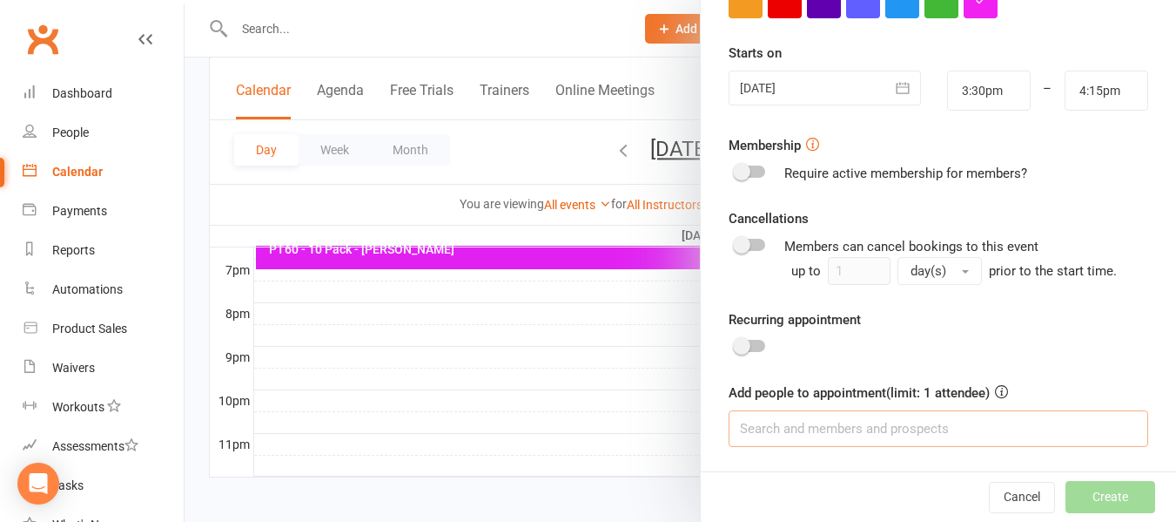
click at [830, 427] on input at bounding box center [939, 428] width 420 height 37
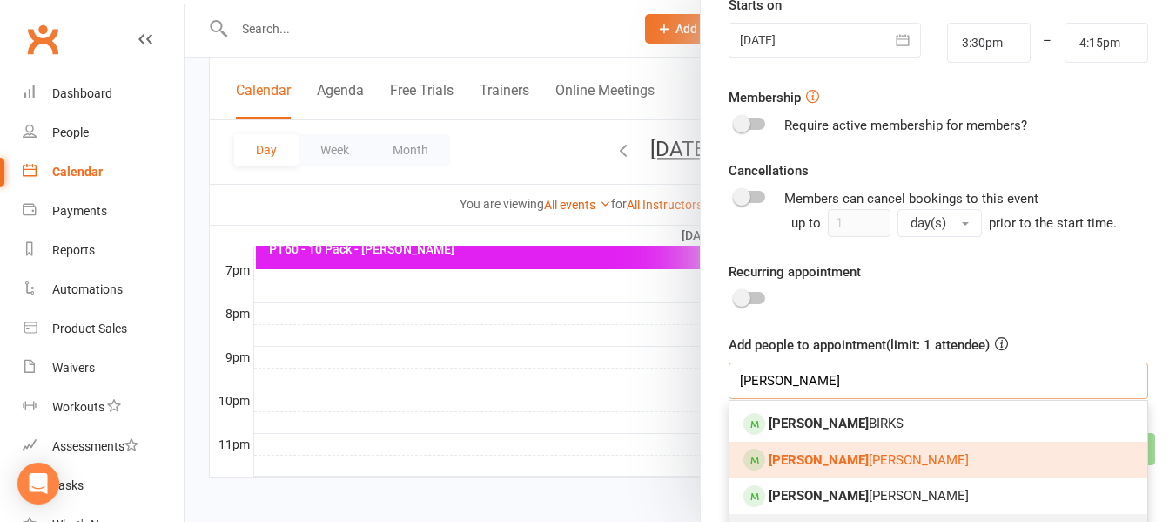
scroll to position [471, 0]
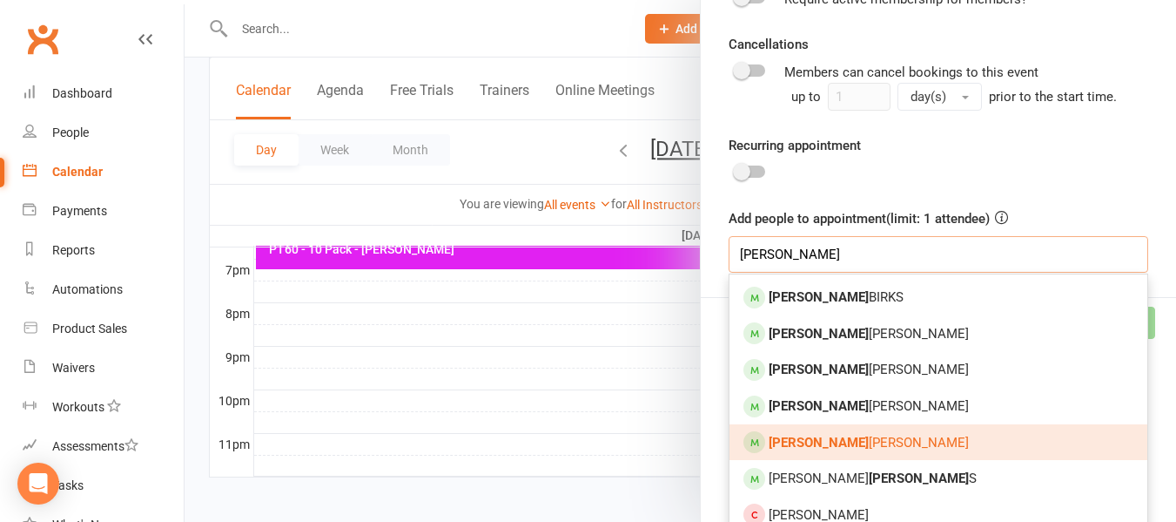
type input "liam"
click at [859, 451] on link "Liam sneddon" at bounding box center [939, 442] width 418 height 37
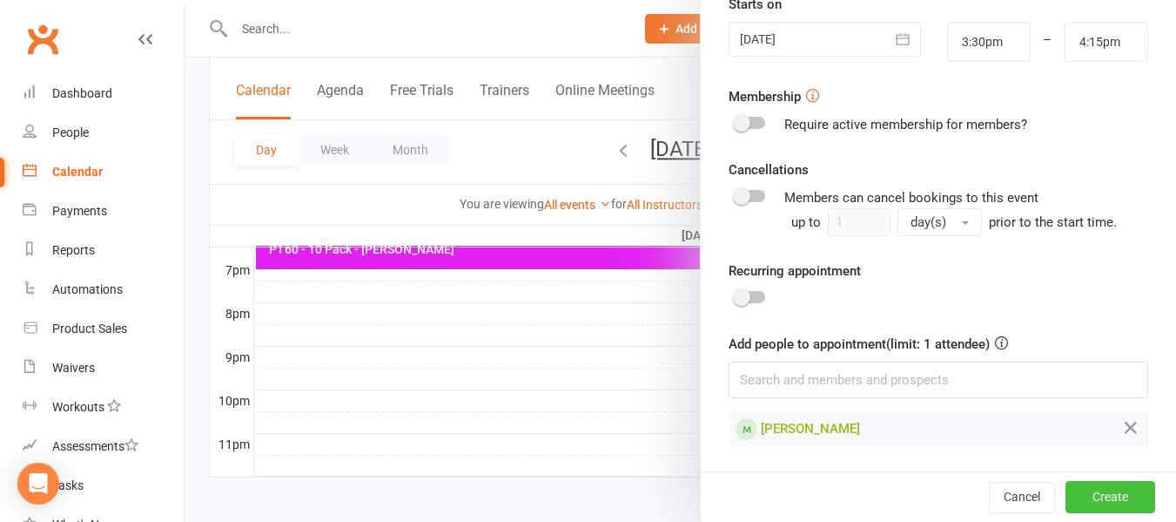
click at [1080, 495] on button "Create" at bounding box center [1111, 496] width 90 height 31
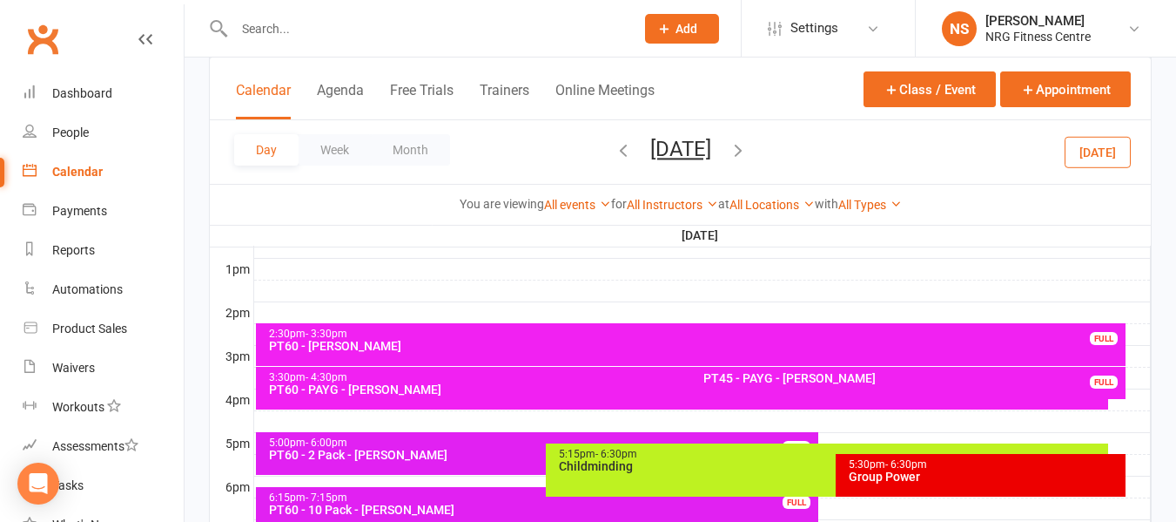
scroll to position [661, 0]
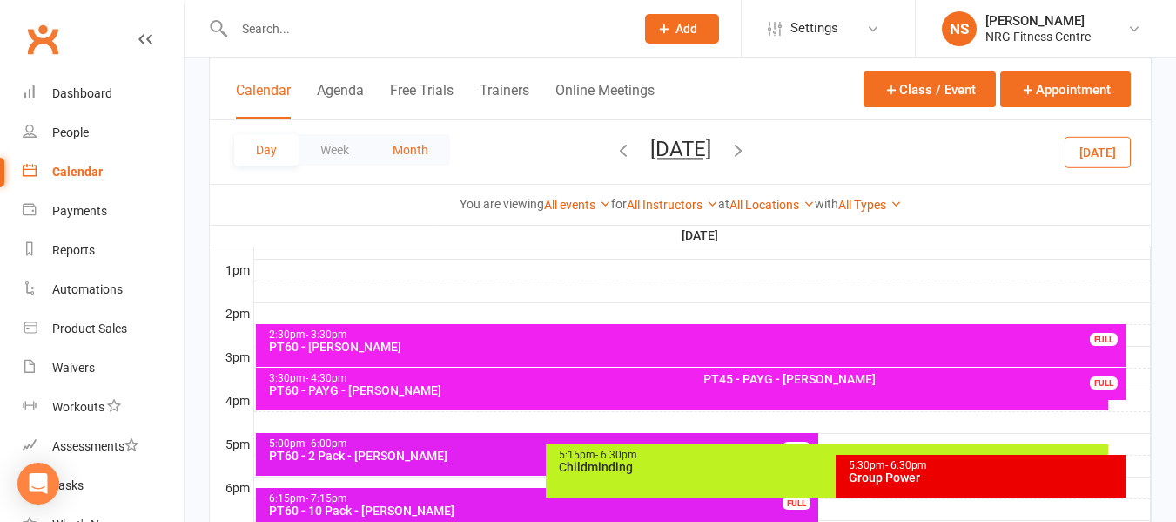
click at [394, 154] on button "Month" at bounding box center [410, 149] width 79 height 31
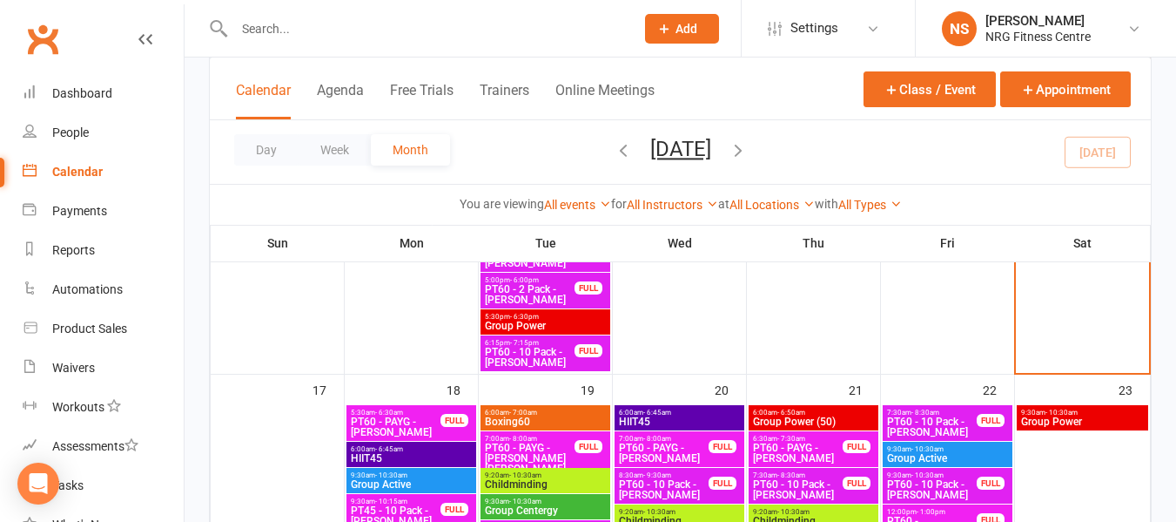
scroll to position [1480, 0]
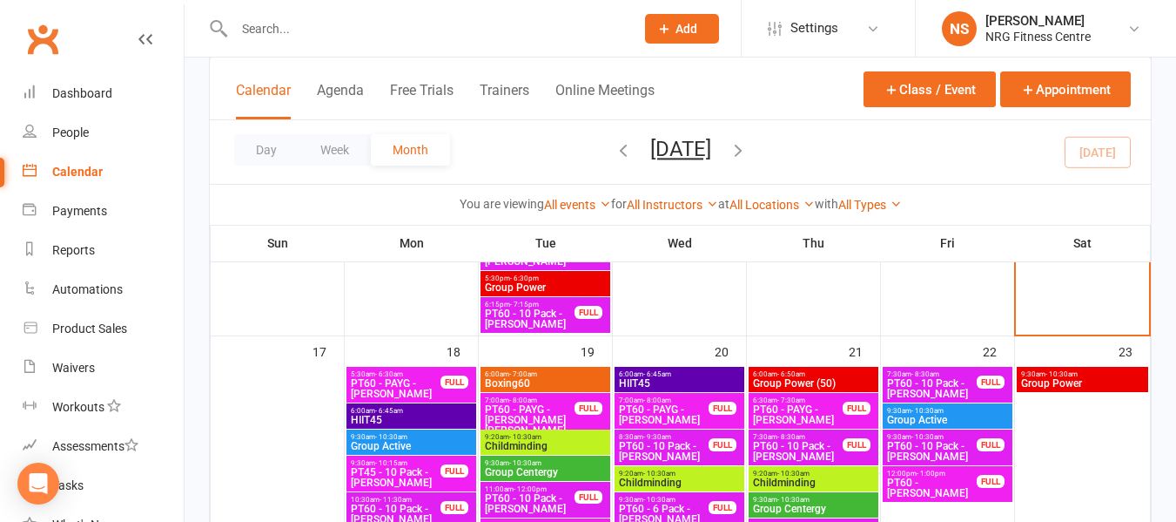
click at [410, 383] on span "PT60 - PAYG - [PERSON_NAME]" at bounding box center [395, 388] width 91 height 21
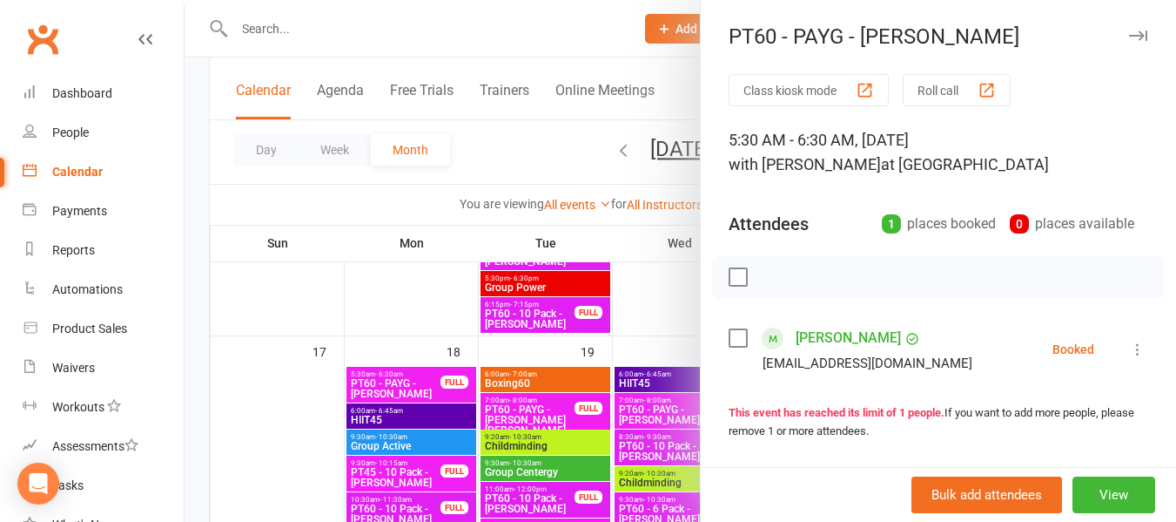
click at [505, 165] on div at bounding box center [681, 261] width 992 height 522
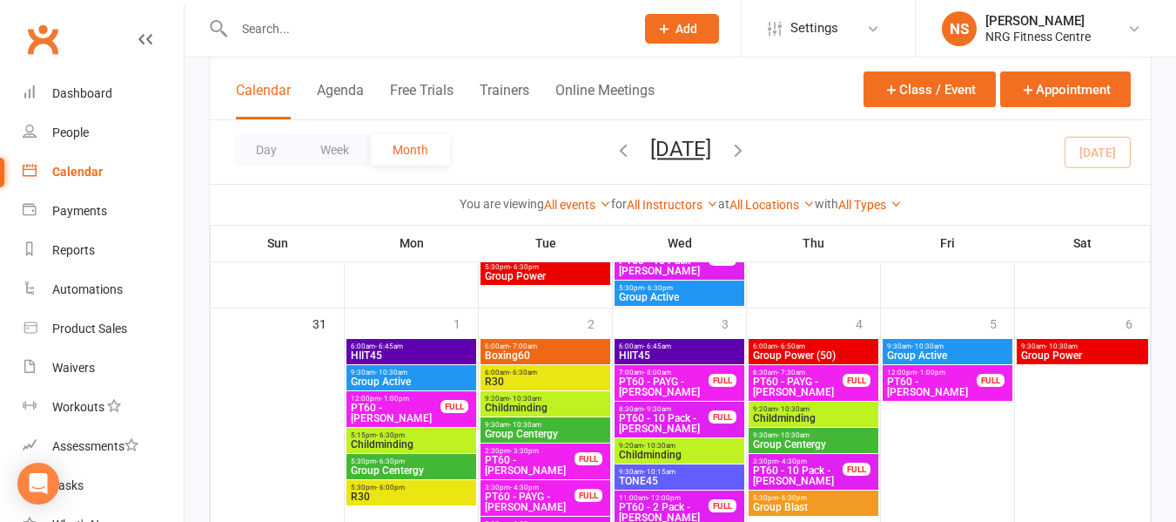
scroll to position [2171, 0]
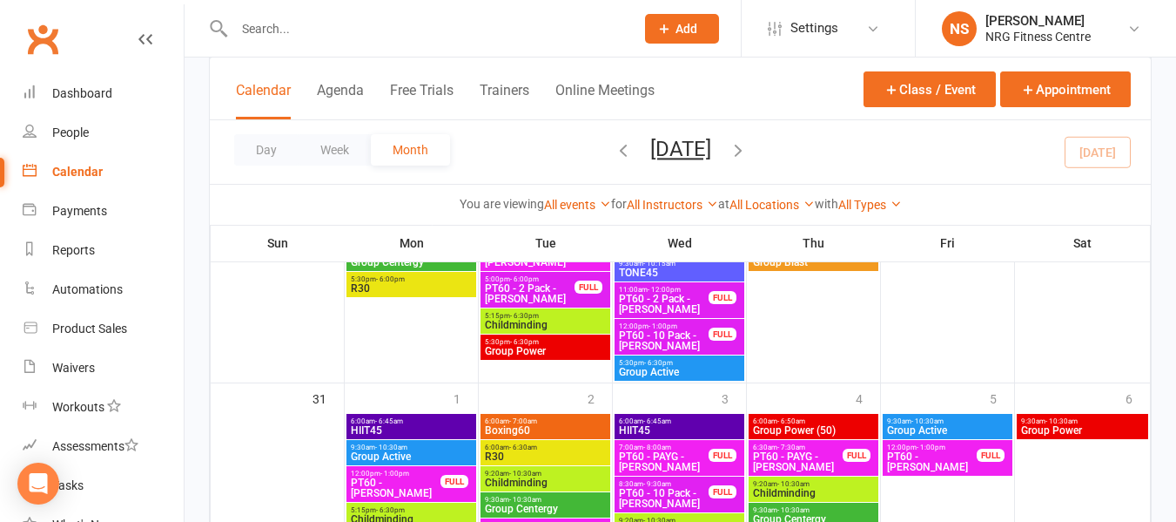
click at [582, 419] on span "6:00am - 7:00am" at bounding box center [545, 421] width 123 height 8
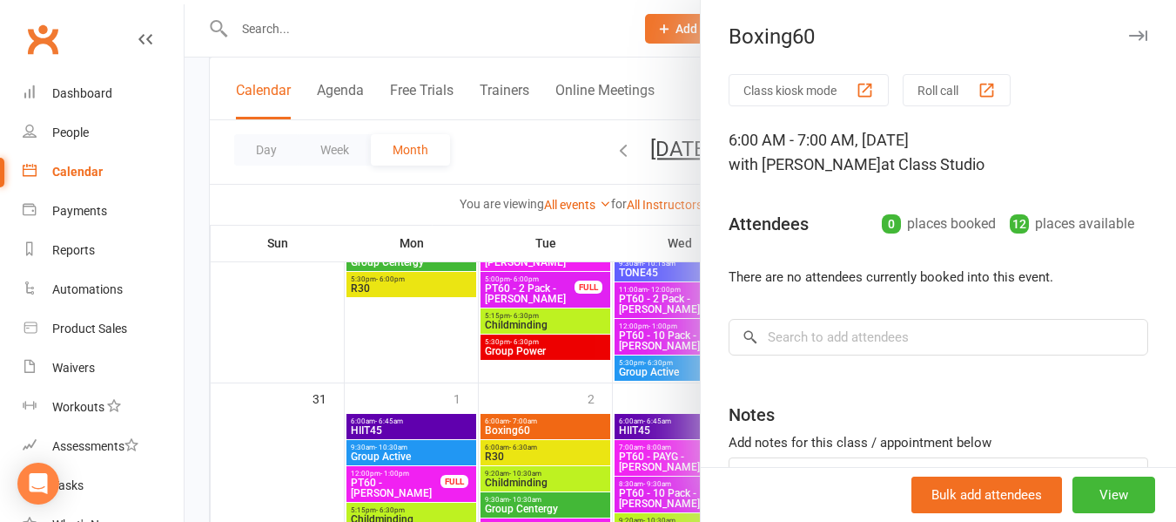
click at [501, 158] on div at bounding box center [681, 261] width 992 height 522
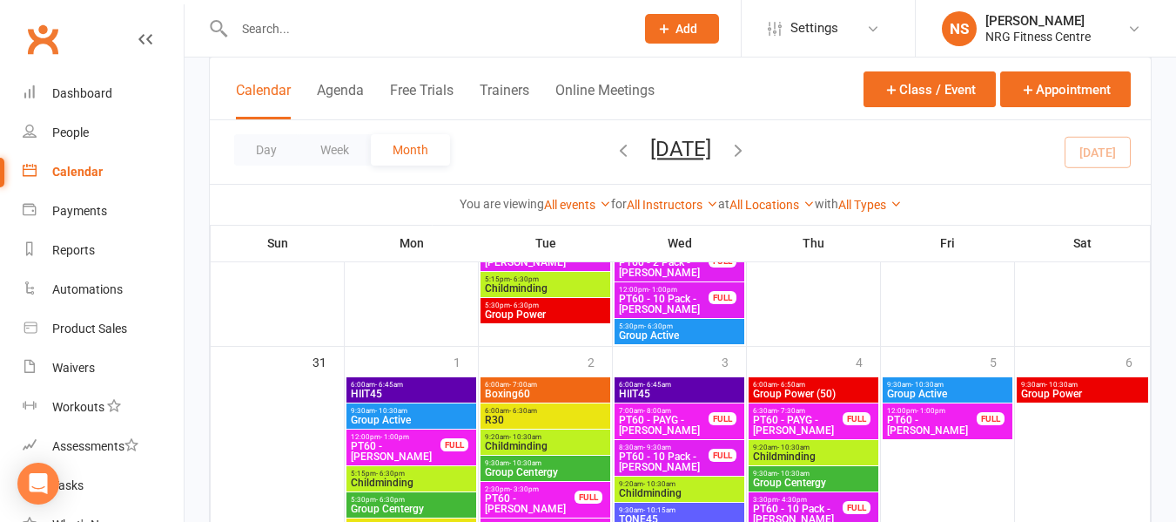
click at [748, 165] on button "button" at bounding box center [738, 152] width 19 height 30
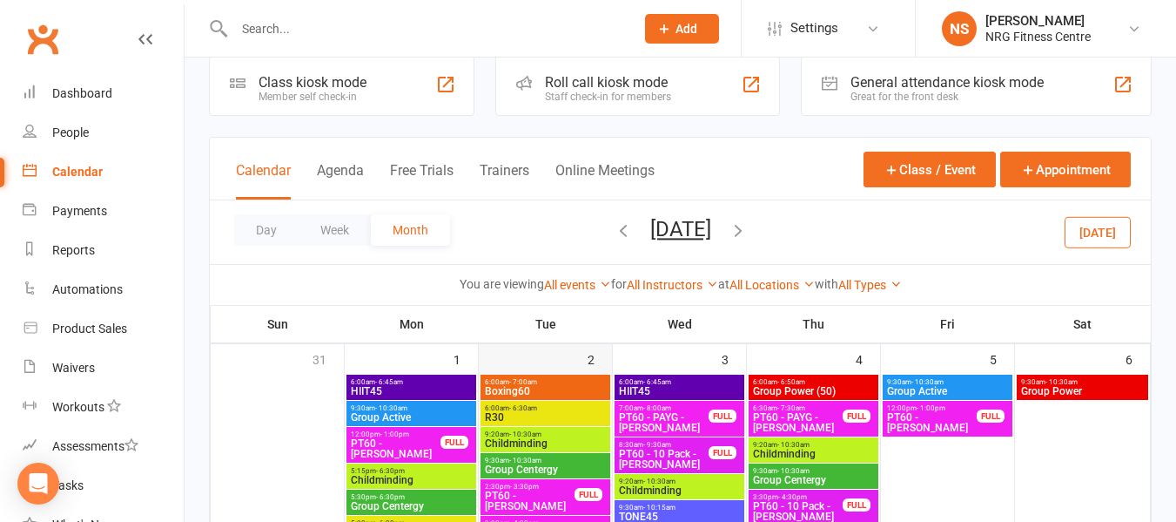
scroll to position [0, 0]
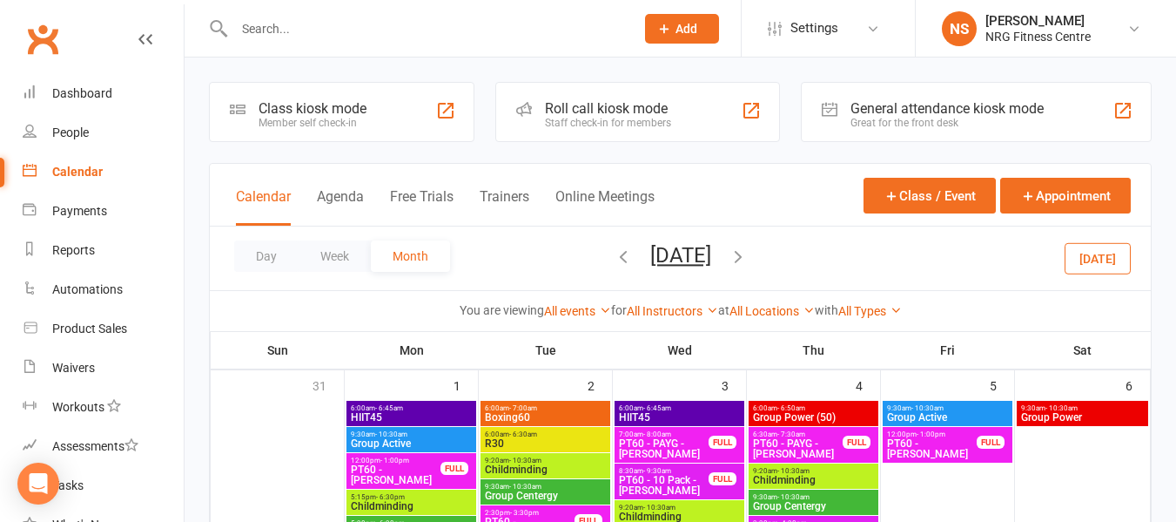
click at [578, 410] on span "6:00am - 7:00am" at bounding box center [545, 408] width 123 height 8
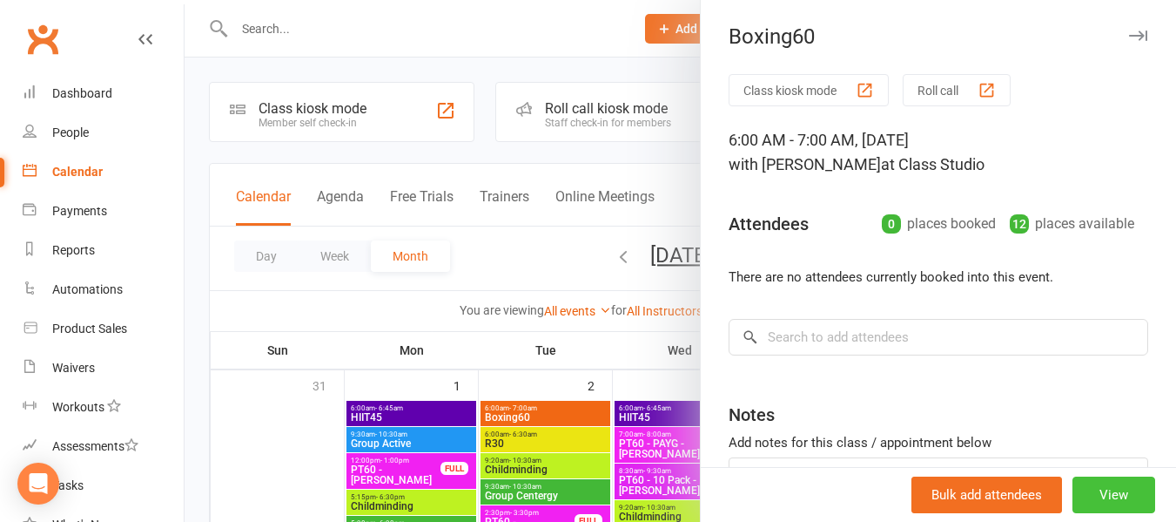
click at [1074, 494] on button "View" at bounding box center [1114, 494] width 83 height 37
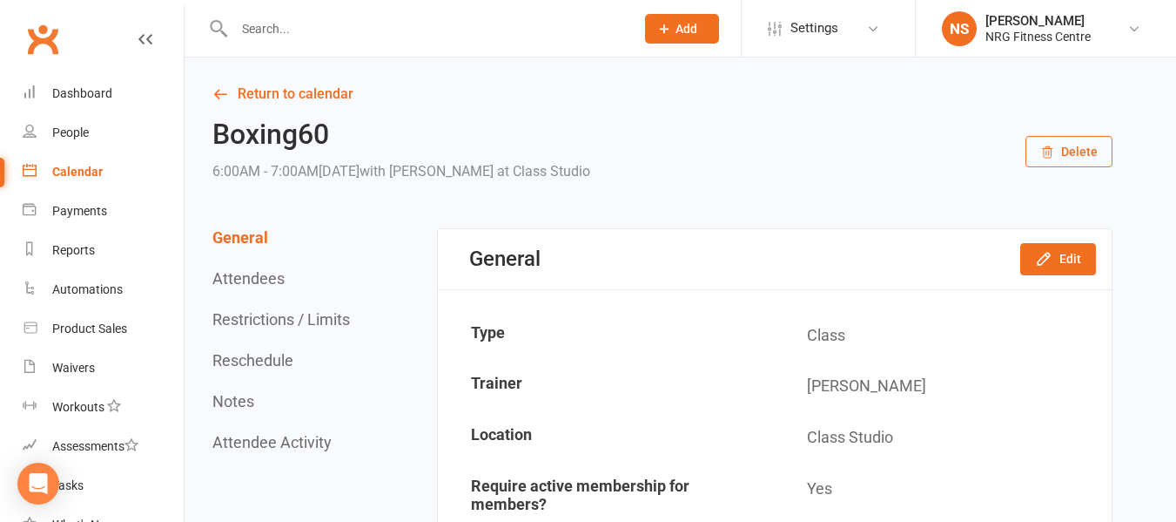
click at [138, 54] on link at bounding box center [145, 56] width 14 height 52
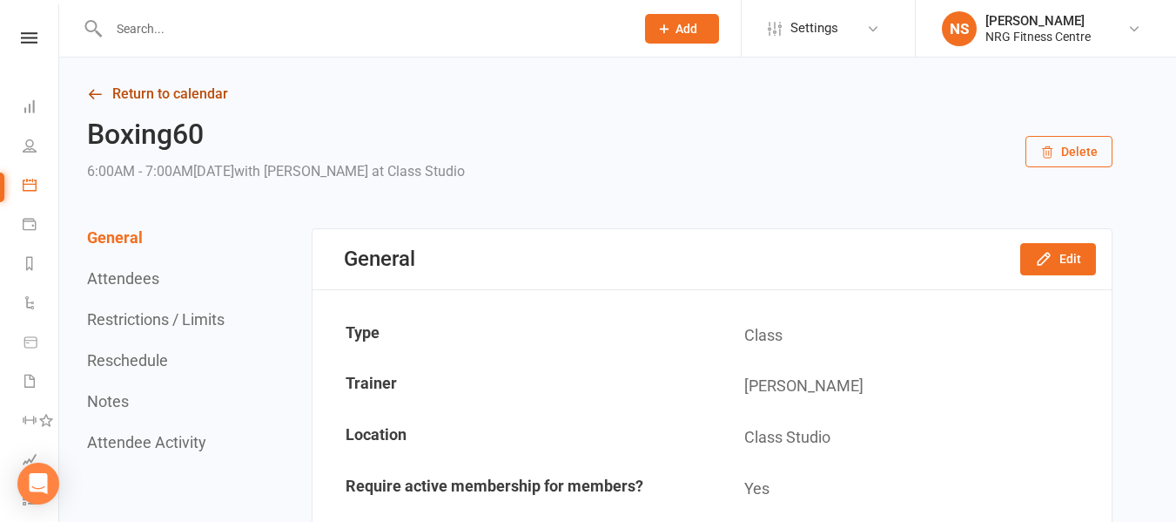
click at [106, 89] on link "Return to calendar" at bounding box center [600, 94] width 1026 height 24
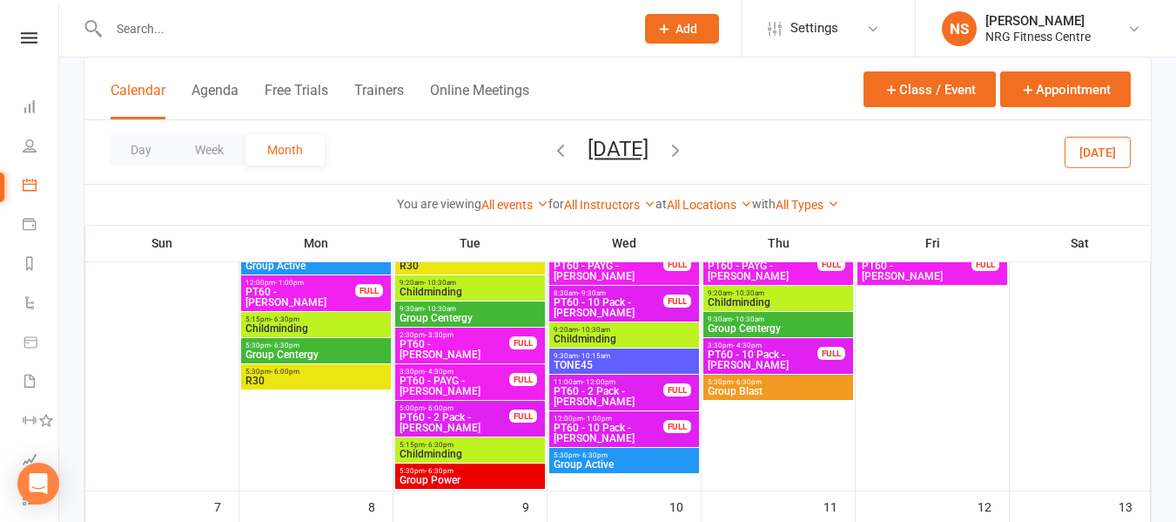
scroll to position [348, 0]
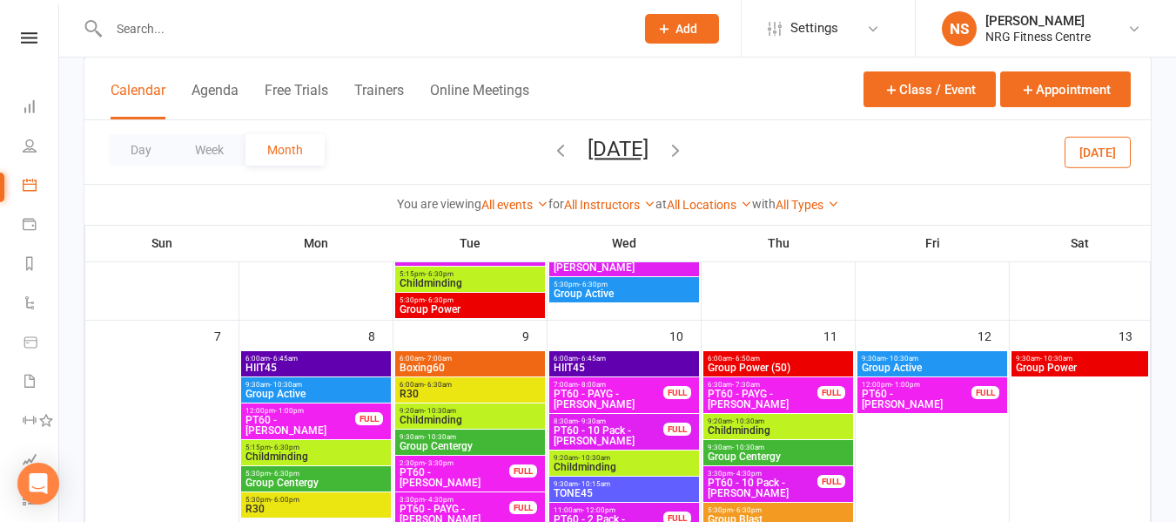
click at [551, 154] on icon "button" at bounding box center [560, 149] width 19 height 19
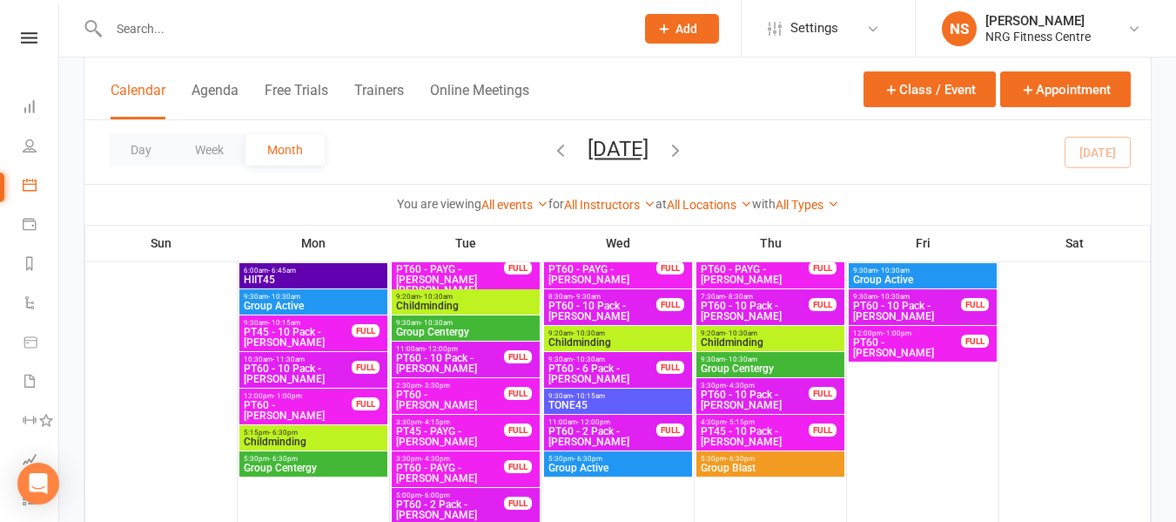
scroll to position [1726, 0]
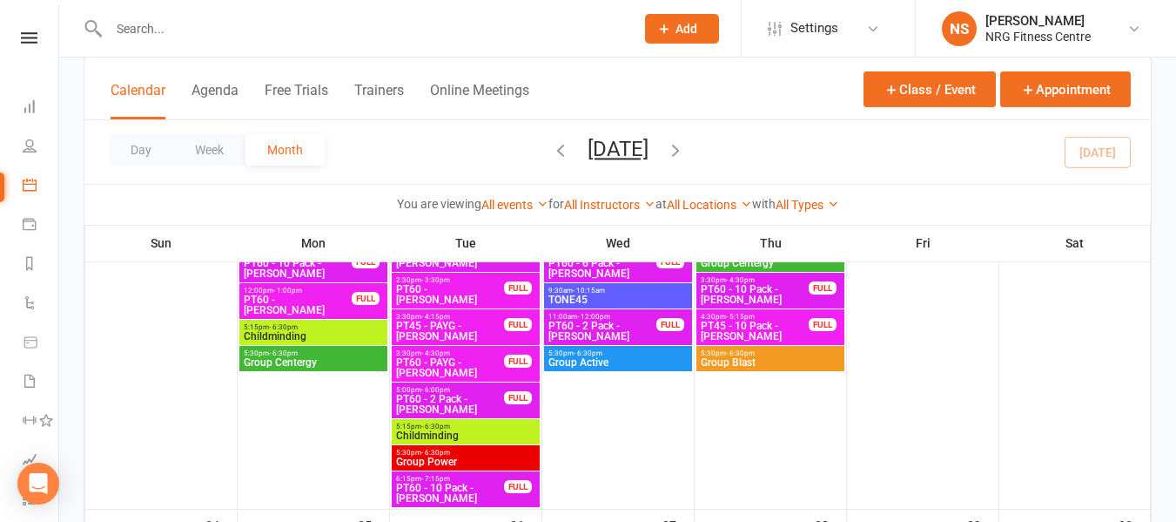
click at [434, 313] on span "- 4:15pm" at bounding box center [435, 317] width 29 height 8
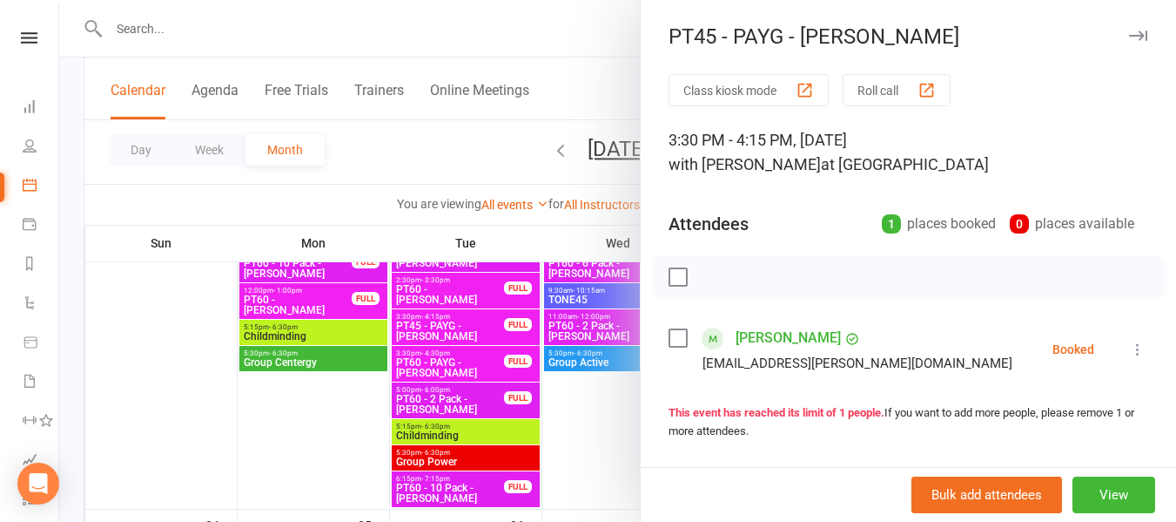
click at [439, 161] on div at bounding box center [617, 261] width 1117 height 522
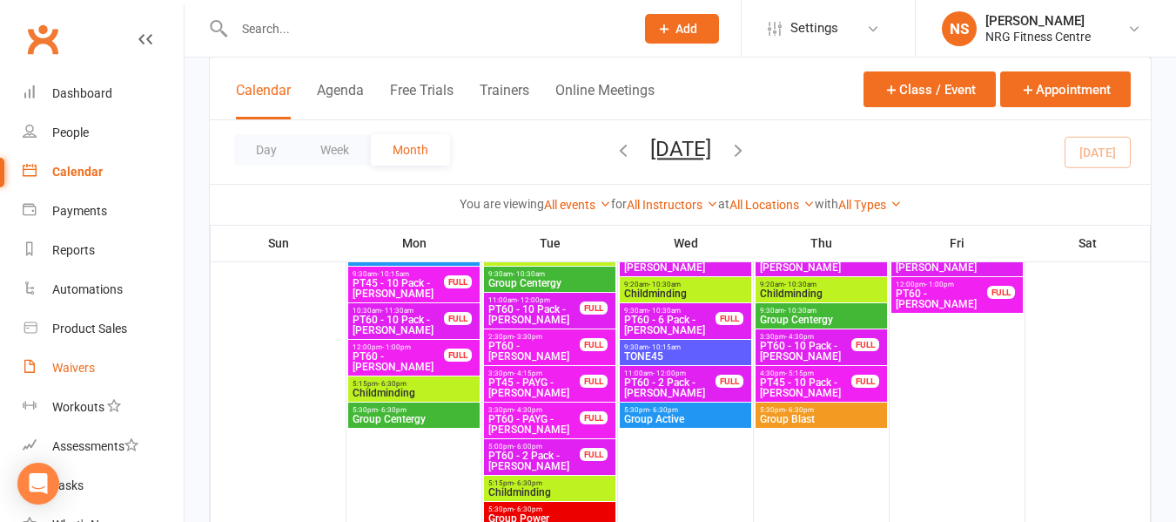
scroll to position [1639, 0]
